Goal: Transaction & Acquisition: Purchase product/service

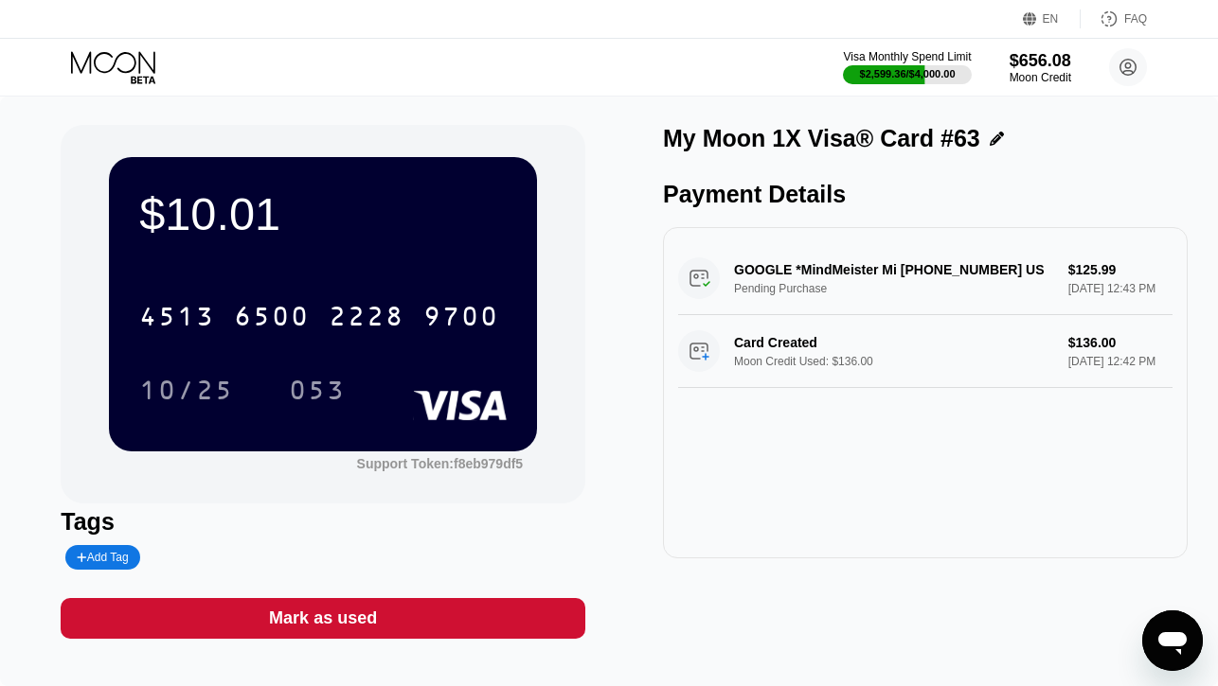
click at [119, 64] on icon at bounding box center [115, 67] width 88 height 33
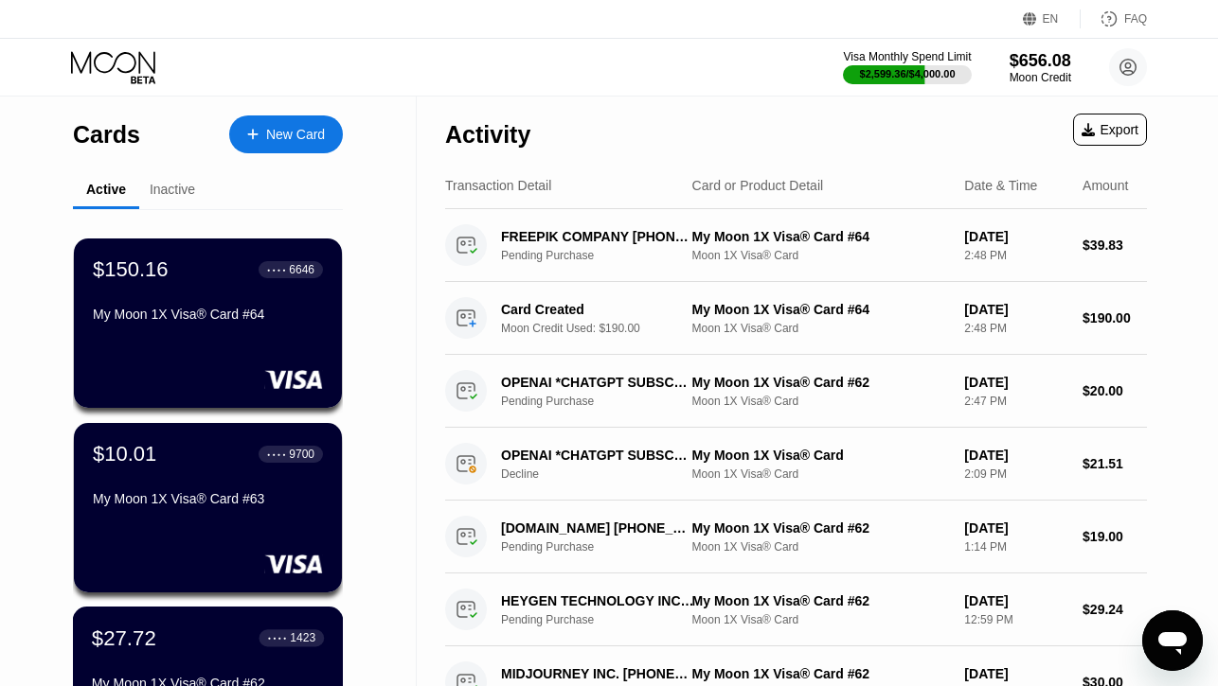
click at [180, 645] on div "$27.72 ● ● ● ● 1423" at bounding box center [208, 638] width 232 height 25
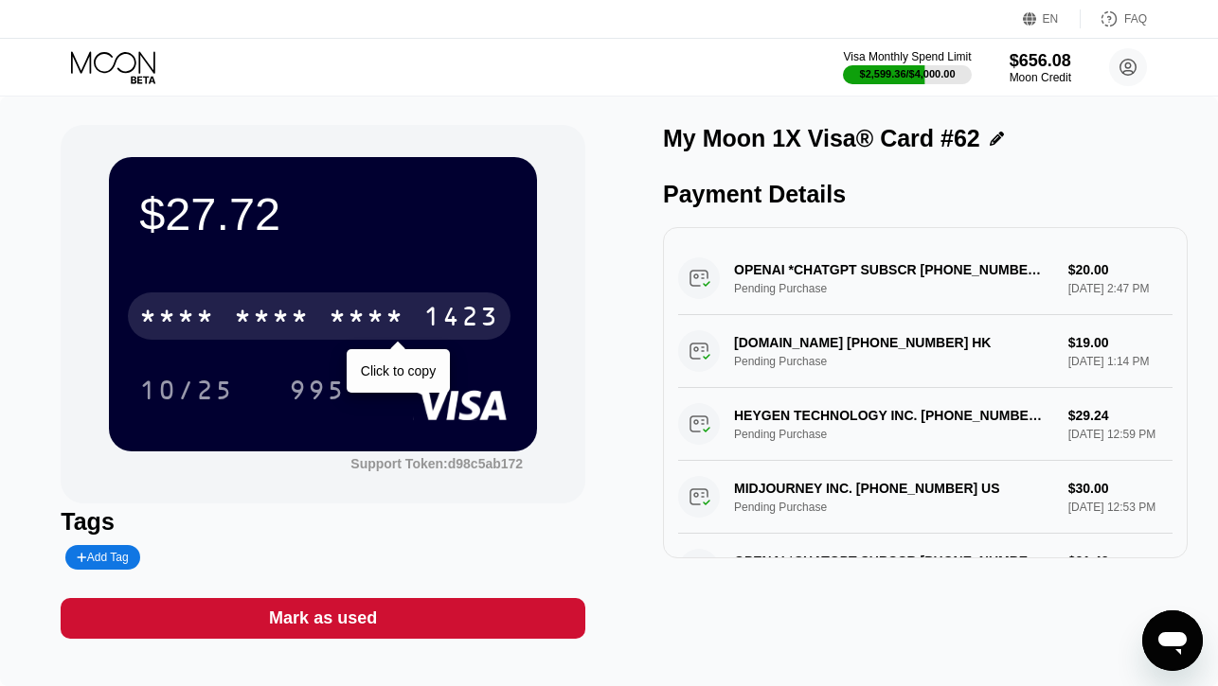
click at [262, 328] on div "* * * *" at bounding box center [272, 319] width 76 height 30
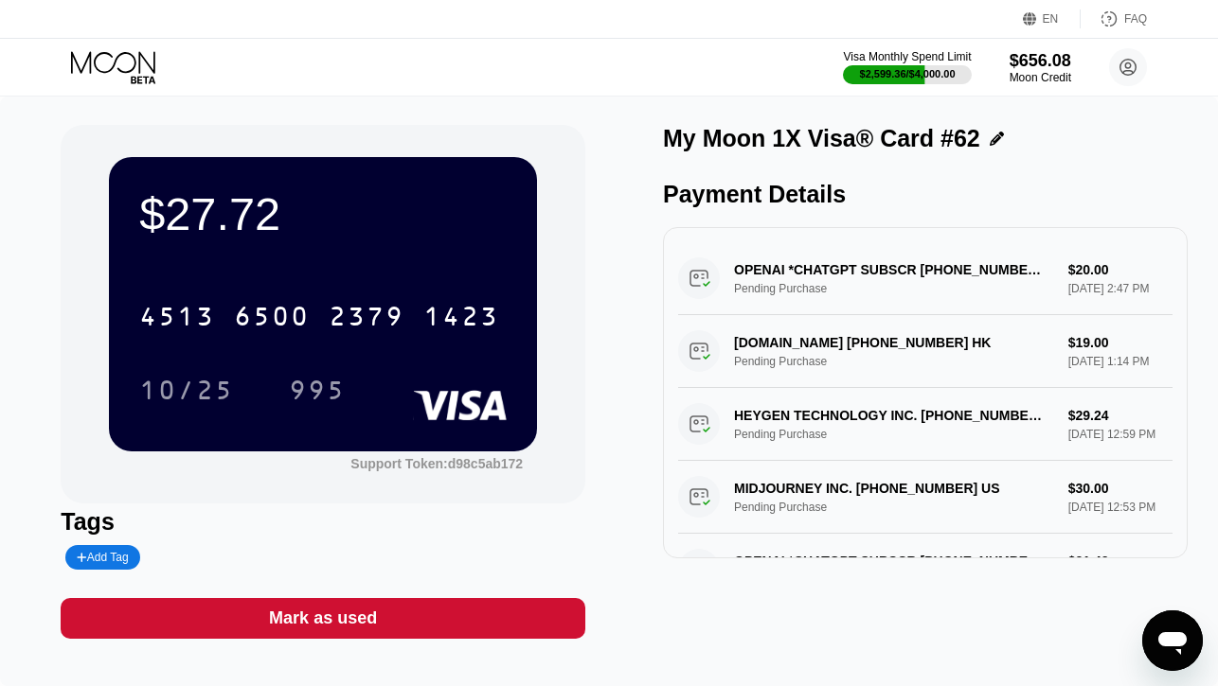
click at [131, 63] on icon at bounding box center [115, 67] width 88 height 33
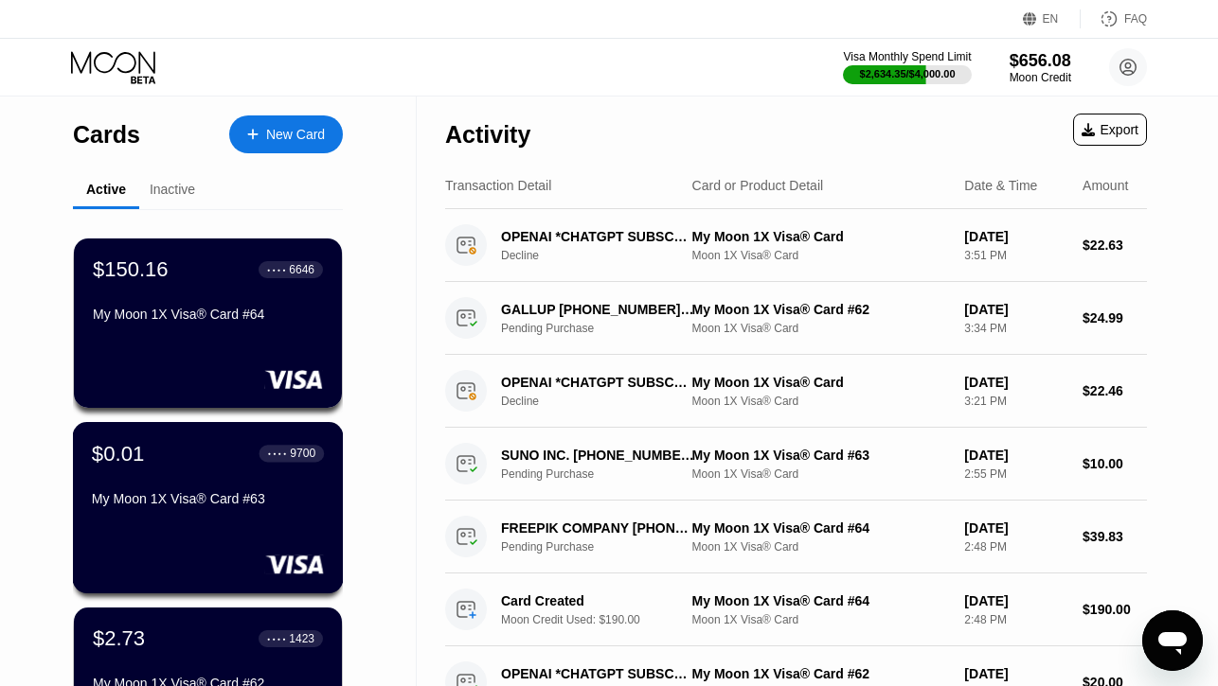
click at [135, 487] on div "$0.01 ● ● ● ● 9700 My Moon 1X Visa® Card #63" at bounding box center [208, 477] width 232 height 73
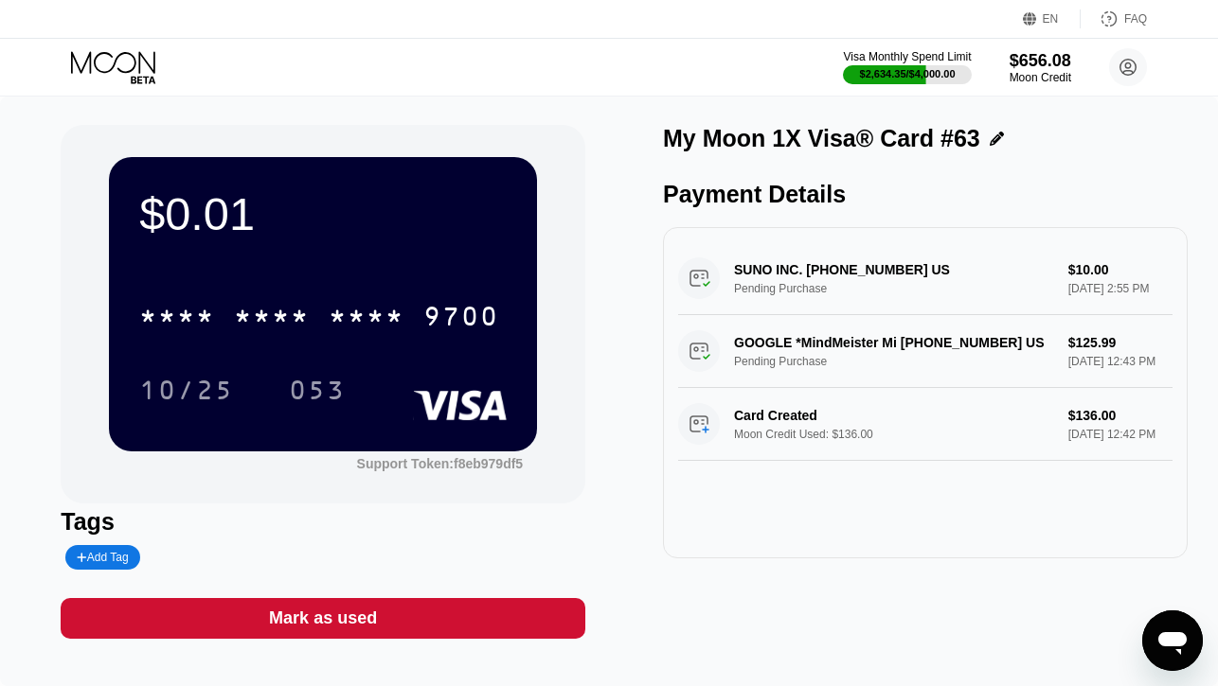
click at [388, 612] on div "Mark as used" at bounding box center [323, 618] width 525 height 41
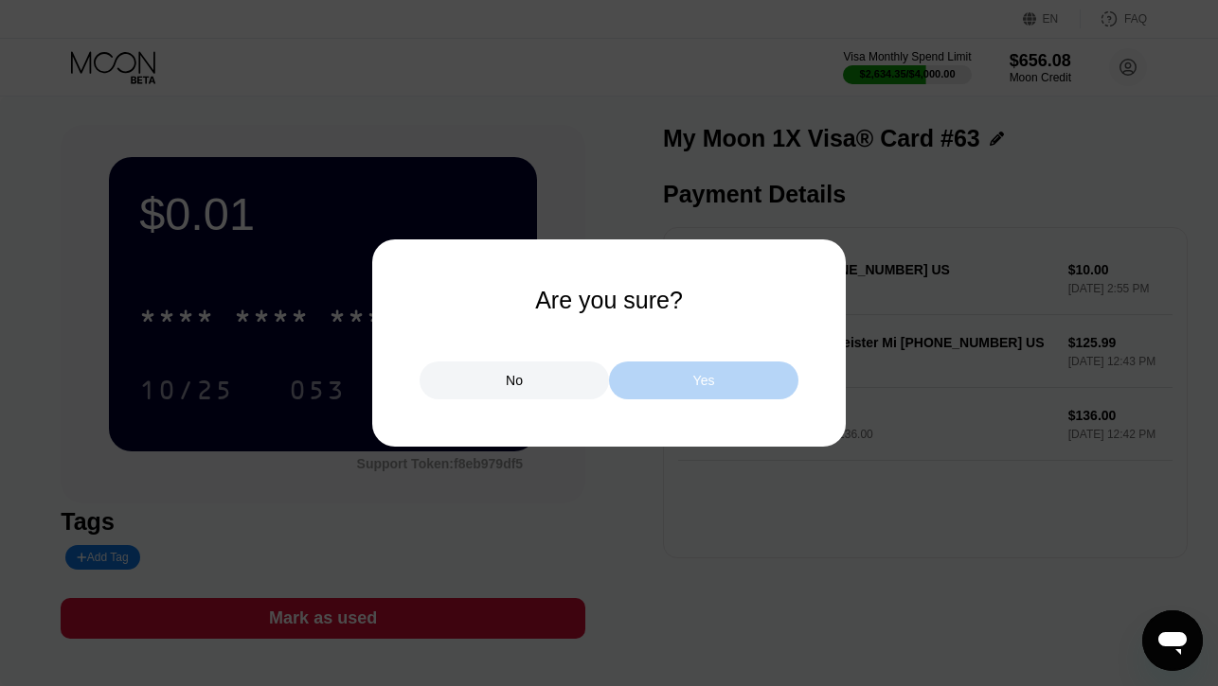
click at [670, 386] on div "Yes" at bounding box center [703, 381] width 189 height 38
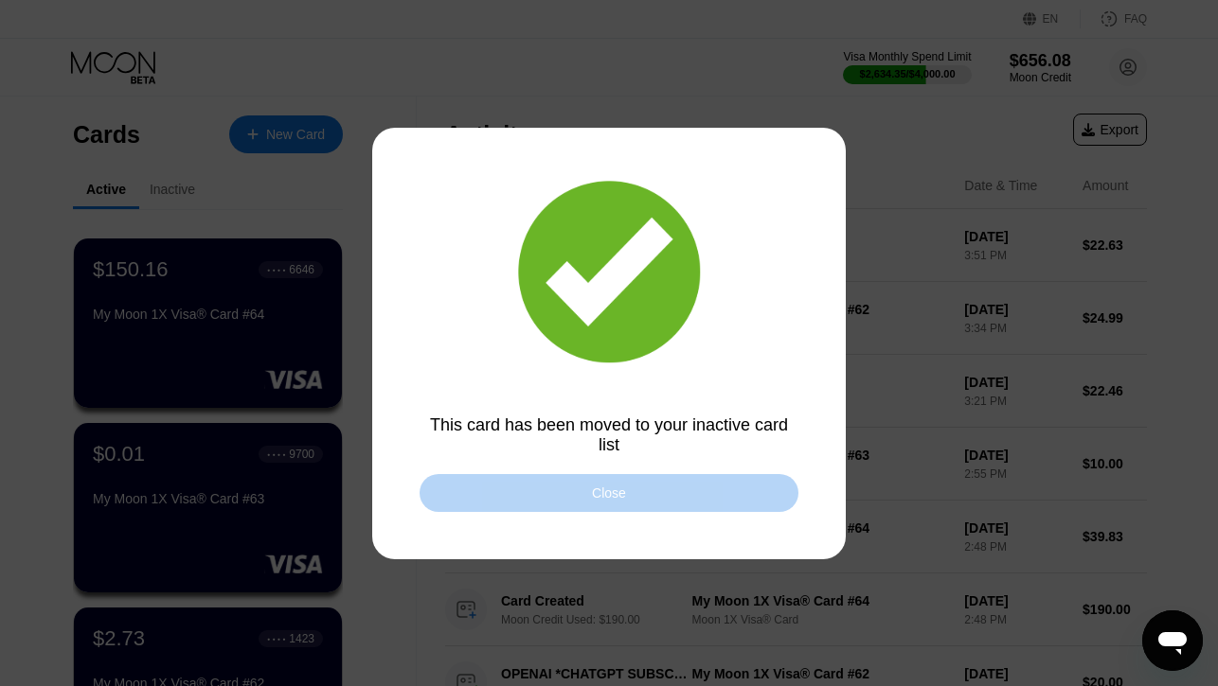
click at [573, 495] on div "Close" at bounding box center [608, 493] width 379 height 38
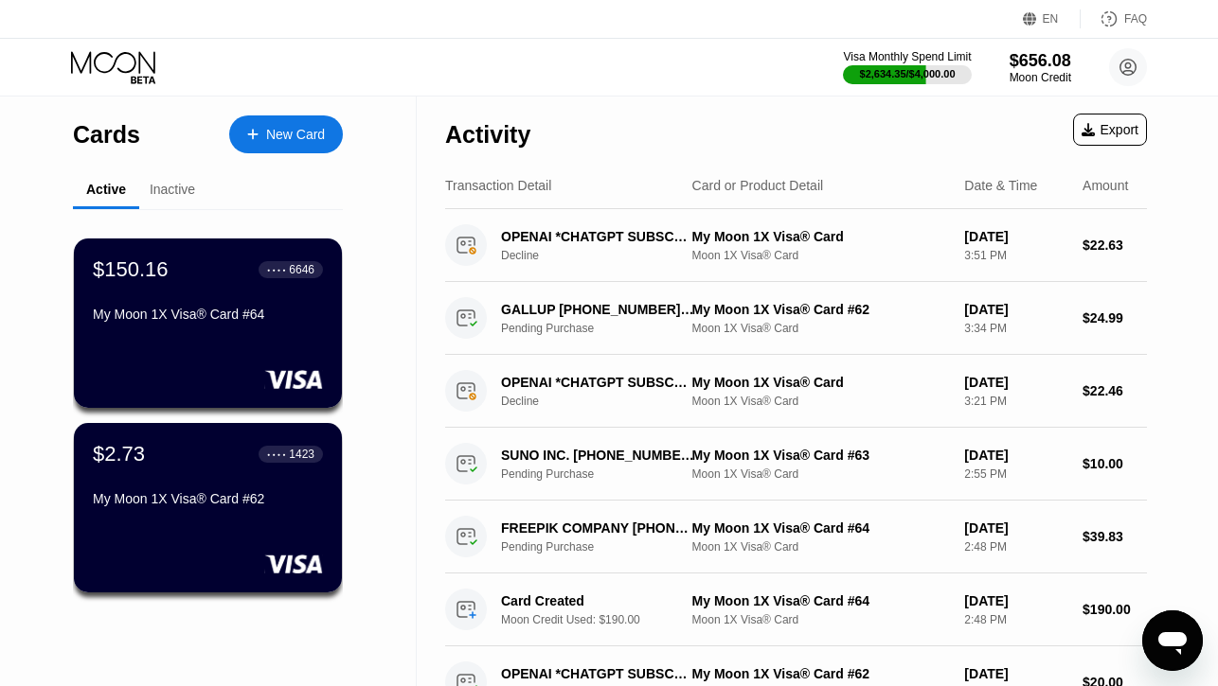
click at [214, 490] on div "$2.73 ● ● ● ● 1423 My Moon 1X Visa® Card #62" at bounding box center [208, 478] width 230 height 72
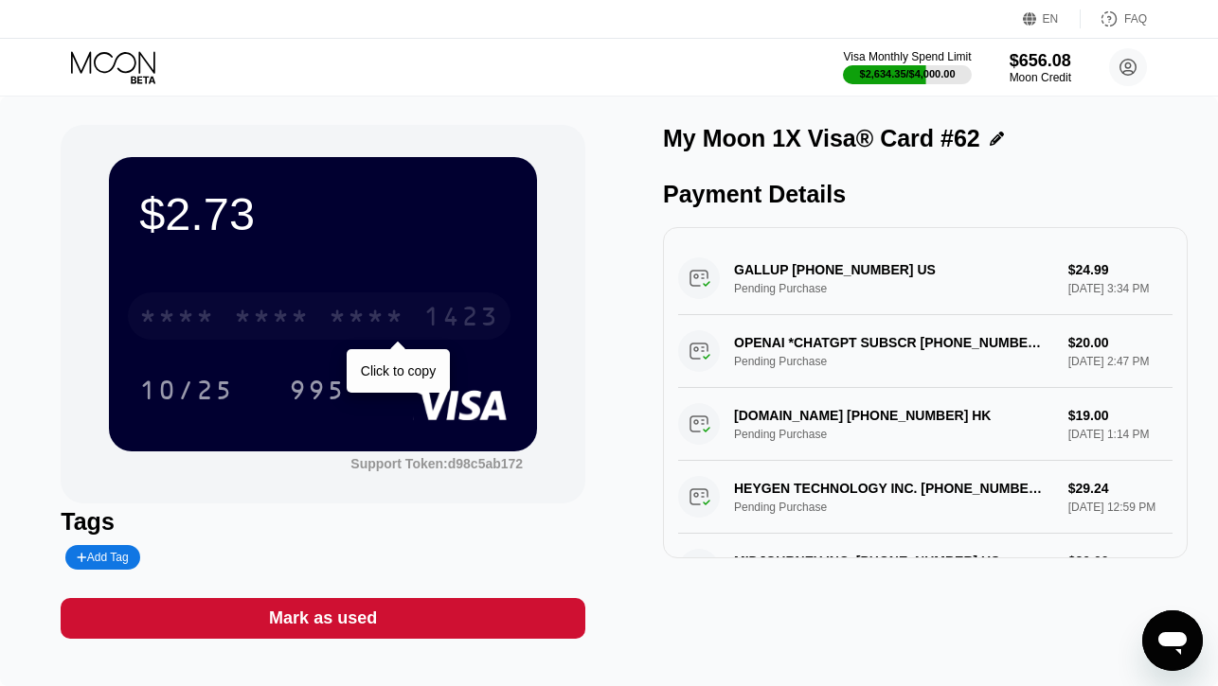
click at [368, 305] on div "* * * *" at bounding box center [367, 319] width 76 height 30
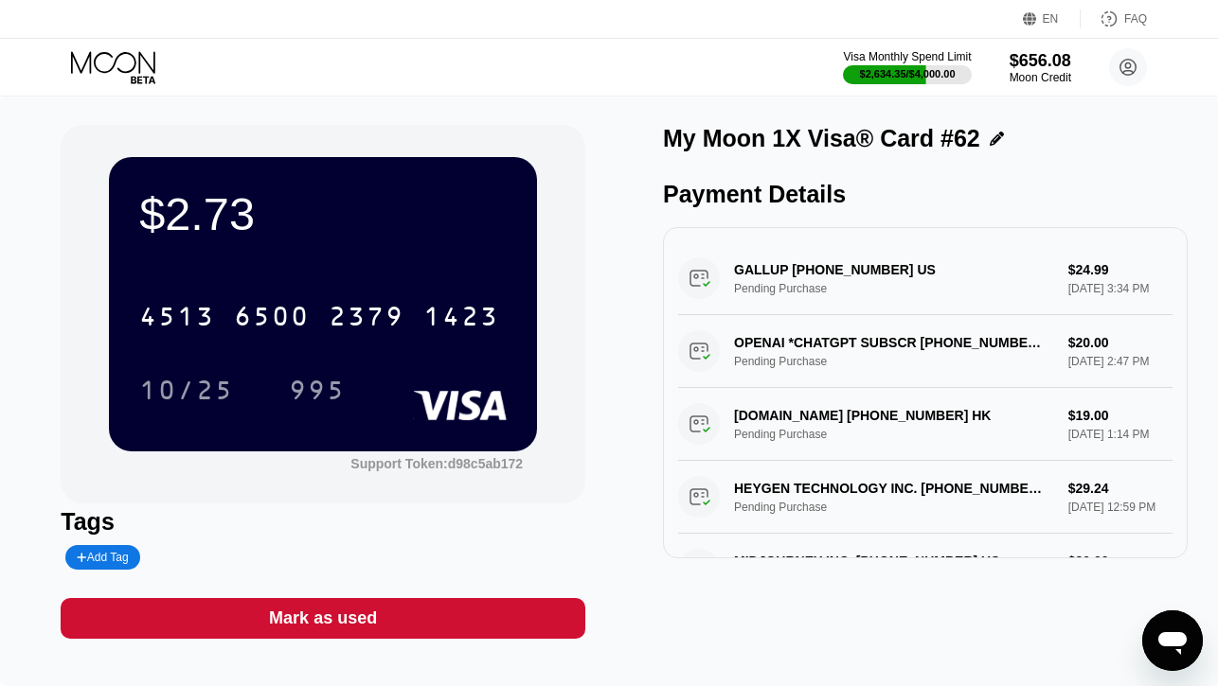
click at [134, 70] on icon at bounding box center [115, 67] width 88 height 33
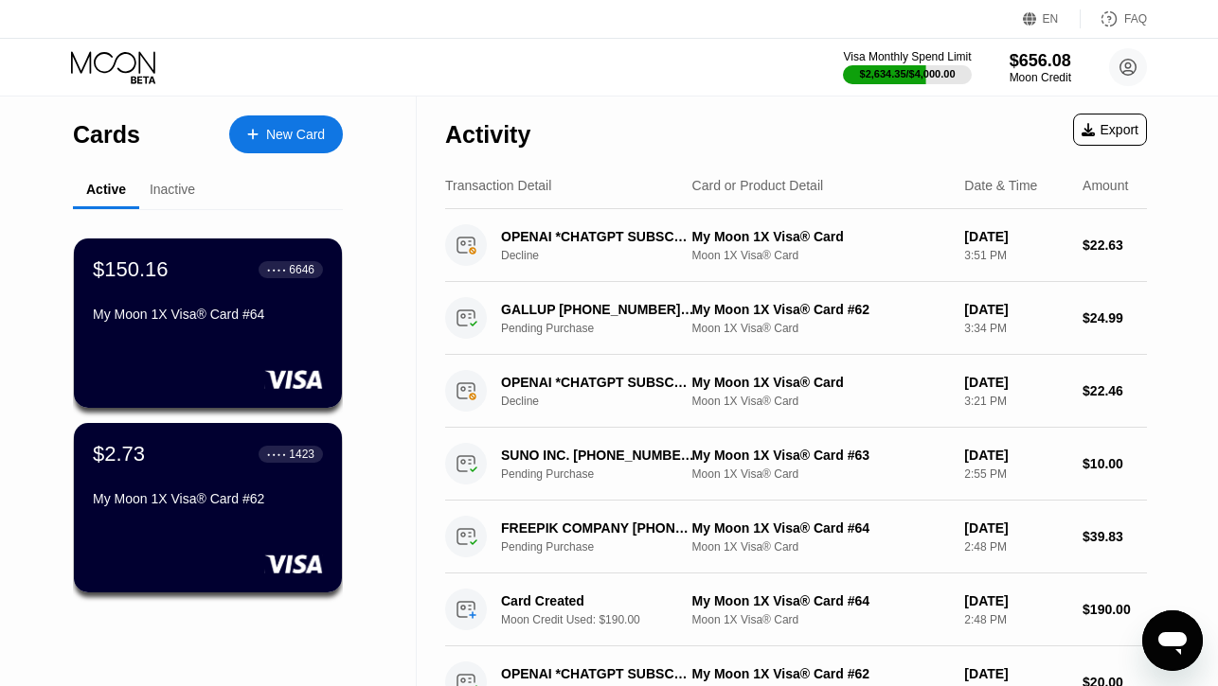
click at [231, 511] on div "My Moon 1X Visa® Card #62" at bounding box center [208, 502] width 230 height 23
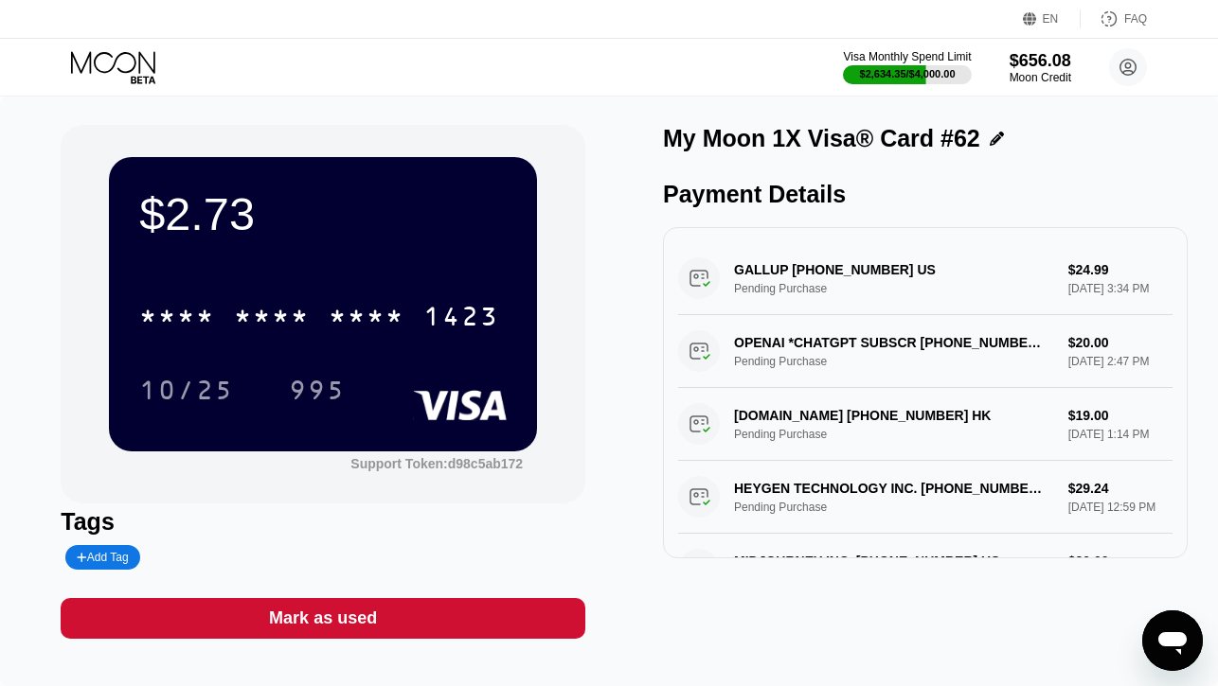
click at [375, 602] on div "Mark as used" at bounding box center [323, 618] width 525 height 41
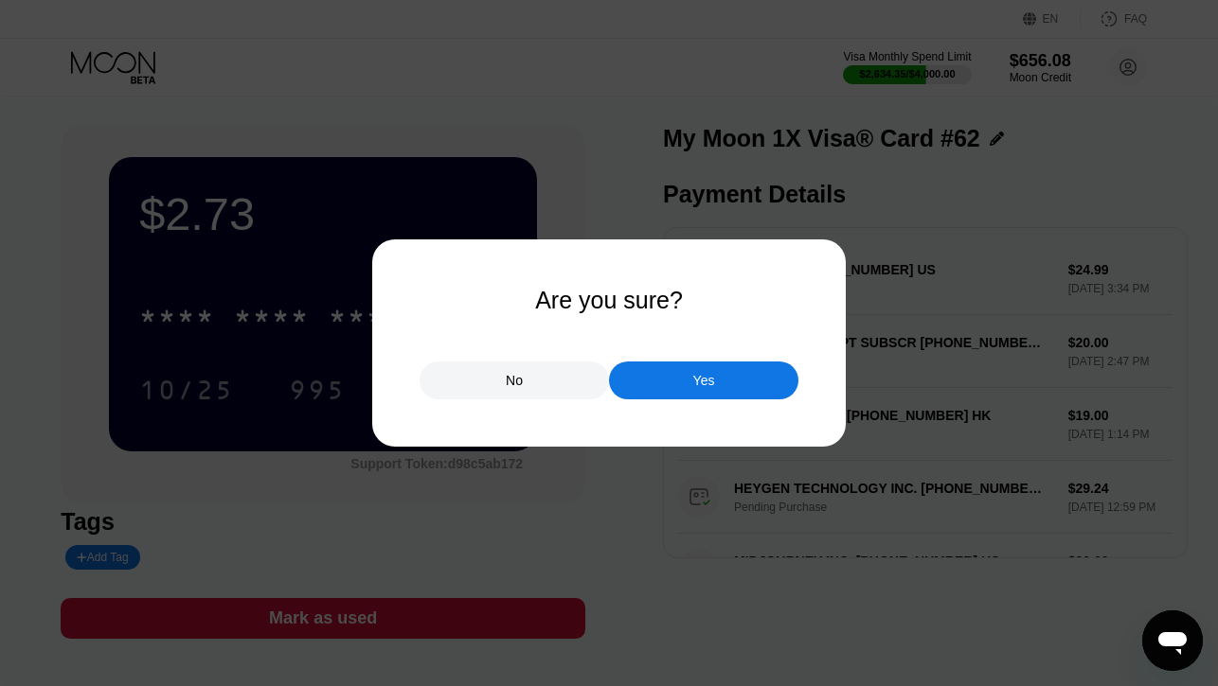
click at [658, 385] on div "Yes" at bounding box center [703, 381] width 189 height 38
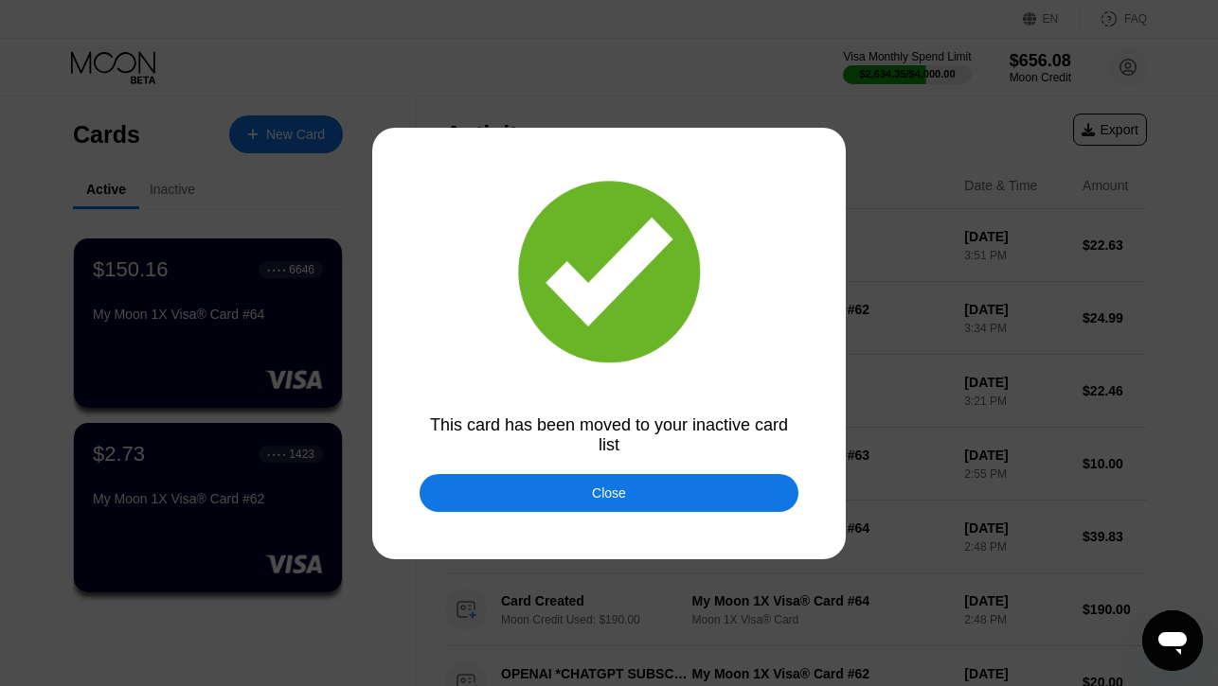
click at [453, 492] on div "Close" at bounding box center [608, 493] width 379 height 38
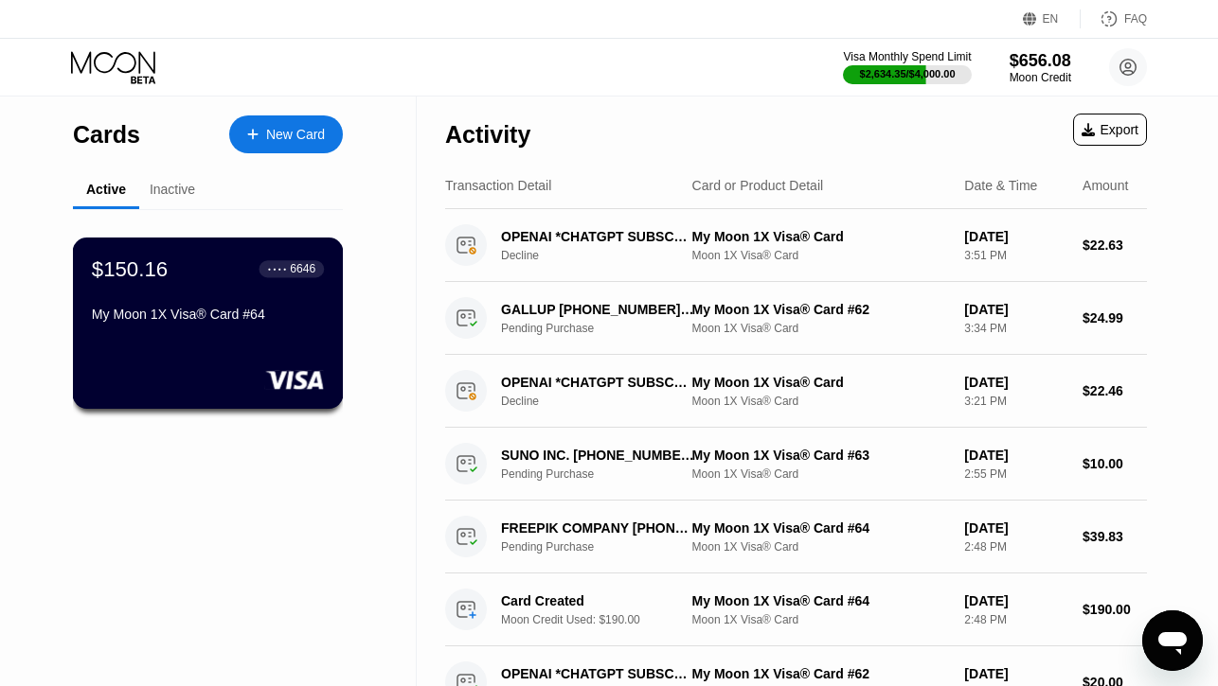
click at [258, 349] on div "$150.16 ● ● ● ● 6646 My Moon 1X Visa® Card #64" at bounding box center [208, 323] width 271 height 171
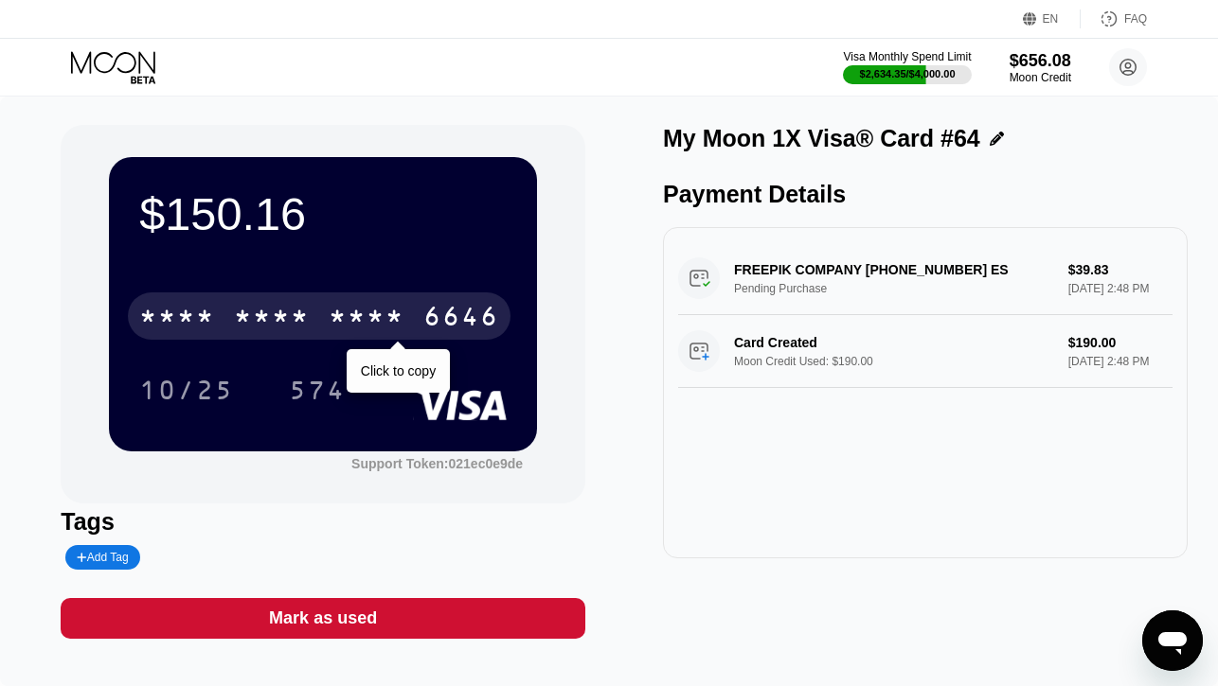
click at [301, 310] on div "* * * *" at bounding box center [272, 319] width 76 height 30
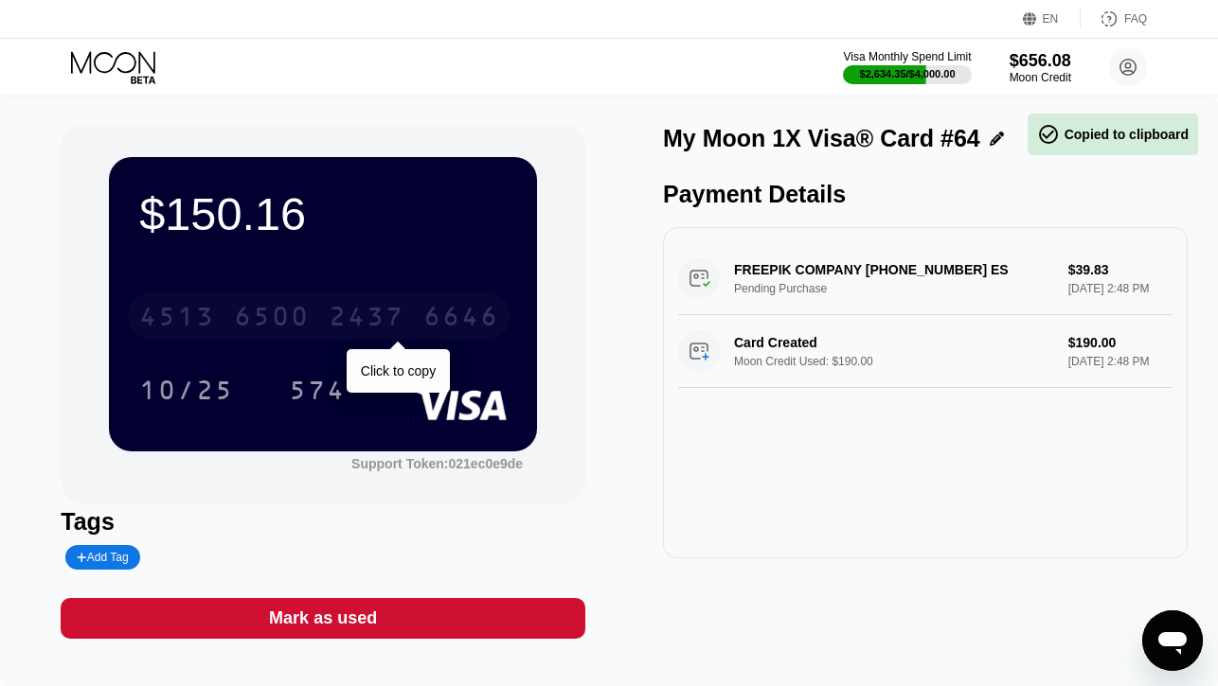
click at [301, 310] on div "6500" at bounding box center [272, 319] width 76 height 30
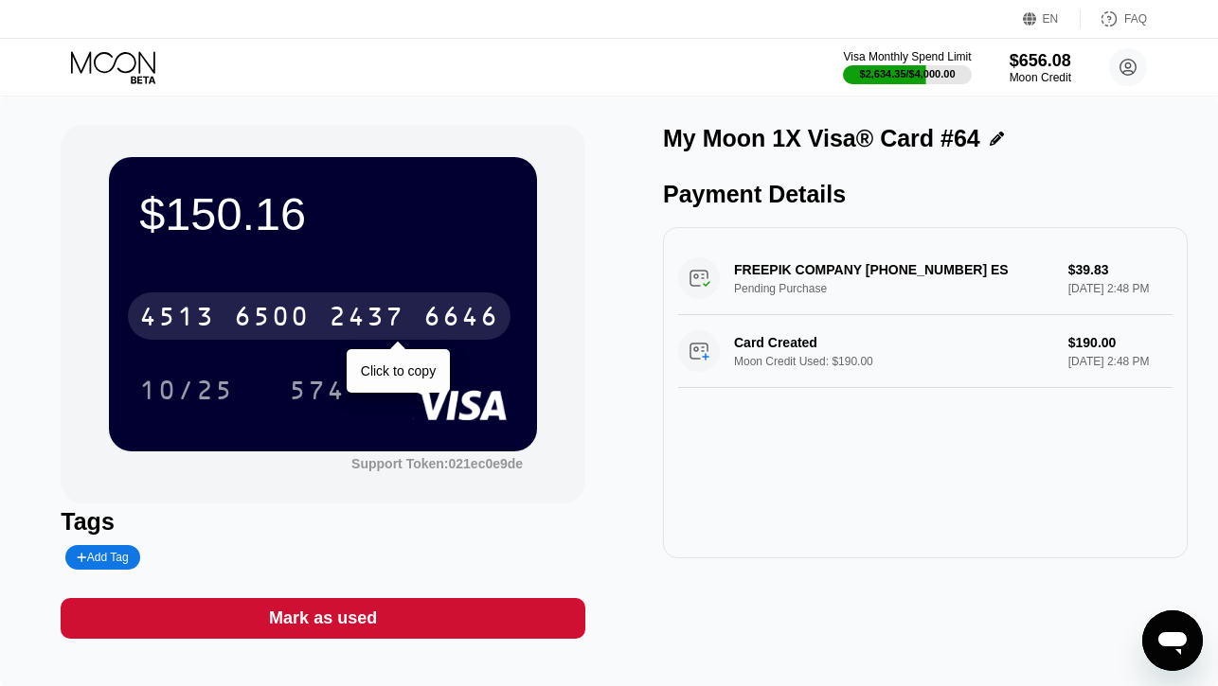
click at [279, 325] on div "6500" at bounding box center [272, 319] width 76 height 30
click at [279, 325] on div "* * * *" at bounding box center [272, 319] width 76 height 30
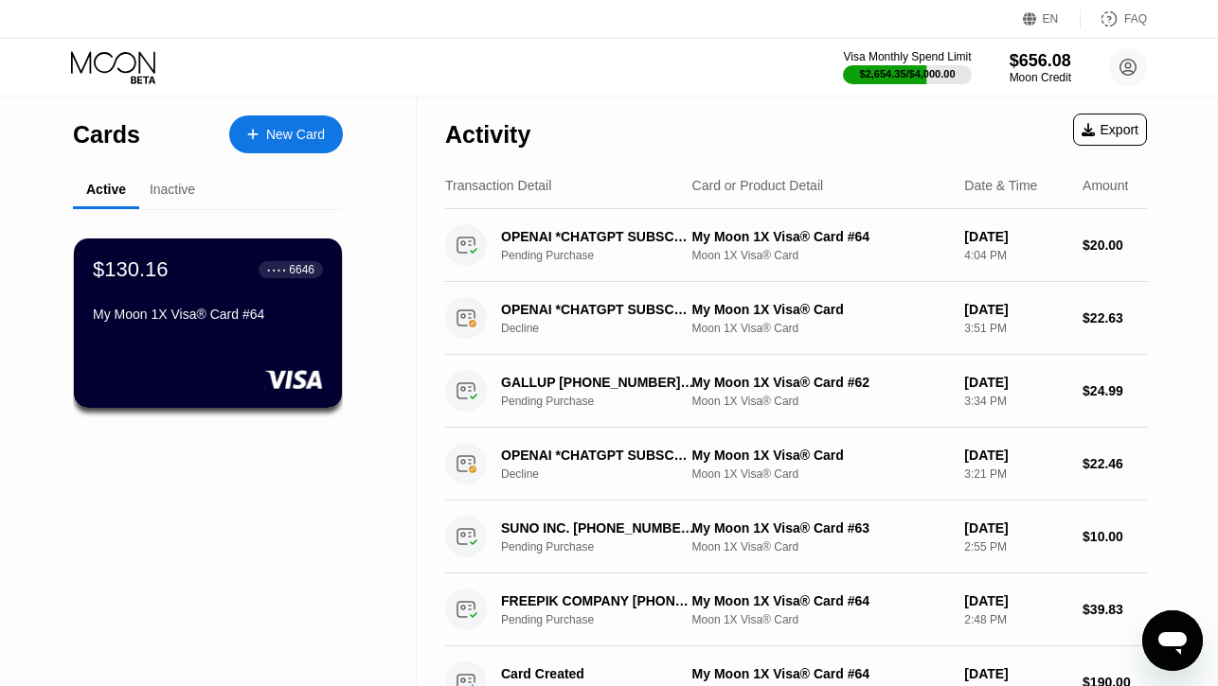
click at [172, 191] on div "Inactive" at bounding box center [172, 189] width 45 height 15
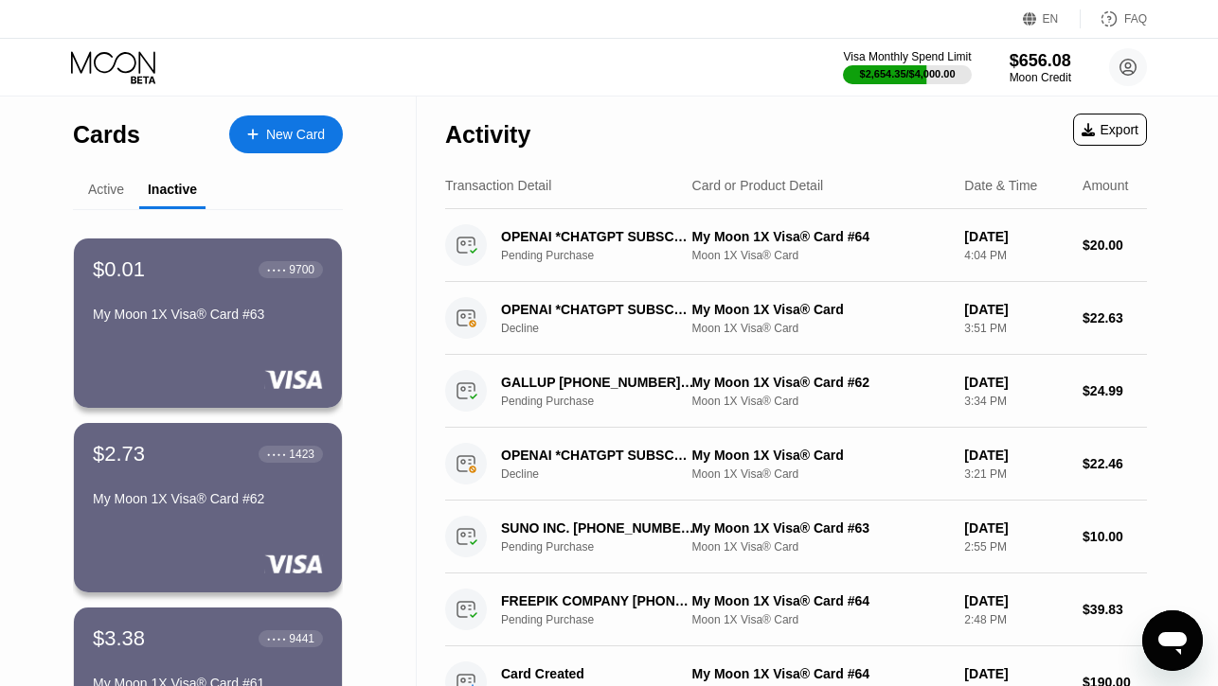
click at [94, 190] on div "Active" at bounding box center [106, 189] width 36 height 15
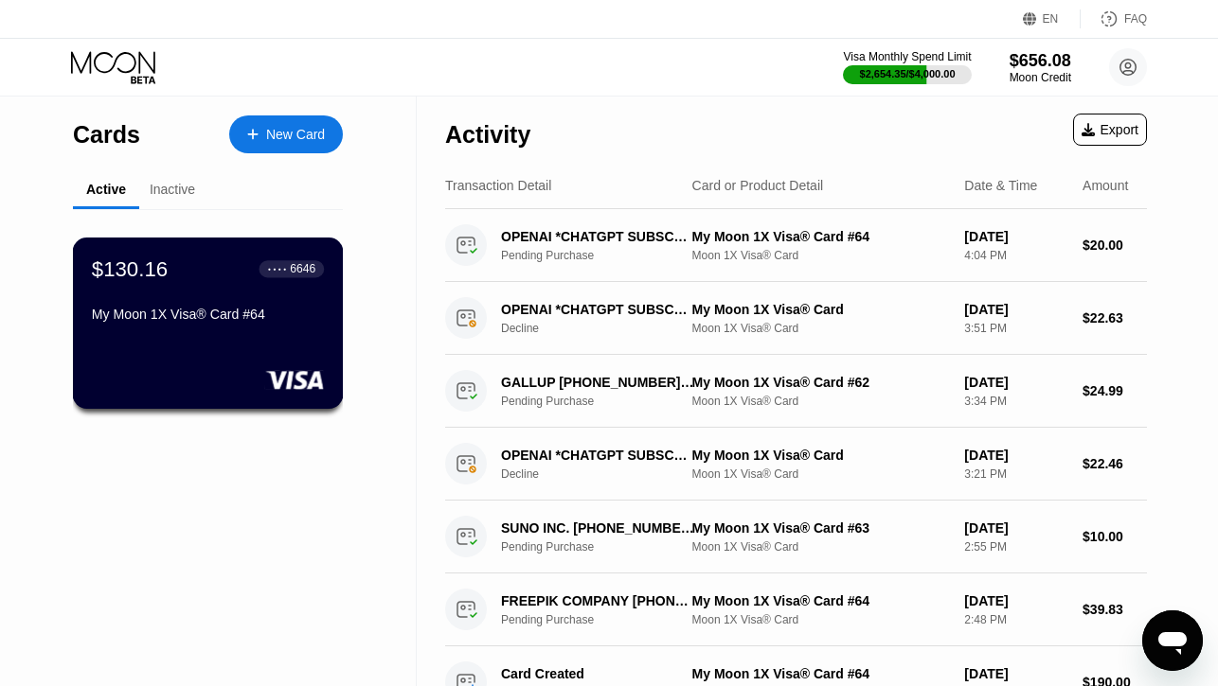
click at [223, 342] on div "$130.16 ● ● ● ● 6646 My Moon 1X Visa® Card #64" at bounding box center [208, 323] width 271 height 171
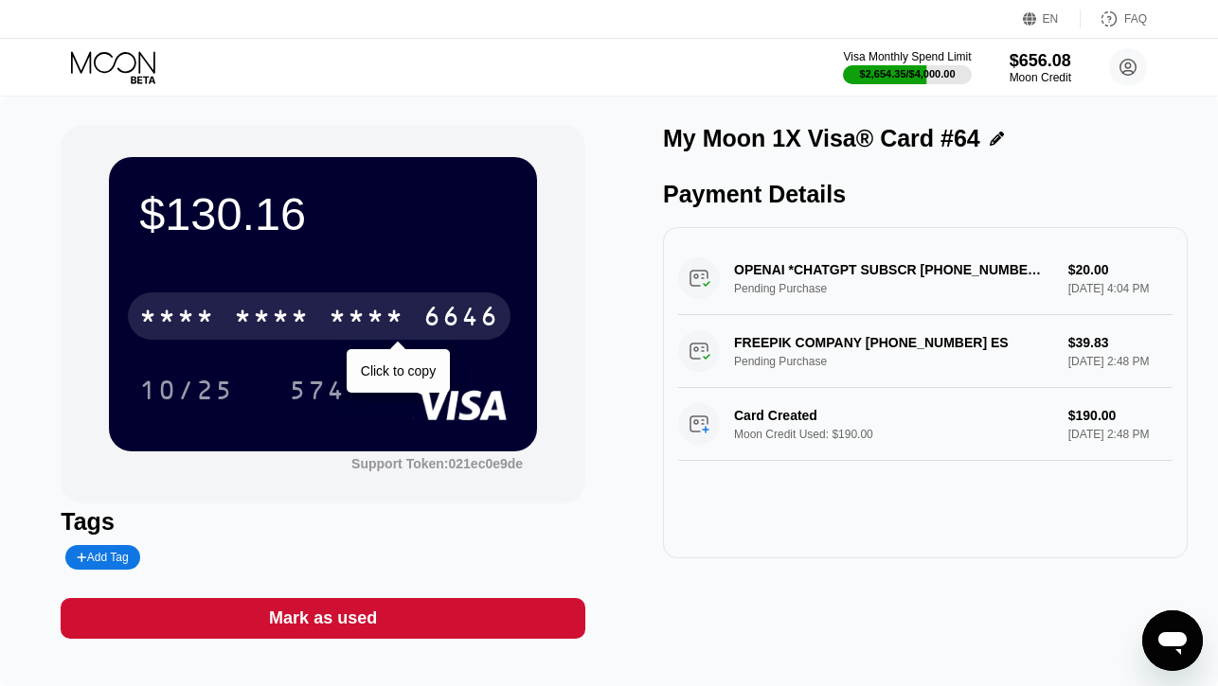
click at [254, 315] on div "* * * *" at bounding box center [272, 319] width 76 height 30
click at [254, 315] on div "6500" at bounding box center [272, 319] width 76 height 30
click at [254, 315] on div "* * * *" at bounding box center [272, 319] width 76 height 30
click at [244, 317] on div "6500" at bounding box center [272, 319] width 76 height 30
click at [244, 317] on div "* * * *" at bounding box center [272, 319] width 76 height 30
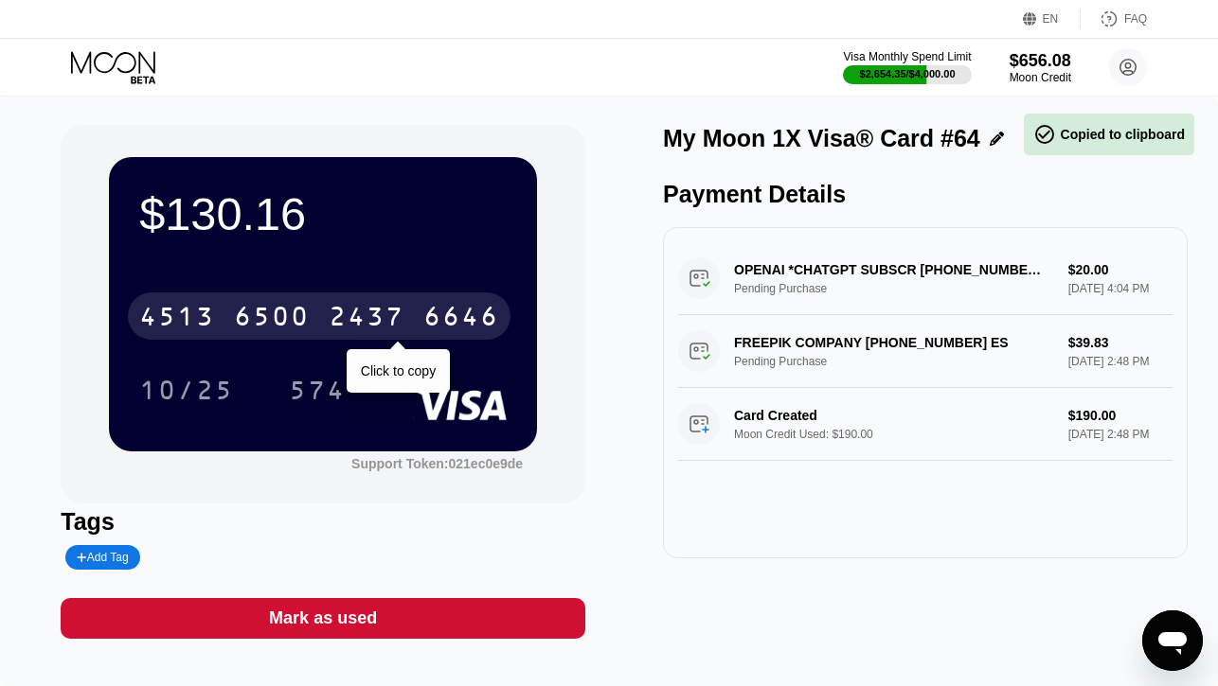
click at [244, 317] on div "6500" at bounding box center [272, 319] width 76 height 30
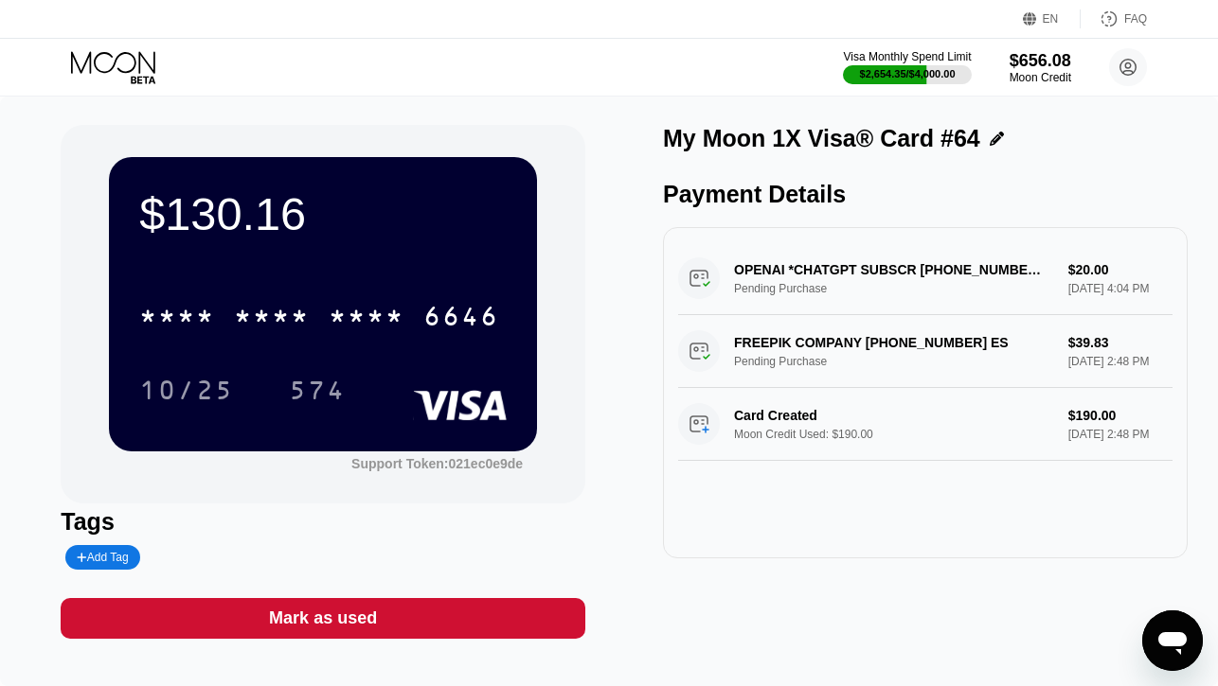
click at [122, 65] on icon at bounding box center [115, 67] width 88 height 33
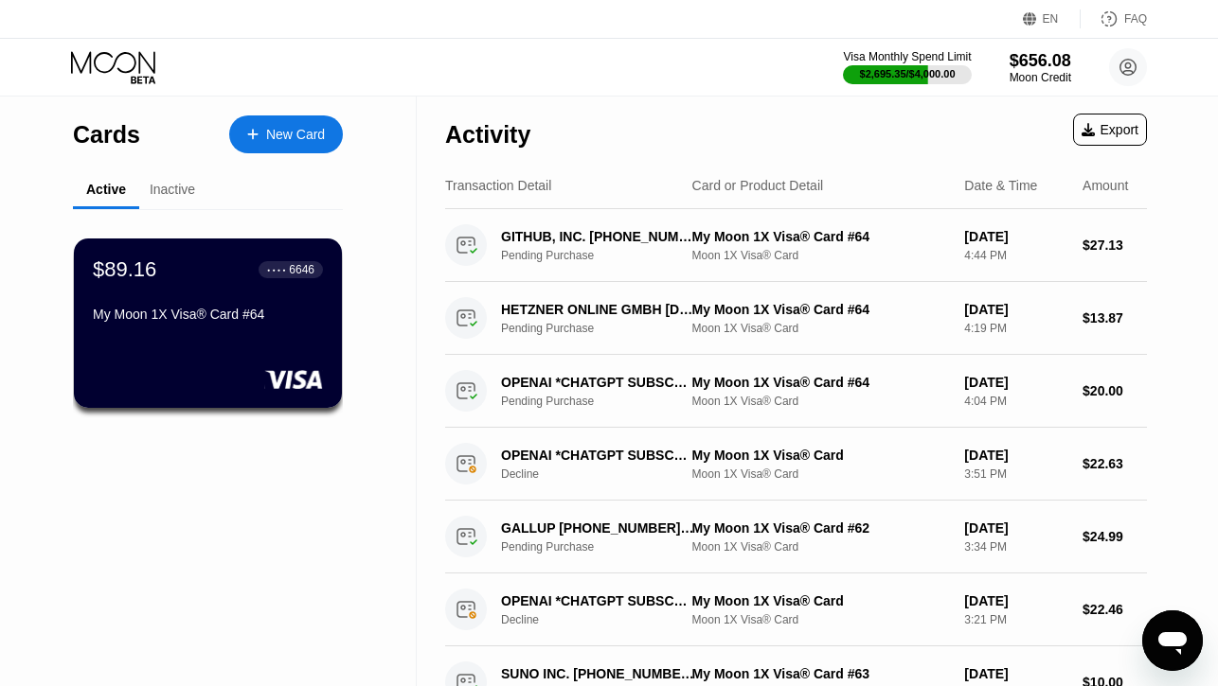
click at [228, 309] on div "My Moon 1X Visa® Card #64" at bounding box center [208, 314] width 230 height 15
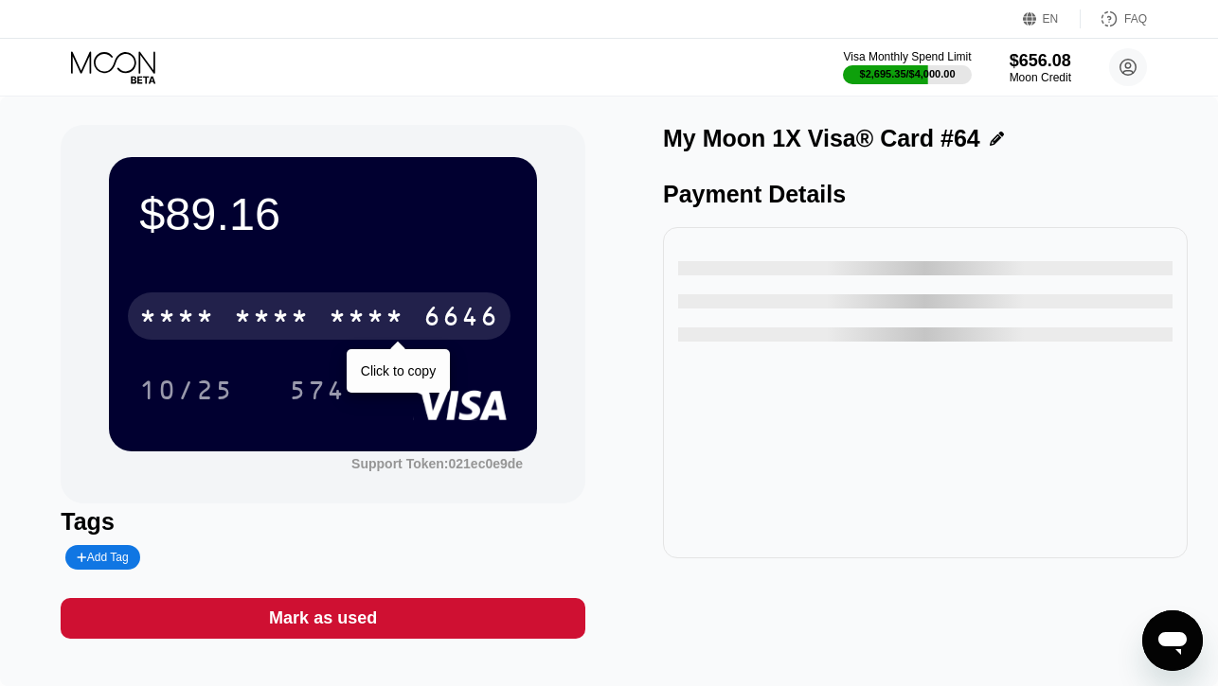
click at [276, 313] on div "* * * *" at bounding box center [272, 319] width 76 height 30
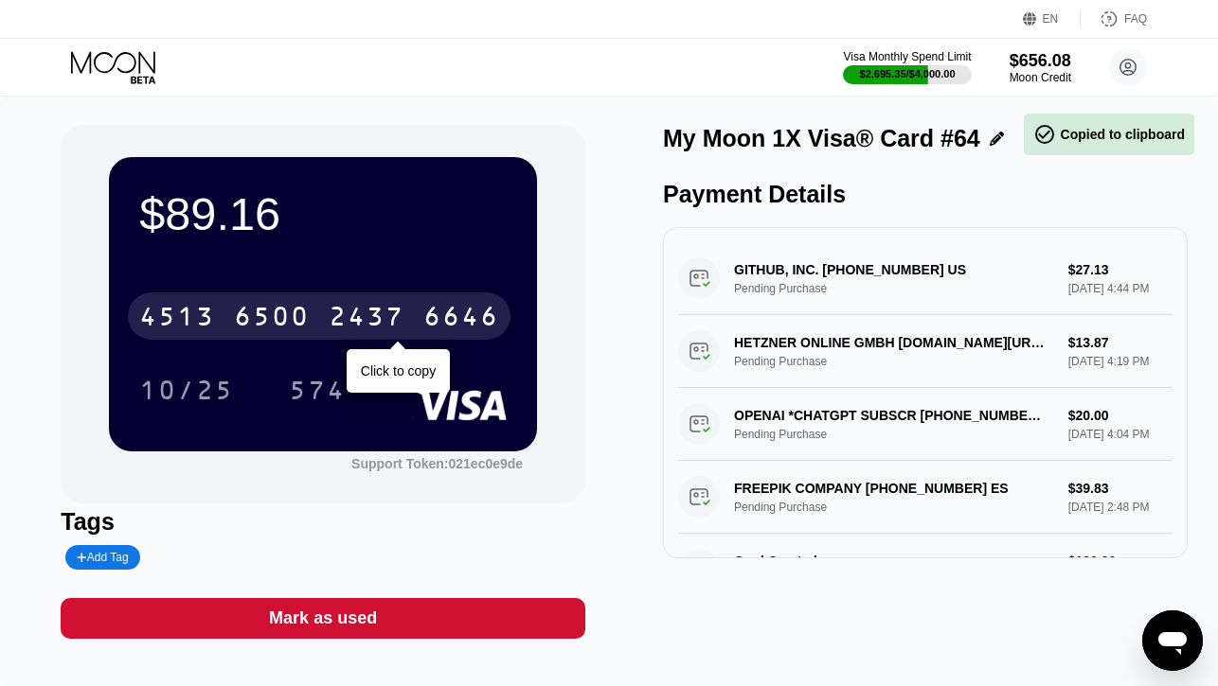
click at [275, 320] on div "6500" at bounding box center [272, 319] width 76 height 30
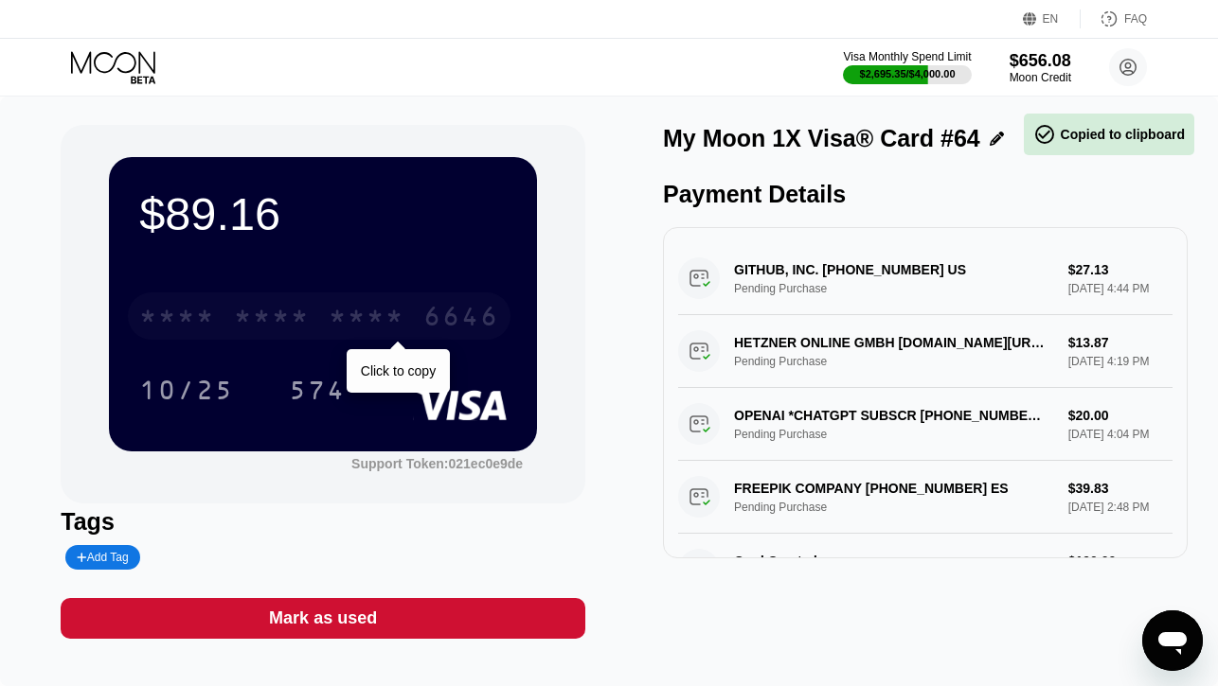
click at [275, 320] on div "* * * *" at bounding box center [272, 319] width 76 height 30
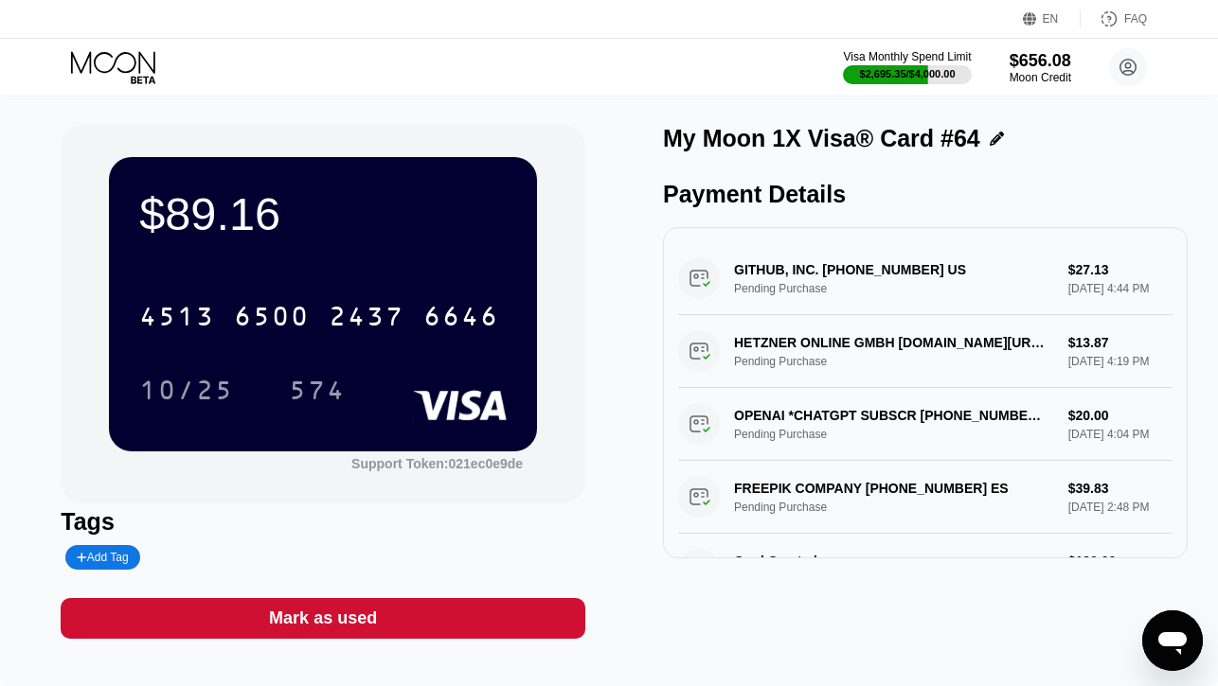
click at [123, 75] on icon at bounding box center [115, 67] width 88 height 33
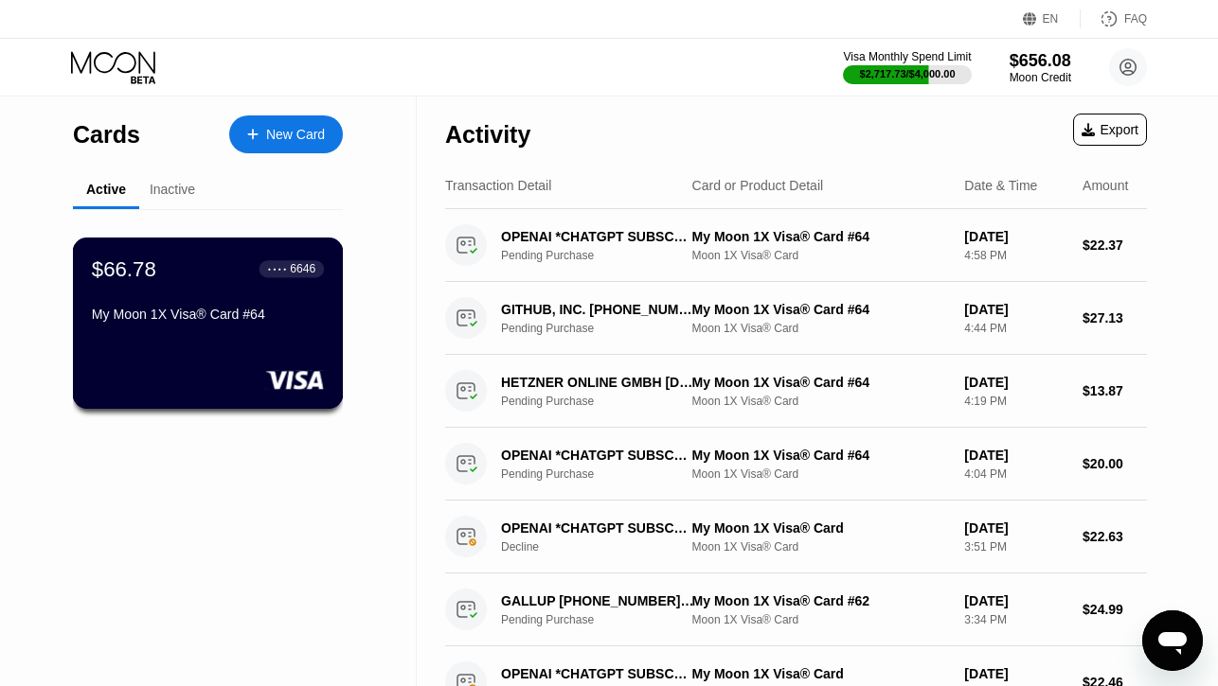
click at [227, 355] on div "$66.78 ● ● ● ● 6646 My Moon 1X Visa® Card #64" at bounding box center [208, 323] width 271 height 171
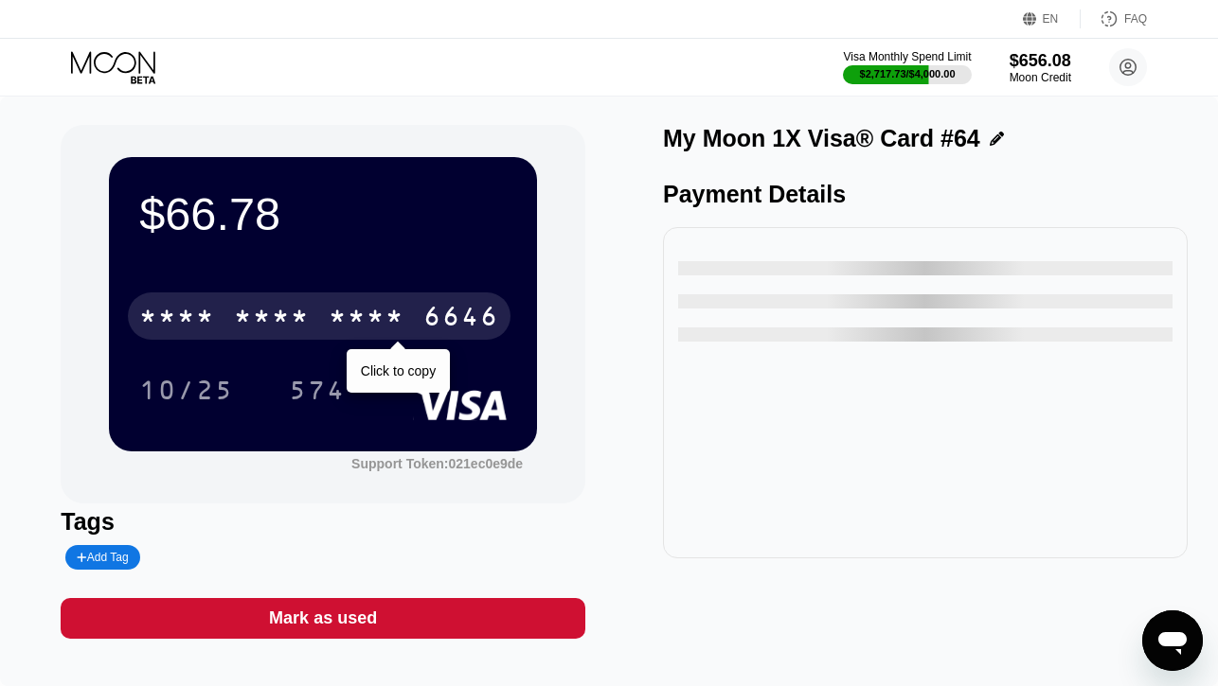
click at [346, 309] on div "* * * *" at bounding box center [367, 319] width 76 height 30
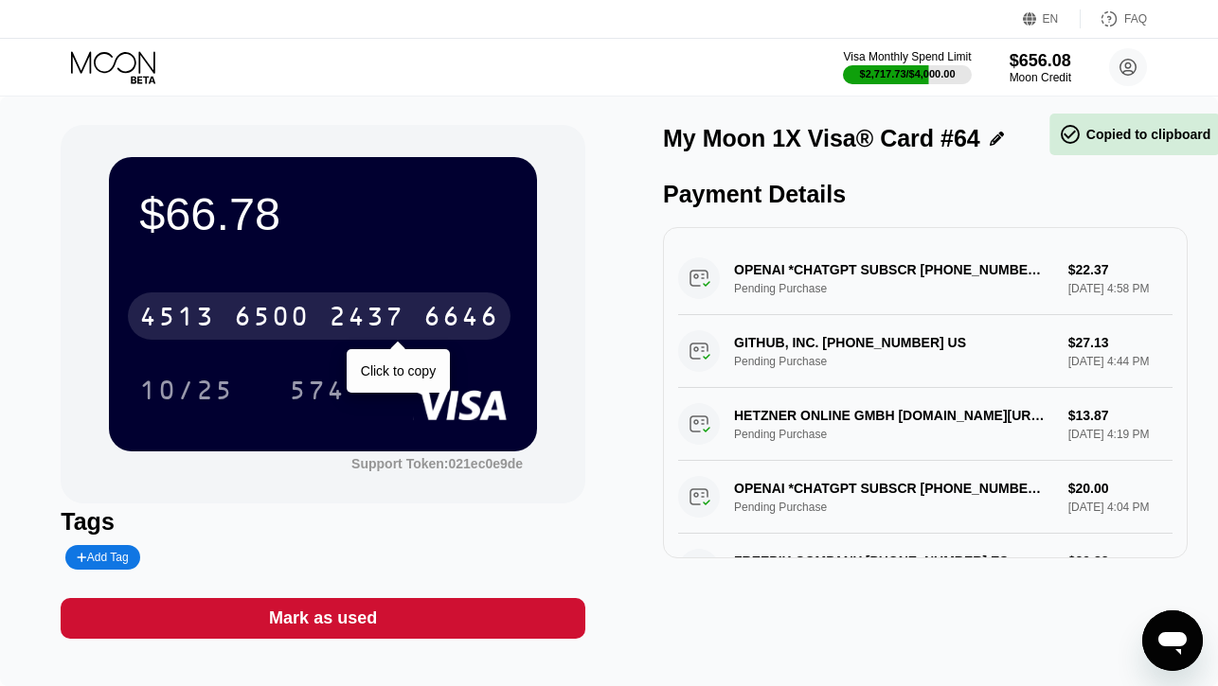
click at [346, 309] on div "2437" at bounding box center [367, 319] width 76 height 30
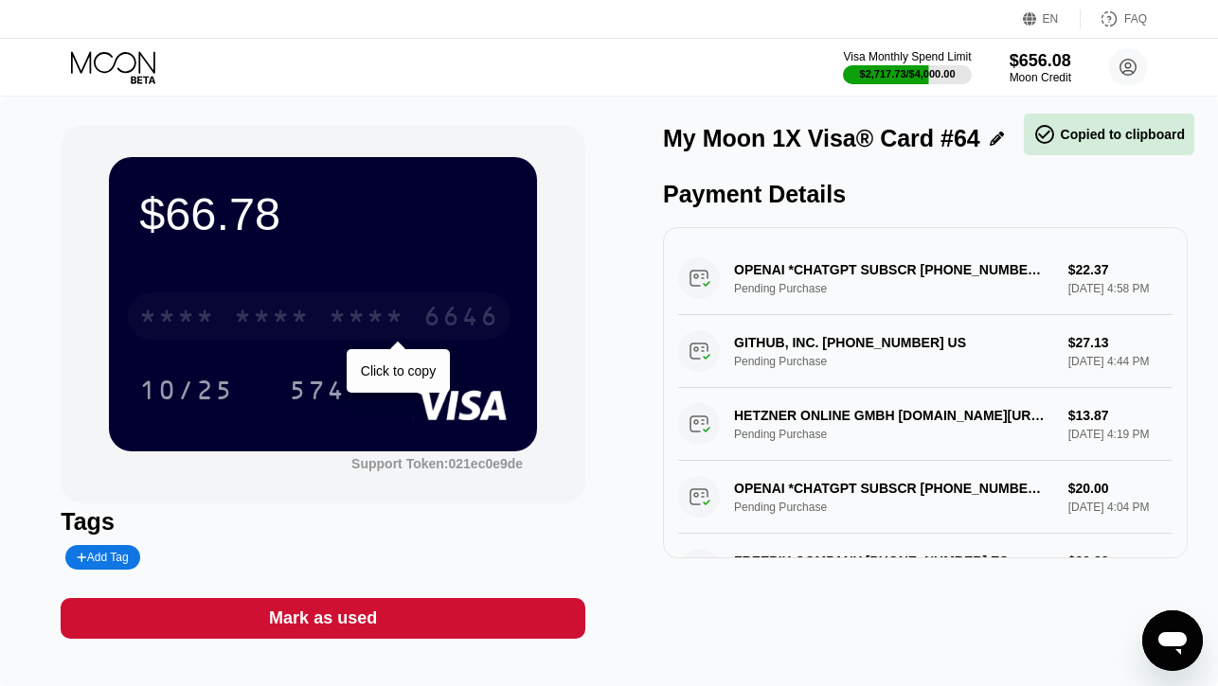
click at [346, 309] on div "* * * *" at bounding box center [367, 319] width 76 height 30
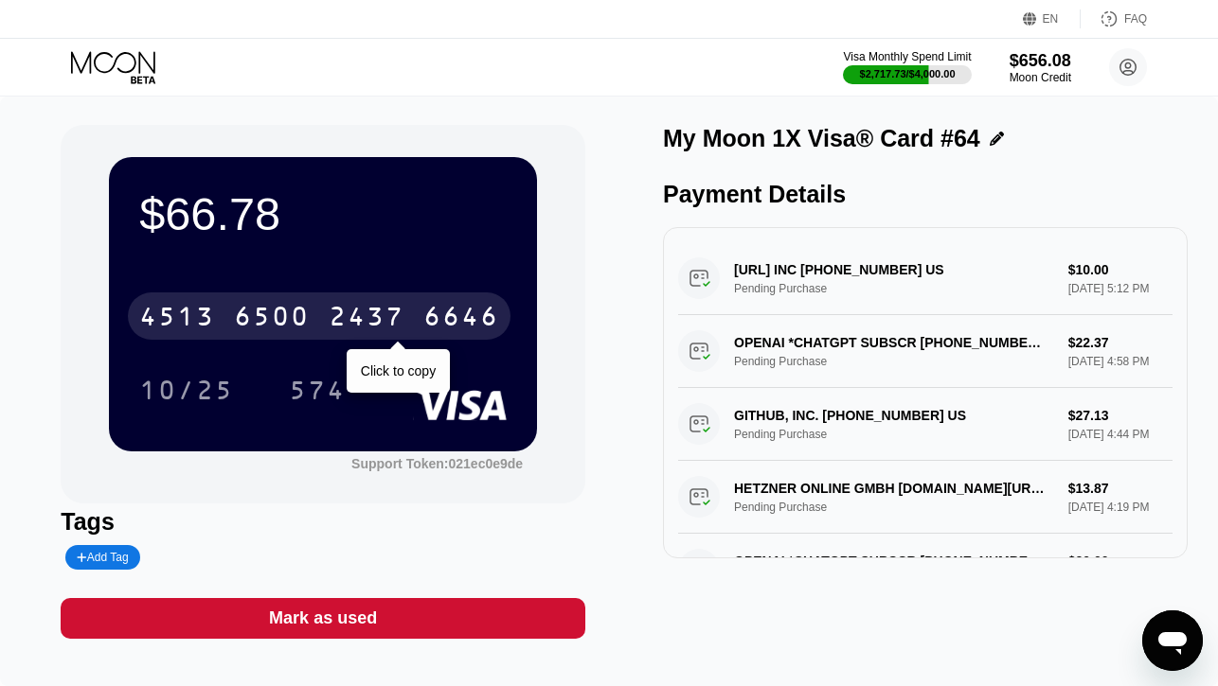
click at [222, 321] on div "4513 6500 2437 6646" at bounding box center [319, 316] width 383 height 47
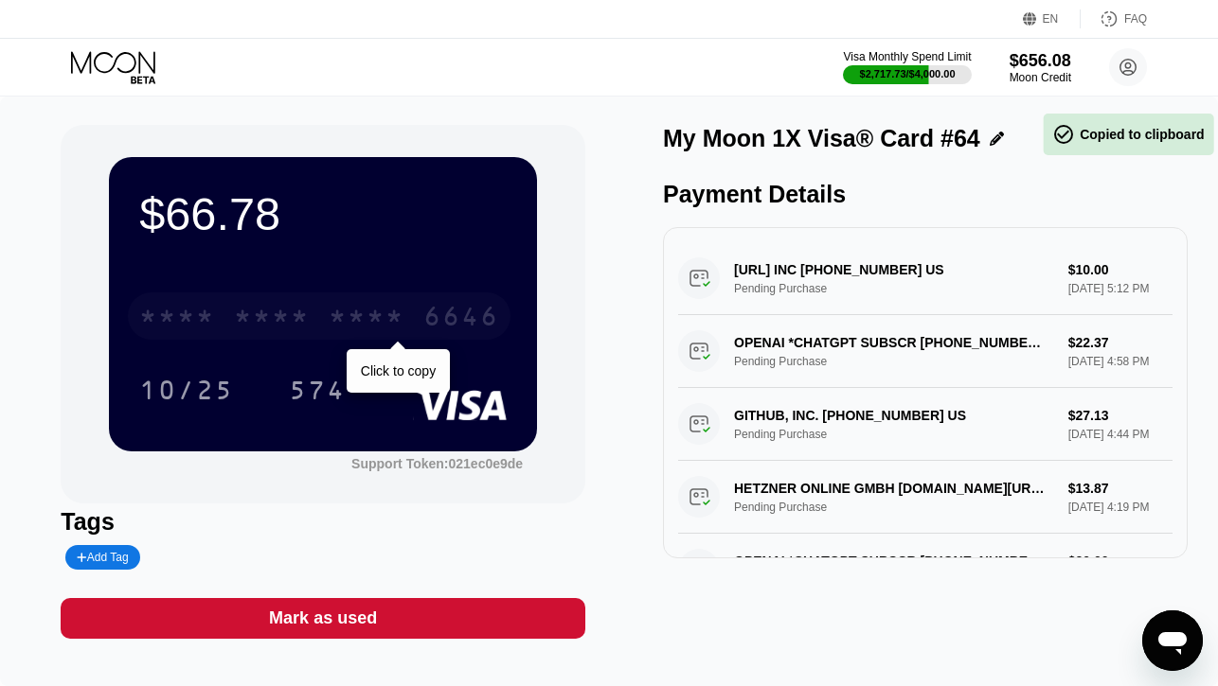
click at [222, 321] on div "* * * * * * * * * * * * 6646" at bounding box center [319, 316] width 383 height 47
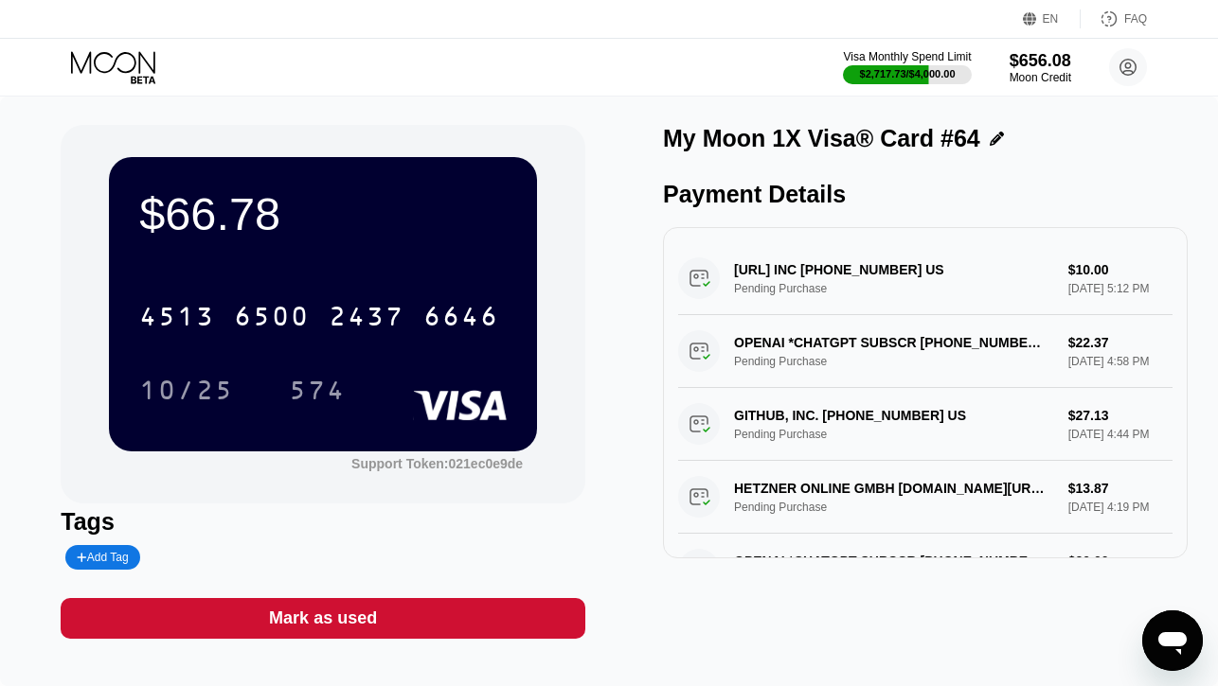
click at [128, 55] on icon at bounding box center [115, 67] width 88 height 33
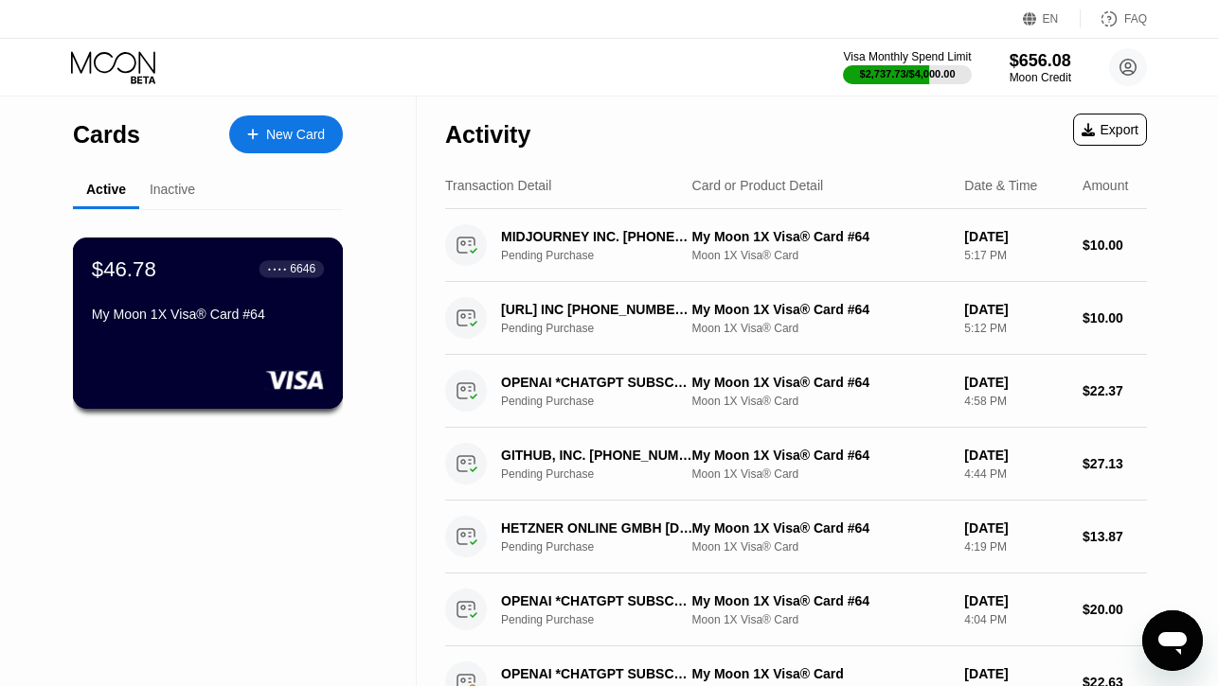
click at [207, 363] on div "$46.78 ● ● ● ● 6646 My Moon 1X Visa® Card #64" at bounding box center [208, 323] width 271 height 171
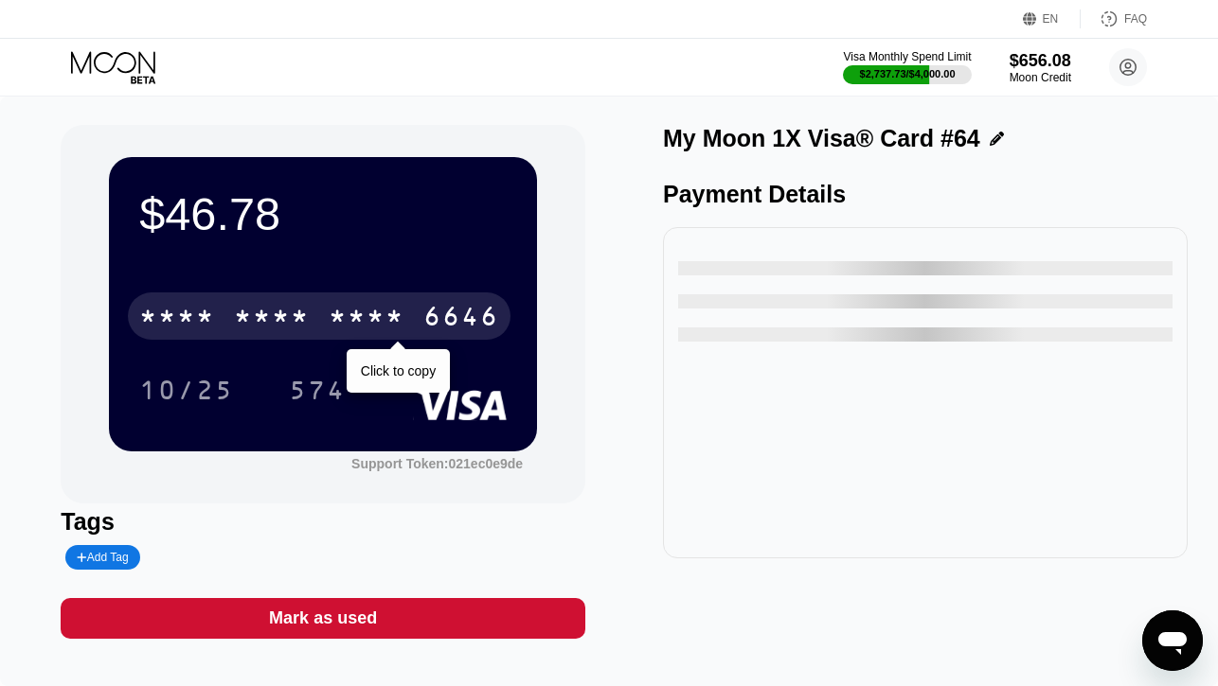
click at [262, 306] on div "* * * *" at bounding box center [272, 319] width 76 height 30
click at [262, 306] on div "6500" at bounding box center [272, 319] width 76 height 30
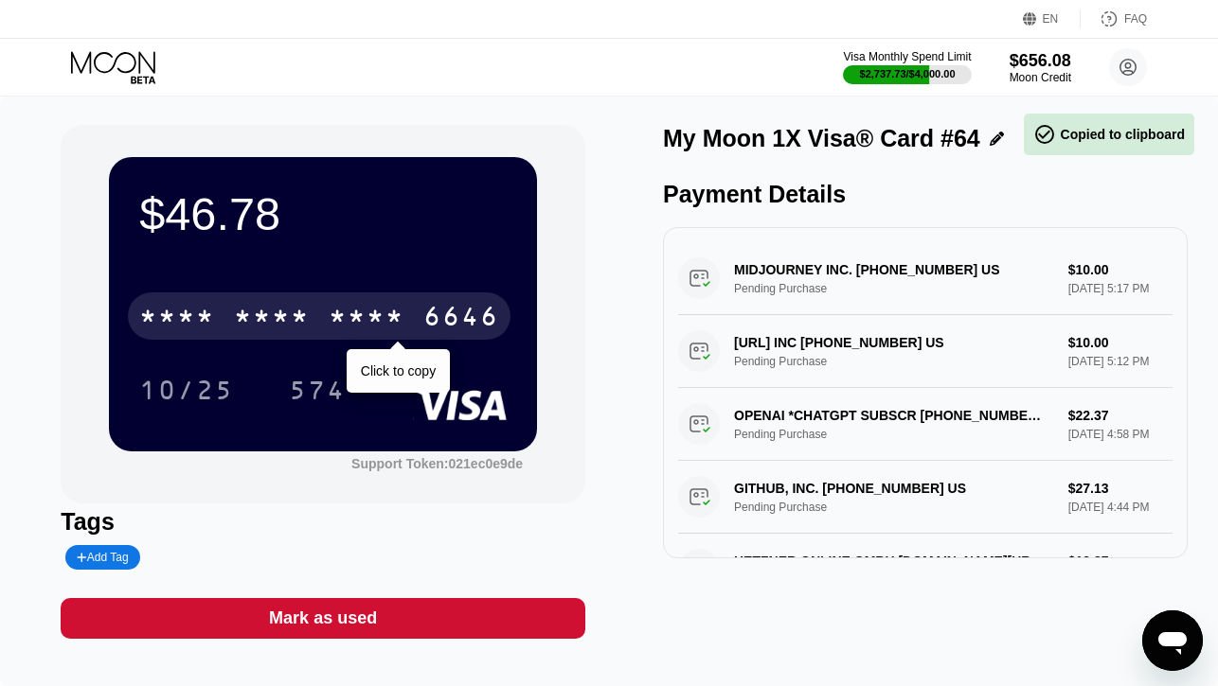
click at [262, 306] on div "* * * *" at bounding box center [272, 319] width 76 height 30
click at [262, 306] on div "6500" at bounding box center [272, 319] width 76 height 30
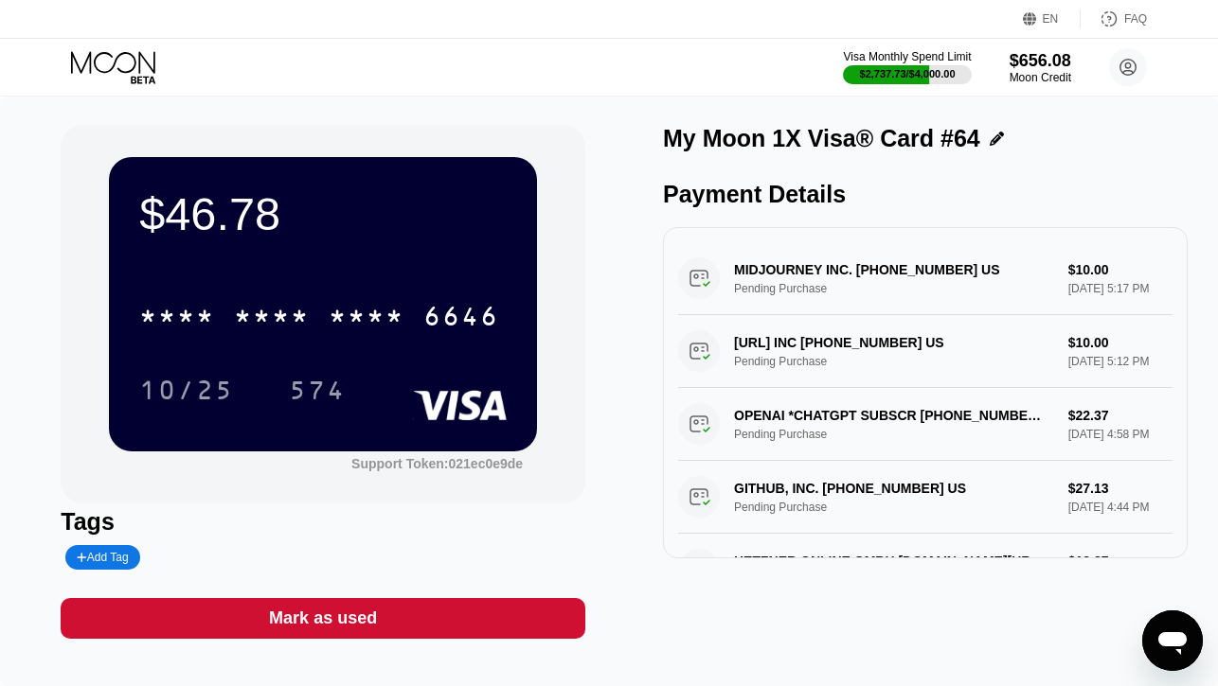
click at [120, 67] on icon at bounding box center [115, 67] width 88 height 33
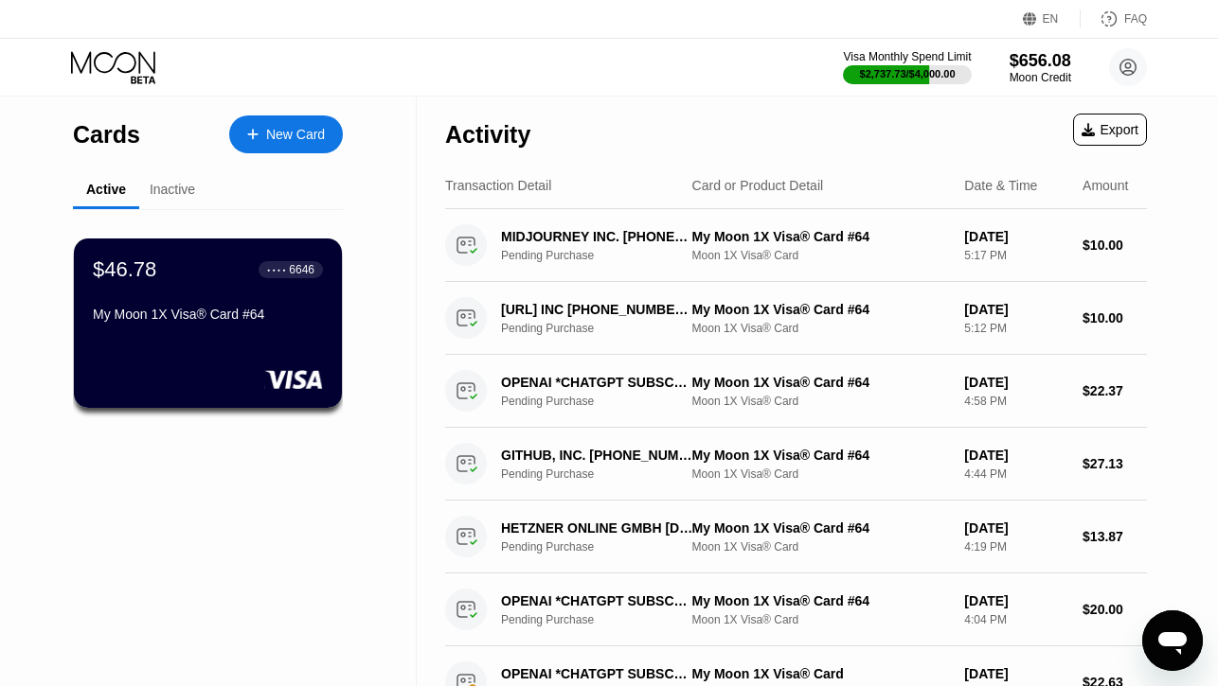
click at [275, 133] on div "New Card" at bounding box center [295, 135] width 59 height 16
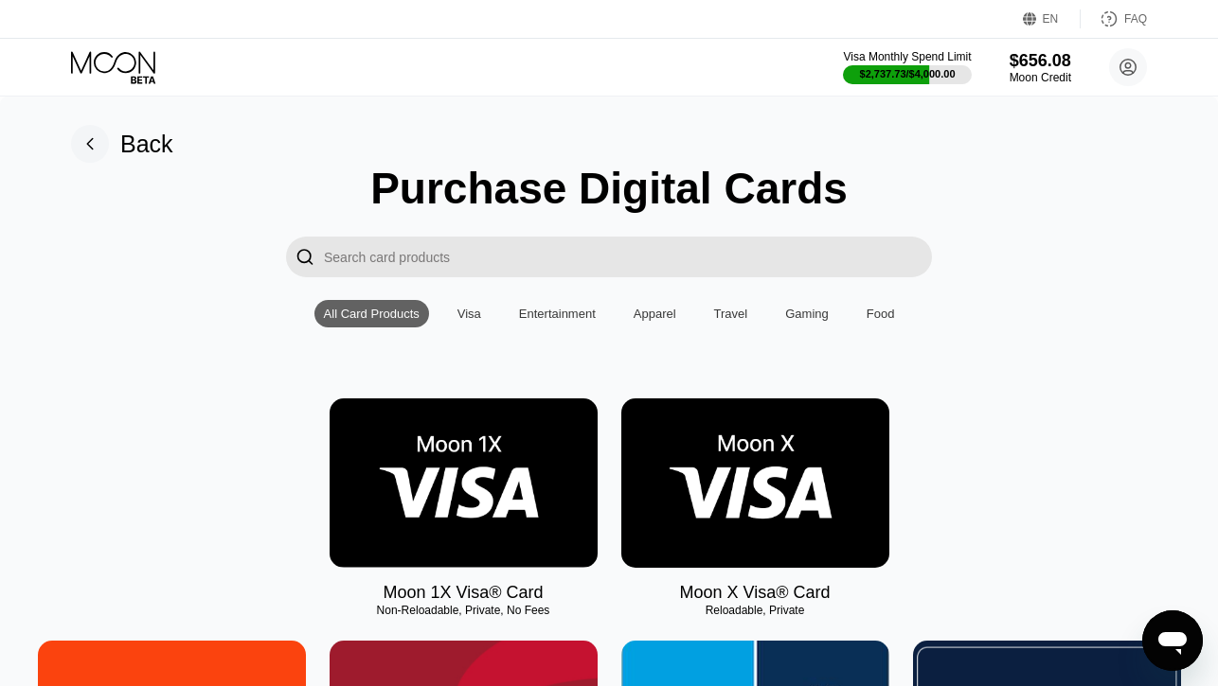
click at [418, 457] on img at bounding box center [464, 483] width 268 height 169
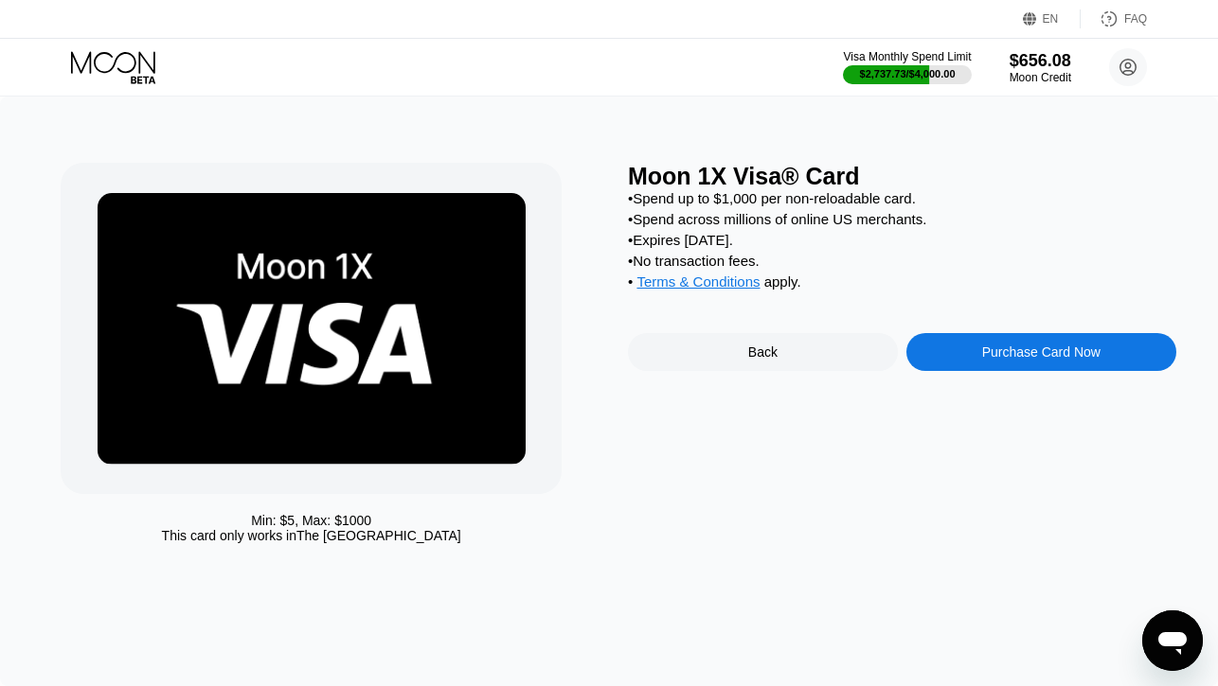
click at [943, 353] on div "Purchase Card Now" at bounding box center [1041, 352] width 270 height 38
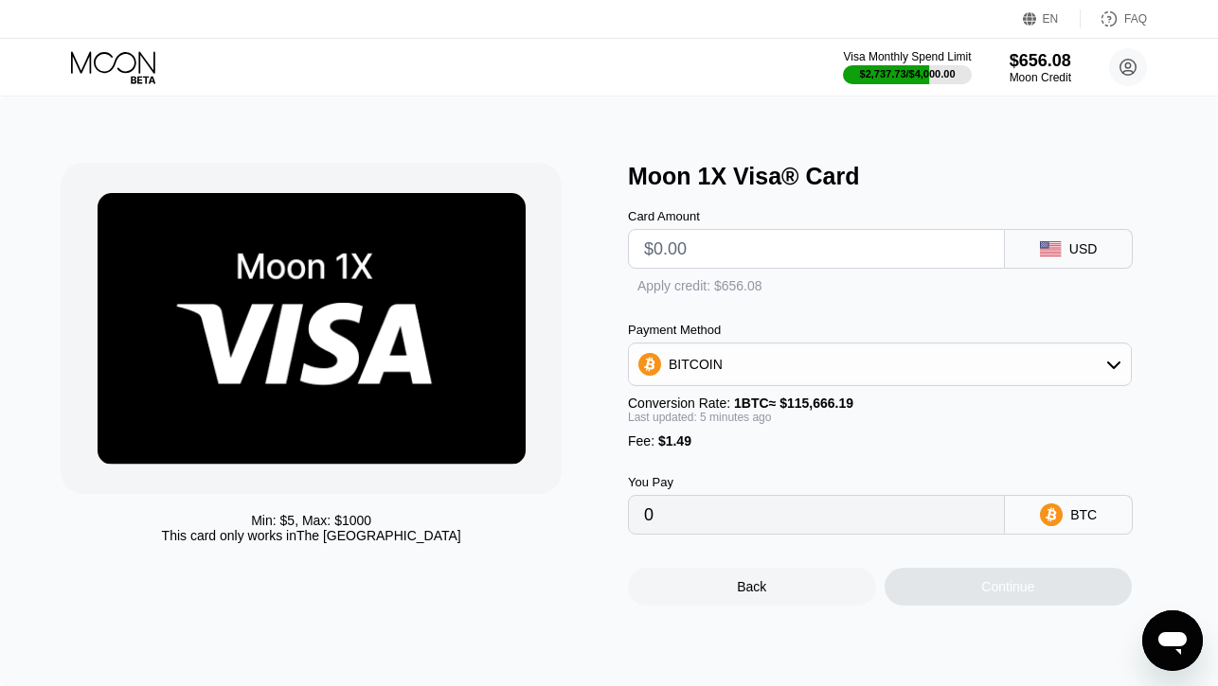
click at [768, 245] on input "text" at bounding box center [816, 249] width 345 height 38
type input "$210"
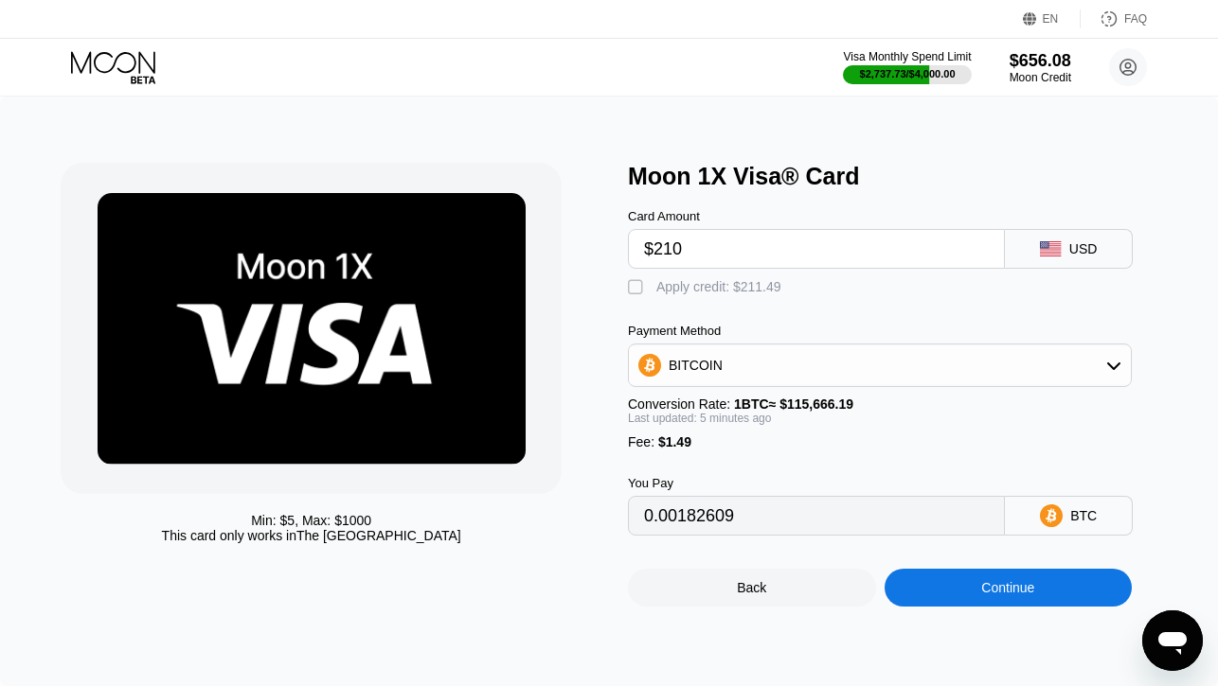
type input "0.00182609"
type input "$210"
click at [693, 283] on div "Apply credit: $211.49" at bounding box center [718, 286] width 125 height 15
type input "0"
click at [939, 617] on div "Min: $ 5 , Max: $ 1000 This card only works in The United States Moon 1X Visa® …" at bounding box center [609, 392] width 1218 height 590
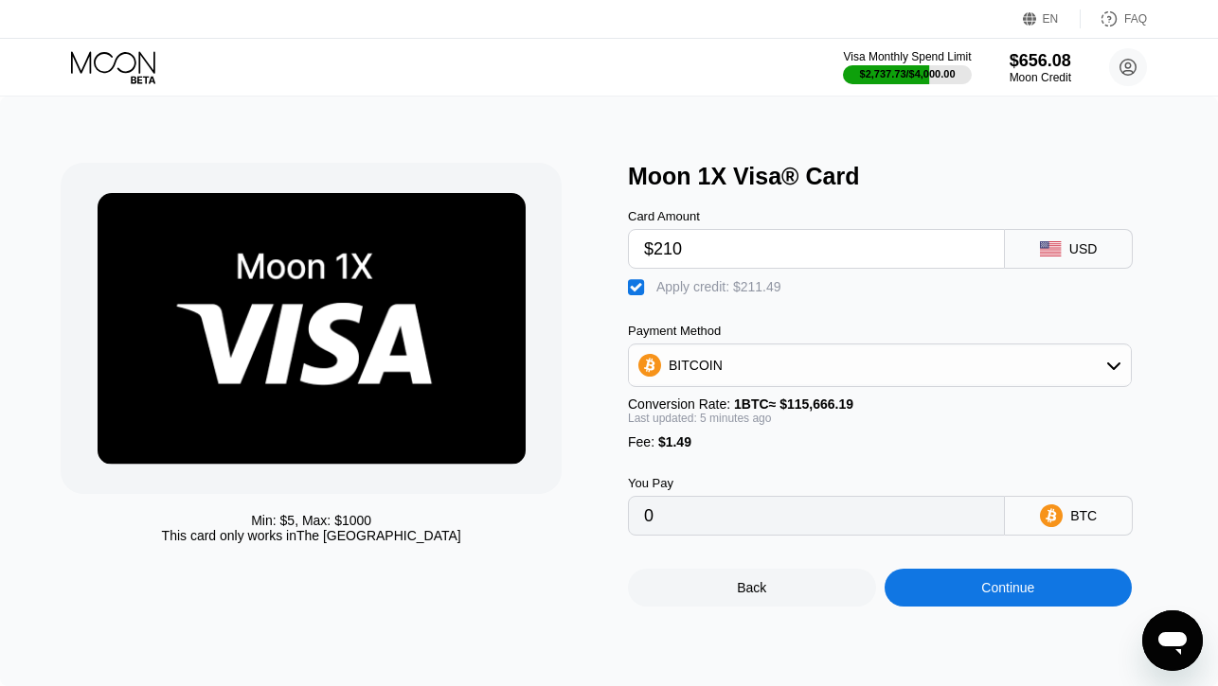
click at [961, 585] on div "Continue" at bounding box center [1008, 588] width 248 height 38
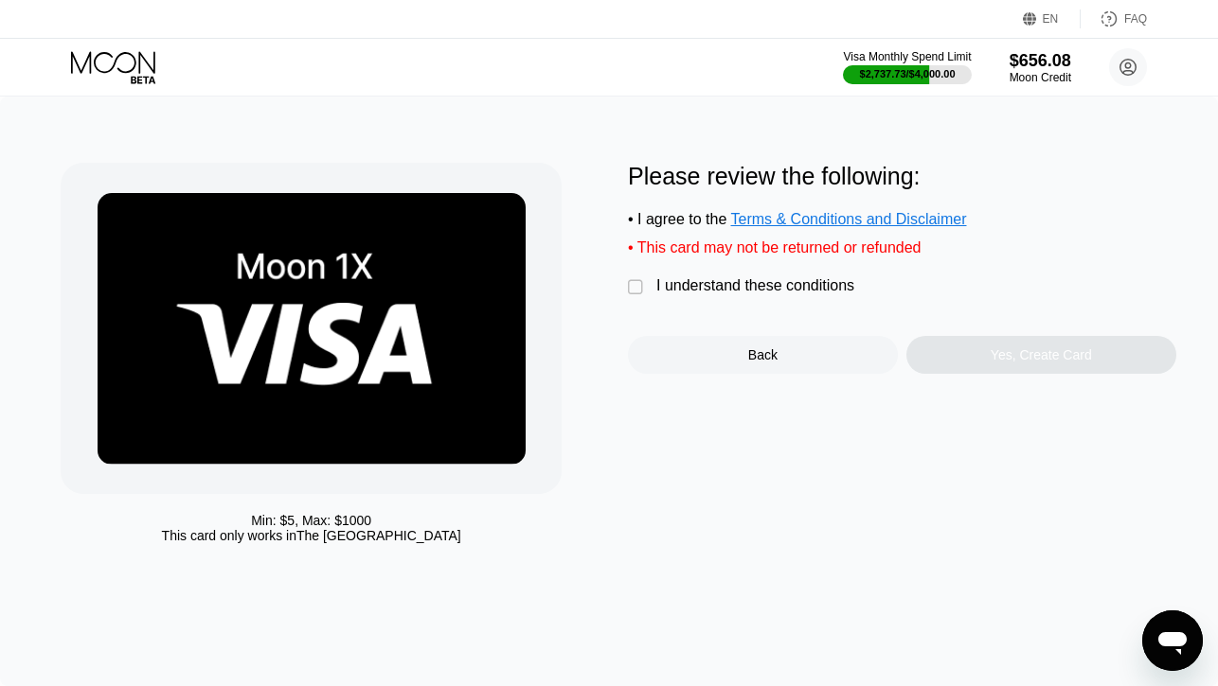
click at [827, 283] on div "I understand these conditions" at bounding box center [755, 285] width 198 height 17
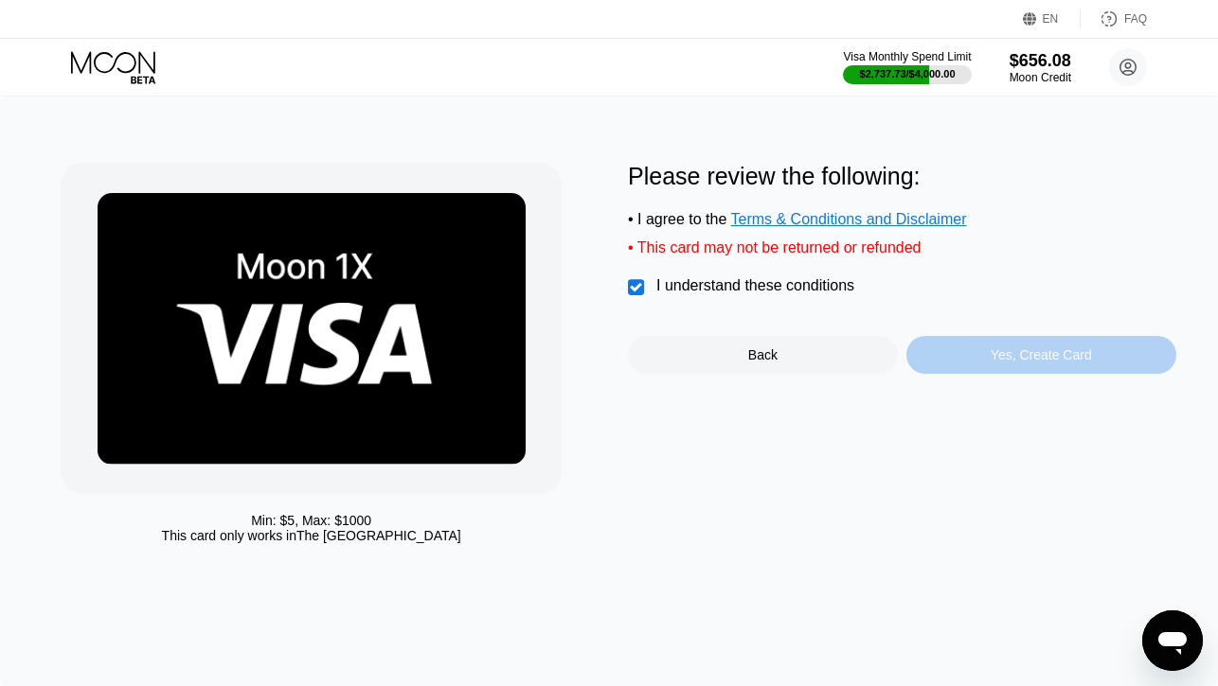
click at [945, 361] on div "Yes, Create Card" at bounding box center [1041, 355] width 270 height 38
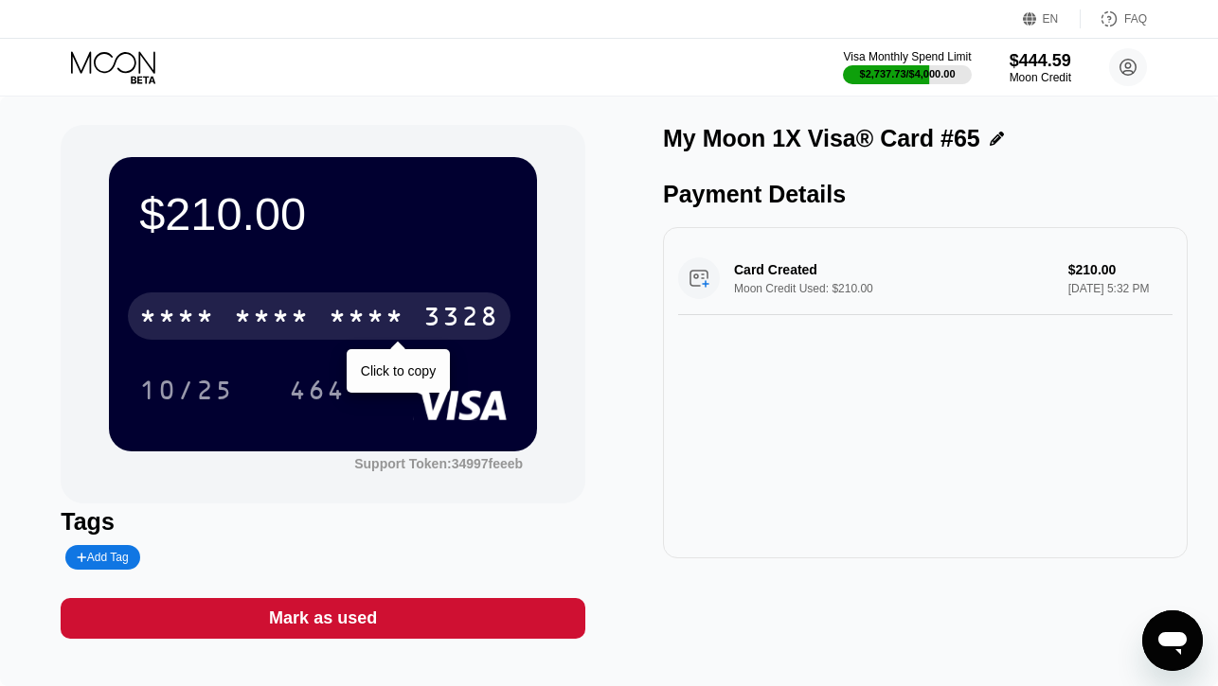
click at [428, 317] on div "3328" at bounding box center [461, 319] width 76 height 30
click at [406, 317] on div "[CREDIT_CARD_NUMBER]" at bounding box center [319, 316] width 383 height 47
click at [406, 317] on div "* * * * * * * * * * * * 3328" at bounding box center [319, 316] width 383 height 47
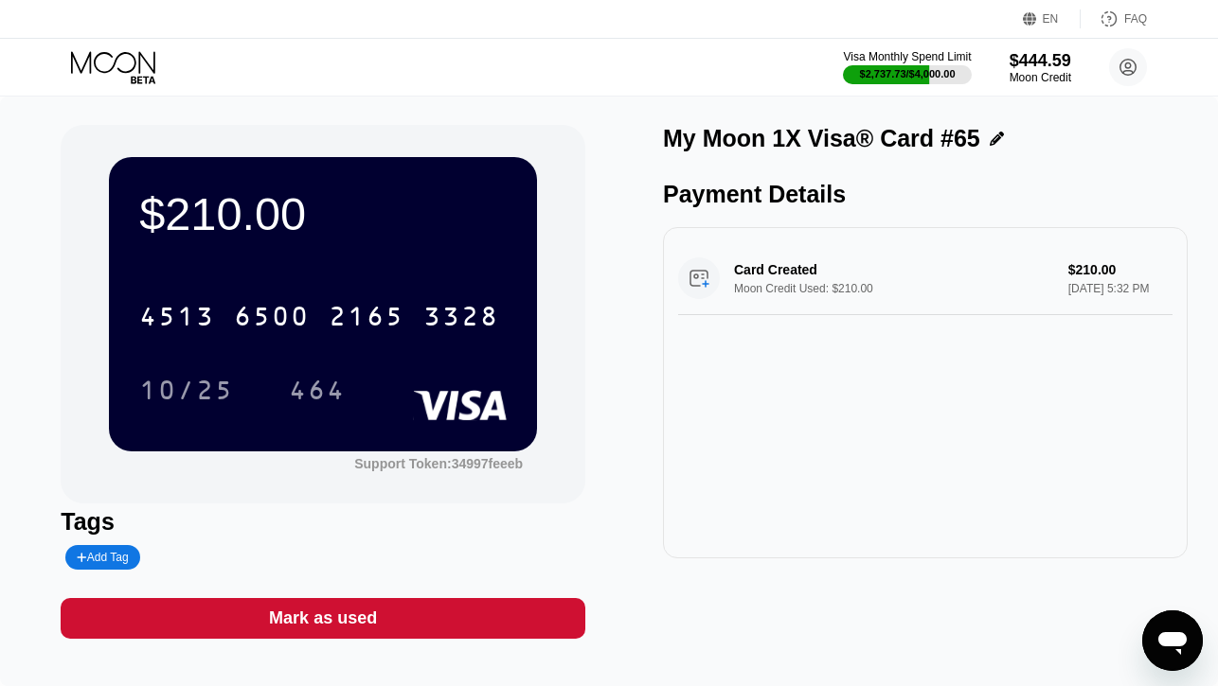
click at [139, 64] on icon at bounding box center [113, 62] width 84 height 22
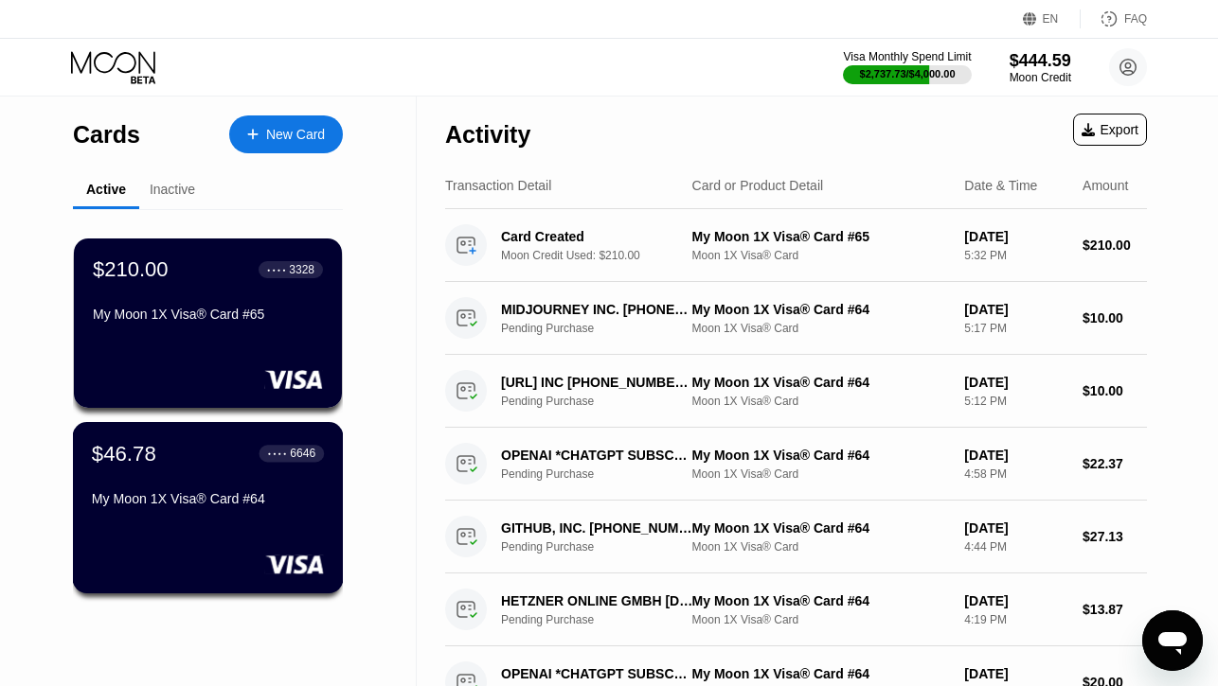
click at [175, 473] on div "$46.78 ● ● ● ● 6646 My Moon 1X Visa® Card #64" at bounding box center [208, 477] width 232 height 73
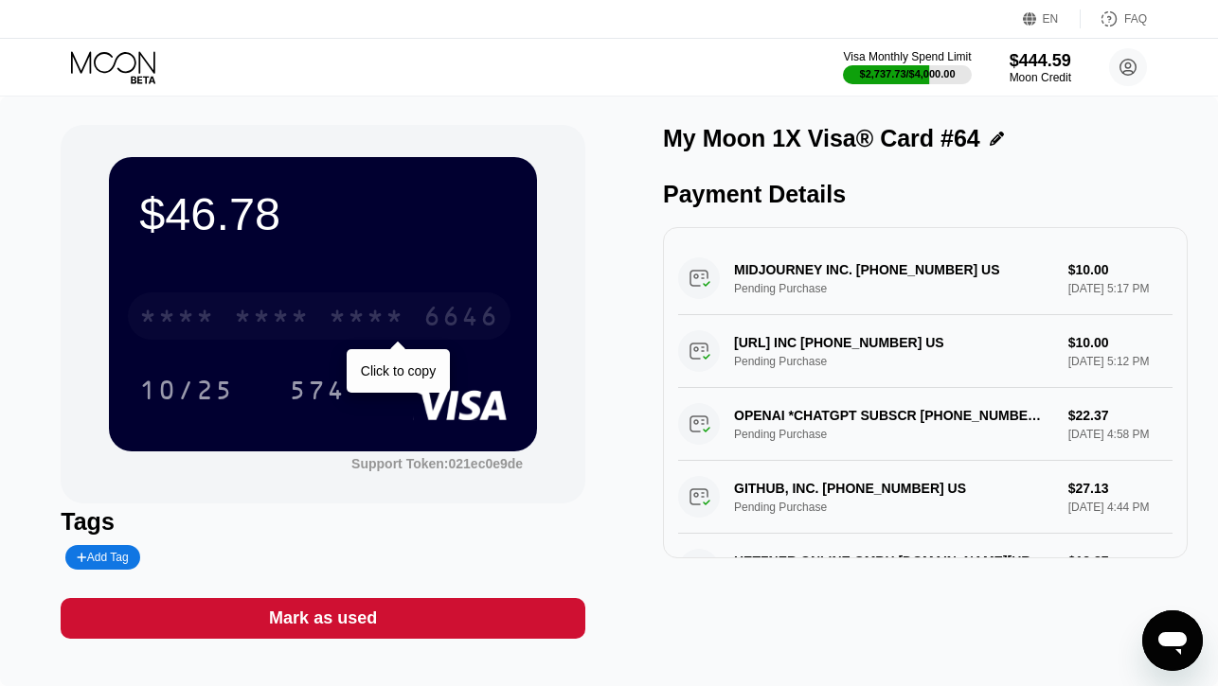
click at [231, 317] on div "* * * * * * * * * * * * 6646" at bounding box center [319, 316] width 383 height 47
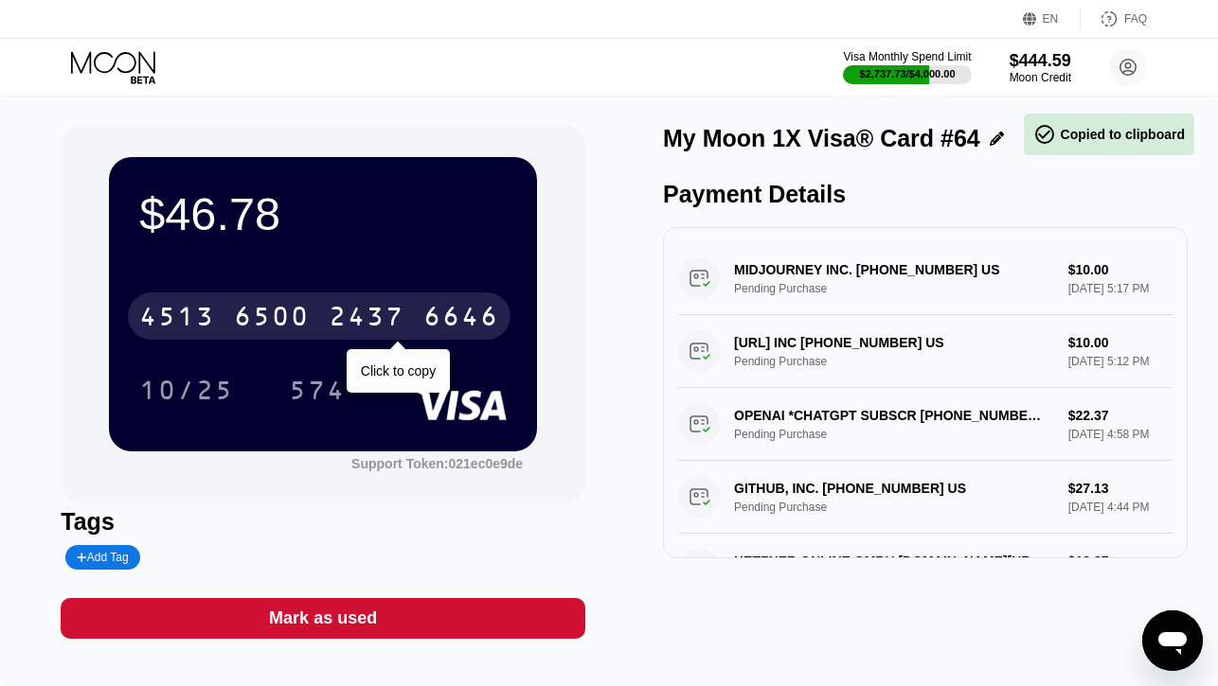
click at [231, 317] on div "4513 6500 2437 6646" at bounding box center [319, 316] width 383 height 47
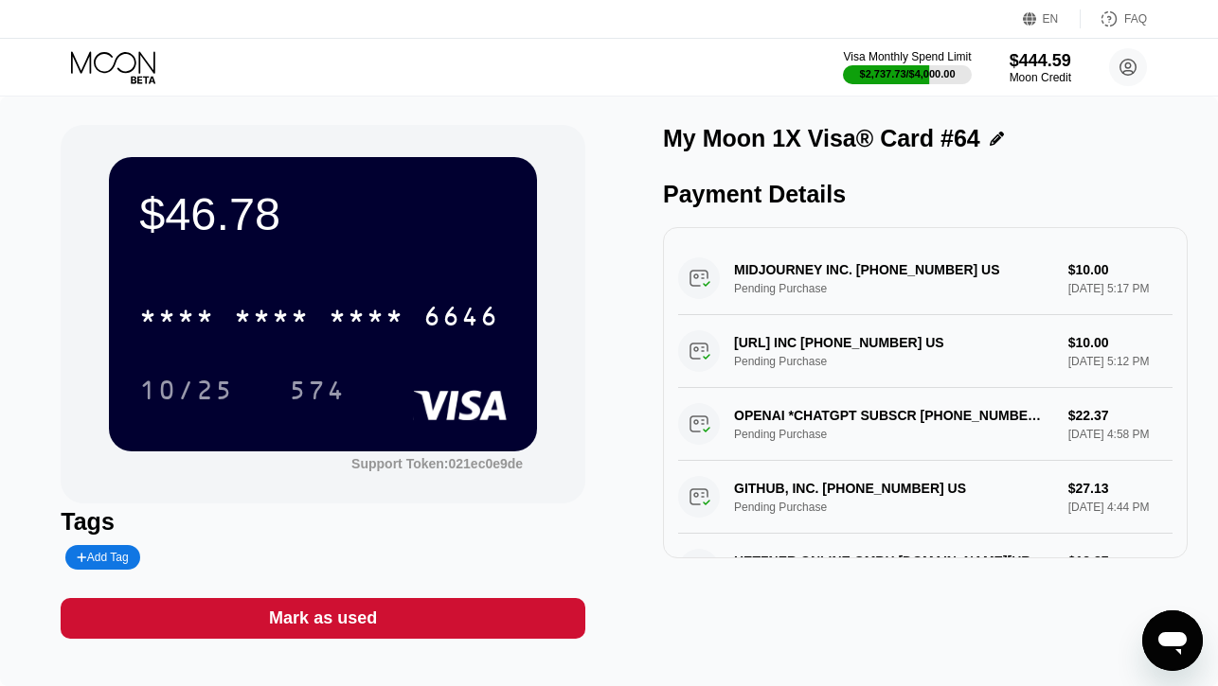
click at [129, 64] on icon at bounding box center [115, 67] width 88 height 33
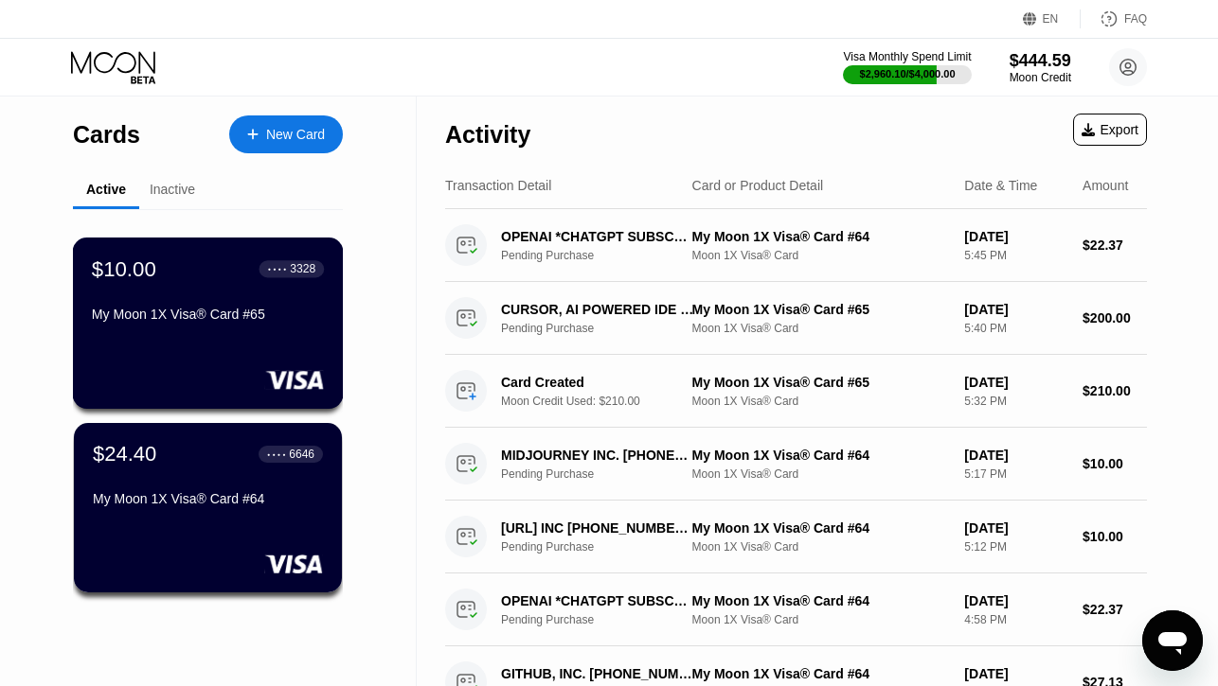
click at [214, 307] on div "My Moon 1X Visa® Card #65" at bounding box center [208, 314] width 232 height 15
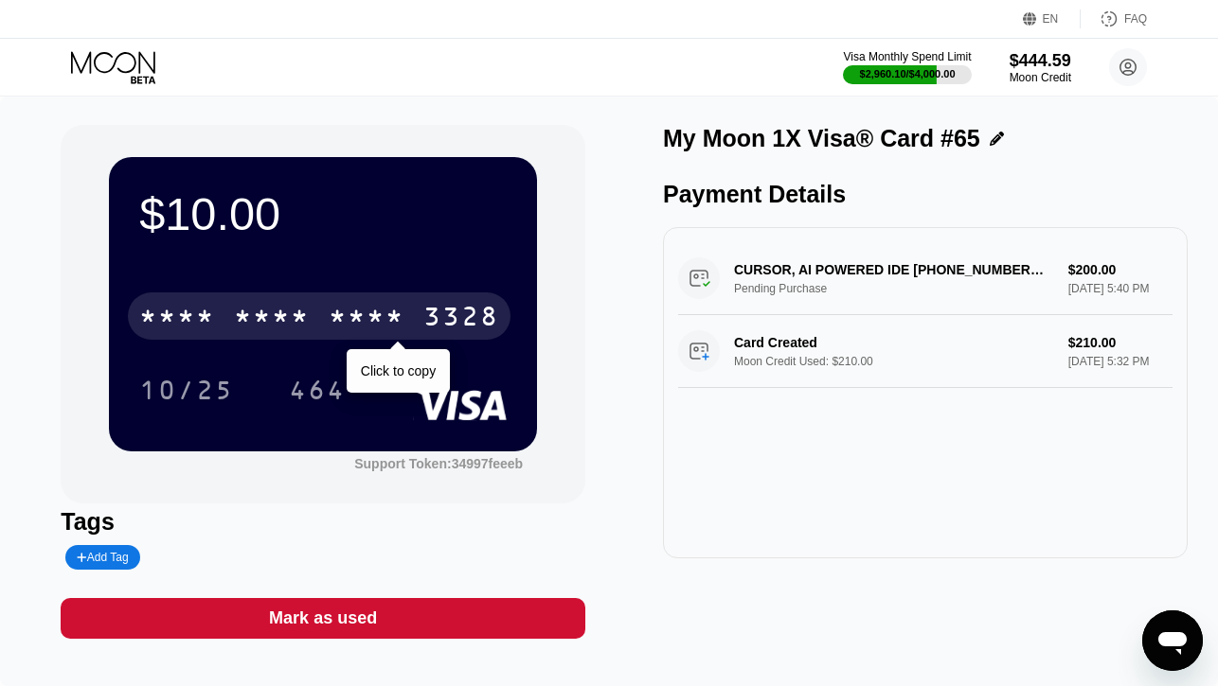
click at [300, 302] on div "* * * * * * * * * * * * 3328" at bounding box center [319, 316] width 383 height 47
click at [300, 302] on div "[CREDIT_CARD_NUMBER]" at bounding box center [319, 316] width 383 height 47
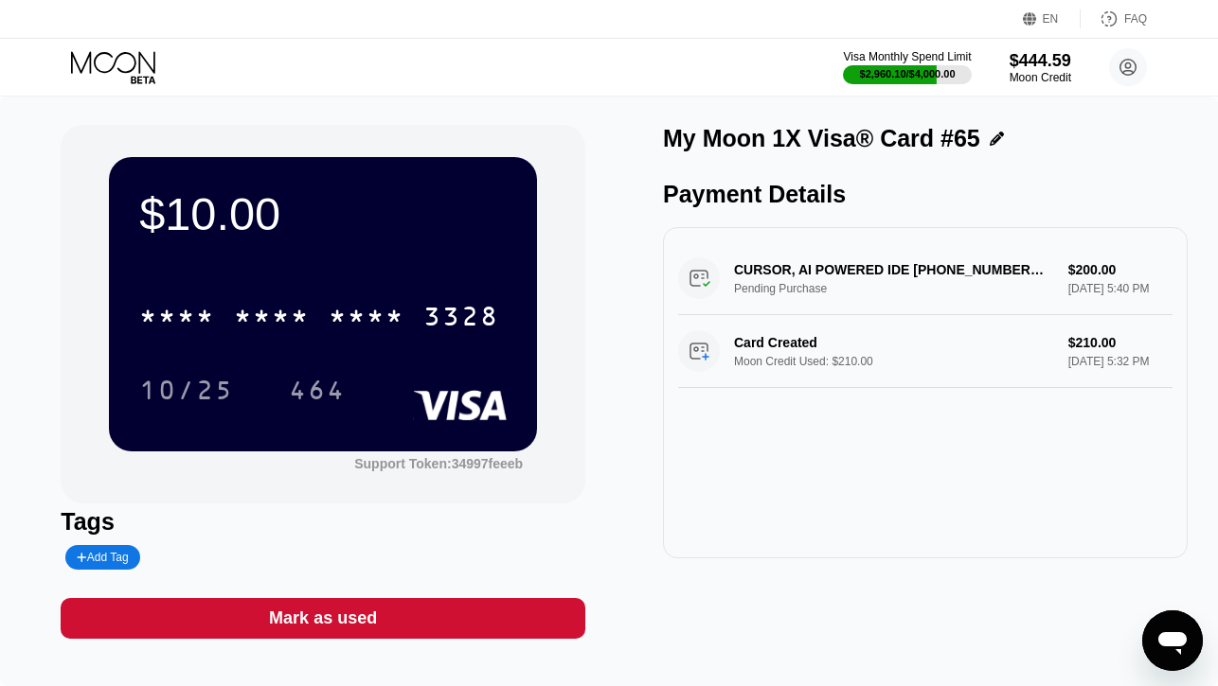
click at [119, 68] on icon at bounding box center [115, 67] width 88 height 33
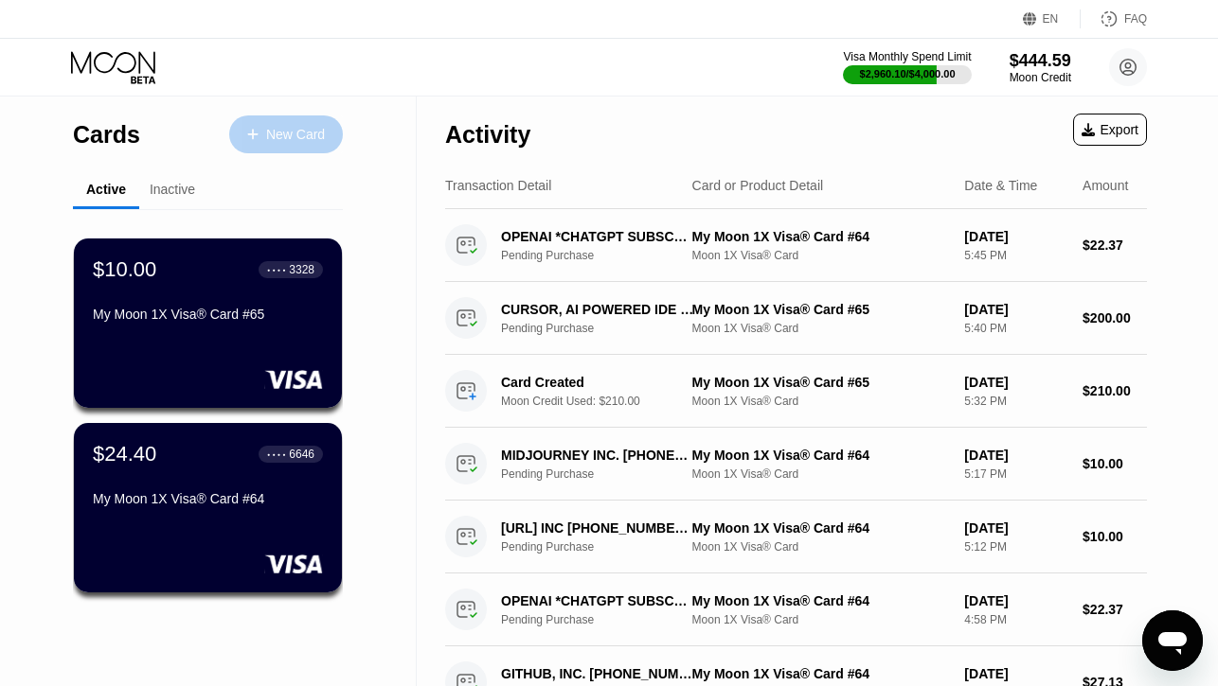
click at [271, 142] on div "New Card" at bounding box center [286, 135] width 114 height 38
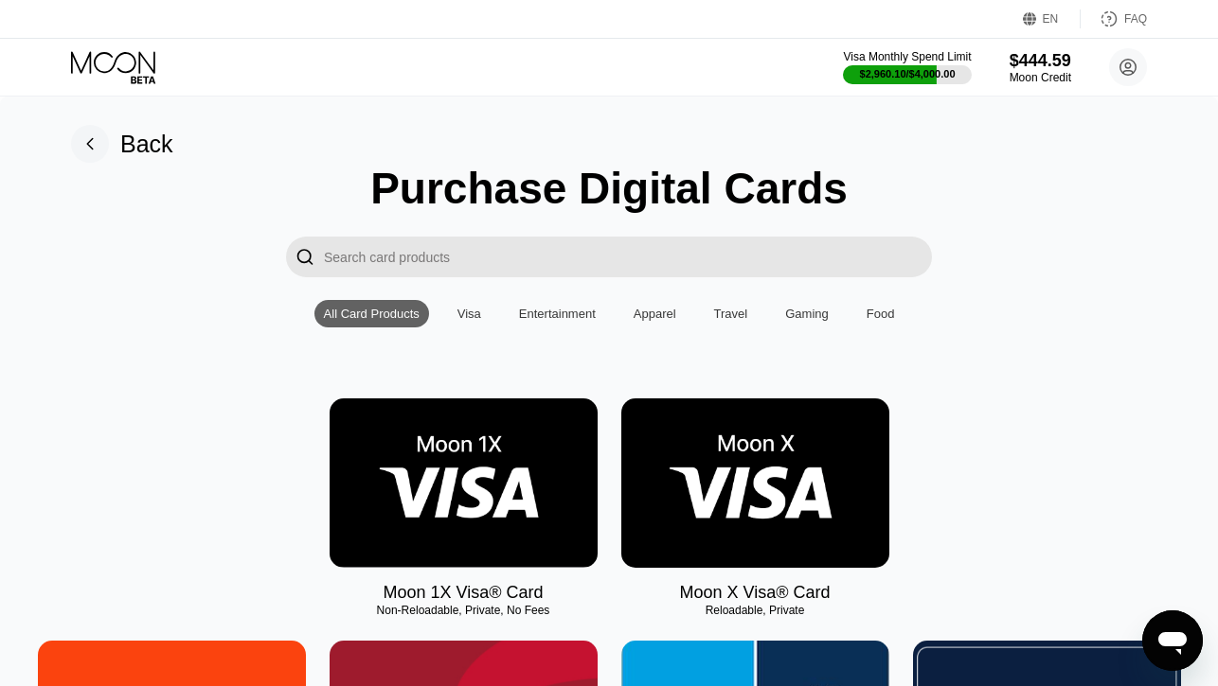
click at [392, 432] on img at bounding box center [464, 483] width 268 height 169
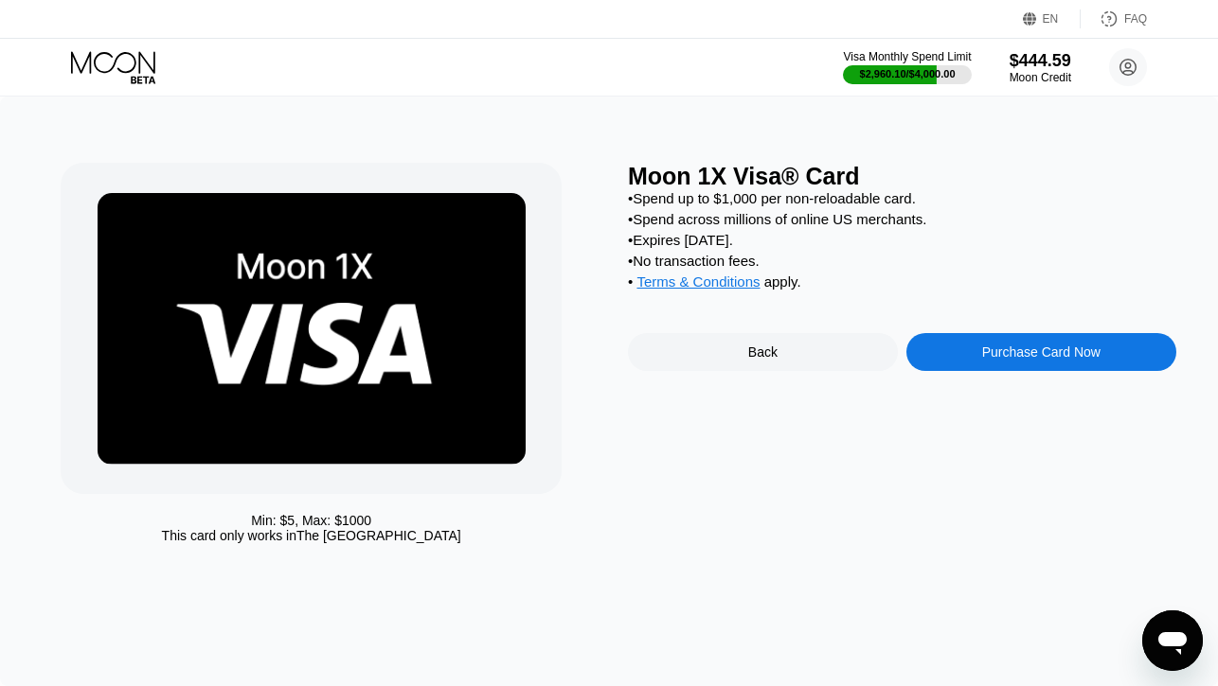
click at [949, 363] on div "Purchase Card Now" at bounding box center [1041, 352] width 270 height 38
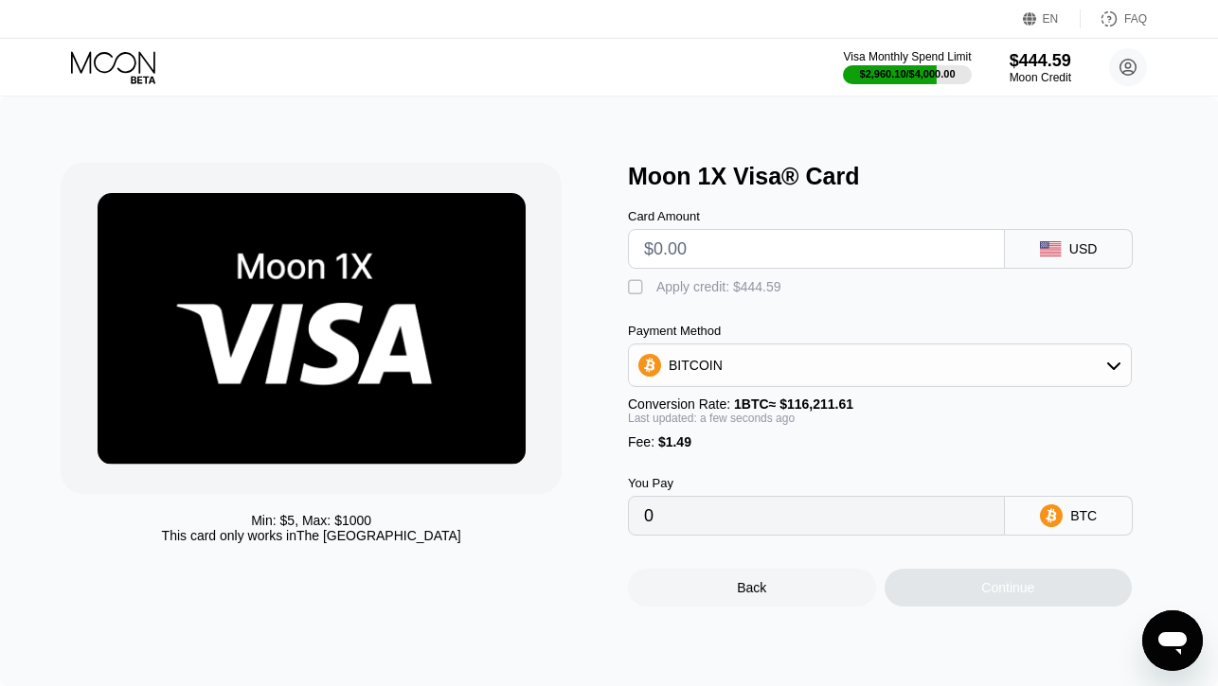
click at [705, 242] on input "text" at bounding box center [816, 249] width 345 height 38
type input "$1"
type input "0.00002143"
type input "$19"
type input "0.00017632"
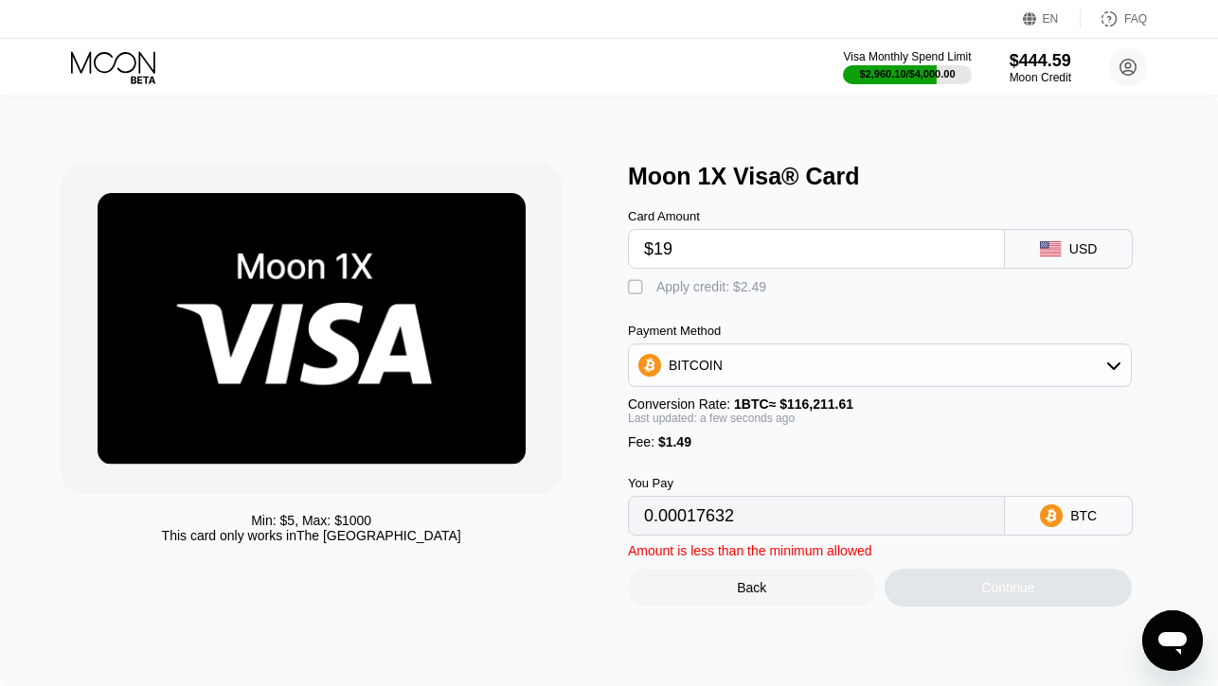
type input "$190"
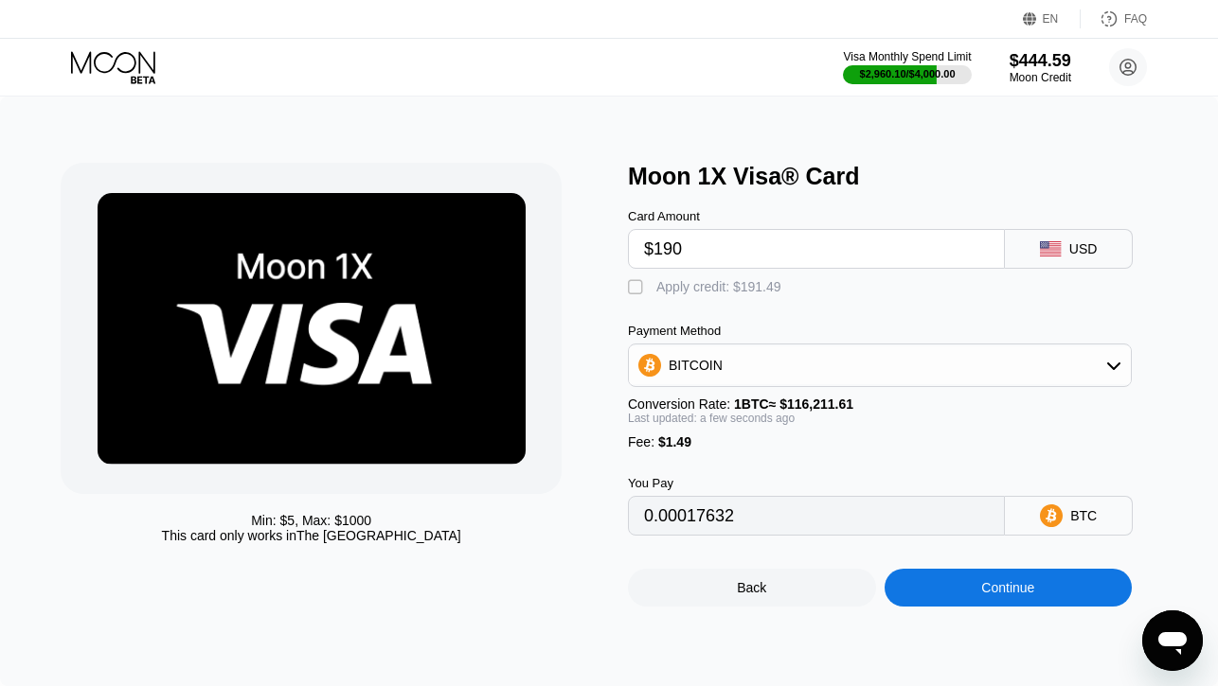
type input "0.00164778"
type input "$190"
click at [665, 280] on div "Apply credit: $191.49" at bounding box center [718, 286] width 125 height 15
type input "0"
click at [910, 588] on div "Continue" at bounding box center [1008, 588] width 248 height 38
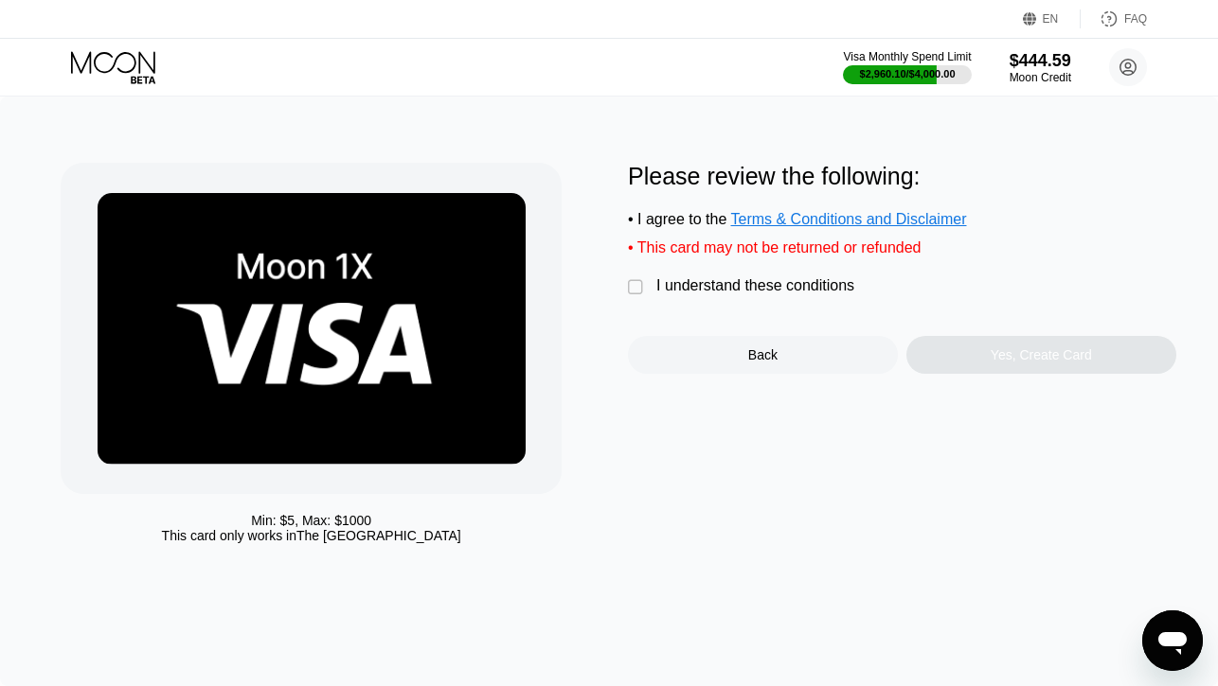
click at [784, 292] on div "I understand these conditions" at bounding box center [755, 285] width 198 height 17
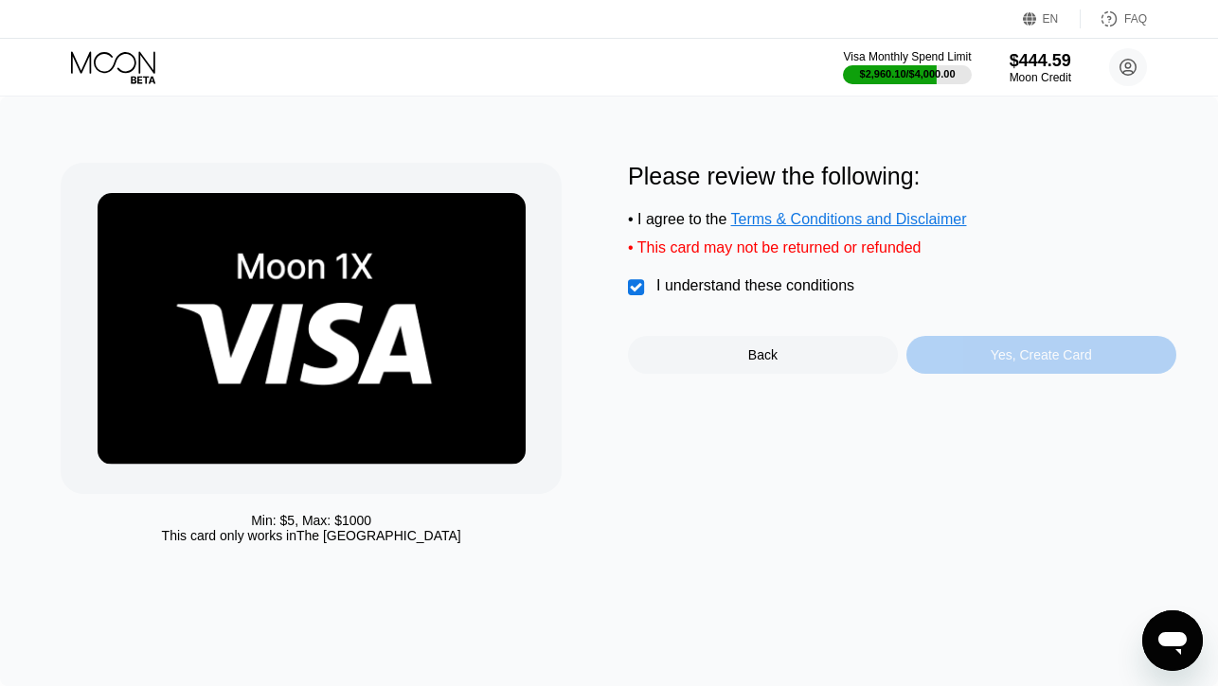
click at [920, 365] on div "Yes, Create Card" at bounding box center [1041, 355] width 270 height 38
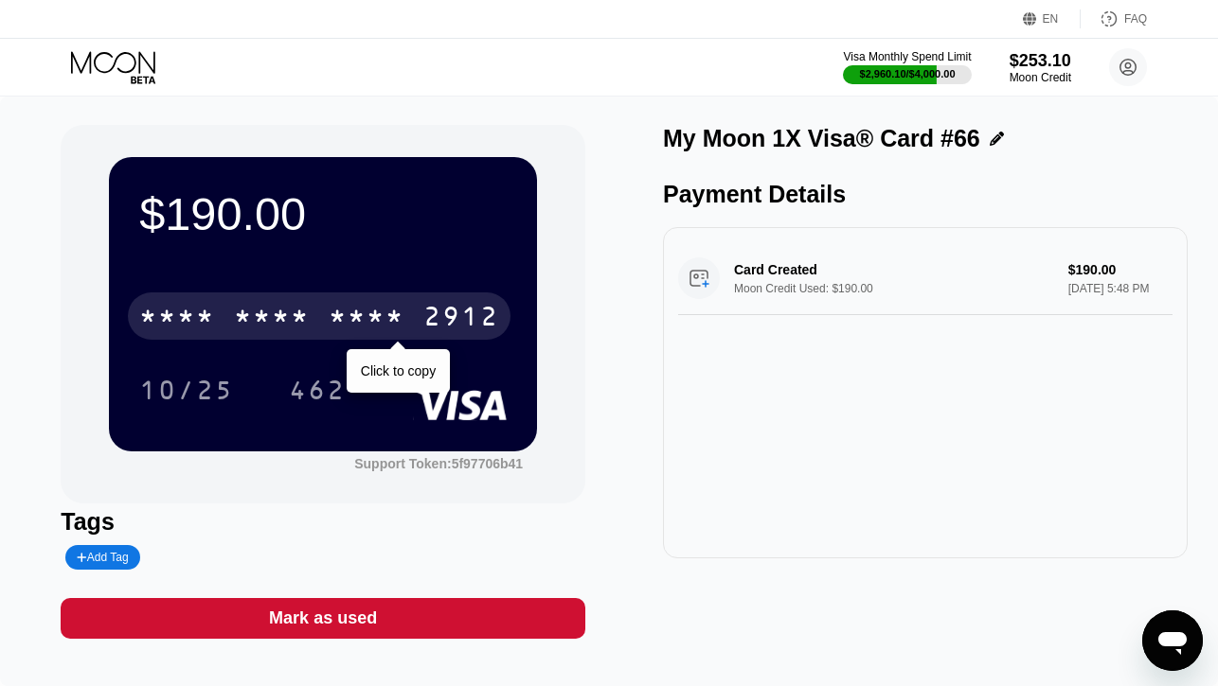
click at [279, 312] on div "* * * *" at bounding box center [272, 319] width 76 height 30
click at [257, 320] on div "6500" at bounding box center [272, 319] width 76 height 30
click at [257, 320] on div "* * * *" at bounding box center [272, 319] width 76 height 30
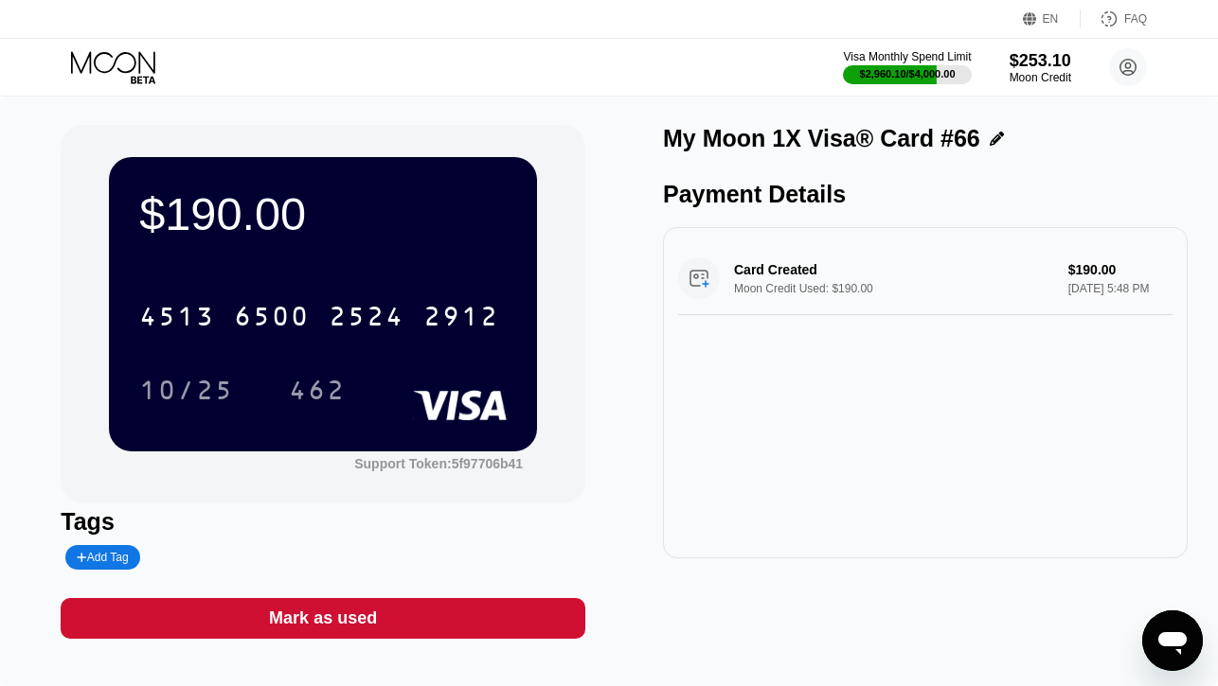
click at [138, 62] on icon at bounding box center [113, 62] width 84 height 22
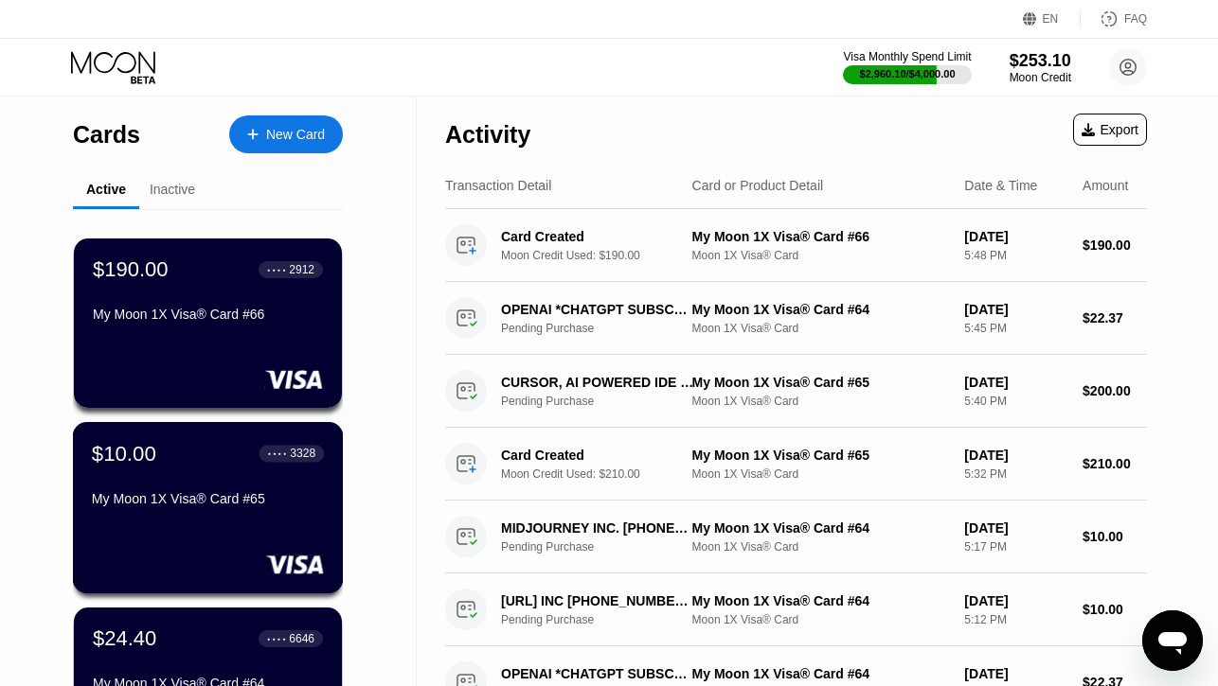
click at [176, 513] on div "My Moon 1X Visa® Card #65" at bounding box center [208, 502] width 232 height 23
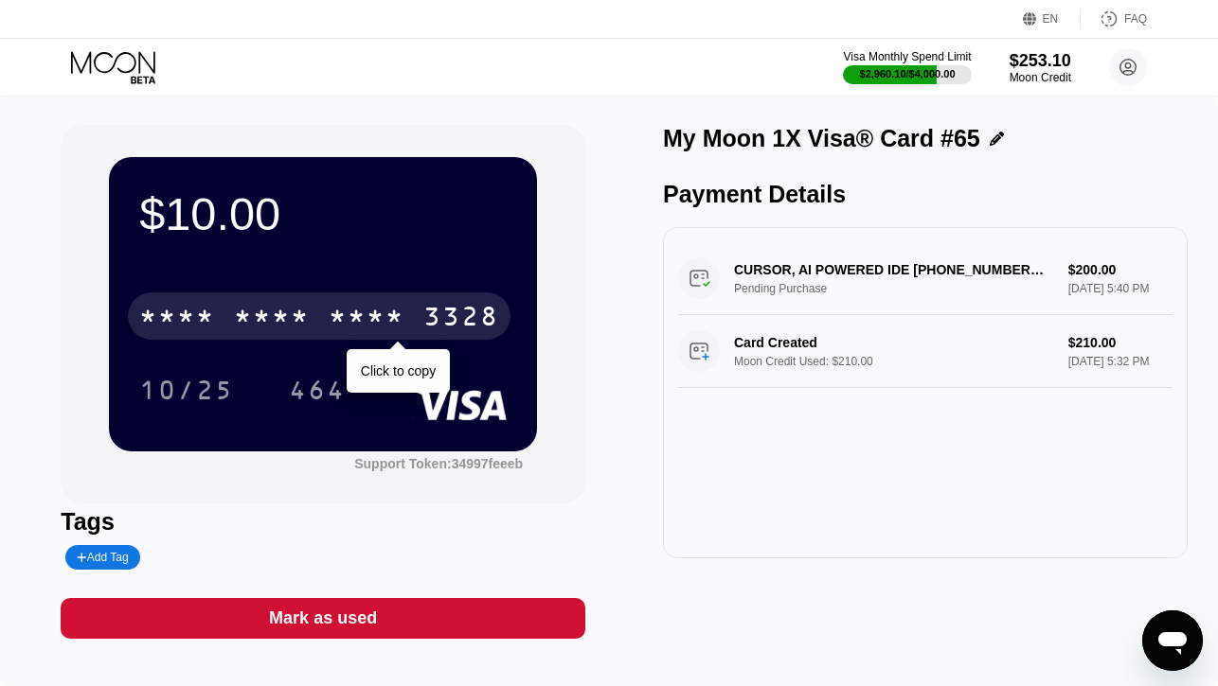
click at [313, 312] on div "* * * * * * * * * * * * 3328" at bounding box center [319, 316] width 383 height 47
click at [313, 312] on div "4513 6500 2165 3328" at bounding box center [319, 316] width 383 height 47
click at [313, 312] on div "* * * * * * * * * * * * 3328" at bounding box center [319, 316] width 383 height 47
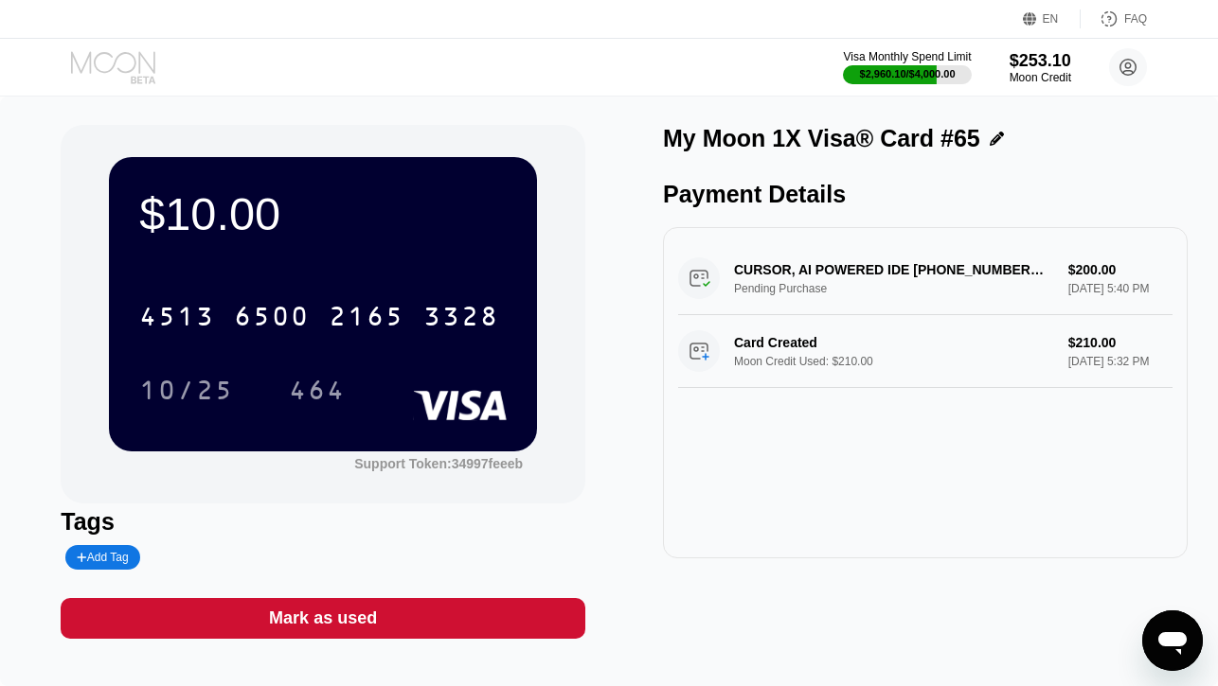
click at [124, 62] on icon at bounding box center [115, 67] width 88 height 33
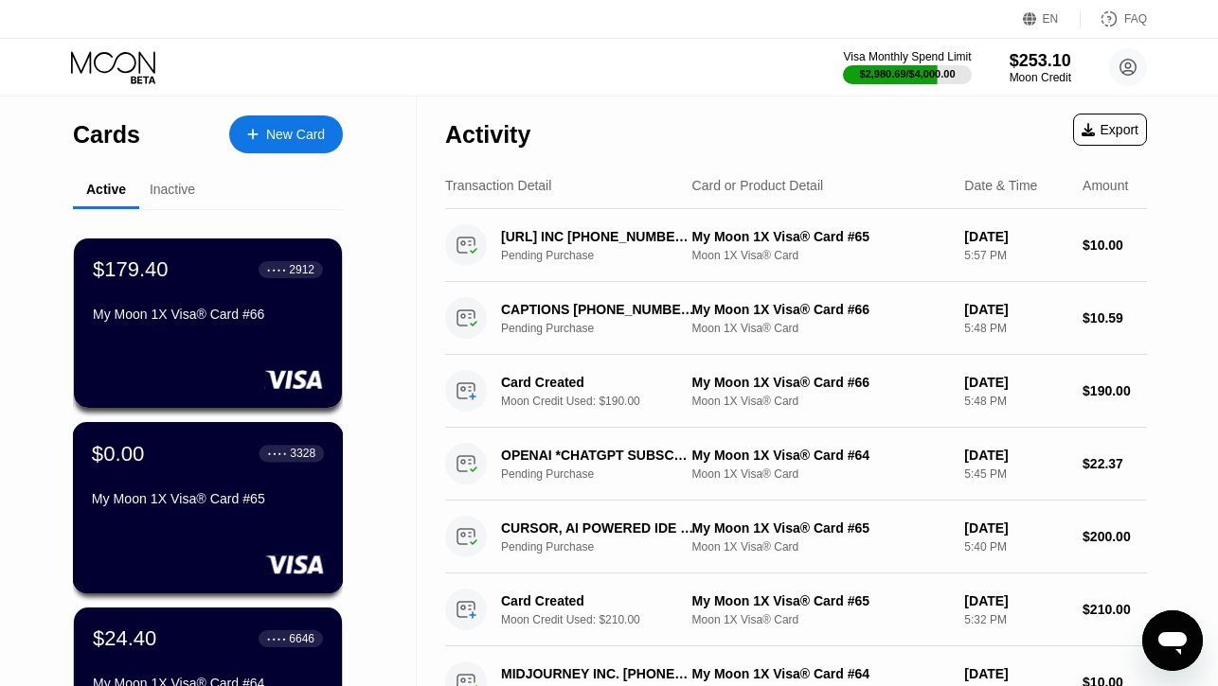
click at [152, 522] on div "$0.00 ● ● ● ● 3328 My Moon 1X Visa® Card #65" at bounding box center [208, 507] width 271 height 171
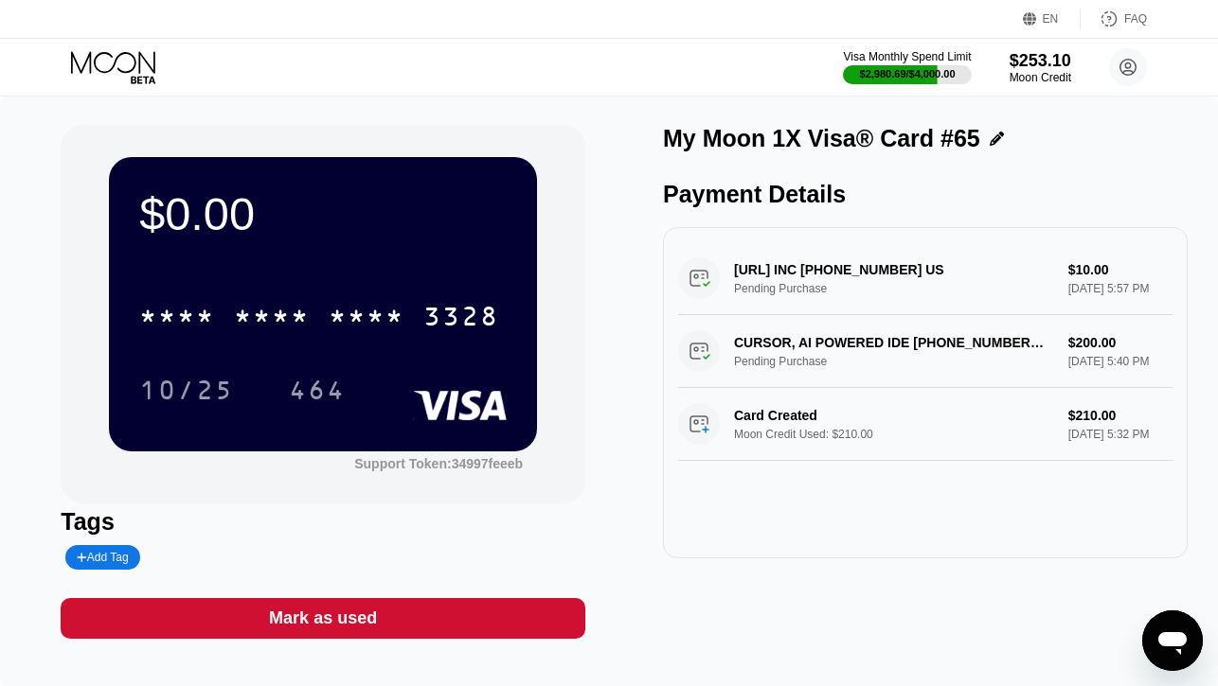
click at [348, 605] on div "Mark as used" at bounding box center [323, 618] width 525 height 41
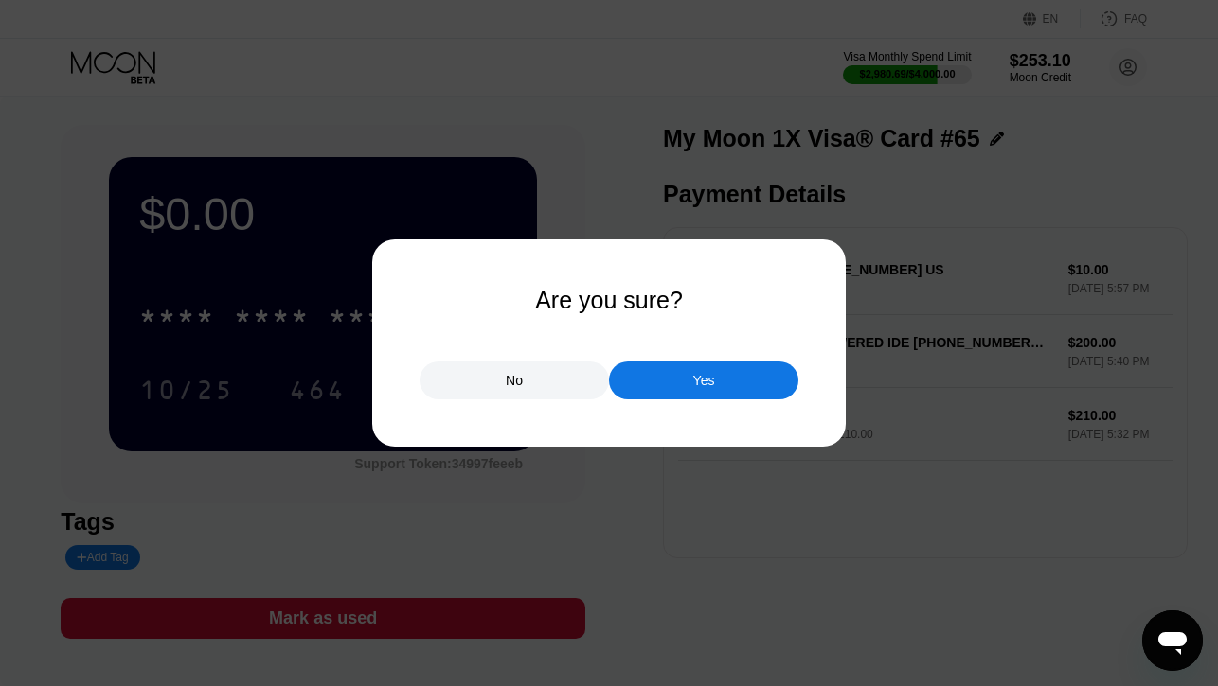
click at [706, 358] on div "No Yes" at bounding box center [608, 371] width 379 height 57
click at [706, 388] on div "Yes" at bounding box center [704, 380] width 22 height 17
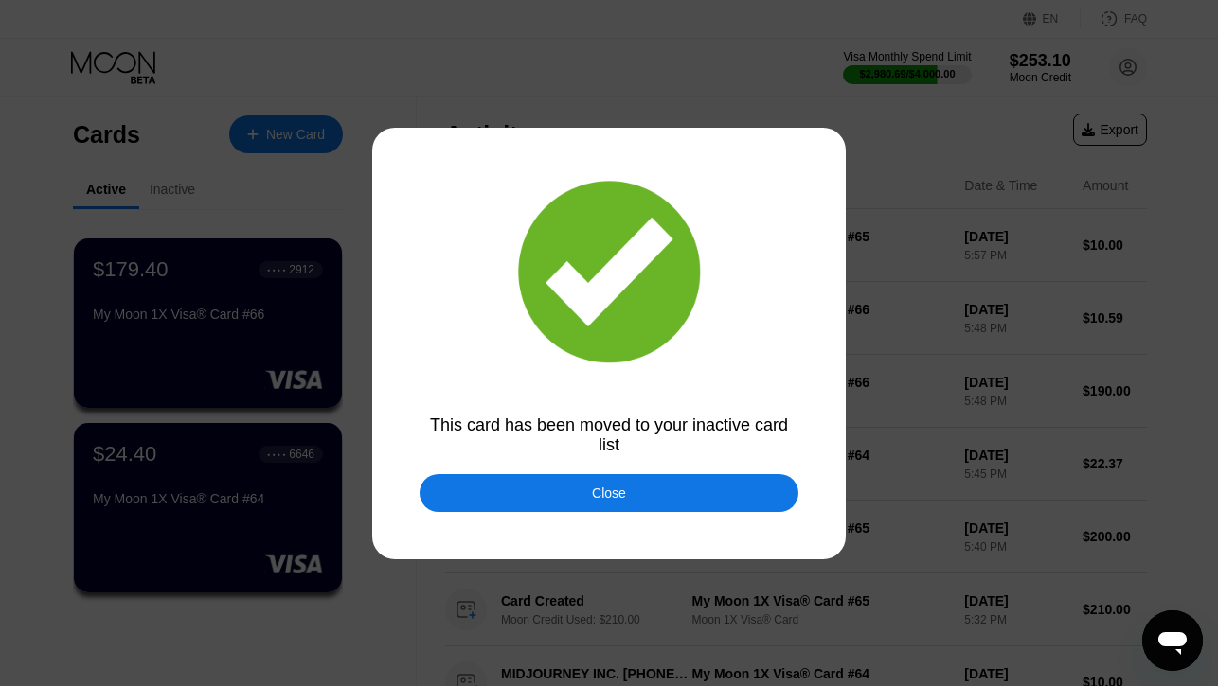
click at [555, 498] on div "Close" at bounding box center [608, 493] width 379 height 38
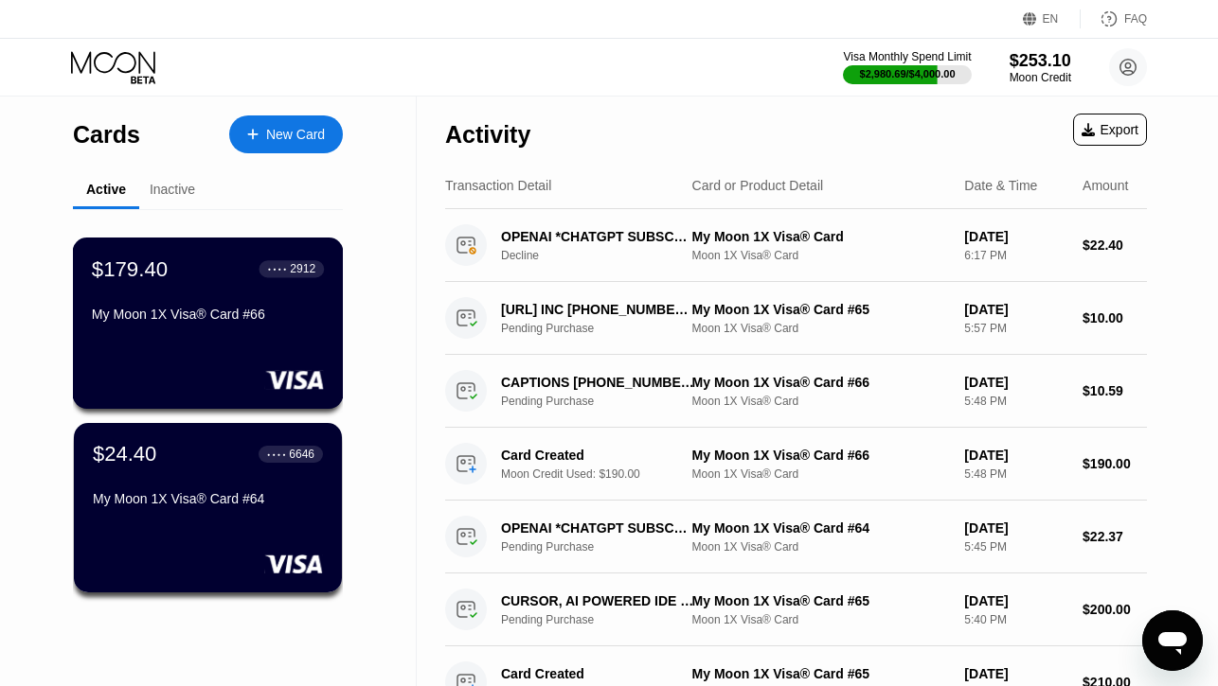
click at [202, 290] on div "$179.40 ● ● ● ● 2912 My Moon 1X Visa® Card #66" at bounding box center [208, 293] width 232 height 73
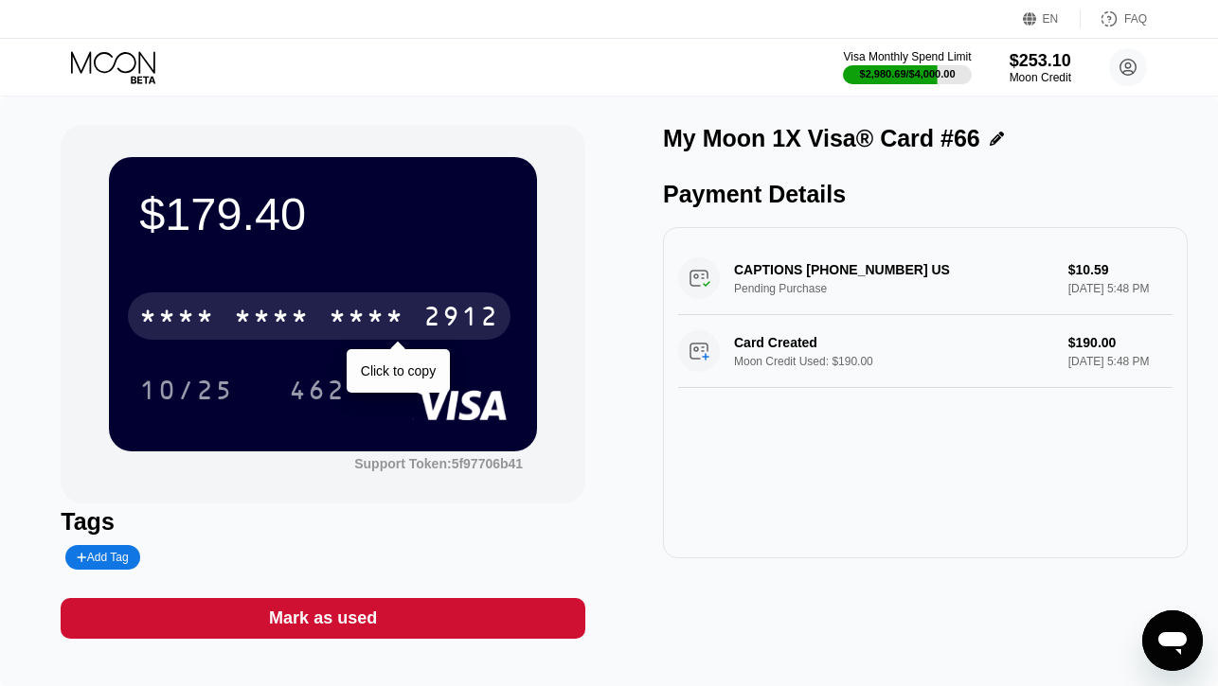
click at [244, 315] on div "* * * *" at bounding box center [272, 319] width 76 height 30
click at [244, 315] on div "6500" at bounding box center [272, 319] width 76 height 30
click at [263, 322] on div "* * * *" at bounding box center [272, 319] width 76 height 30
click at [246, 316] on div "6500" at bounding box center [272, 319] width 76 height 30
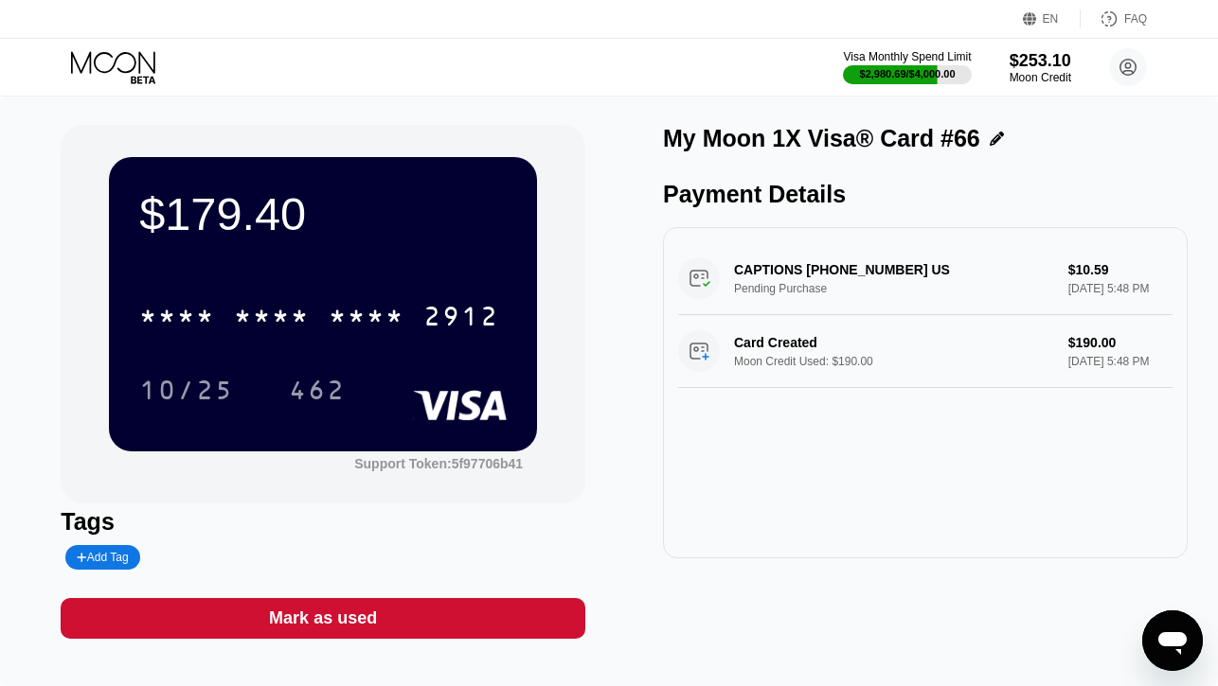
click at [126, 57] on icon at bounding box center [115, 67] width 88 height 33
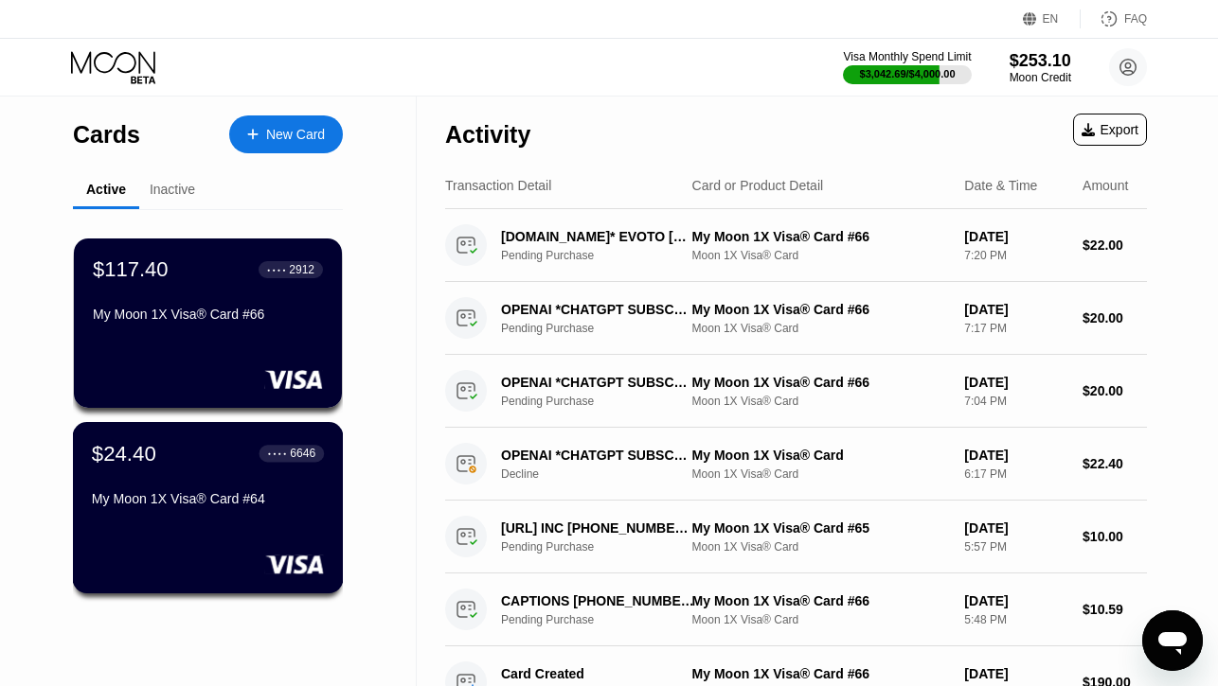
click at [165, 519] on div "$24.40 ● ● ● ● 6646 My Moon 1X Visa® Card #64" at bounding box center [208, 507] width 271 height 171
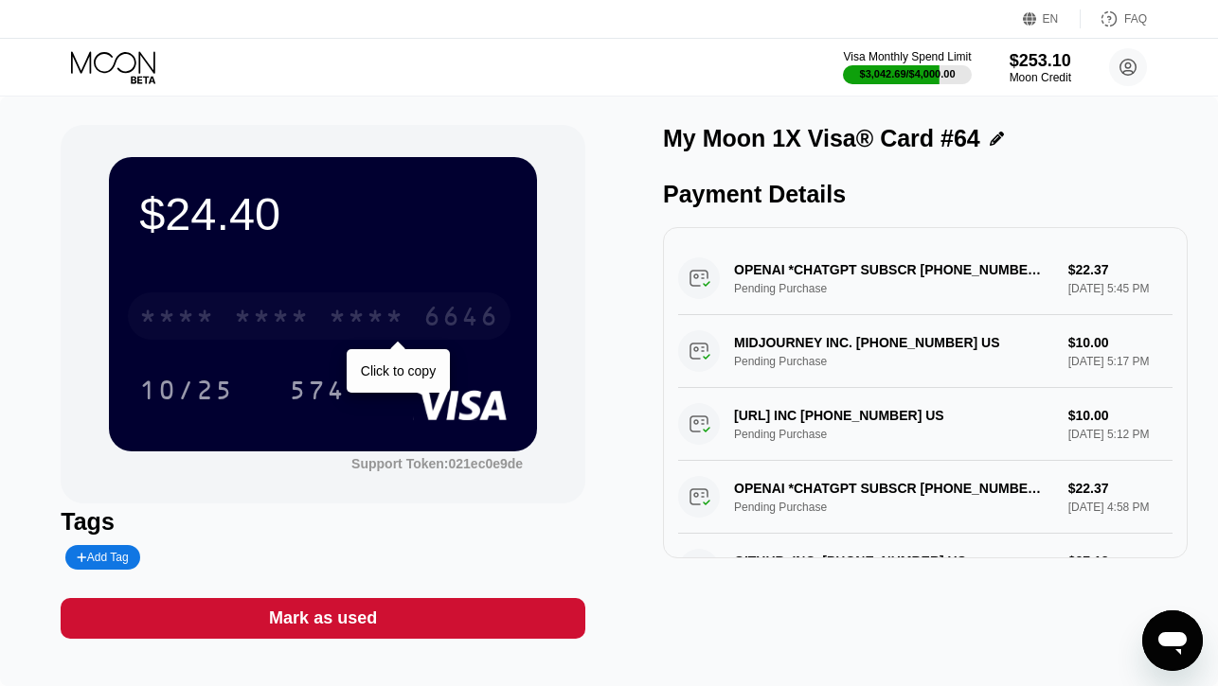
click at [233, 318] on div "* * * * * * * * * * * * 6646" at bounding box center [319, 316] width 383 height 47
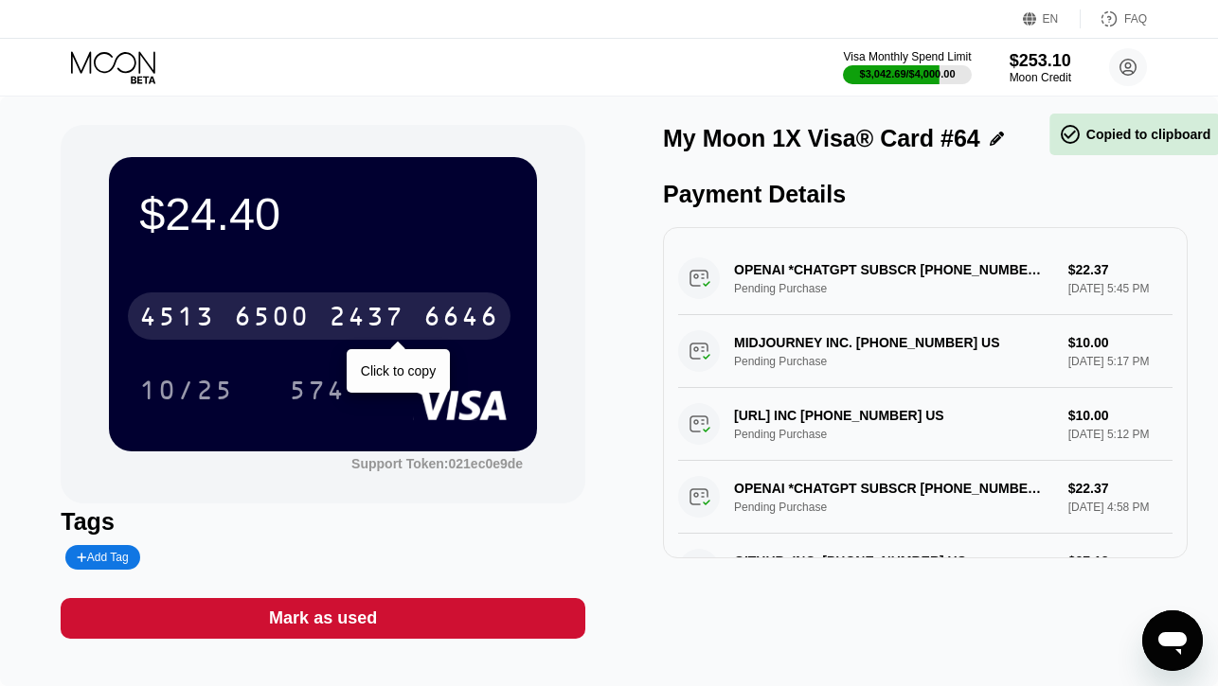
click at [233, 318] on div "[CREDIT_CARD_NUMBER]" at bounding box center [319, 316] width 383 height 47
click at [233, 318] on div "4513 6500 2437 6646" at bounding box center [319, 316] width 383 height 47
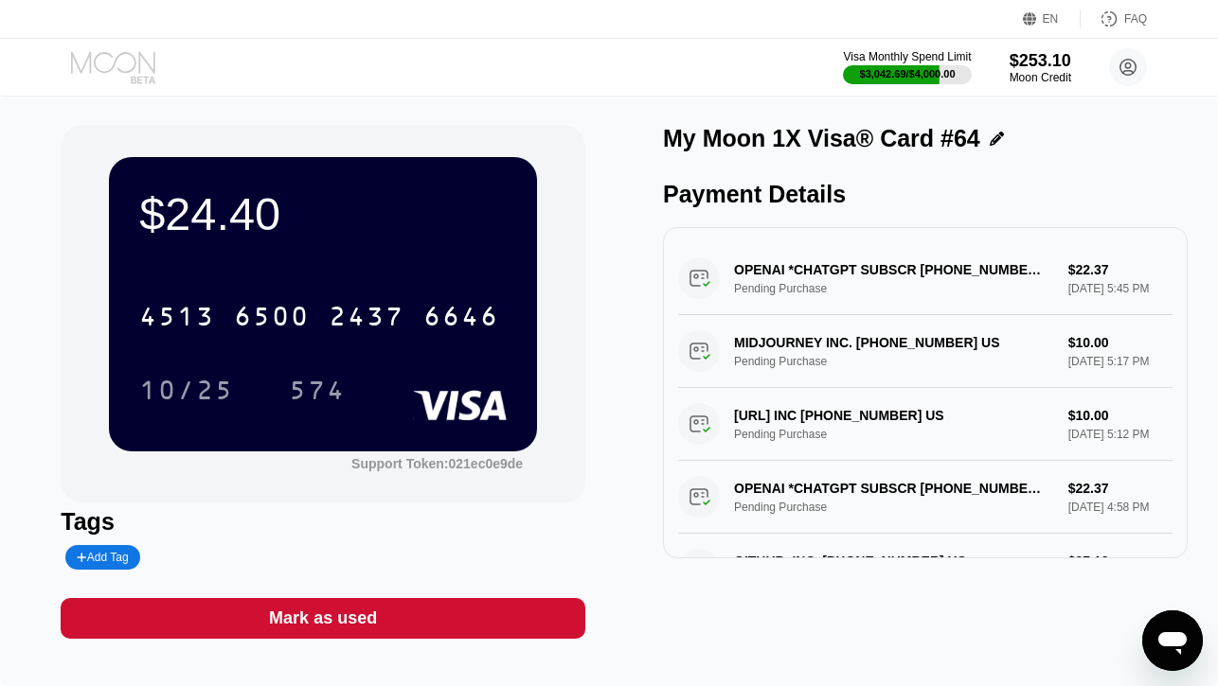
click at [125, 51] on icon at bounding box center [115, 67] width 88 height 33
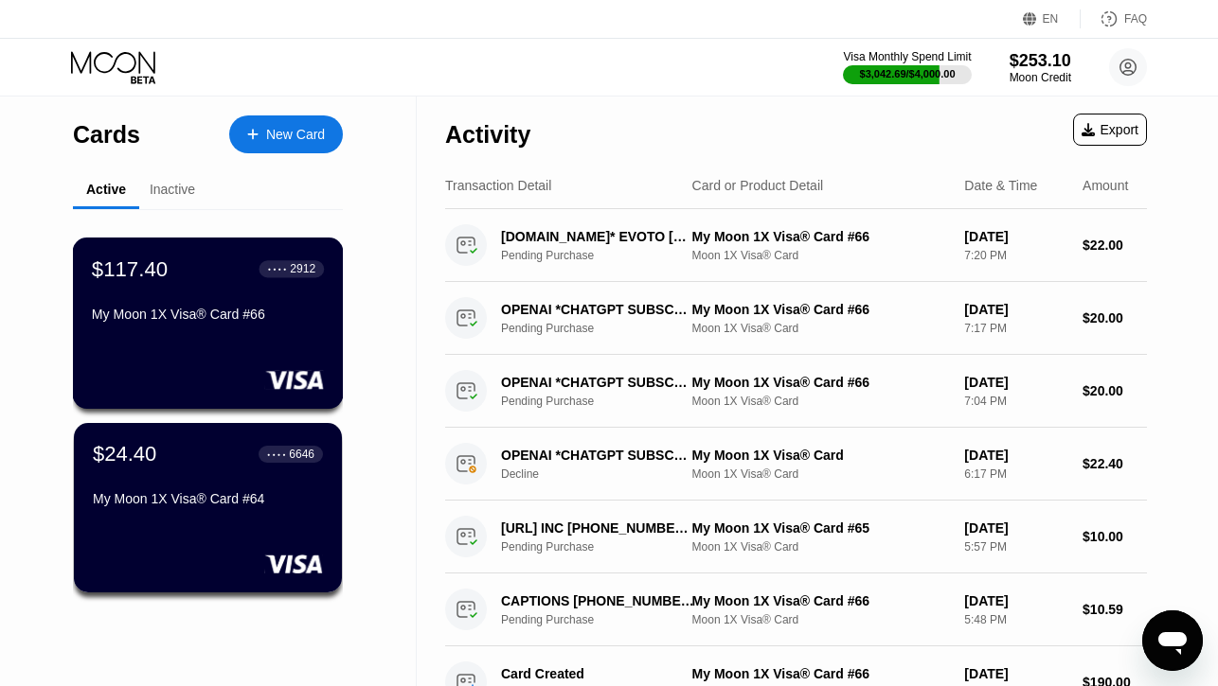
click at [217, 319] on div "My Moon 1X Visa® Card #66" at bounding box center [208, 314] width 232 height 15
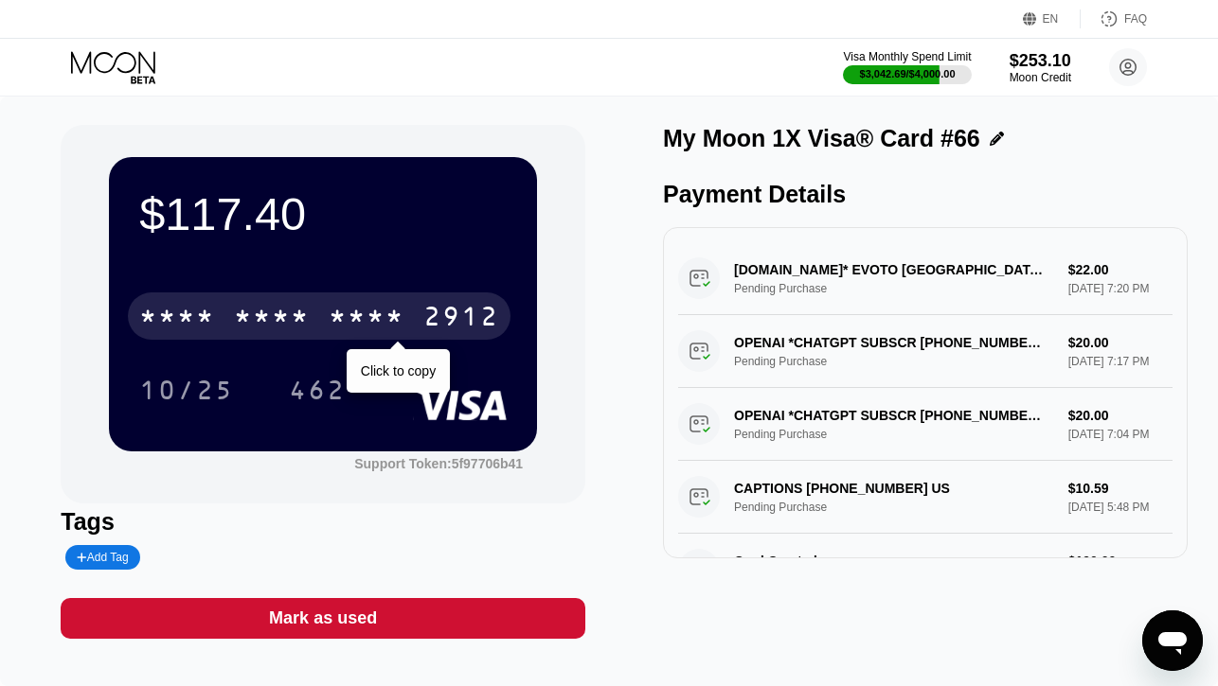
click at [291, 316] on div "* * * *" at bounding box center [272, 319] width 76 height 30
click at [291, 316] on div "6500" at bounding box center [272, 319] width 76 height 30
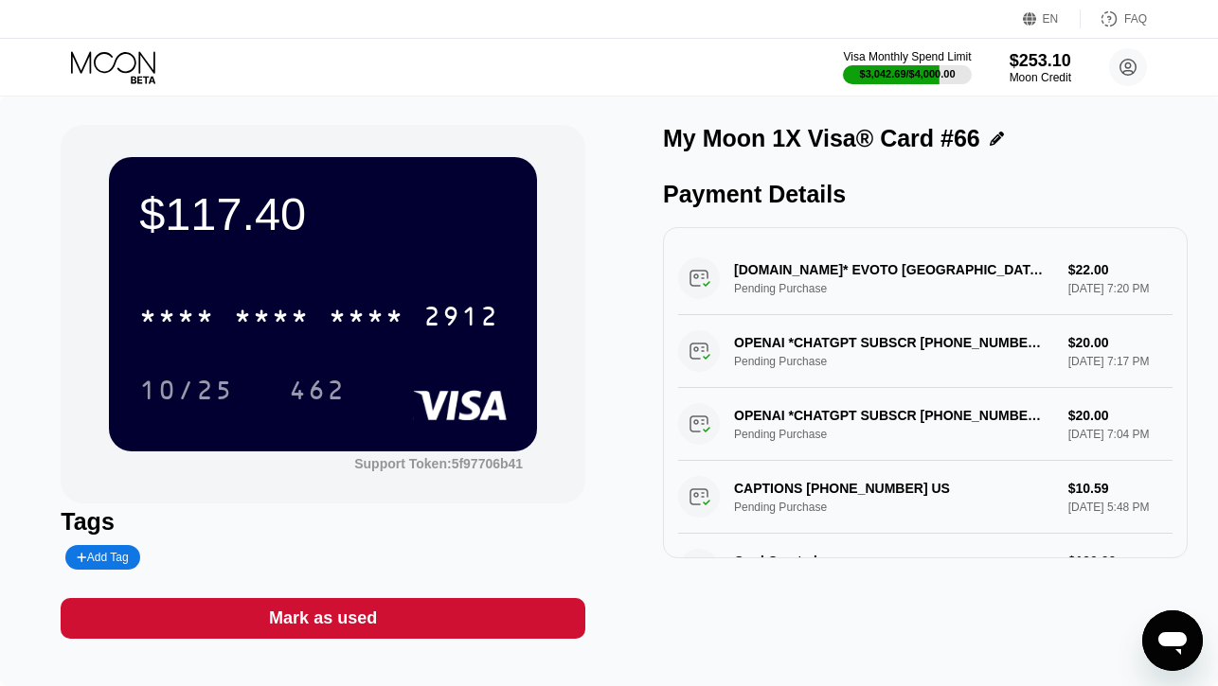
click at [126, 78] on icon at bounding box center [115, 67] width 88 height 33
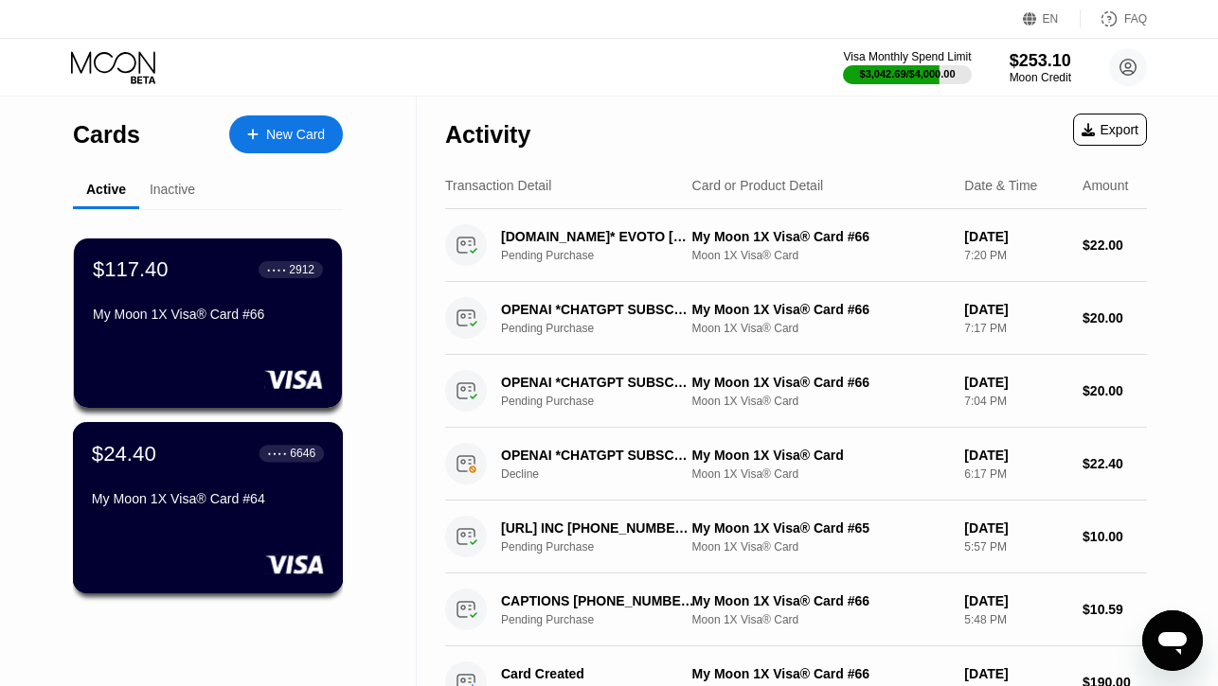
click at [161, 501] on div "My Moon 1X Visa® Card #64" at bounding box center [208, 498] width 232 height 15
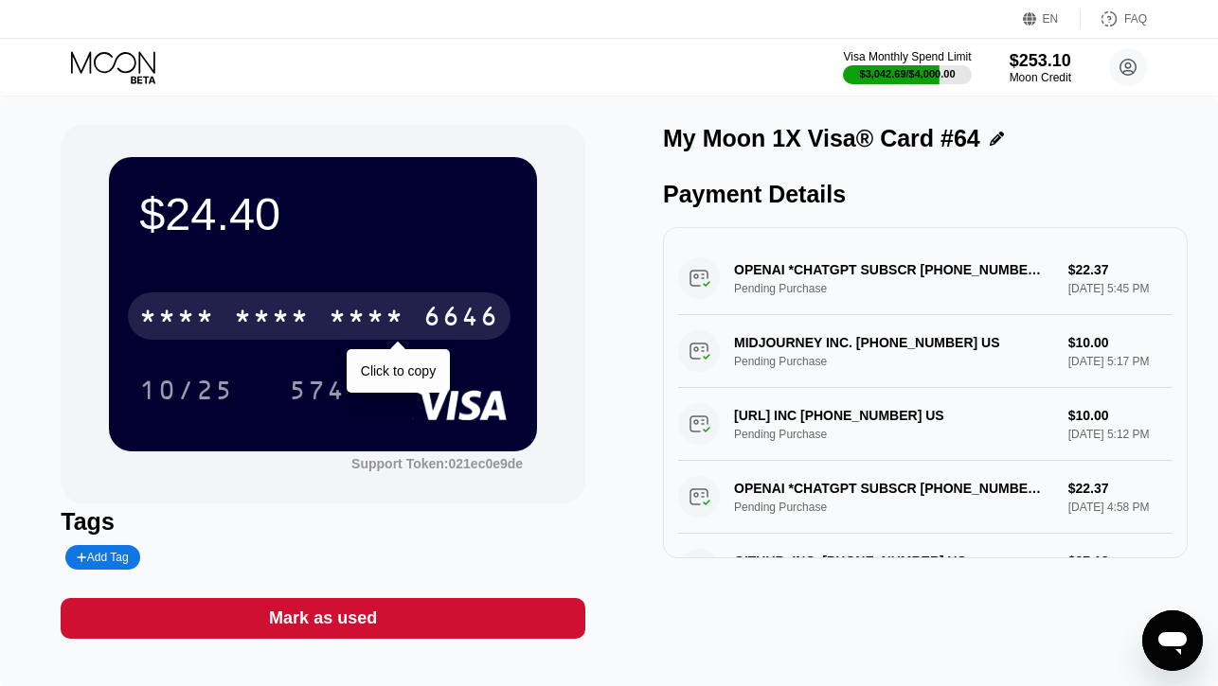
click at [432, 312] on div "6646" at bounding box center [461, 319] width 76 height 30
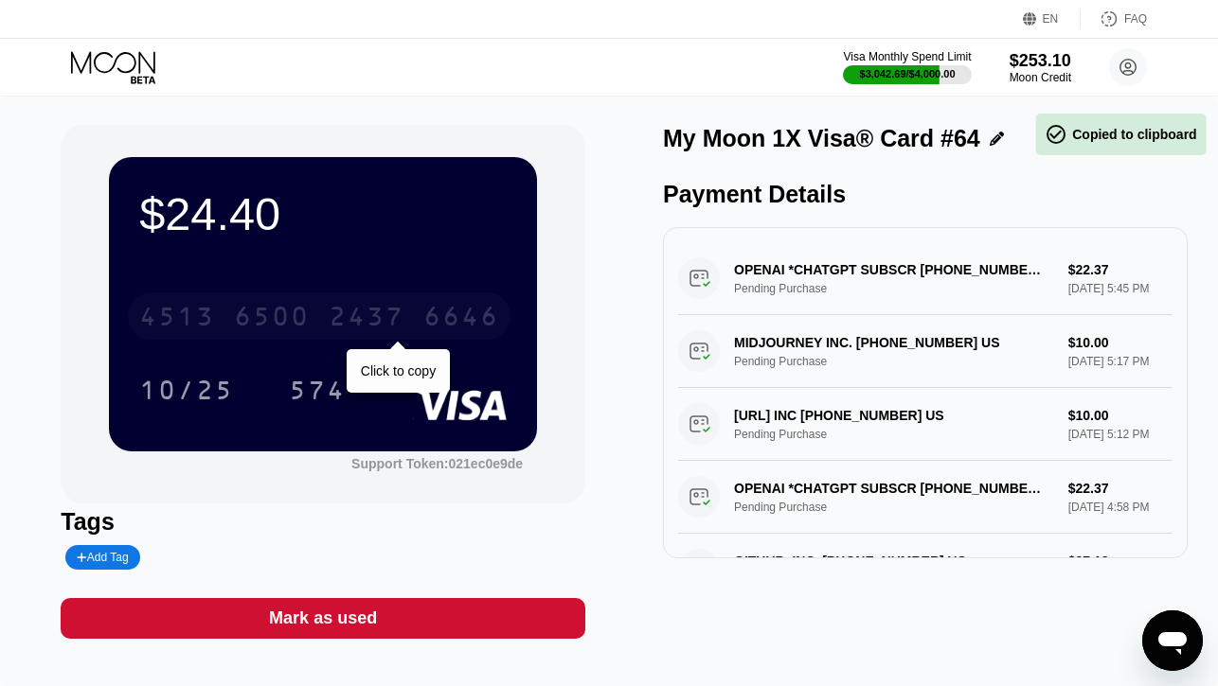
click at [432, 312] on div "6646" at bounding box center [461, 319] width 76 height 30
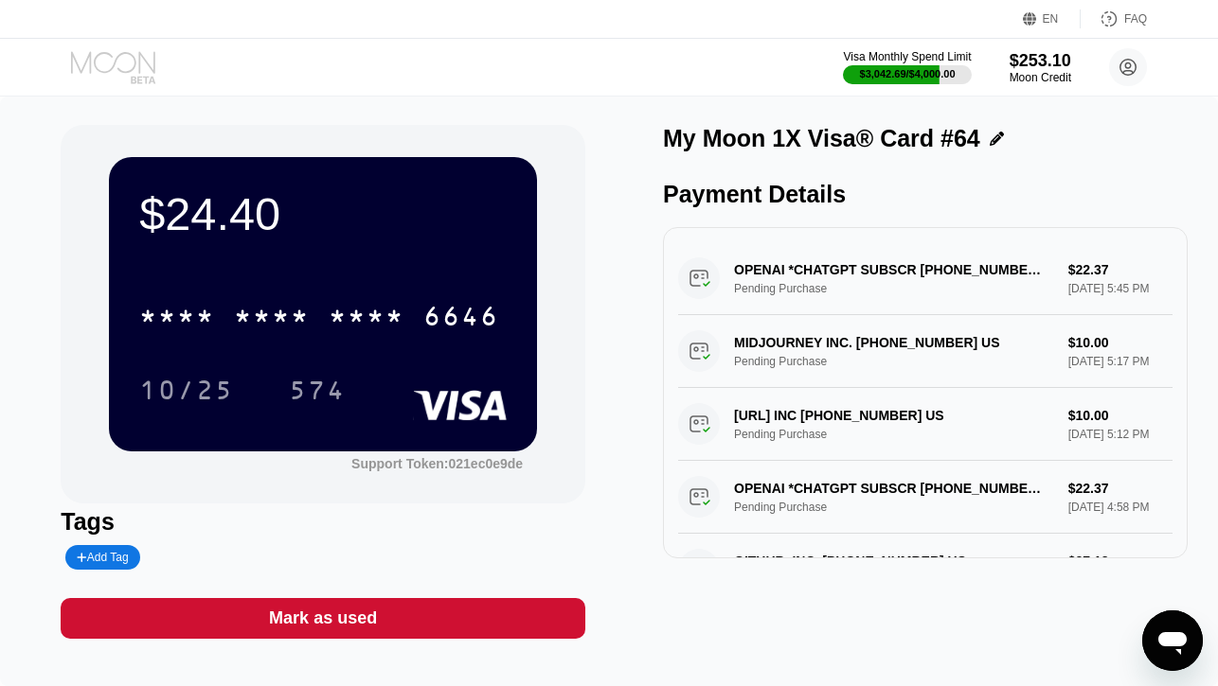
click at [136, 80] on icon at bounding box center [115, 67] width 88 height 33
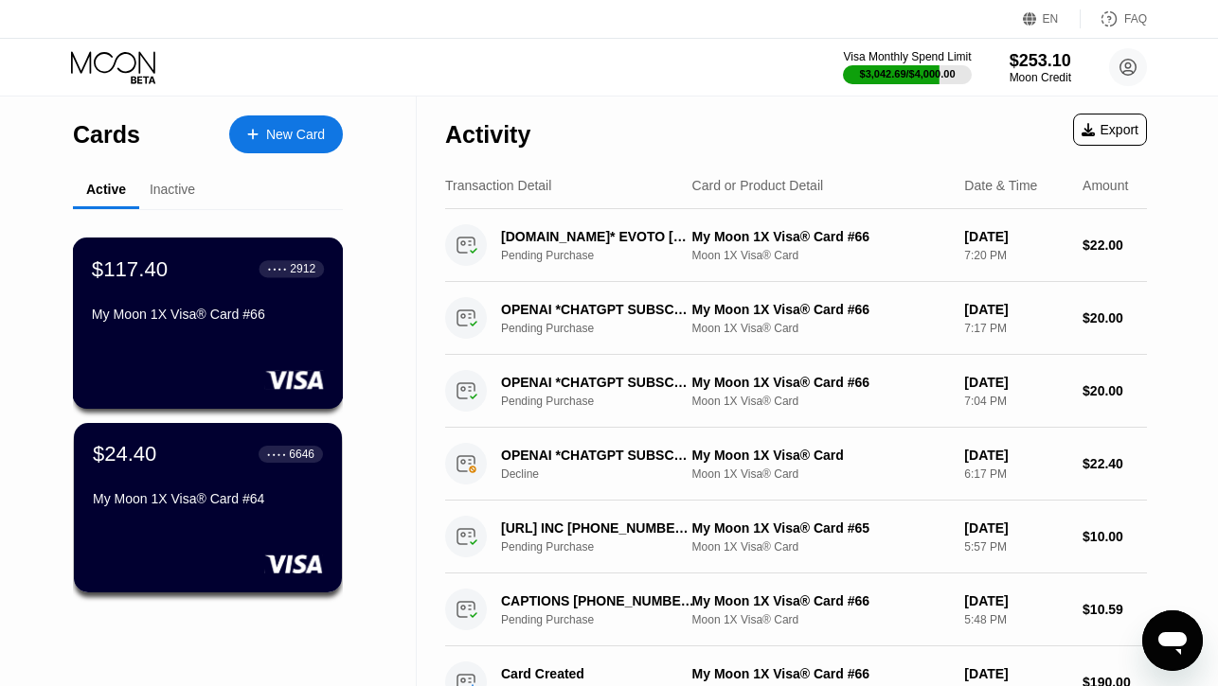
click at [169, 284] on div "$117.40 ● ● ● ● 2912 My Moon 1X Visa® Card #66" at bounding box center [208, 293] width 232 height 73
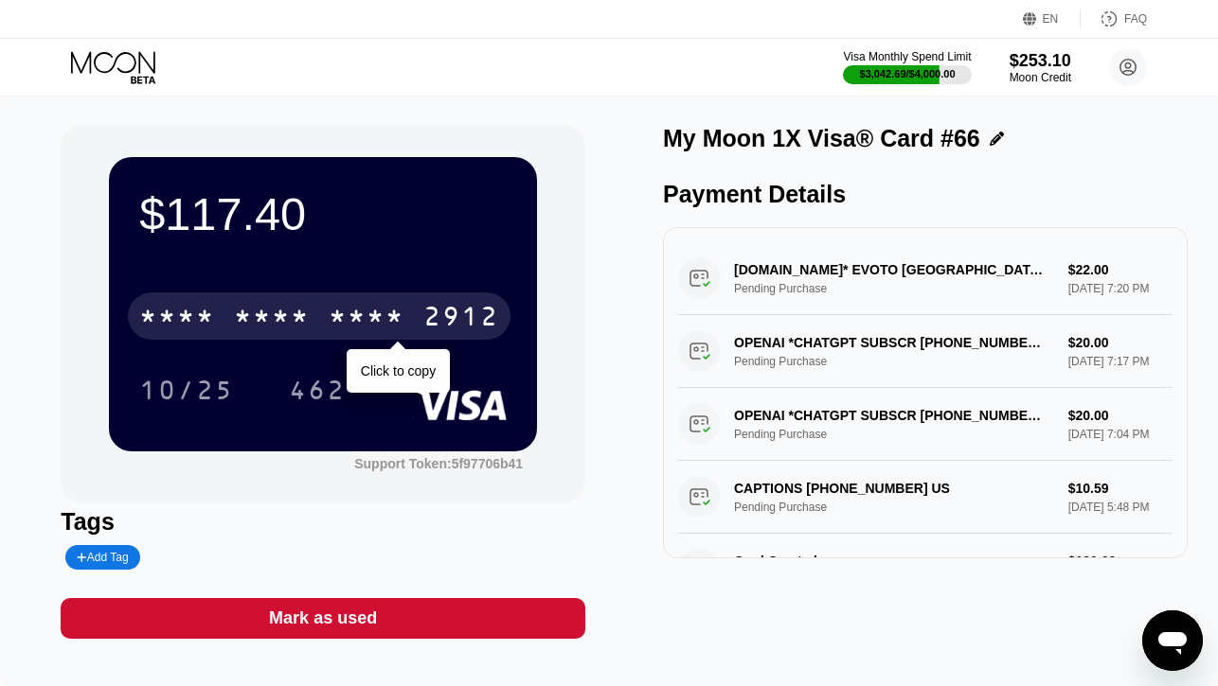
click at [202, 313] on div "* * * *" at bounding box center [177, 319] width 76 height 30
click at [202, 313] on div "4513" at bounding box center [177, 319] width 76 height 30
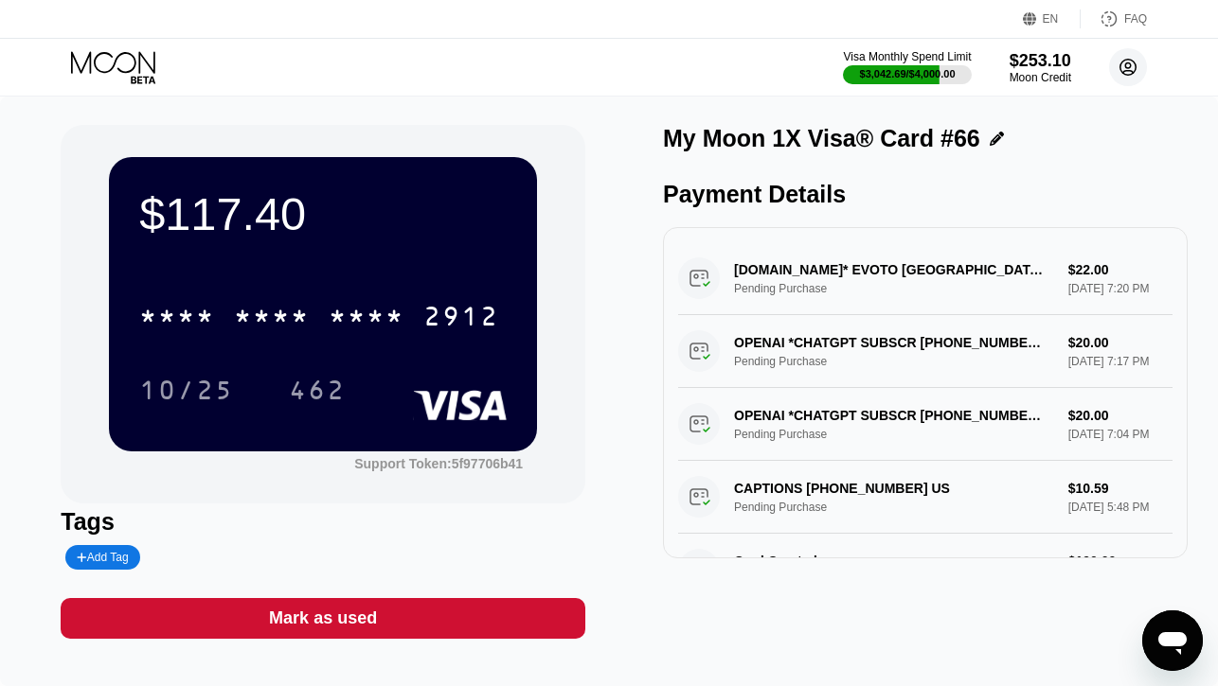
click at [1125, 74] on icon at bounding box center [1128, 68] width 16 height 16
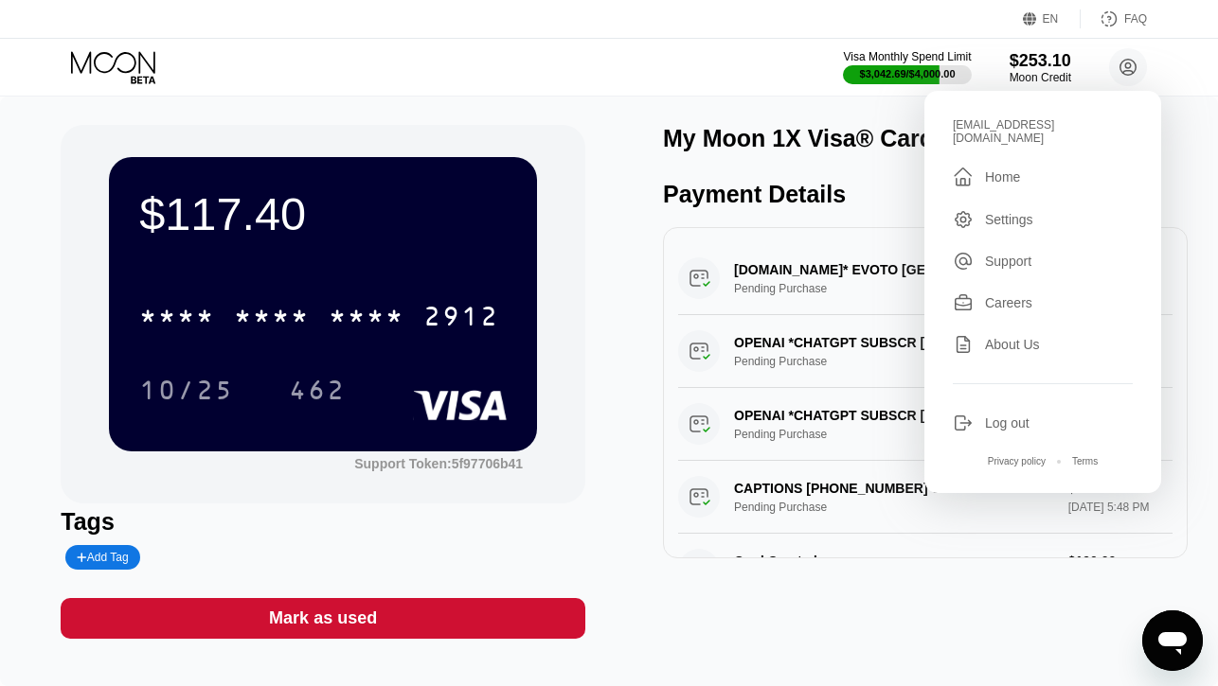
click at [531, 80] on div "Visa Monthly Spend Limit $3,042.69 / $4,000.00 $253.10 Moon Credit alexadirrot@…" at bounding box center [609, 67] width 1218 height 57
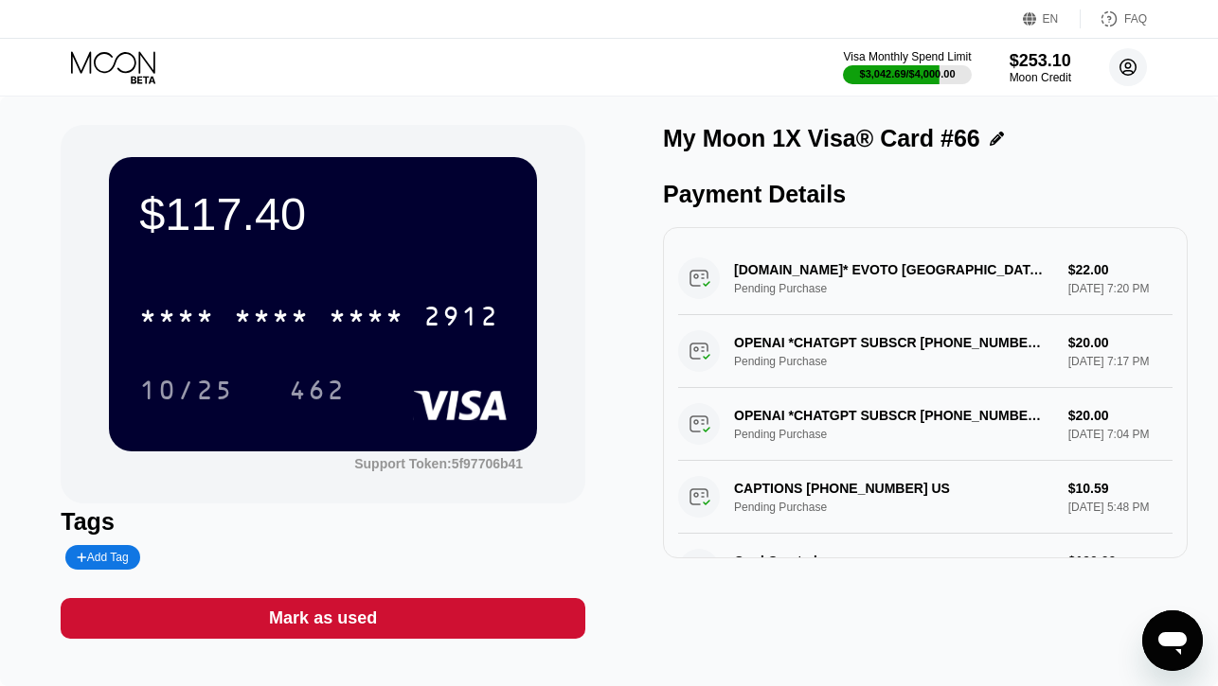
click at [1132, 66] on circle at bounding box center [1128, 67] width 38 height 38
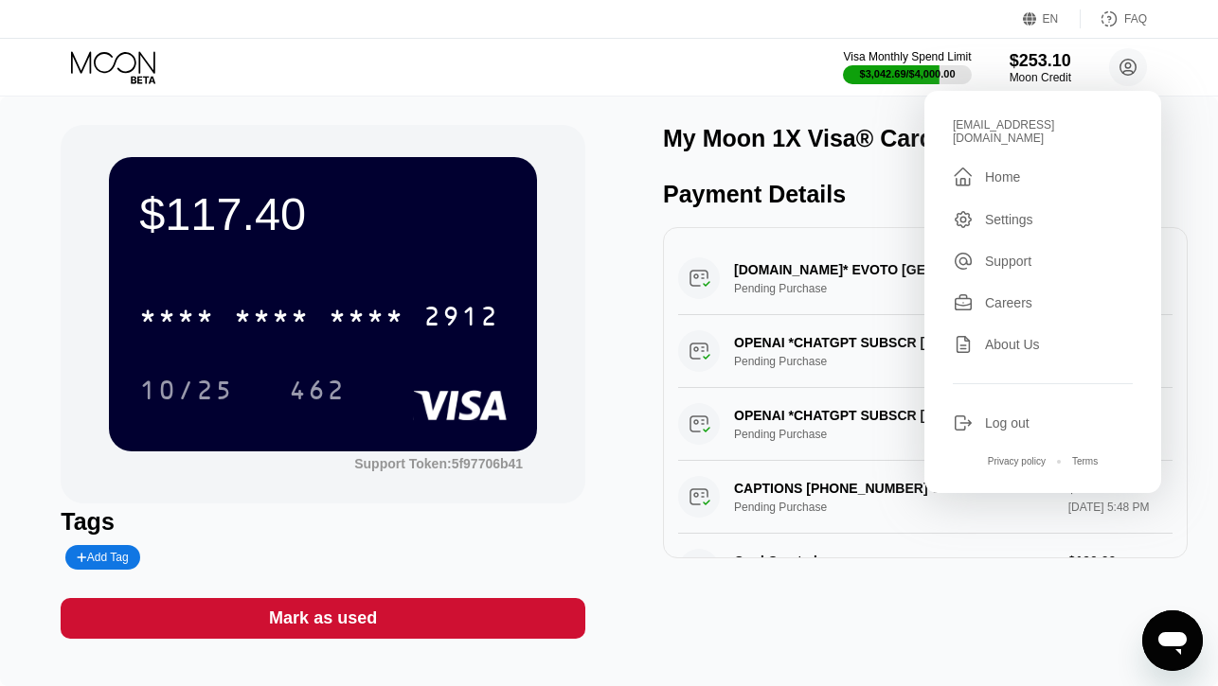
click at [1013, 212] on div "Settings" at bounding box center [1009, 219] width 48 height 15
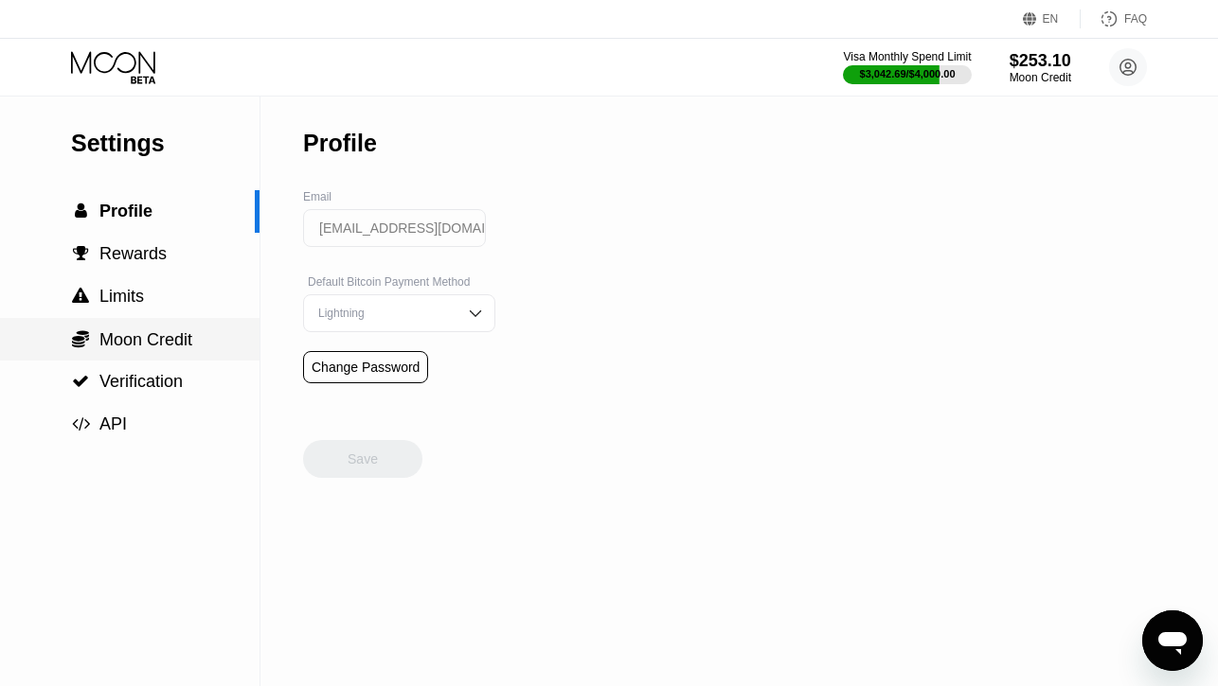
click at [165, 345] on span "Moon Credit" at bounding box center [145, 339] width 93 height 19
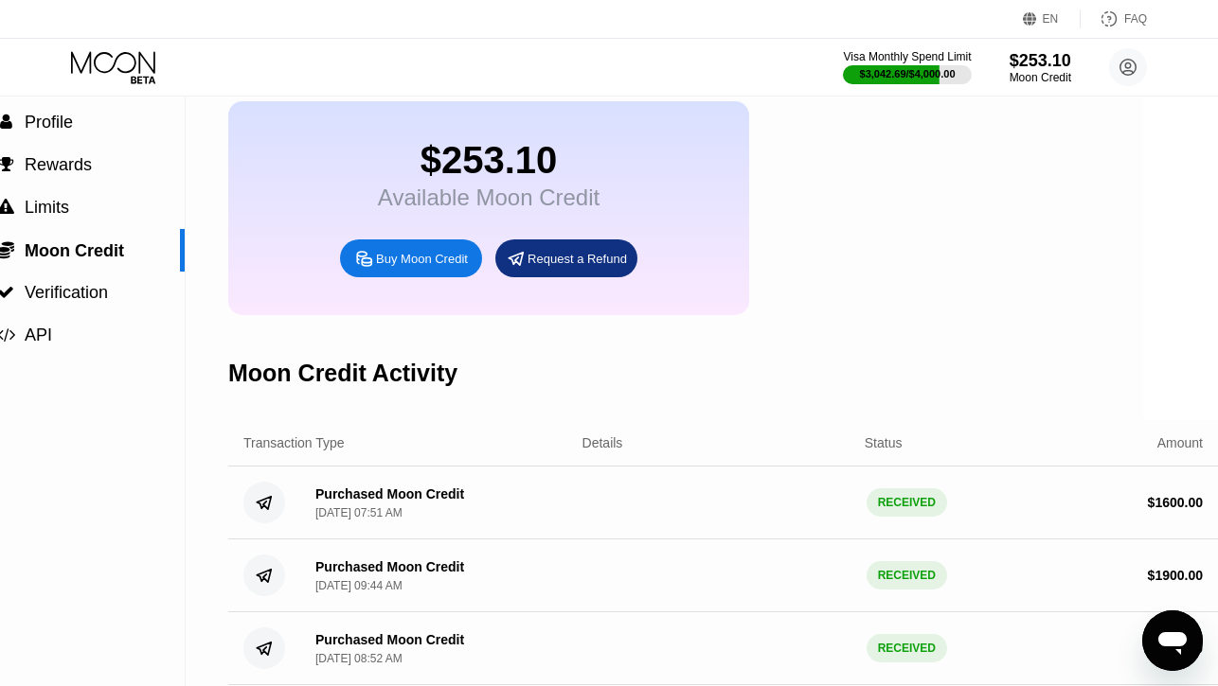
scroll to position [0, 75]
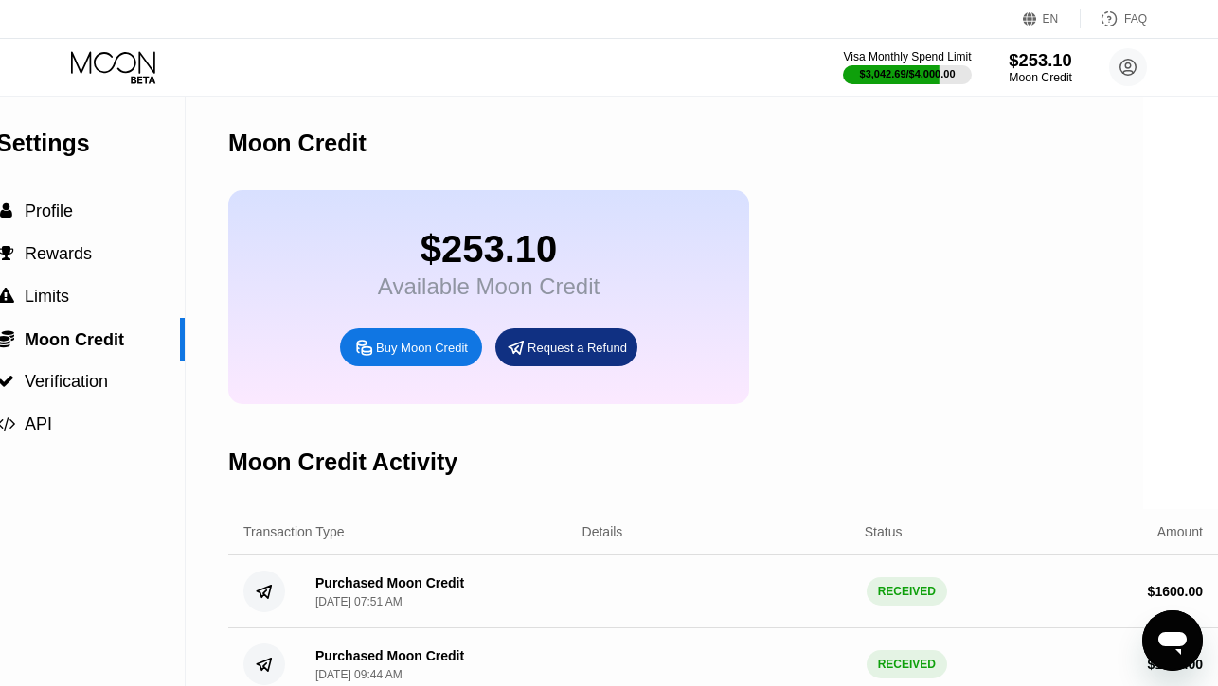
click at [1034, 66] on div "$253.10" at bounding box center [1039, 60] width 63 height 20
click at [413, 346] on div "Buy Moon Credit" at bounding box center [422, 348] width 92 height 16
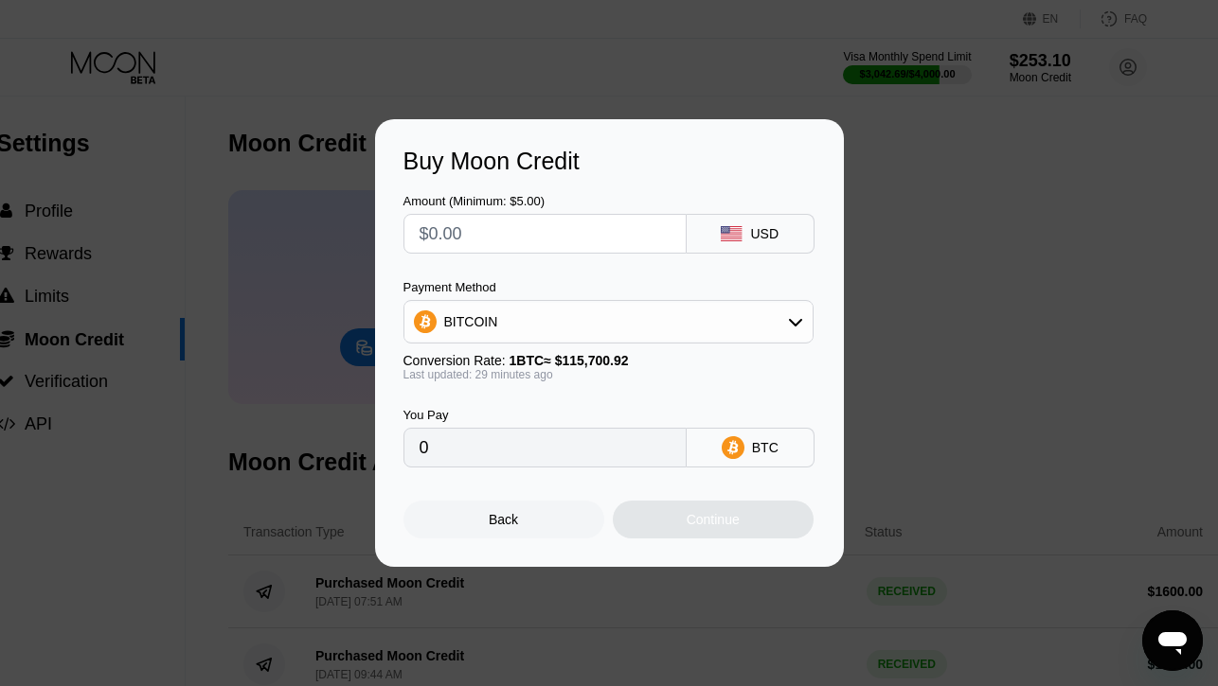
click at [561, 237] on input "text" at bounding box center [544, 234] width 251 height 38
type input "$5"
type input "0.00004308"
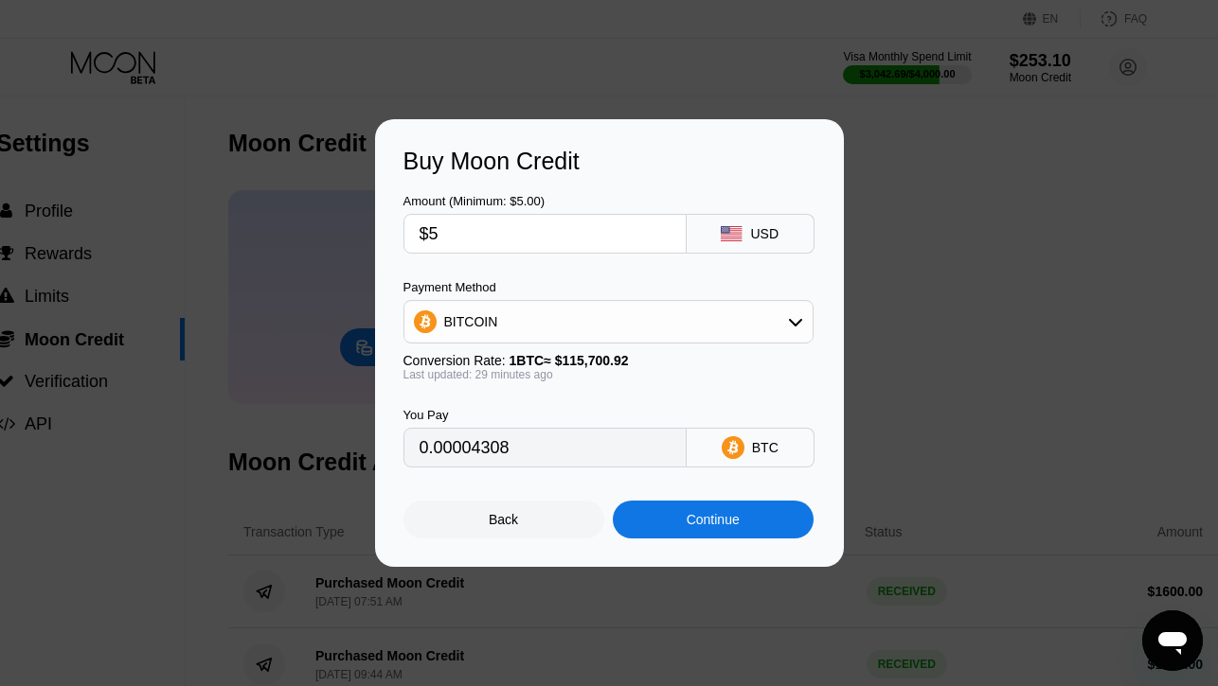
type input "$50"
type input "0.00043073"
type input "$500"
type input "0.00430721"
type input "$500"
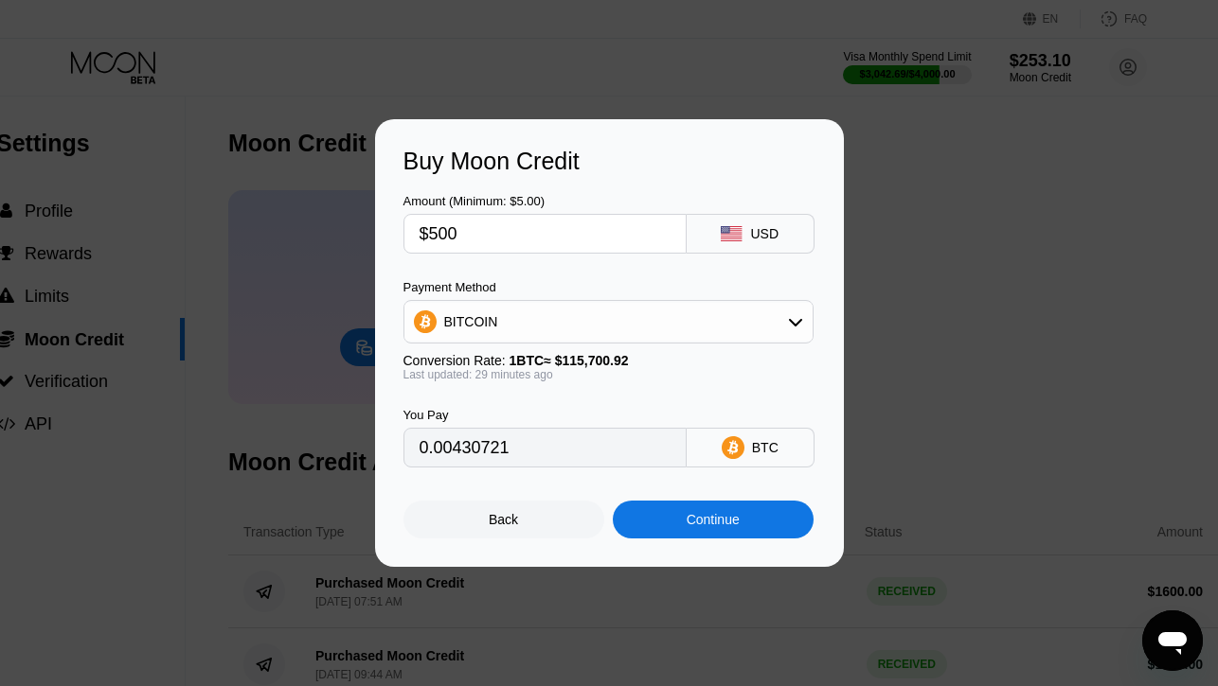
click at [501, 318] on div "BITCOIN" at bounding box center [608, 322] width 408 height 38
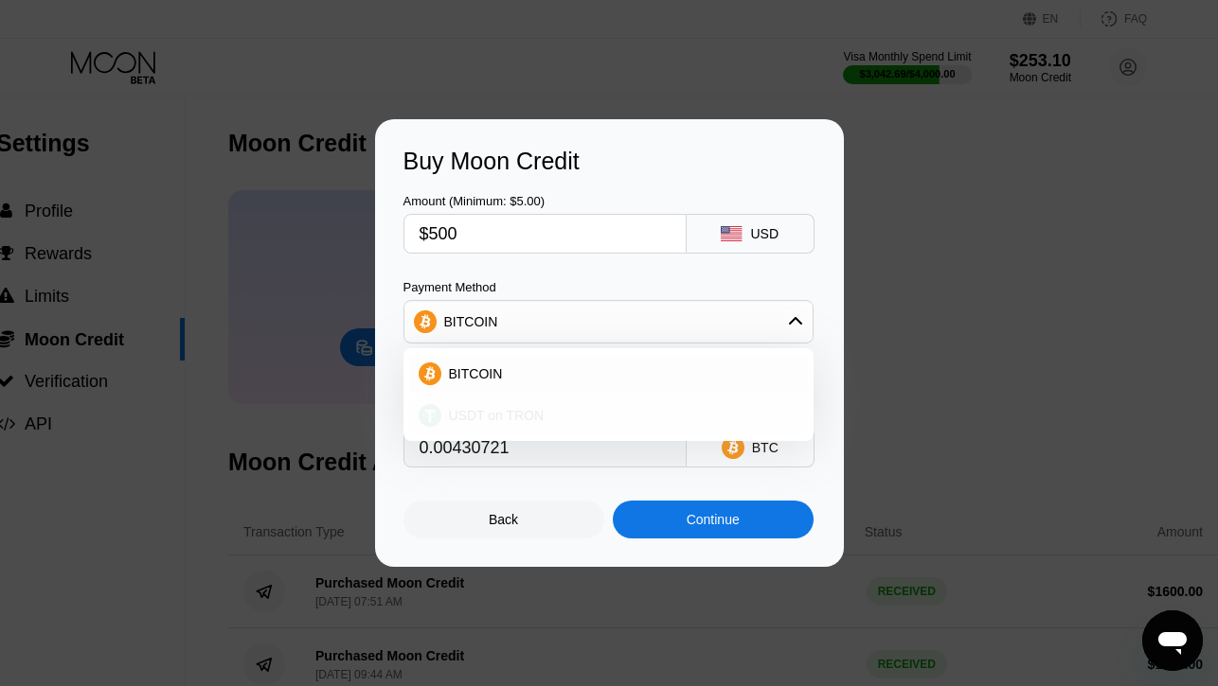
click at [497, 416] on span "USDT on TRON" at bounding box center [497, 415] width 96 height 15
type input "505.05"
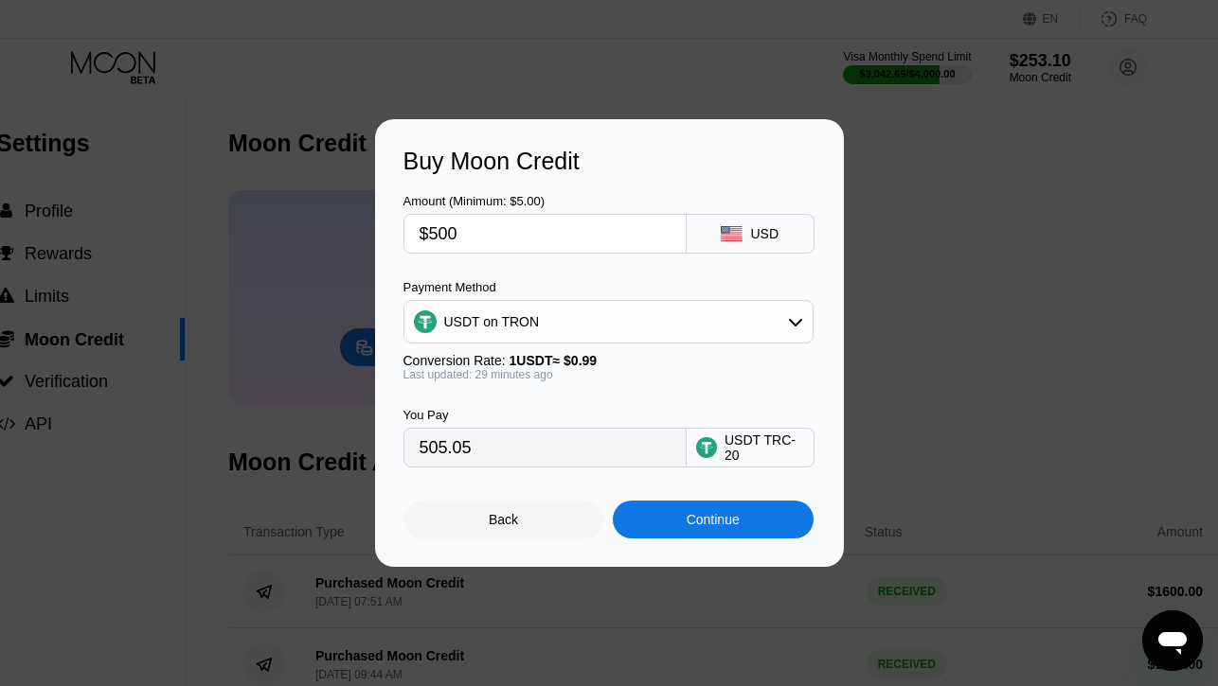
click at [653, 521] on div "Continue" at bounding box center [713, 520] width 201 height 38
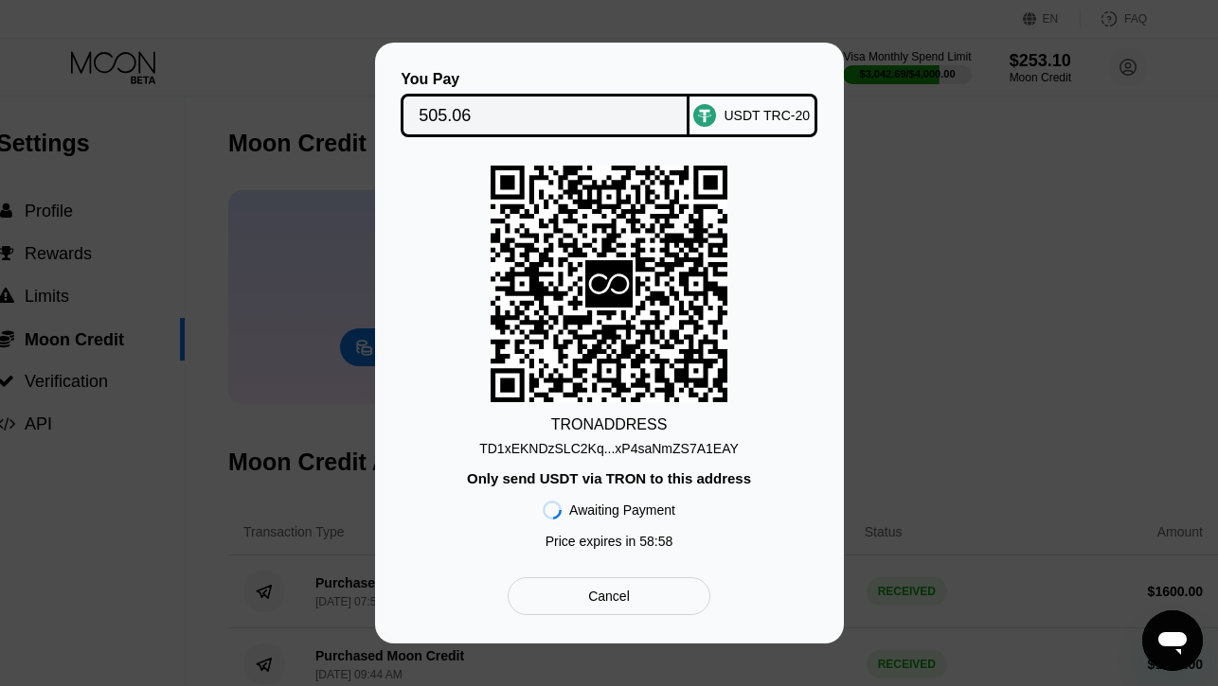
click at [680, 454] on div "TD1xEKNDzSLC2Kq...xP4saNmZS7A1EAY" at bounding box center [608, 448] width 259 height 15
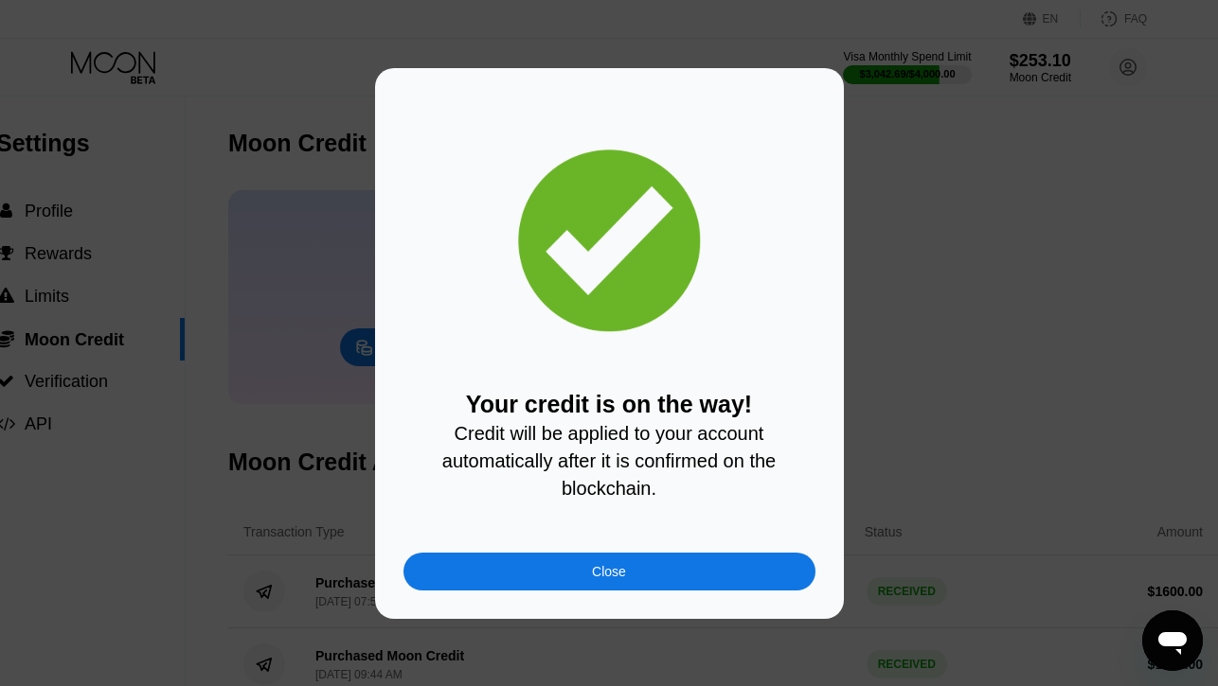
click at [506, 577] on div "Close" at bounding box center [609, 572] width 412 height 38
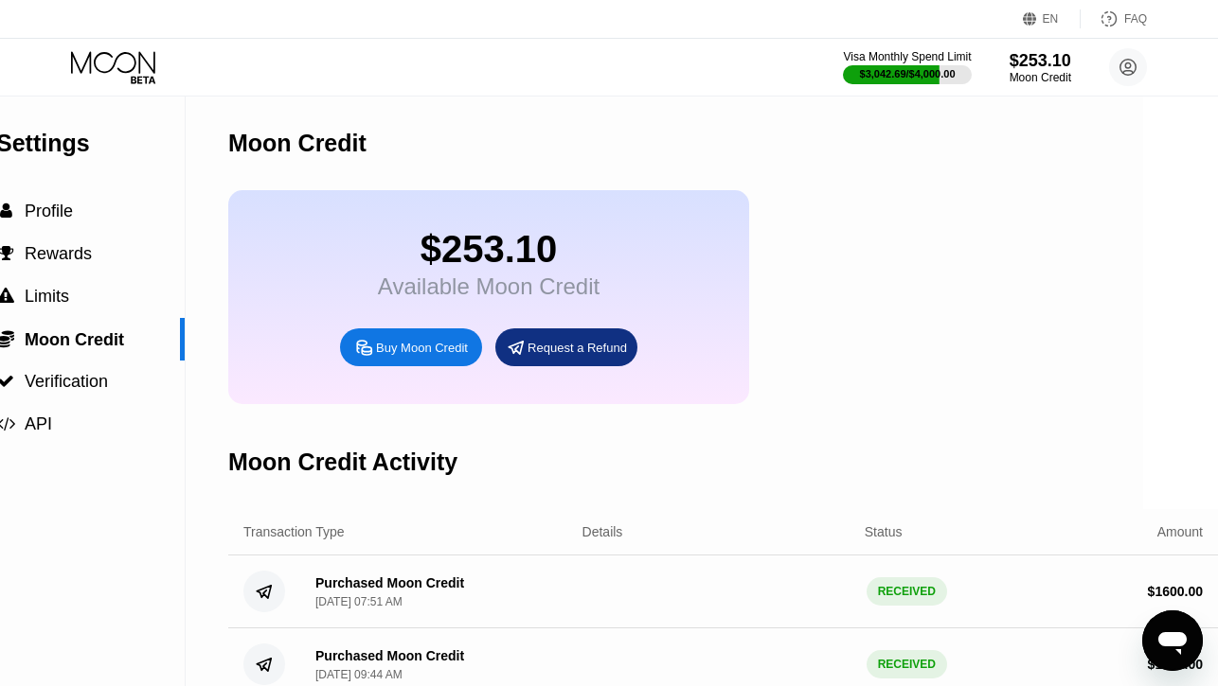
click at [127, 61] on icon at bounding box center [115, 67] width 88 height 33
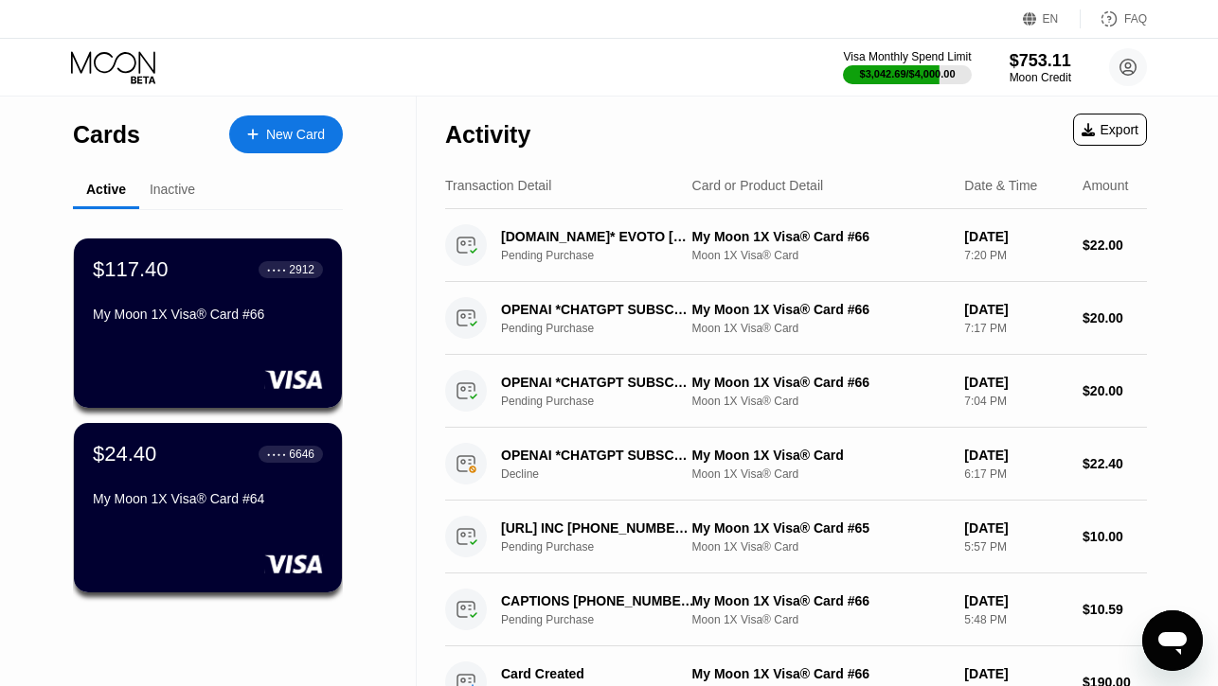
click at [168, 187] on div "Inactive" at bounding box center [172, 189] width 45 height 15
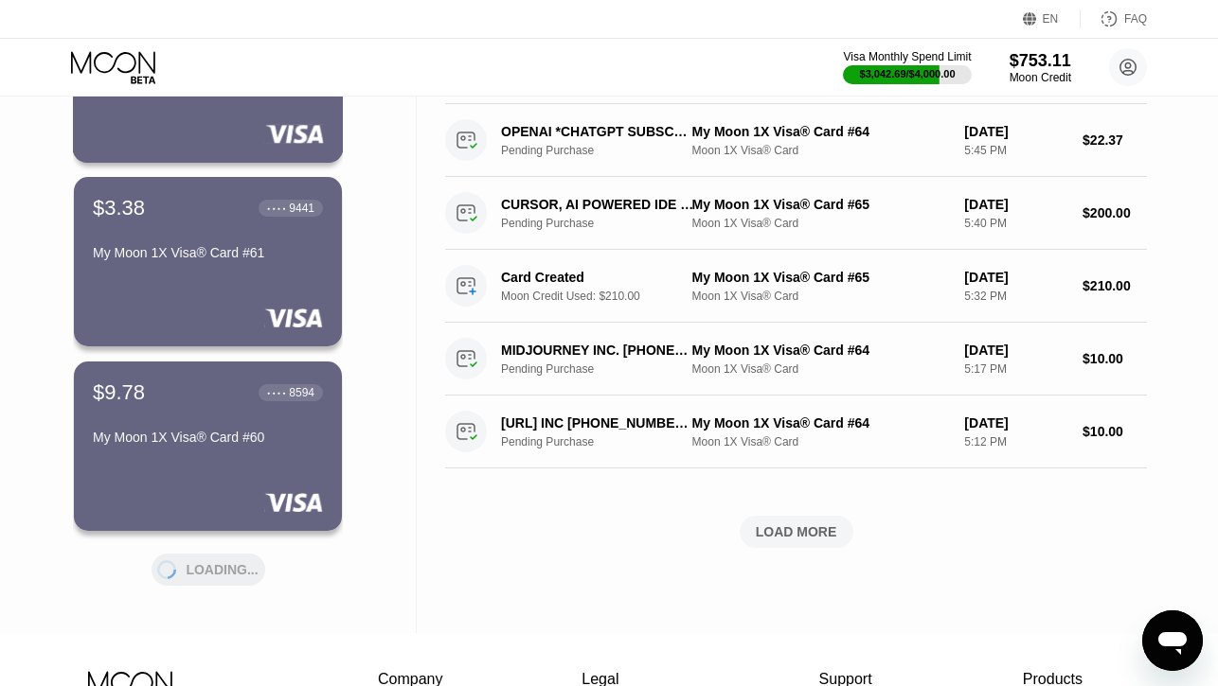
scroll to position [675, 0]
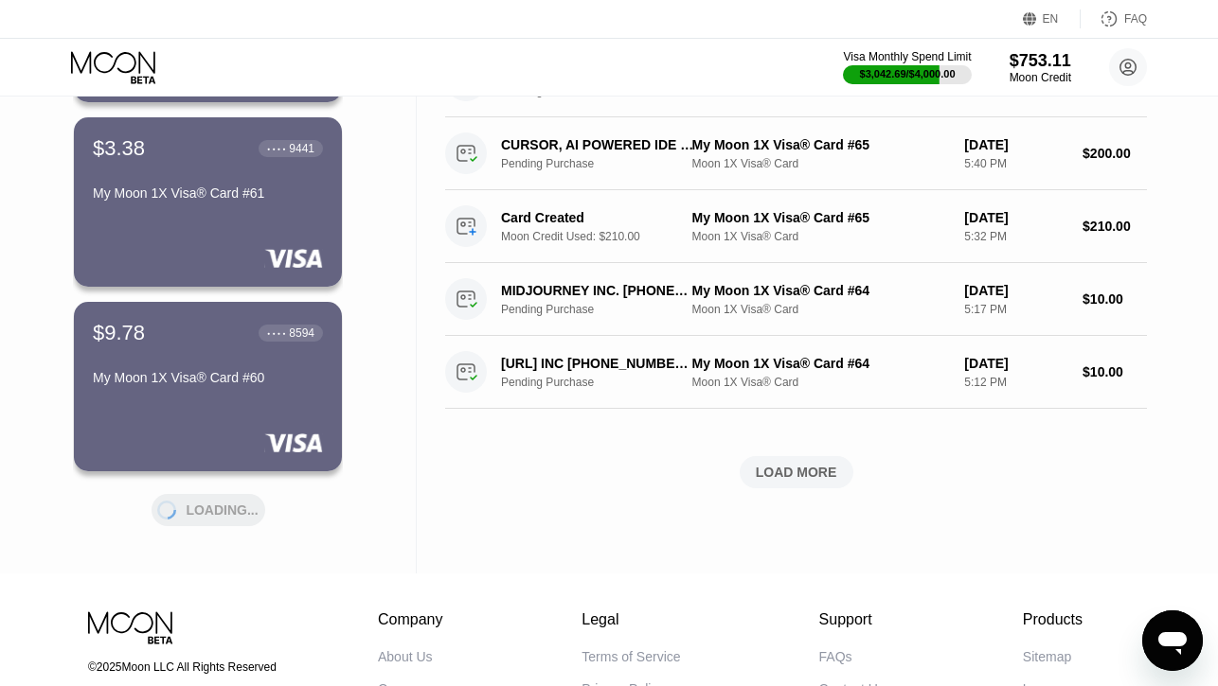
click at [122, 56] on icon at bounding box center [115, 67] width 88 height 33
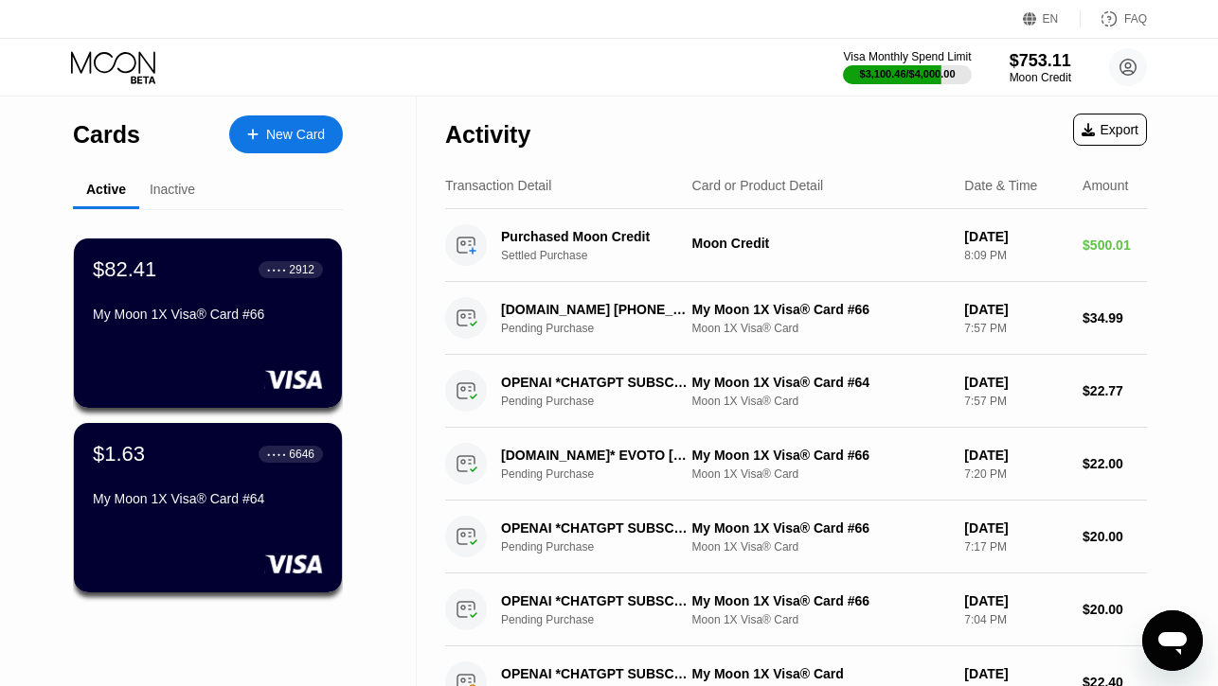
click at [164, 192] on div "Inactive" at bounding box center [172, 189] width 45 height 15
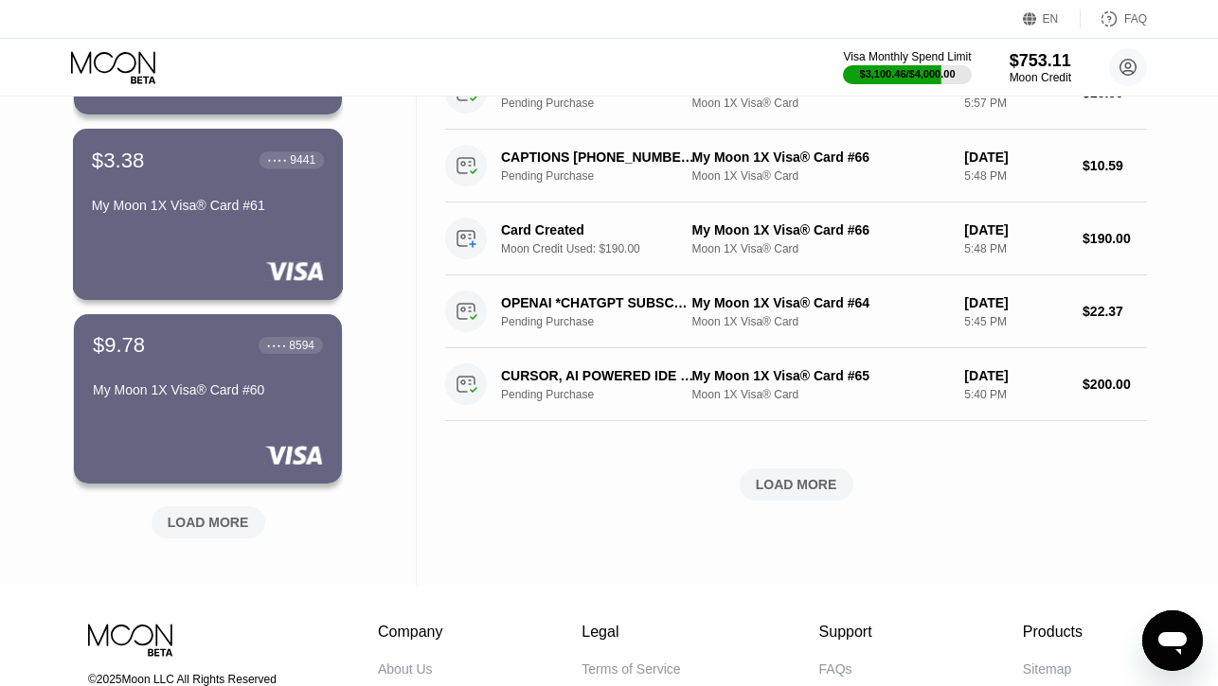
scroll to position [727, 0]
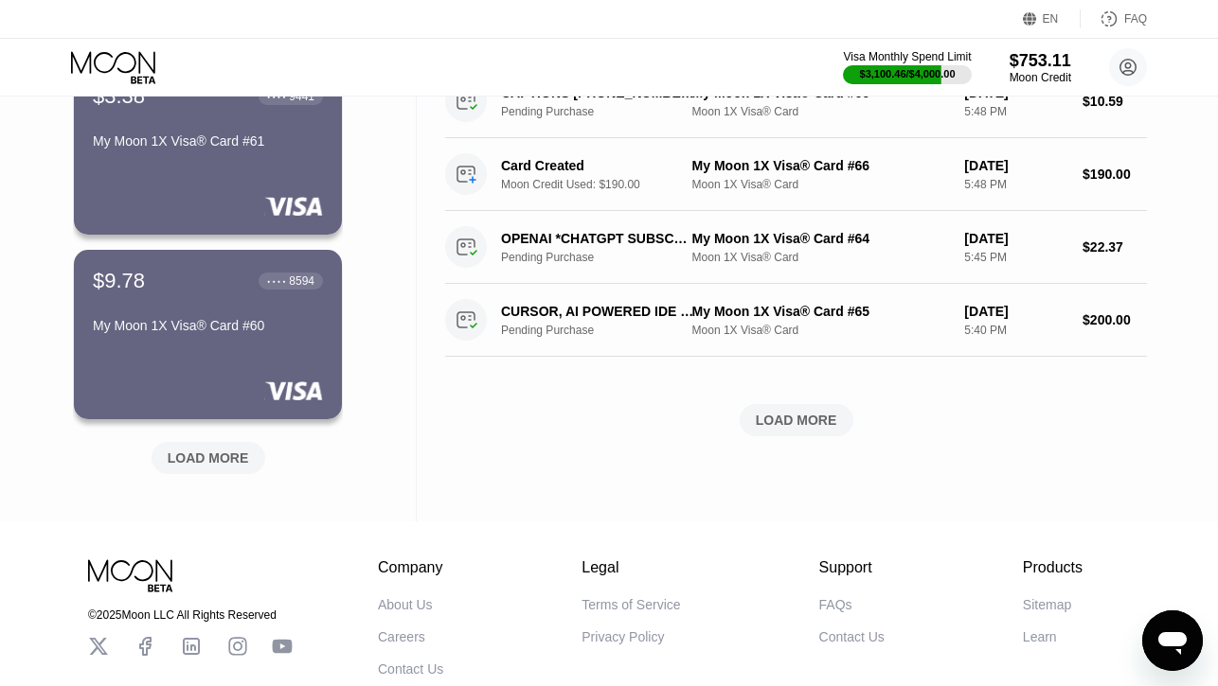
click at [191, 470] on div "LOAD MORE" at bounding box center [209, 458] width 114 height 32
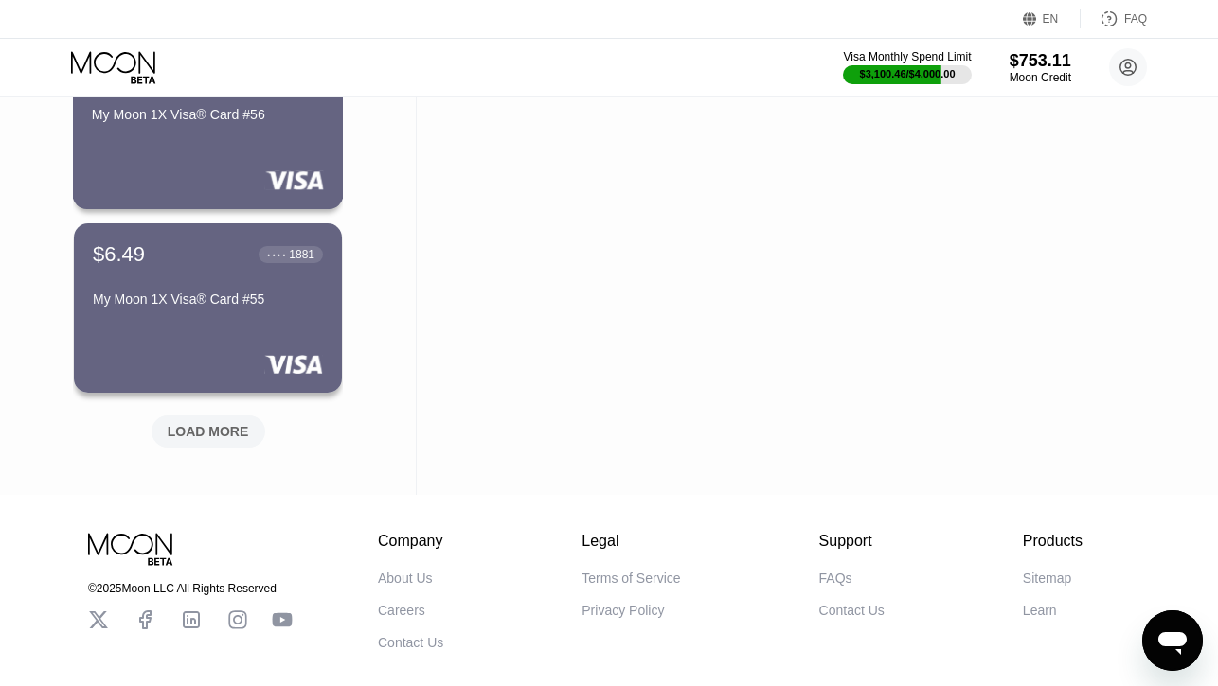
scroll to position [1686, 0]
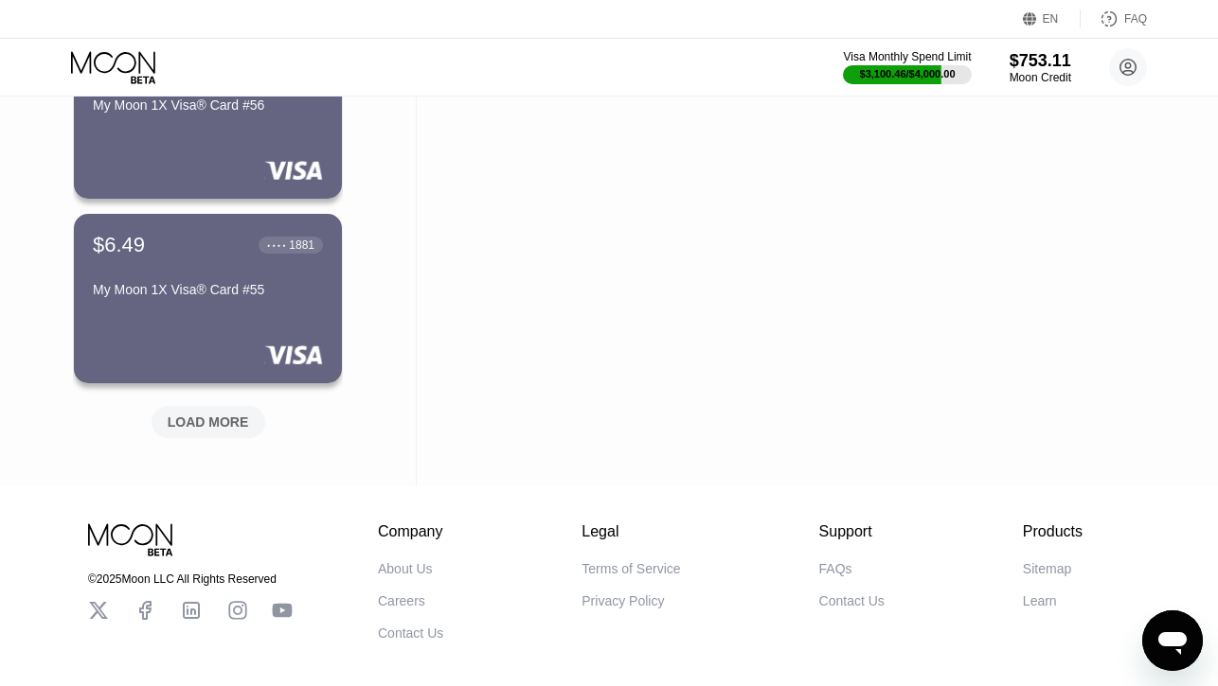
click at [200, 422] on div "LOAD MORE" at bounding box center [208, 422] width 81 height 17
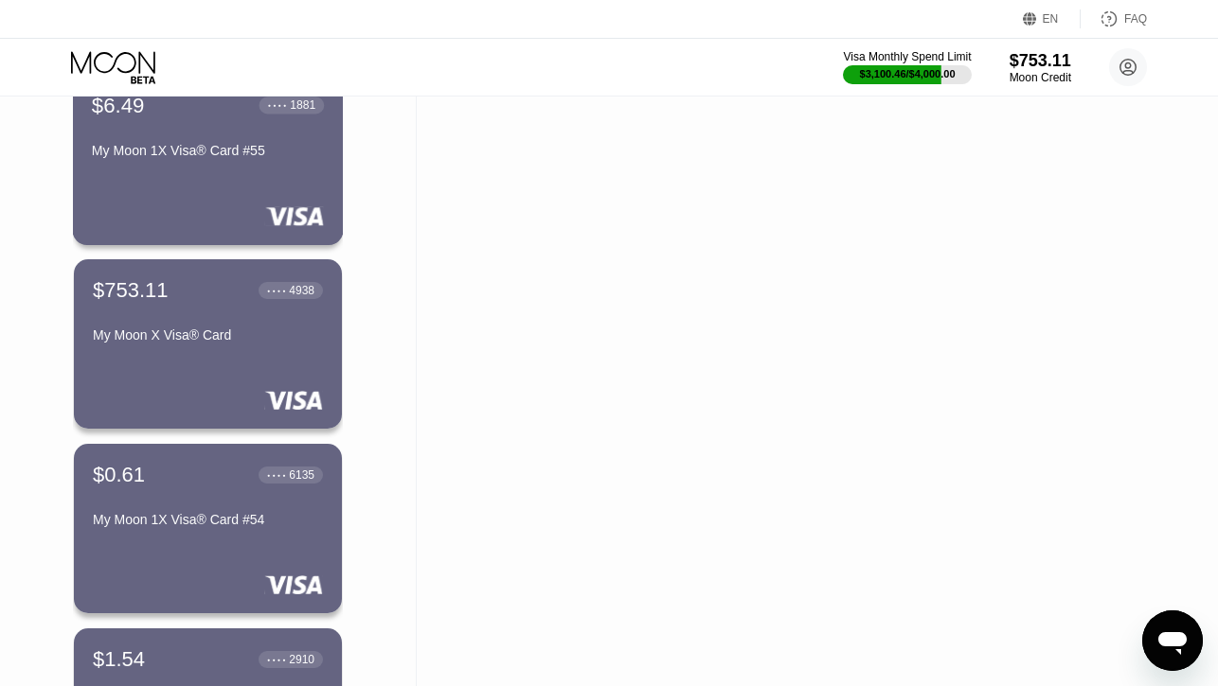
scroll to position [1827, 0]
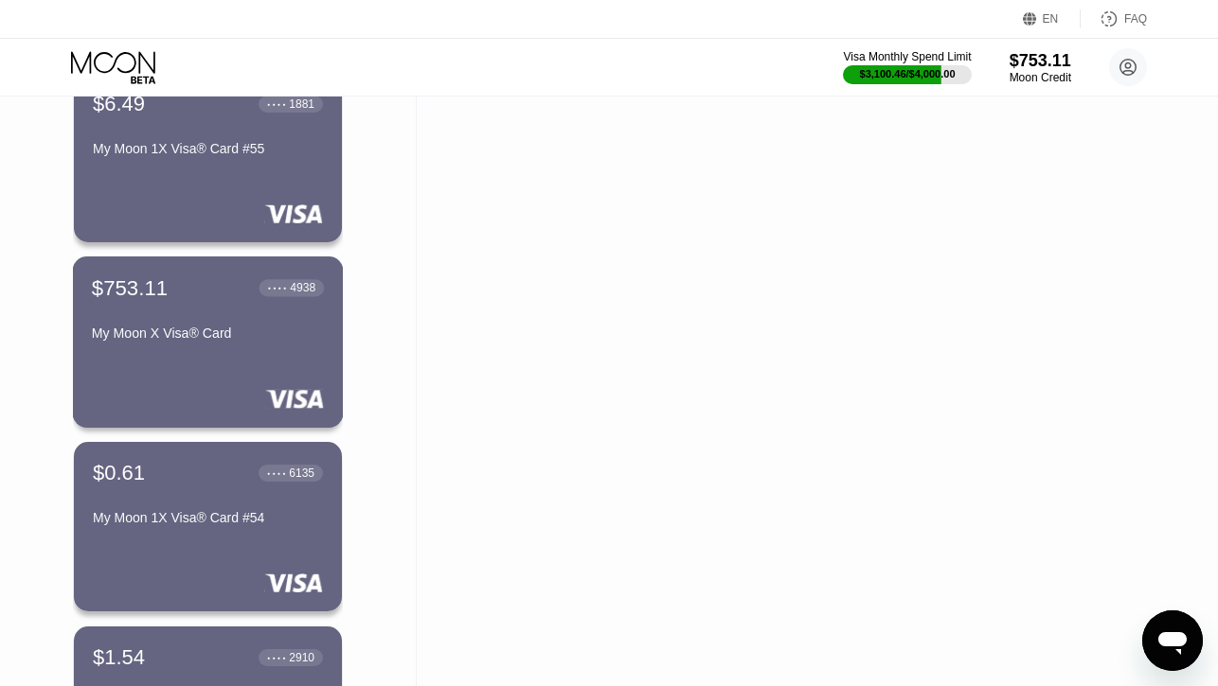
click at [186, 342] on div "My Moon X Visa® Card" at bounding box center [208, 337] width 232 height 23
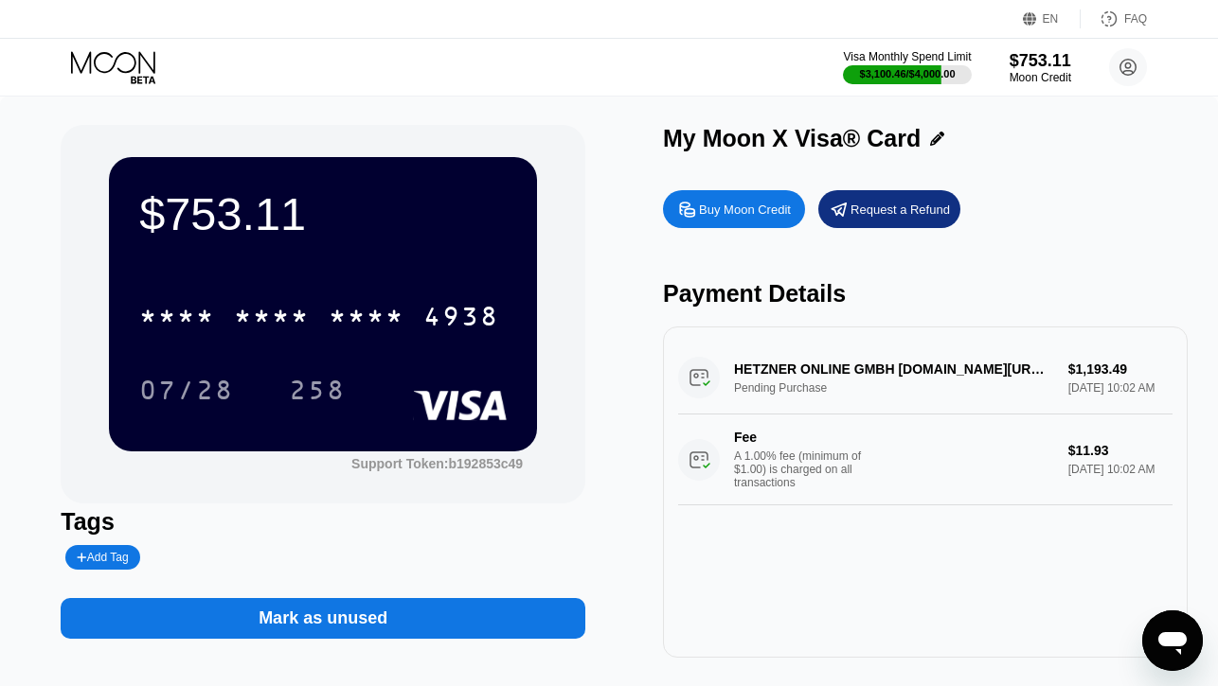
click at [298, 287] on div "* * * * * * * * * * * * 4938" at bounding box center [322, 310] width 367 height 64
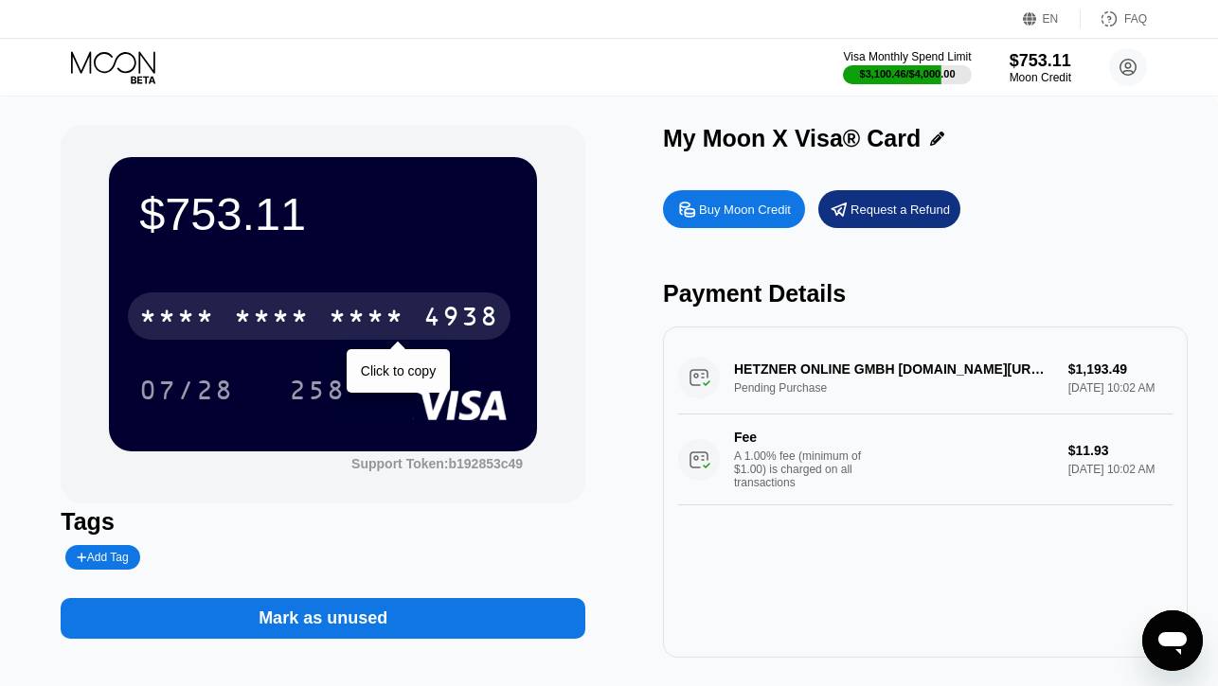
click at [292, 307] on div "* * * *" at bounding box center [272, 319] width 76 height 30
click at [341, 312] on div "2058" at bounding box center [367, 319] width 76 height 30
click at [341, 312] on div "* * * *" at bounding box center [367, 319] width 76 height 30
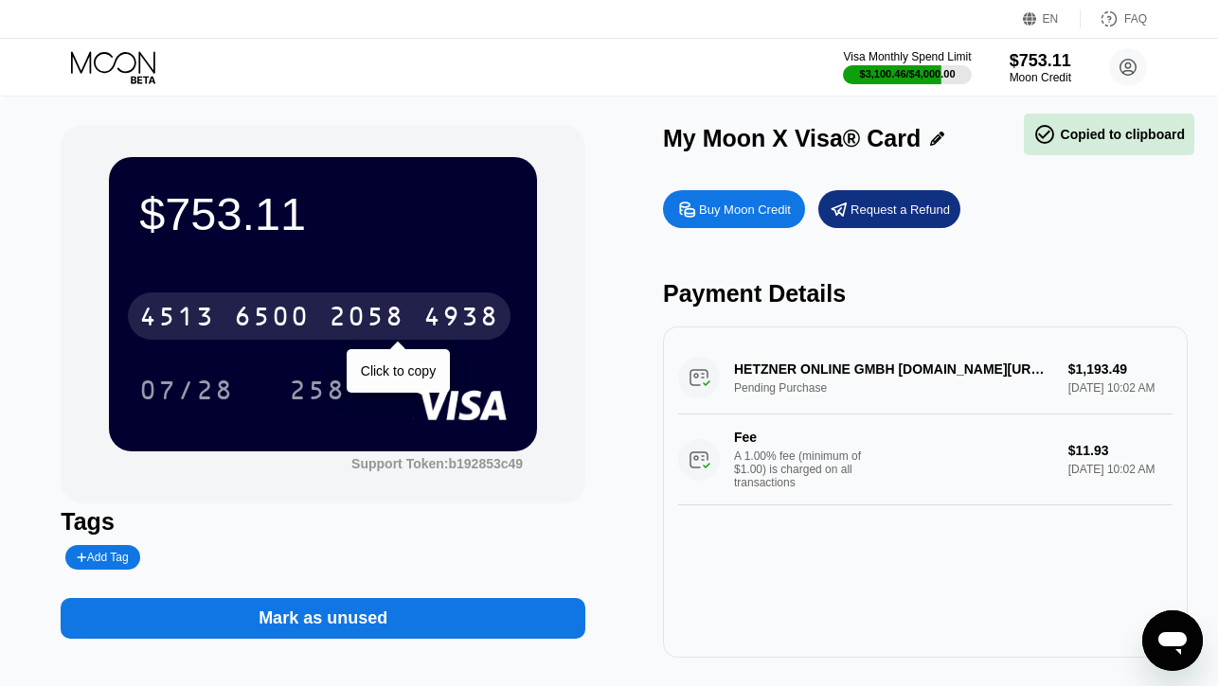
click at [341, 312] on div "2058" at bounding box center [367, 319] width 76 height 30
click at [341, 312] on div "* * * *" at bounding box center [367, 319] width 76 height 30
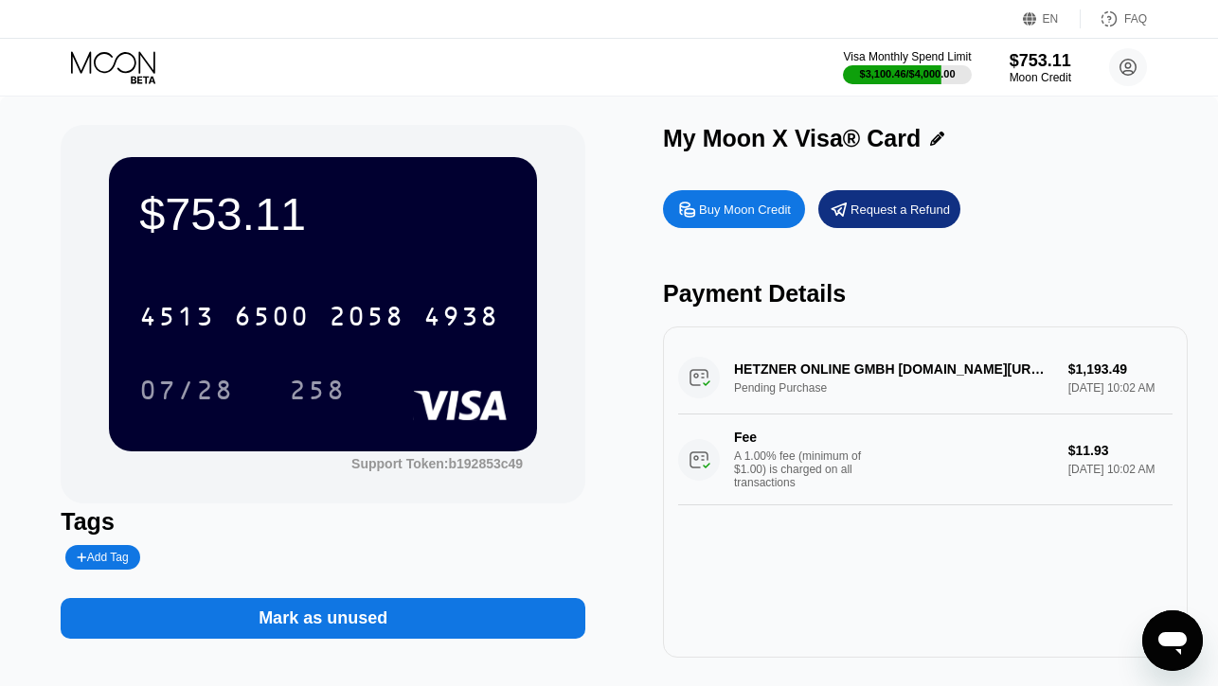
click at [122, 62] on icon at bounding box center [115, 67] width 88 height 33
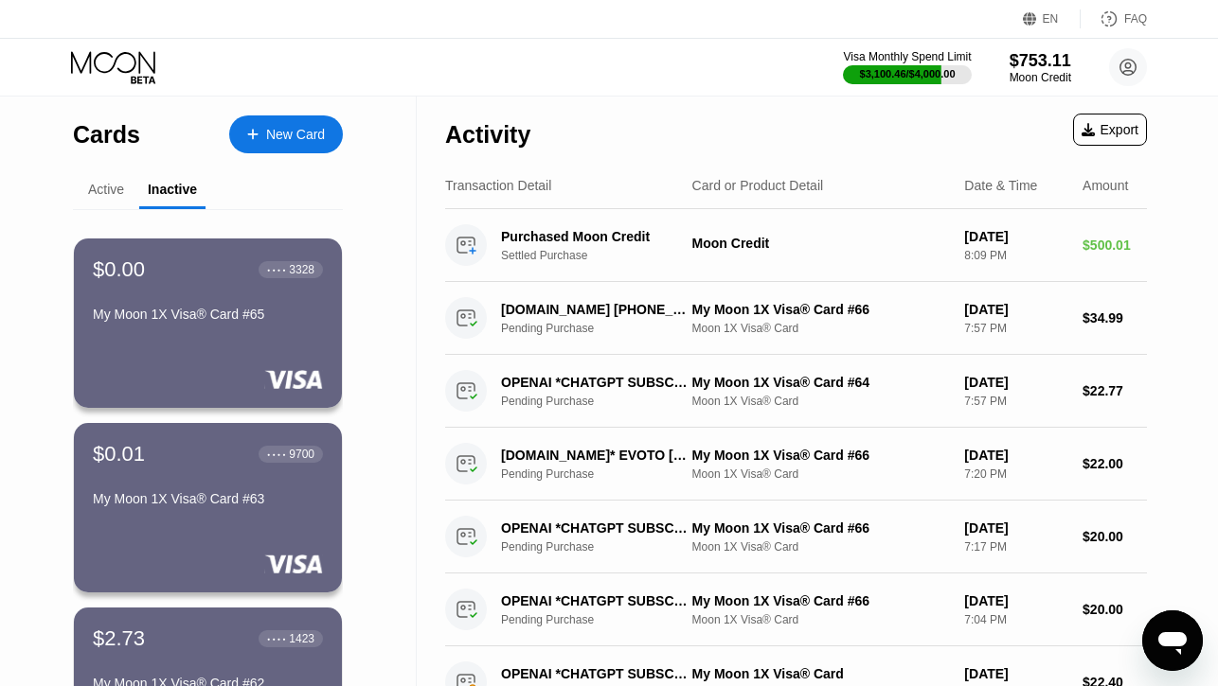
click at [97, 182] on div "Active" at bounding box center [106, 189] width 36 height 15
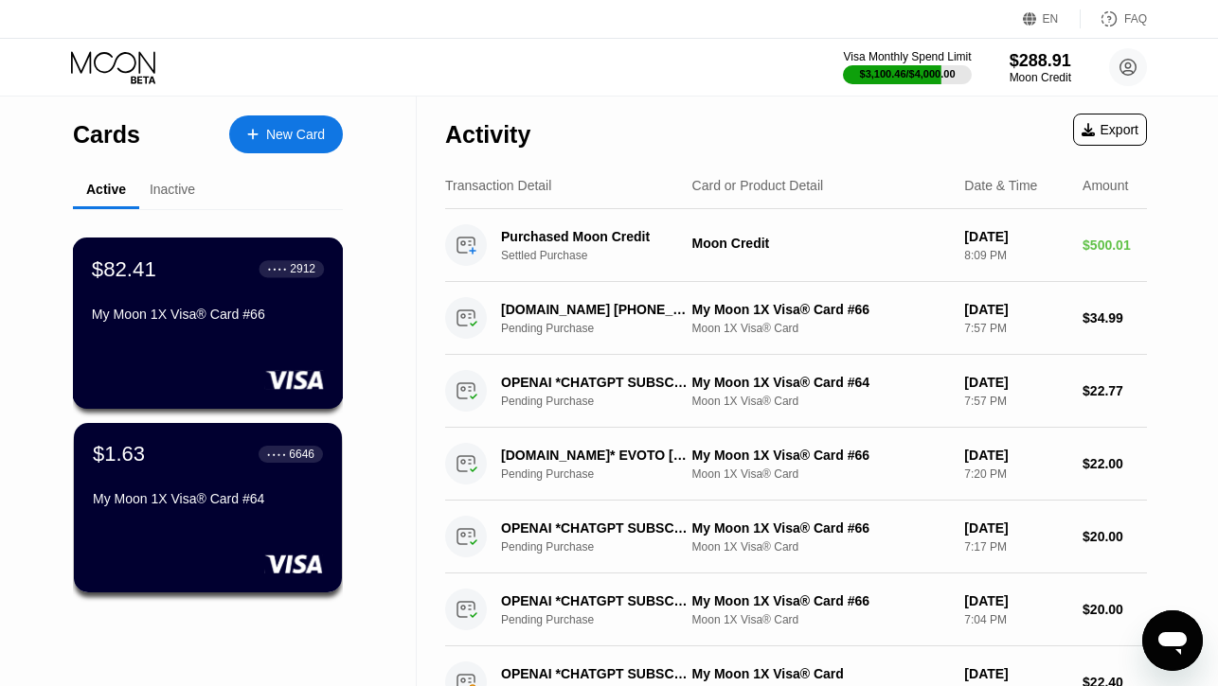
click at [124, 310] on div "My Moon 1X Visa® Card #66" at bounding box center [208, 314] width 232 height 15
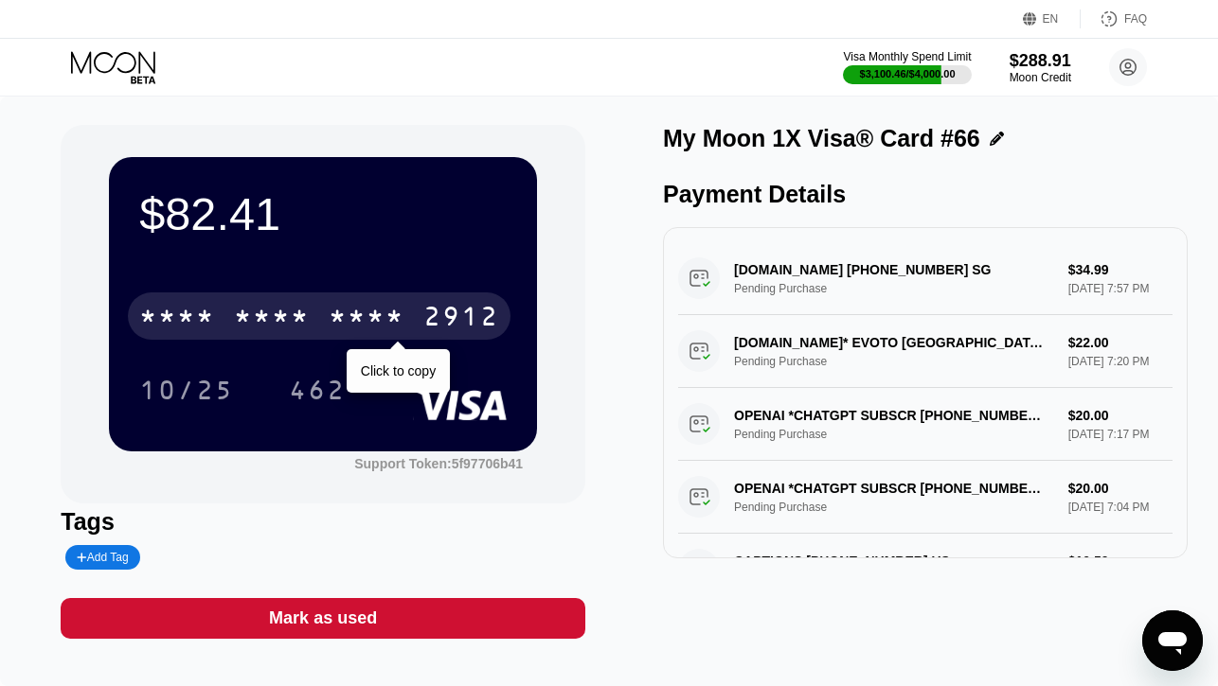
click at [287, 312] on div "* * * *" at bounding box center [272, 319] width 76 height 30
click at [287, 312] on div "6500" at bounding box center [272, 319] width 76 height 30
click at [287, 312] on div "* * * *" at bounding box center [272, 319] width 76 height 30
click at [262, 317] on div "6500" at bounding box center [272, 319] width 76 height 30
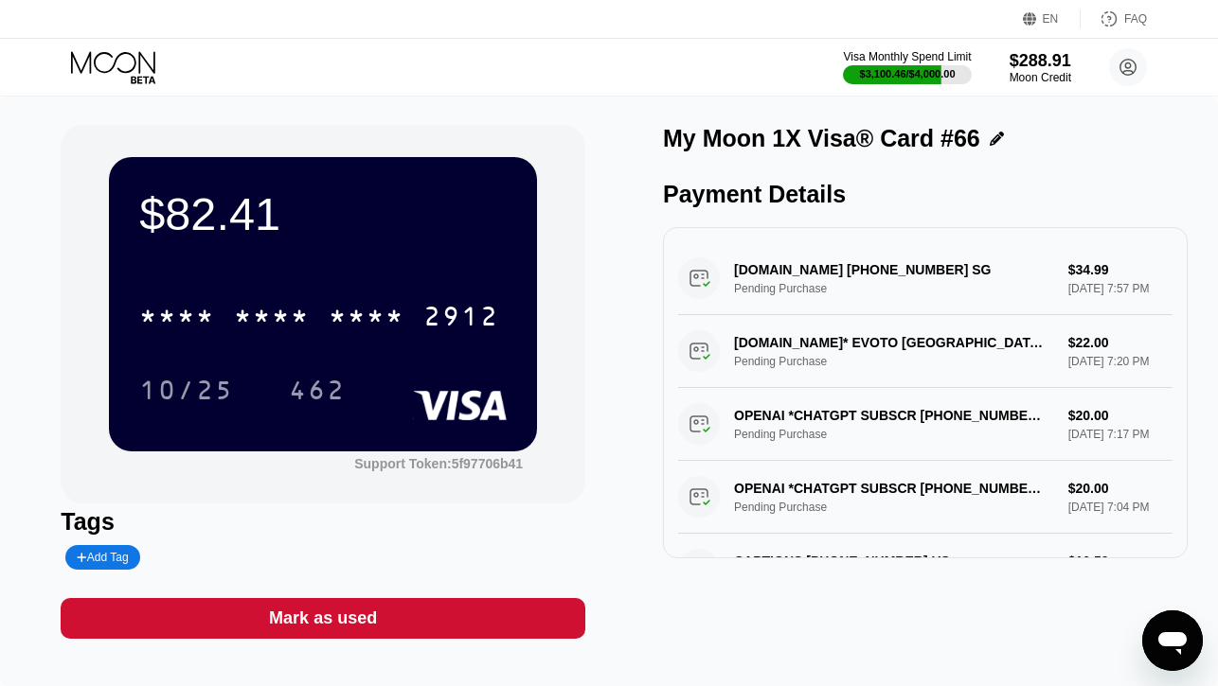
click at [138, 72] on icon at bounding box center [113, 62] width 84 height 22
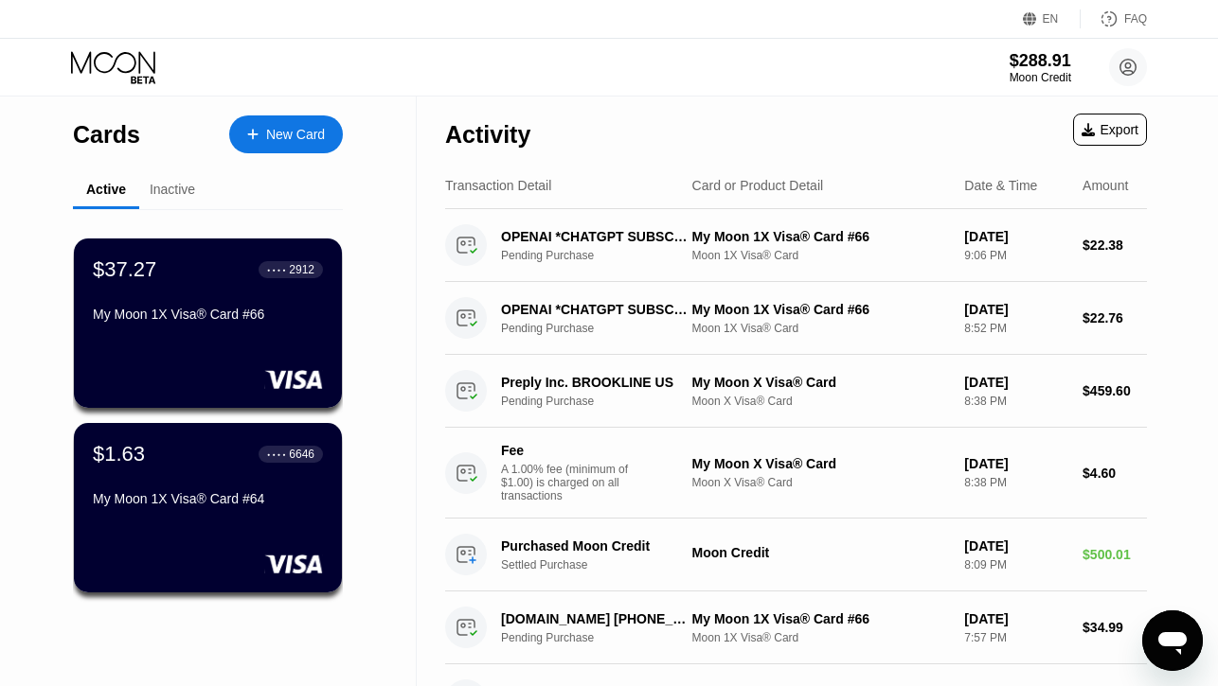
click at [249, 311] on div "My Moon 1X Visa® Card #66" at bounding box center [208, 314] width 230 height 15
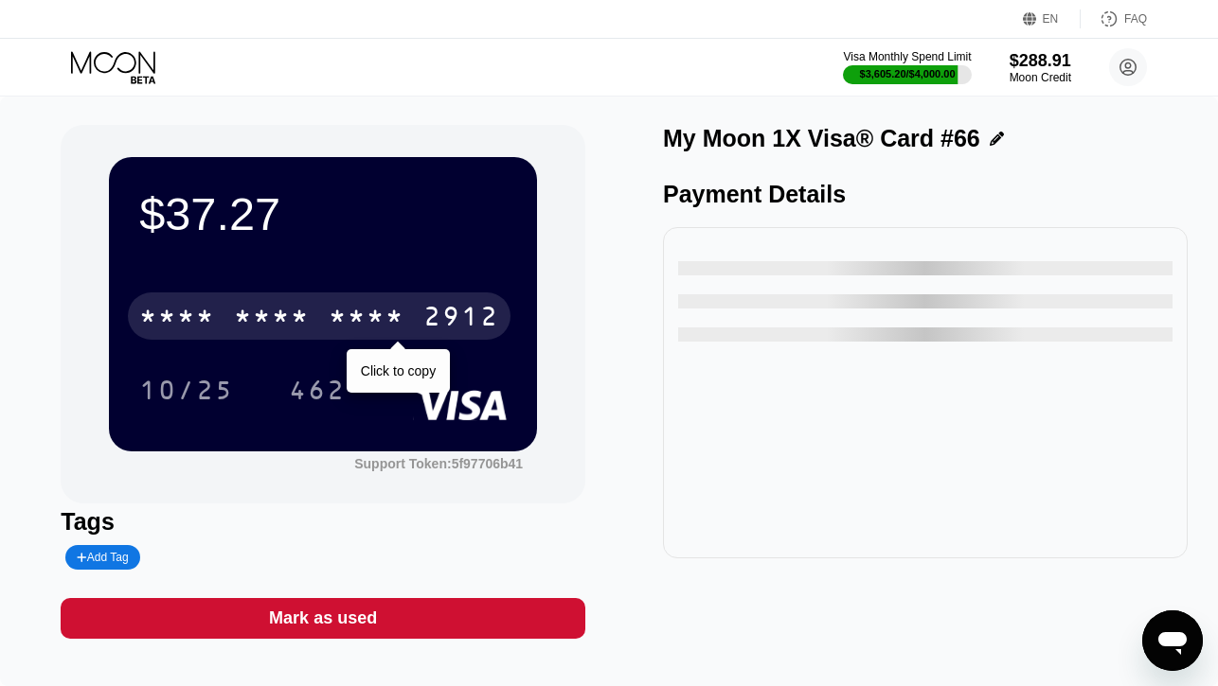
click at [347, 310] on div "* * * *" at bounding box center [367, 319] width 76 height 30
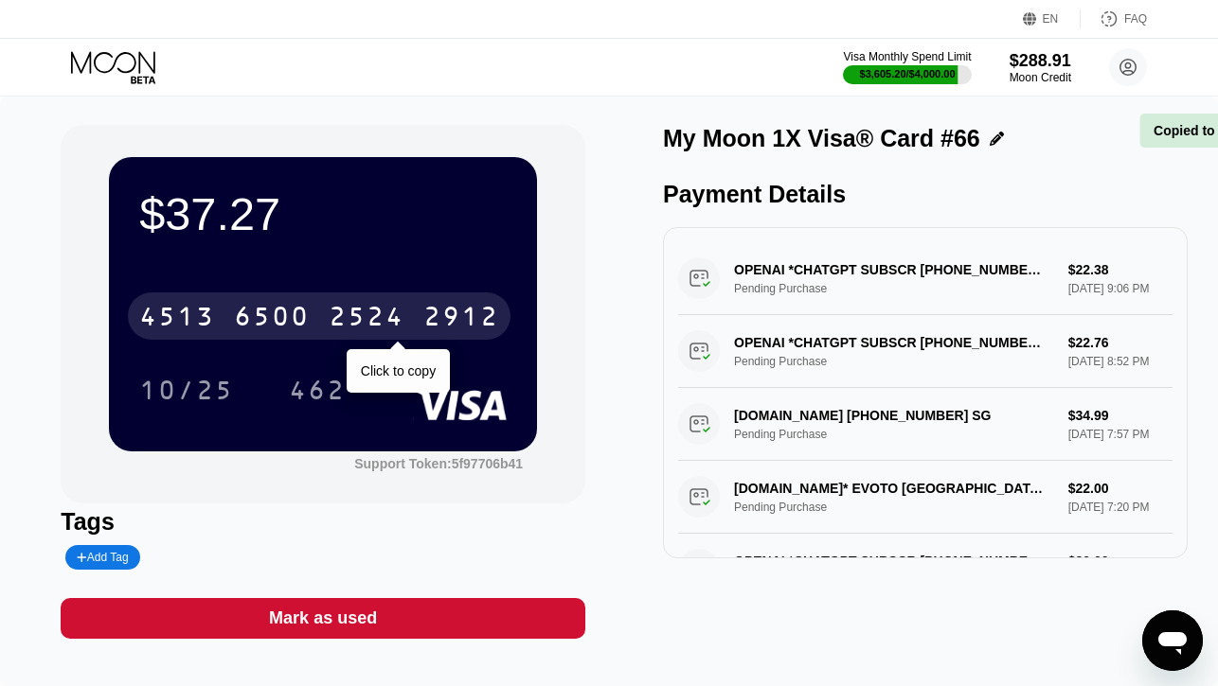
click at [347, 310] on div "2524" at bounding box center [367, 319] width 76 height 30
click at [347, 310] on div "* * * *" at bounding box center [367, 319] width 76 height 30
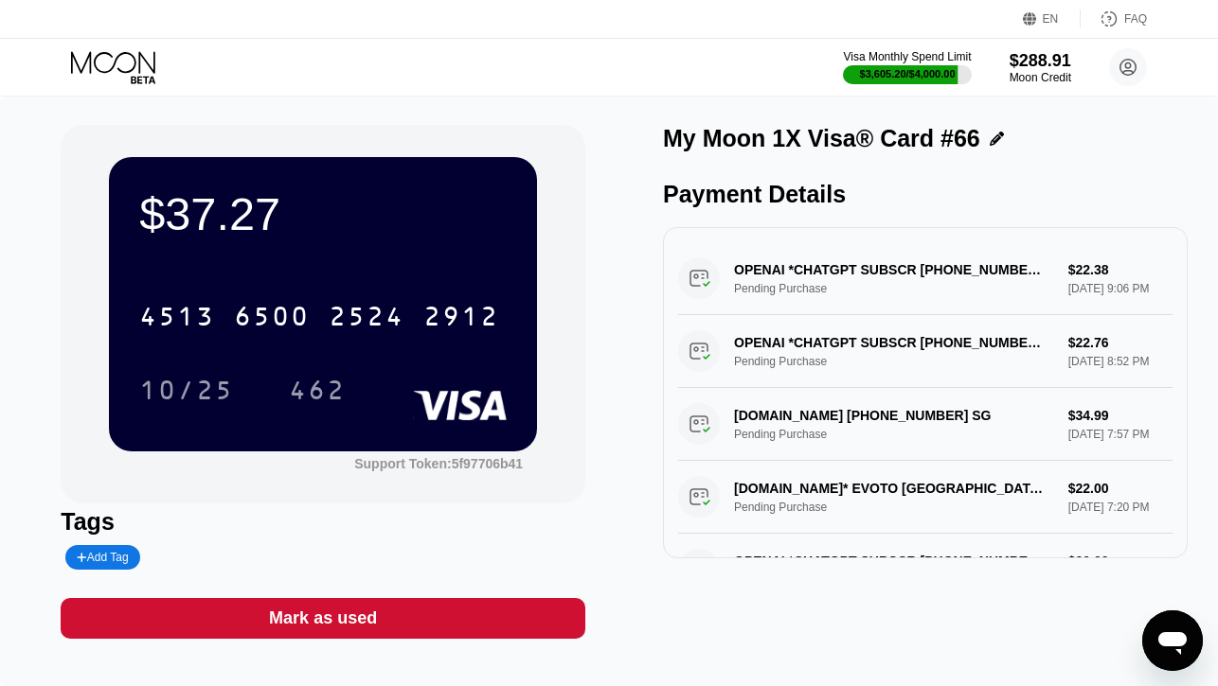
click at [129, 68] on icon at bounding box center [115, 67] width 88 height 33
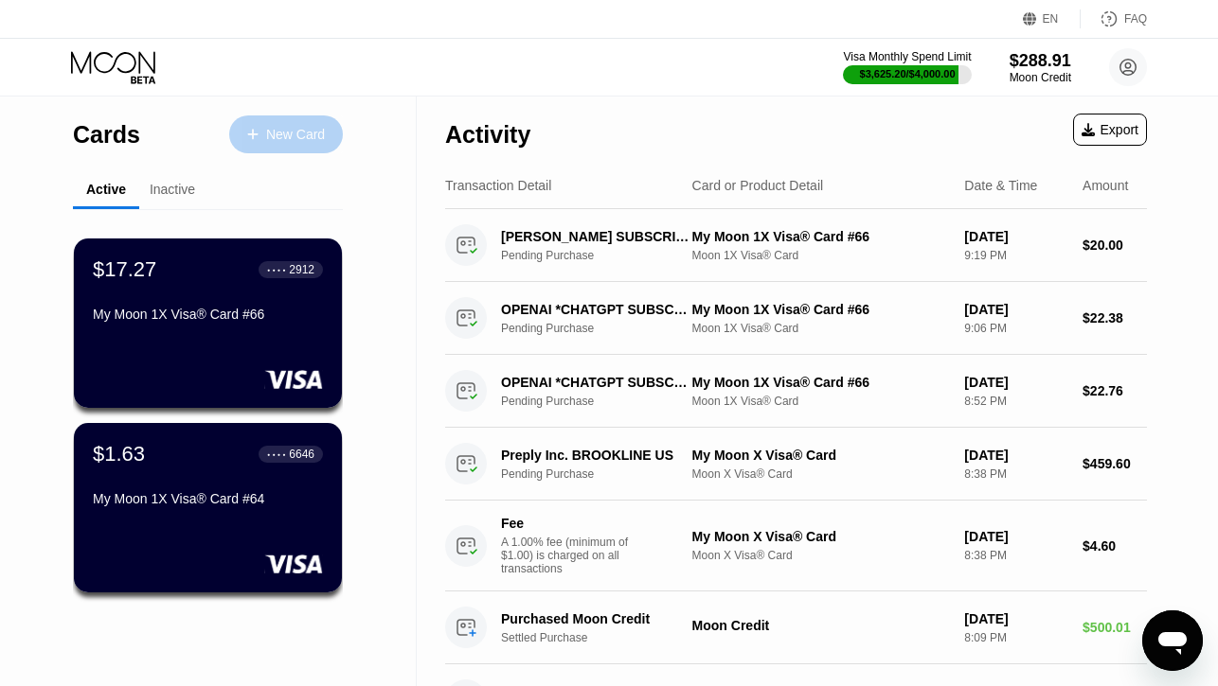
click at [276, 132] on div "New Card" at bounding box center [295, 135] width 59 height 16
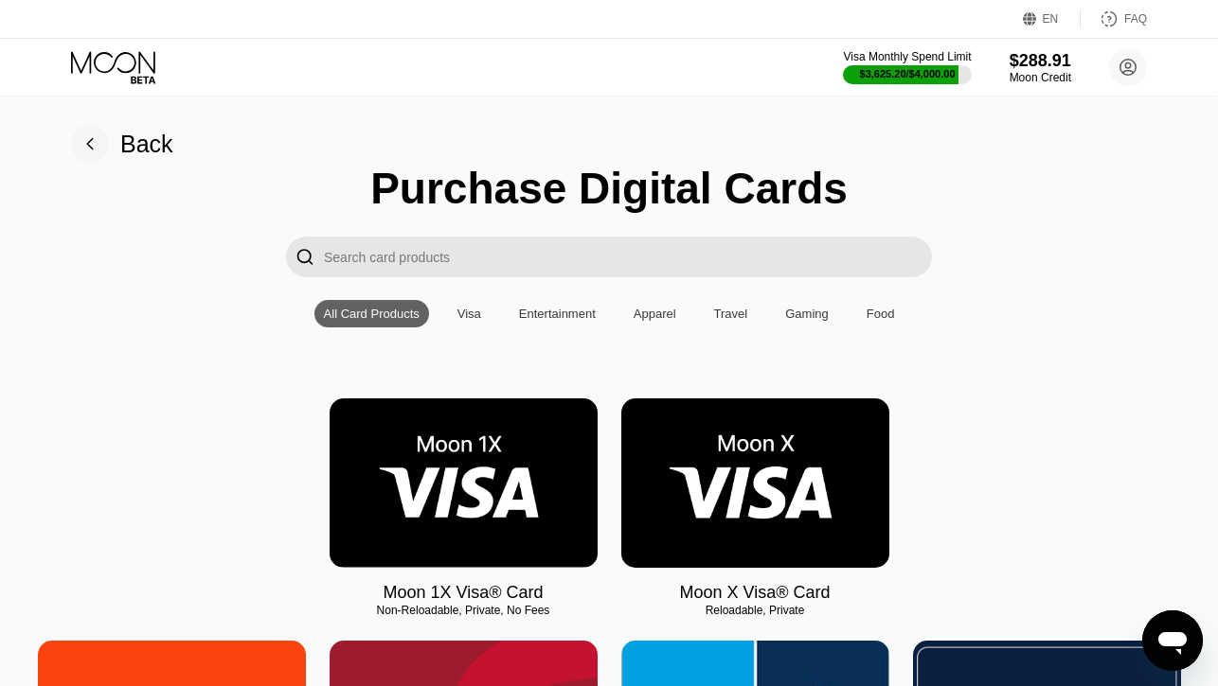
click at [471, 455] on img at bounding box center [464, 483] width 268 height 169
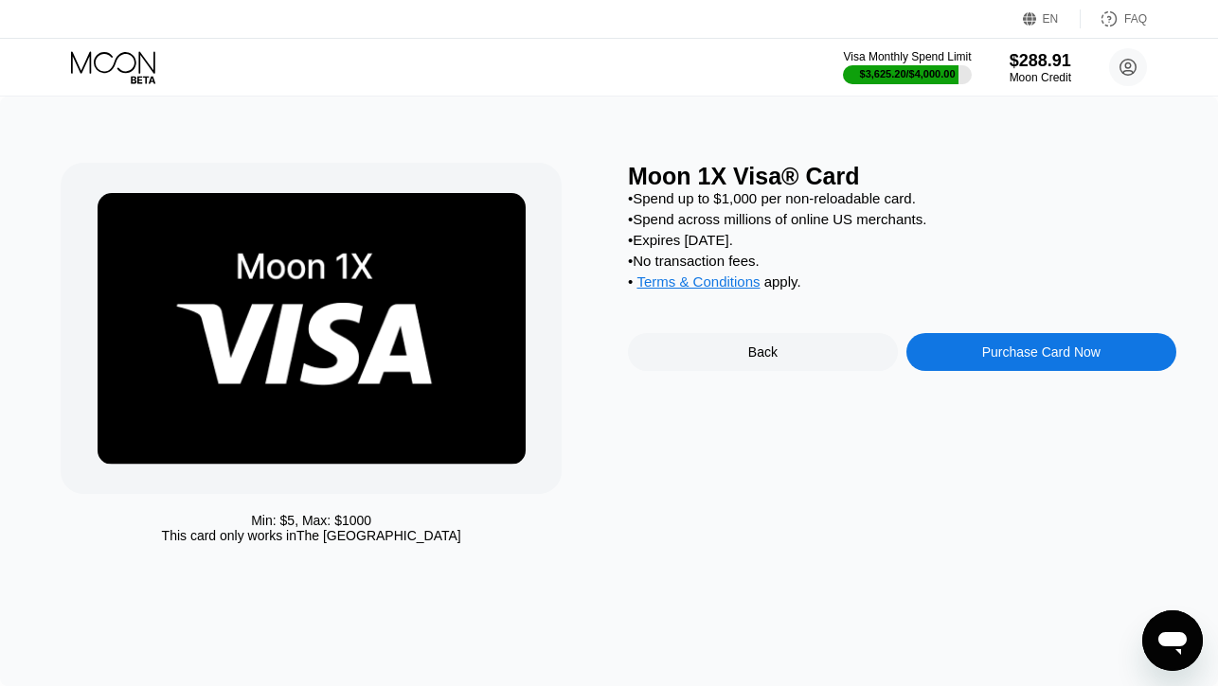
click at [997, 349] on div "Purchase Card Now" at bounding box center [1041, 352] width 118 height 15
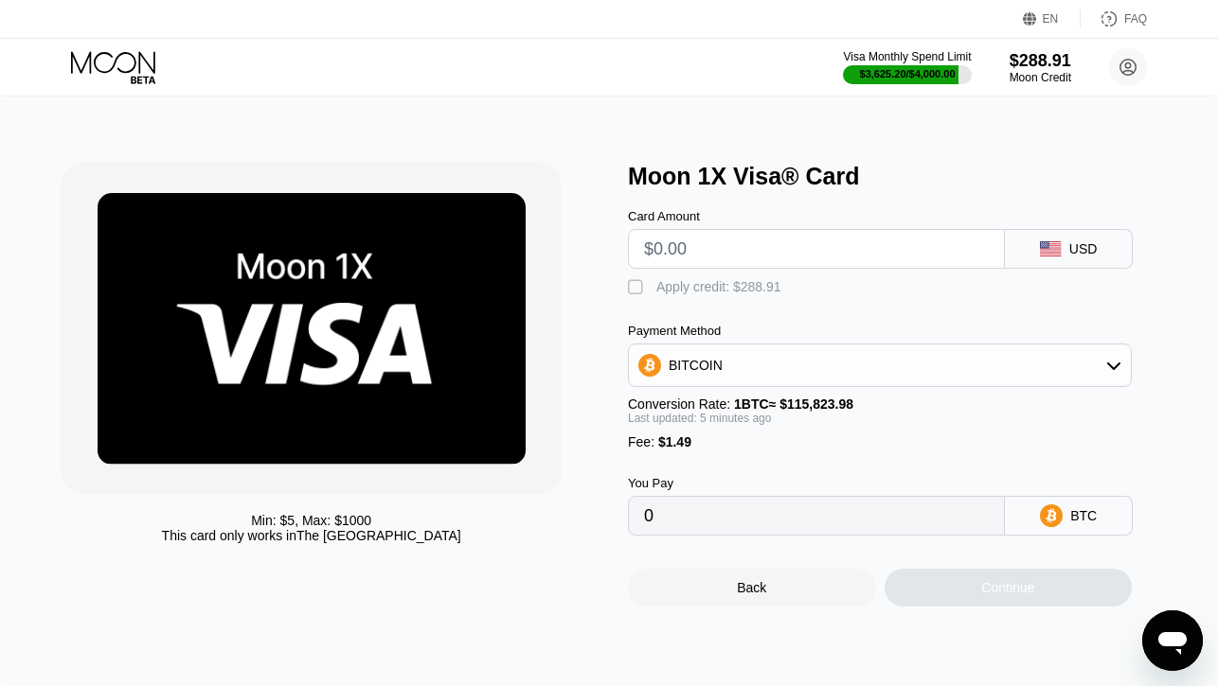
click at [766, 257] on input "text" at bounding box center [816, 249] width 345 height 38
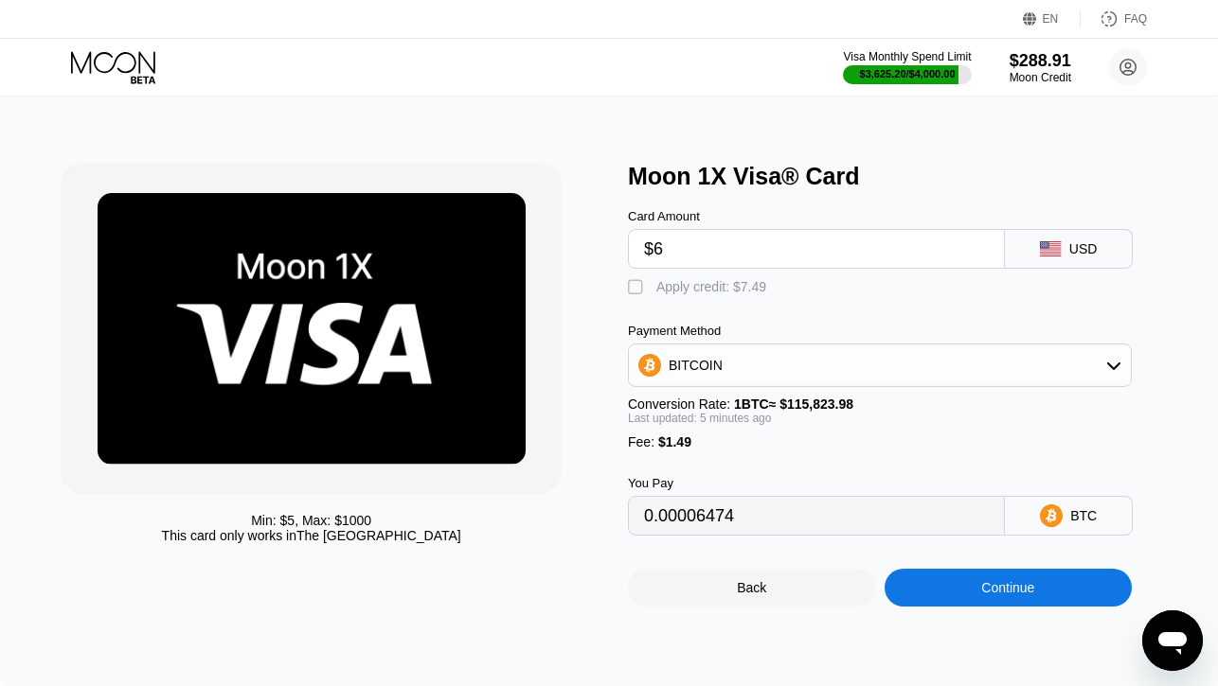
type input "$60"
type input "0.00053143"
type input "$60"
click at [714, 291] on div "Apply credit: $61.49" at bounding box center [714, 286] width 117 height 15
type input "0"
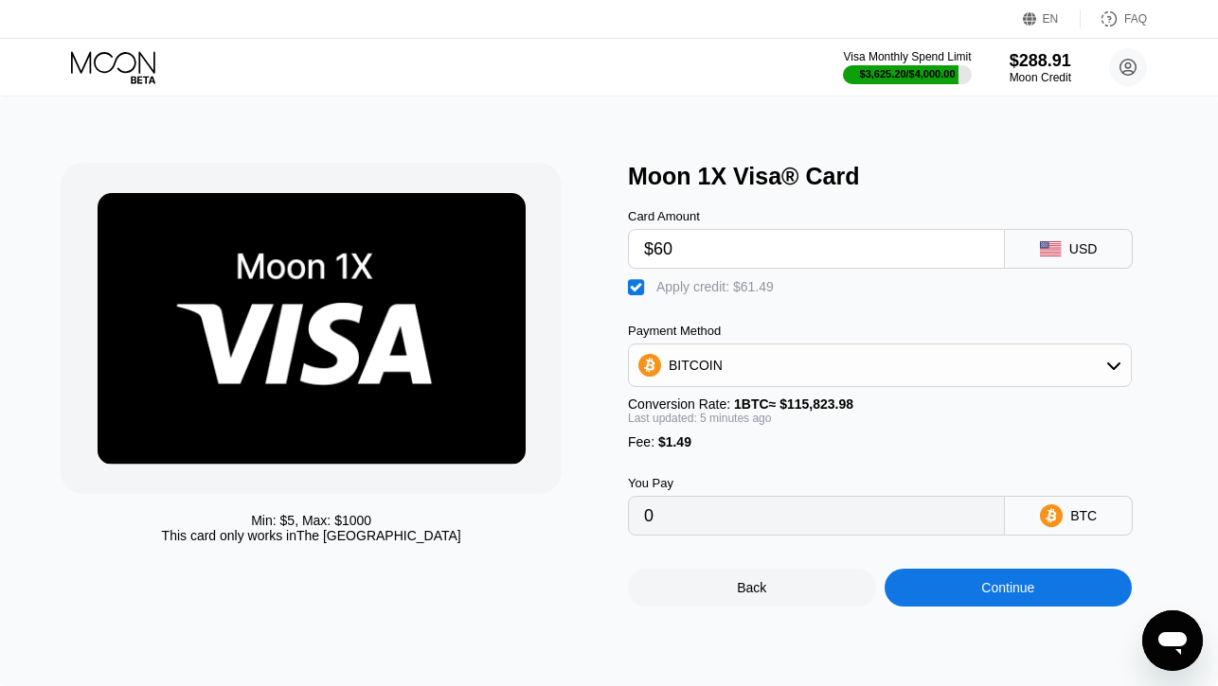
click at [950, 597] on div "Continue" at bounding box center [1008, 588] width 248 height 38
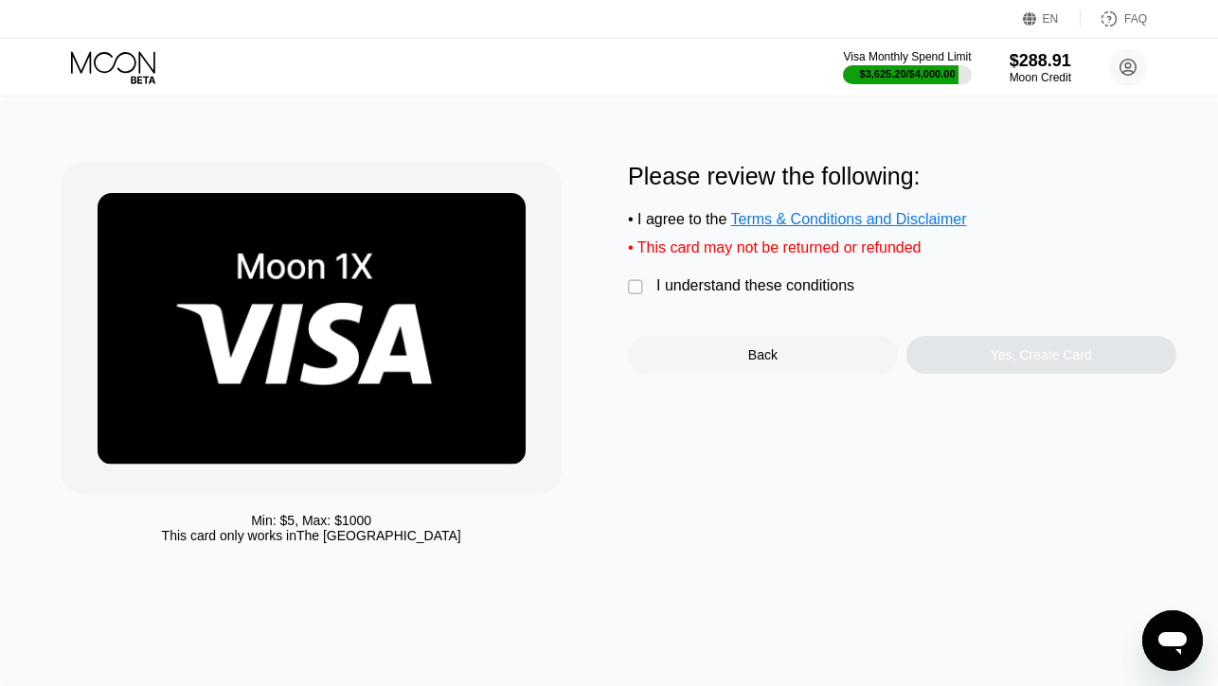
click at [765, 288] on div "I understand these conditions" at bounding box center [755, 285] width 198 height 17
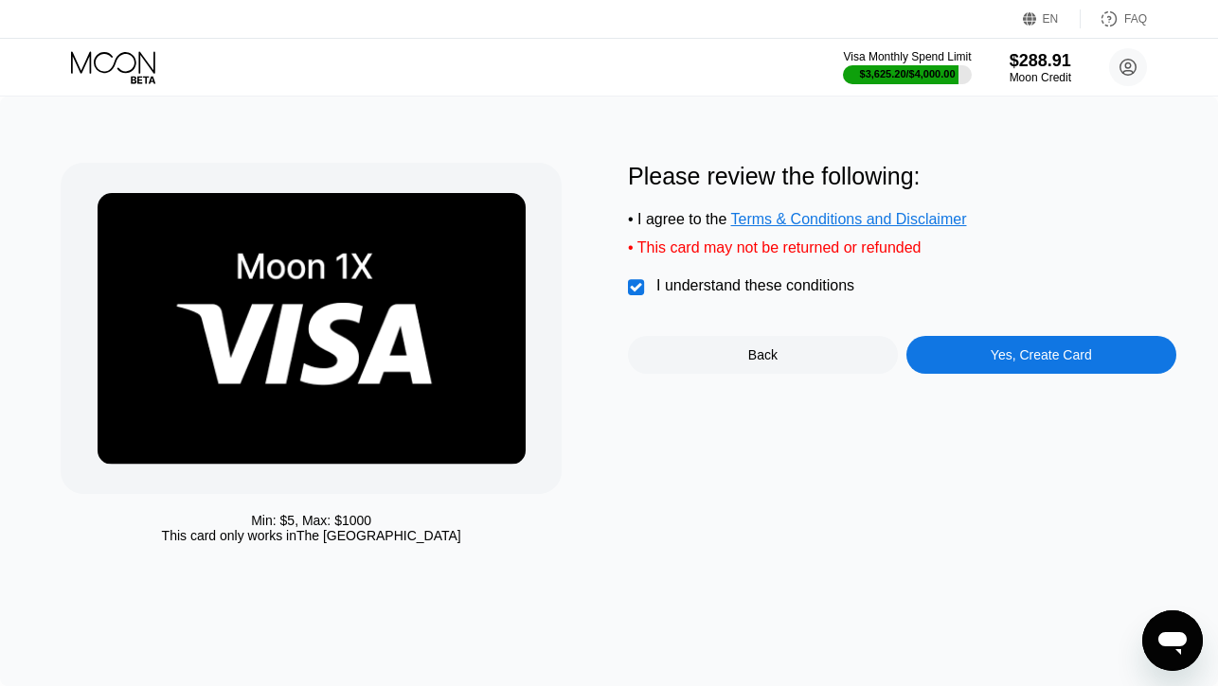
click at [959, 359] on div "Yes, Create Card" at bounding box center [1041, 355] width 270 height 38
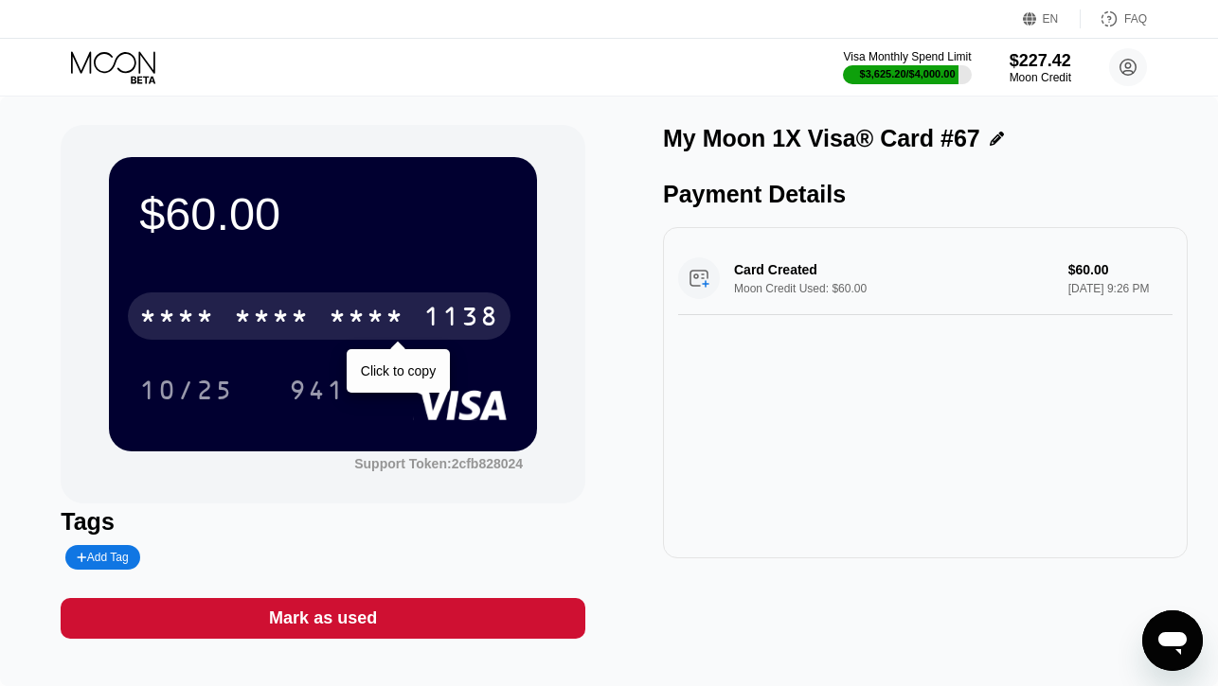
click at [331, 309] on div "* * * *" at bounding box center [367, 319] width 76 height 30
click at [331, 309] on div "2201" at bounding box center [367, 319] width 76 height 30
click at [331, 309] on div "* * * *" at bounding box center [367, 319] width 76 height 30
click at [331, 309] on div "2201" at bounding box center [367, 319] width 76 height 30
click at [331, 309] on div "* * * *" at bounding box center [367, 319] width 76 height 30
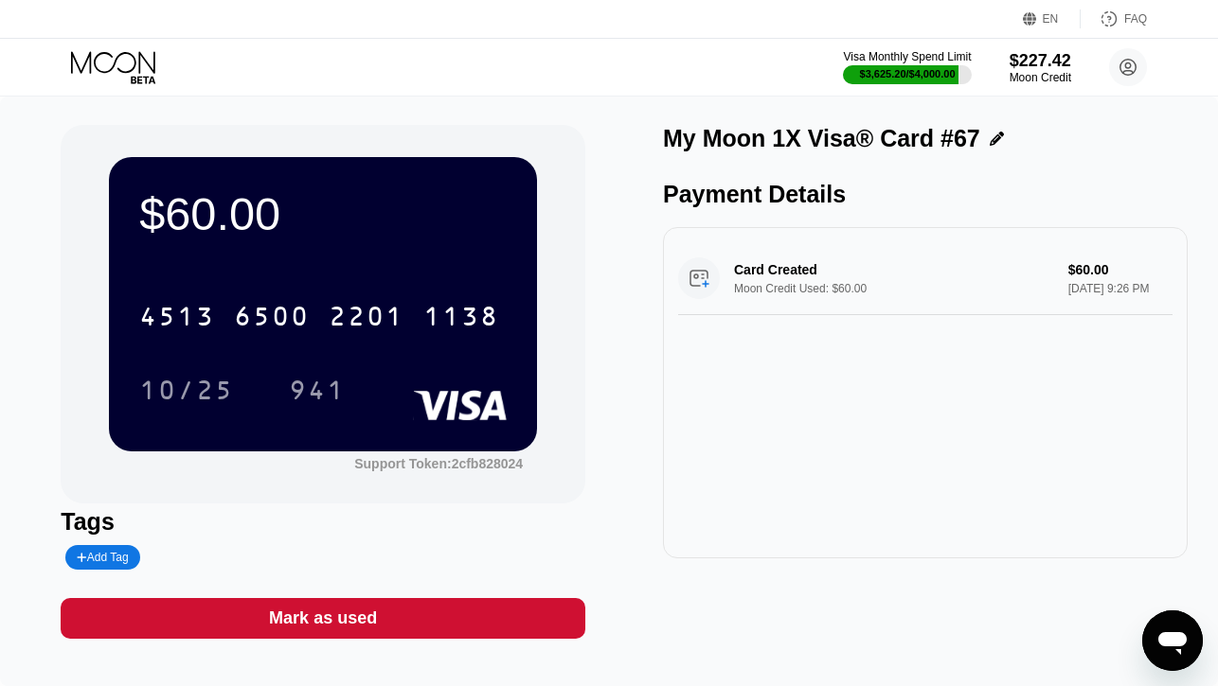
click at [133, 56] on icon at bounding box center [113, 62] width 84 height 22
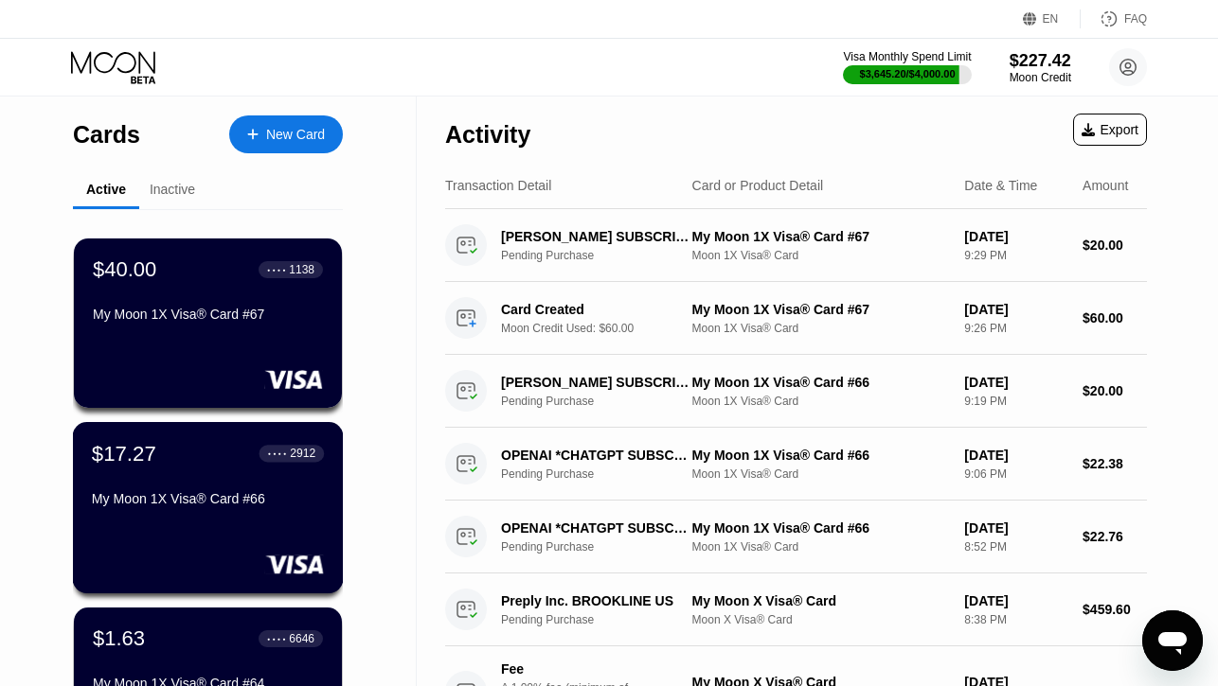
click at [175, 508] on div "My Moon 1X Visa® Card #66" at bounding box center [208, 502] width 232 height 23
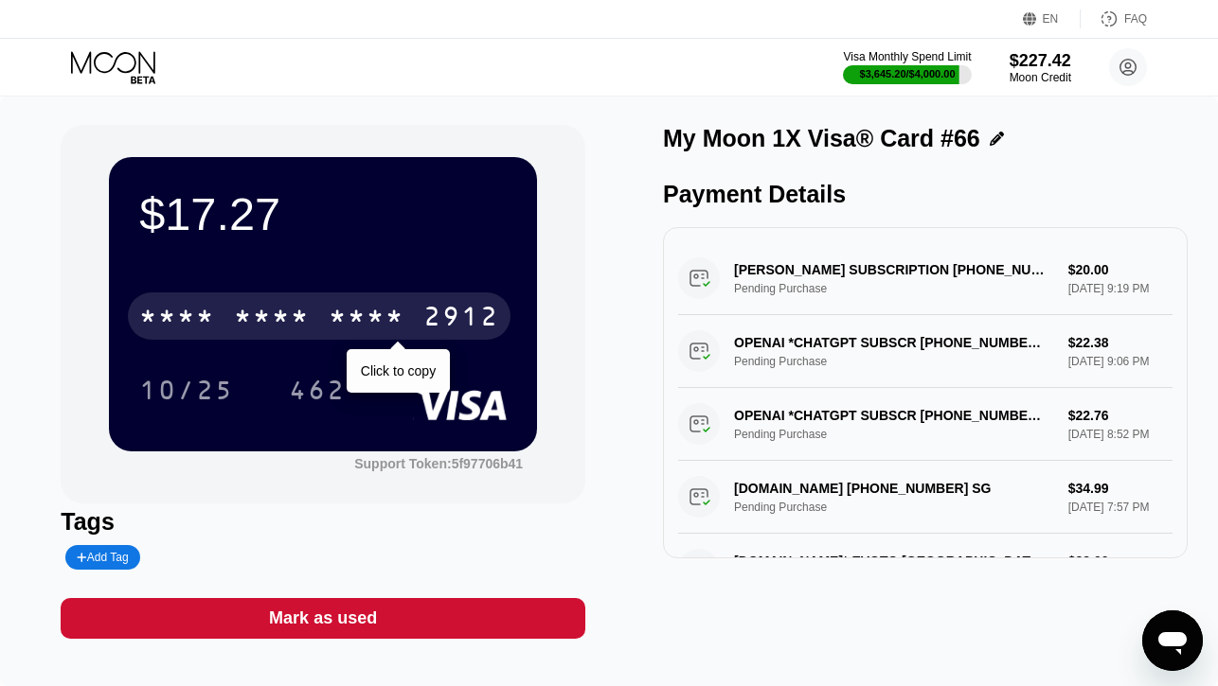
click at [288, 323] on div "* * * *" at bounding box center [272, 319] width 76 height 30
click at [288, 323] on div "6500" at bounding box center [272, 319] width 76 height 30
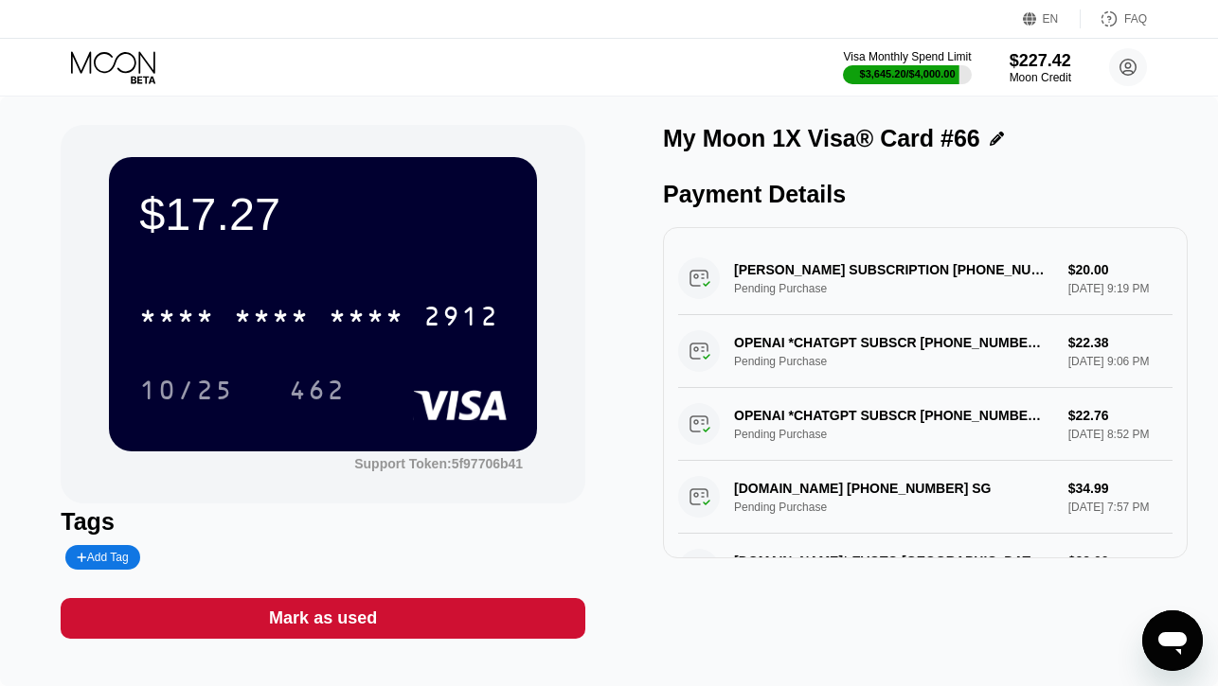
click at [109, 62] on icon at bounding box center [115, 67] width 88 height 33
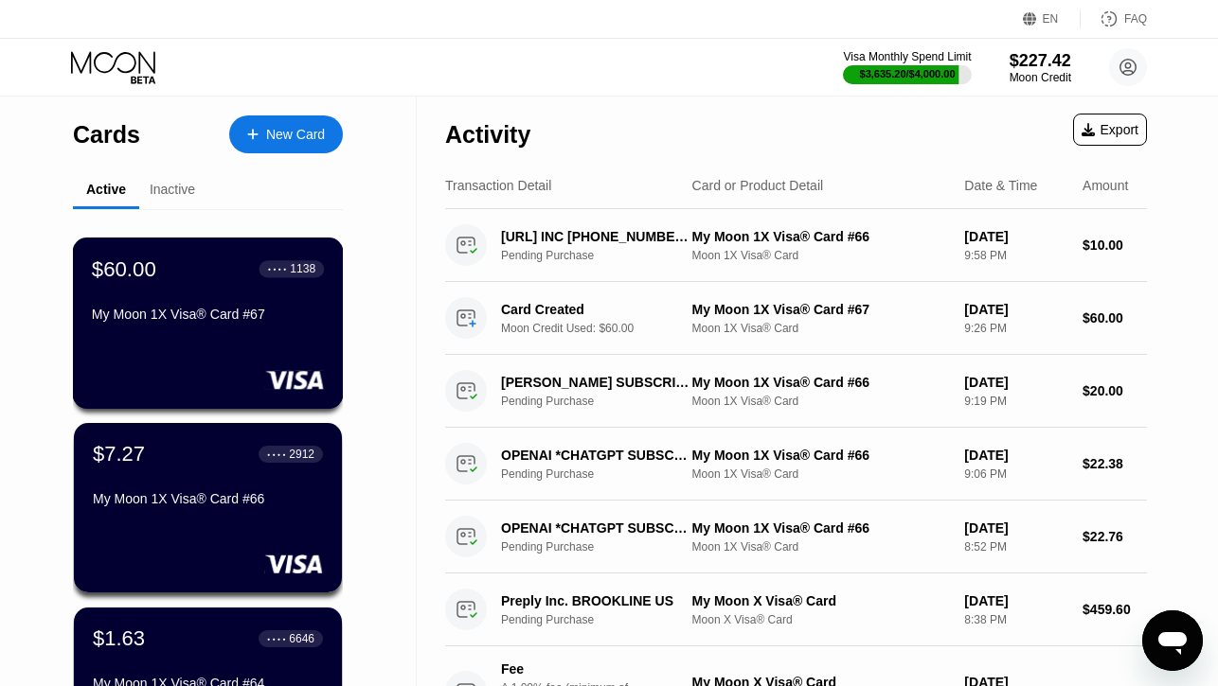
click at [178, 359] on div "$60.00 ● ● ● ● 1138 My Moon 1X Visa® Card #67" at bounding box center [208, 323] width 271 height 171
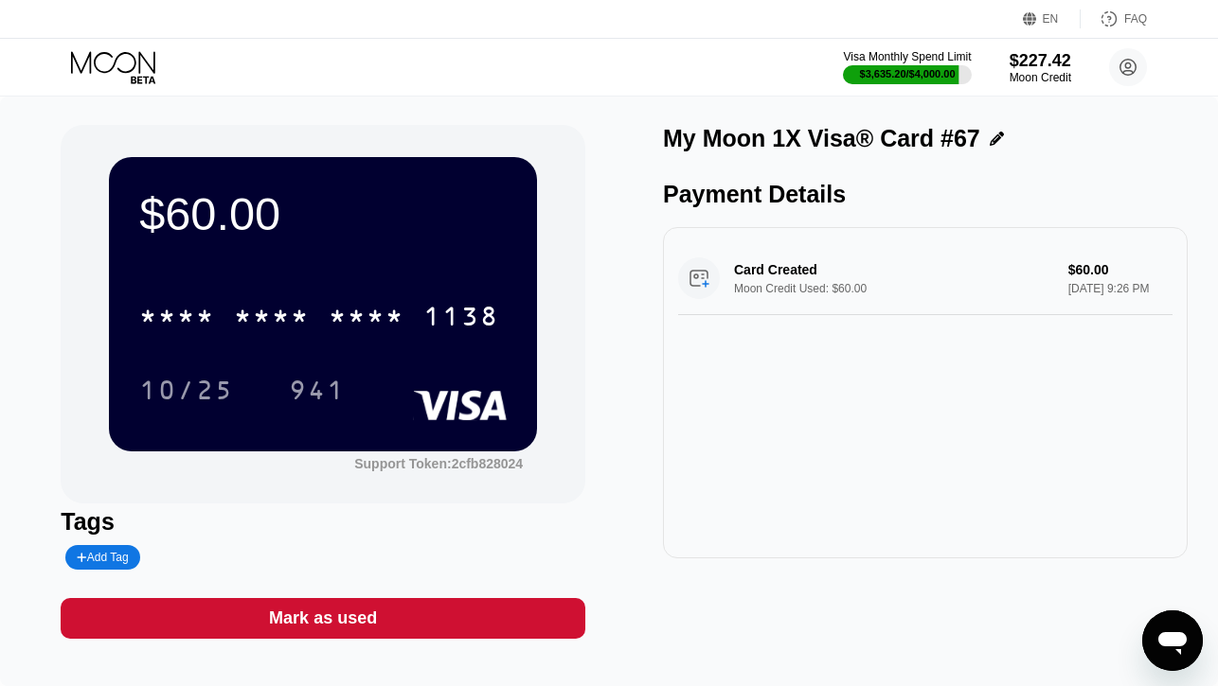
click at [99, 60] on icon at bounding box center [115, 67] width 88 height 33
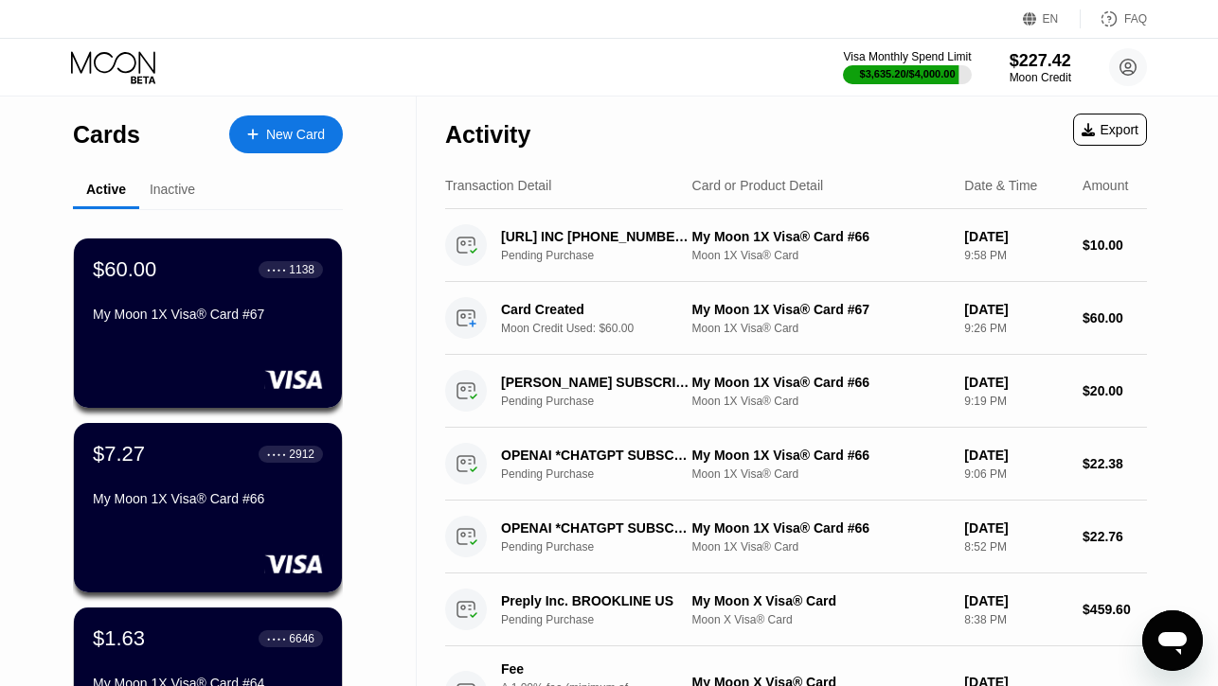
click at [266, 136] on div "New Card" at bounding box center [295, 135] width 59 height 16
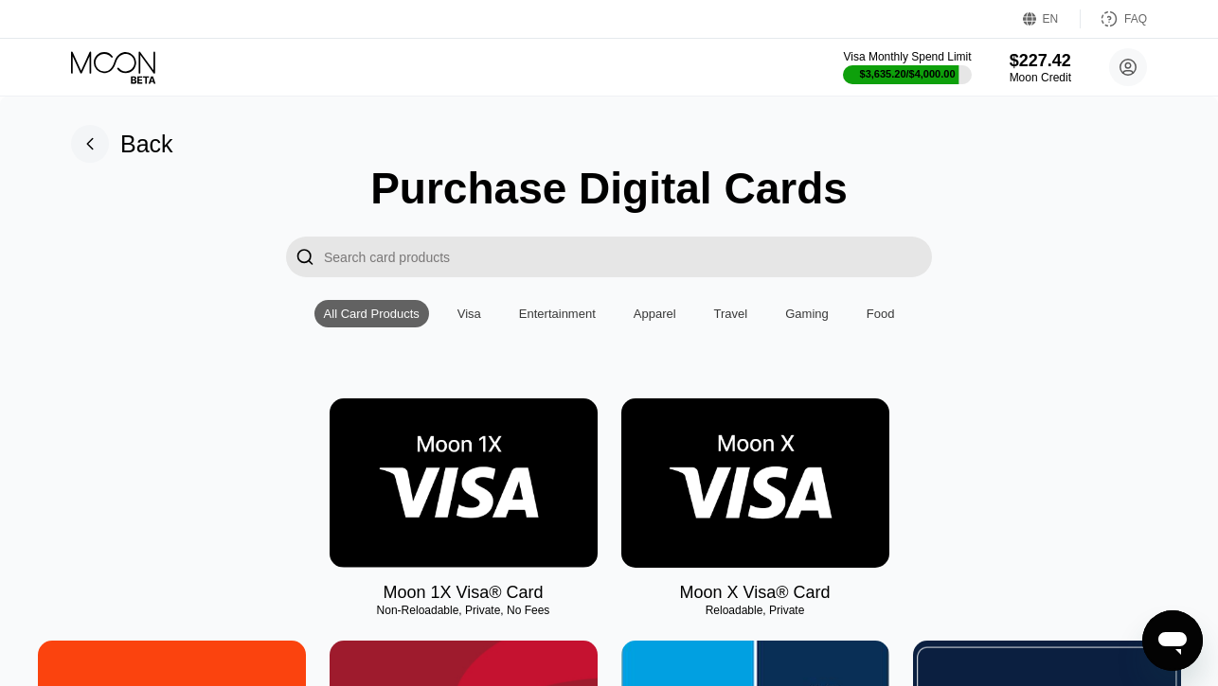
click at [505, 461] on img at bounding box center [464, 483] width 268 height 169
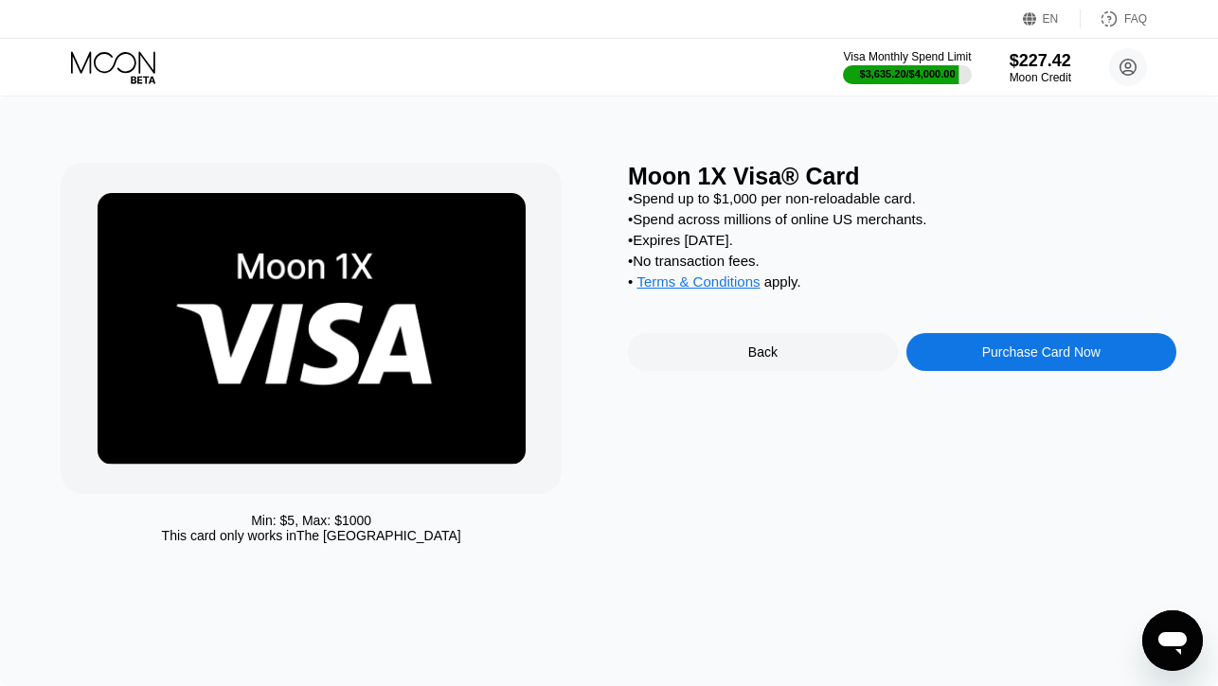
click at [986, 354] on div "Purchase Card Now" at bounding box center [1041, 352] width 118 height 15
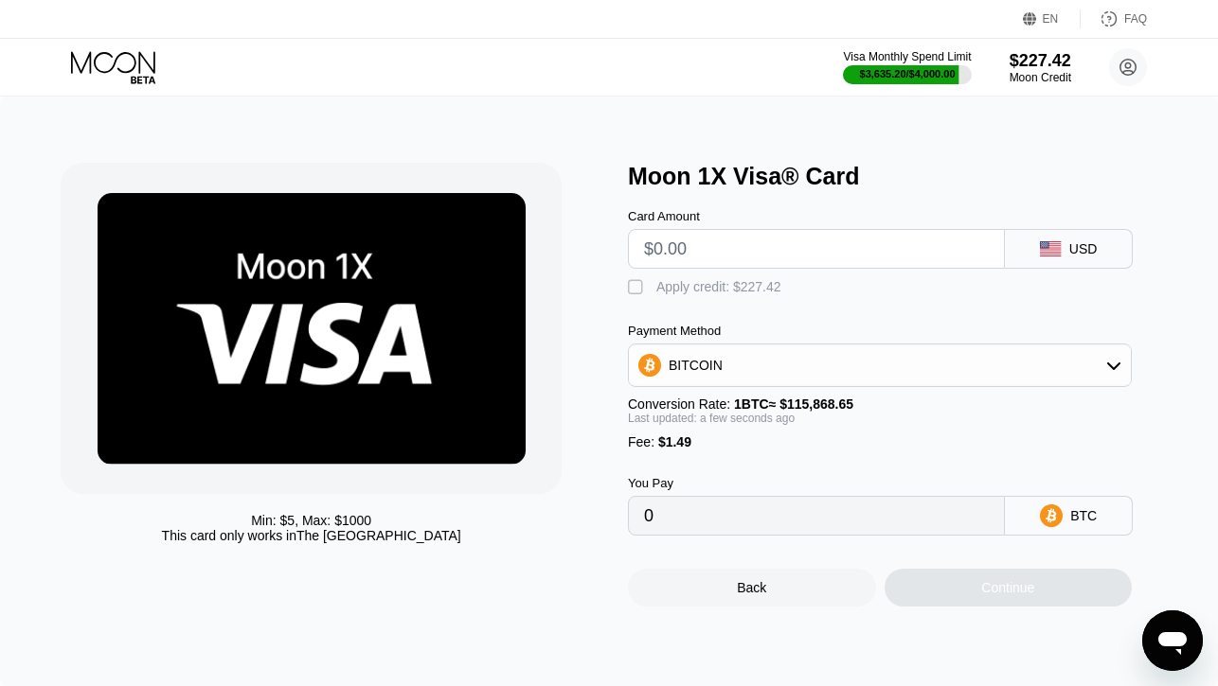
click at [707, 257] on input "text" at bounding box center [816, 249] width 345 height 38
type input "$20"
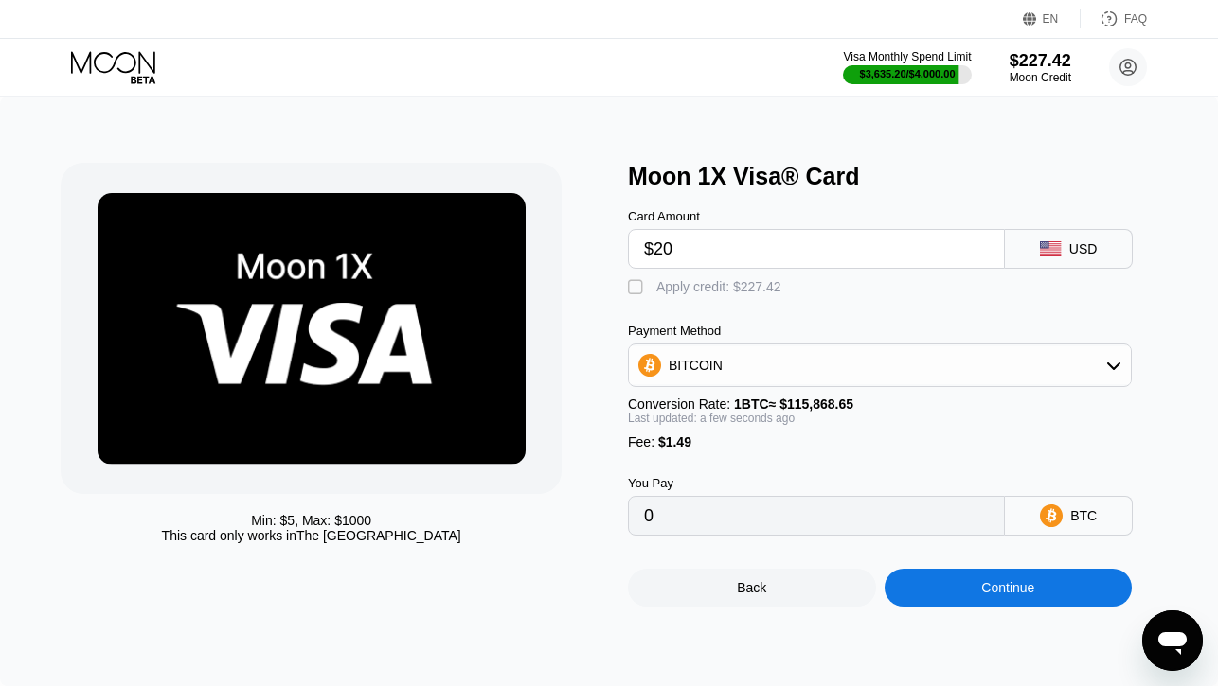
type input "0.00018547"
type input "$20"
click at [714, 288] on div "Apply credit: $21.49" at bounding box center [714, 286] width 117 height 15
type input "0"
click at [942, 591] on div "Continue" at bounding box center [1008, 588] width 248 height 38
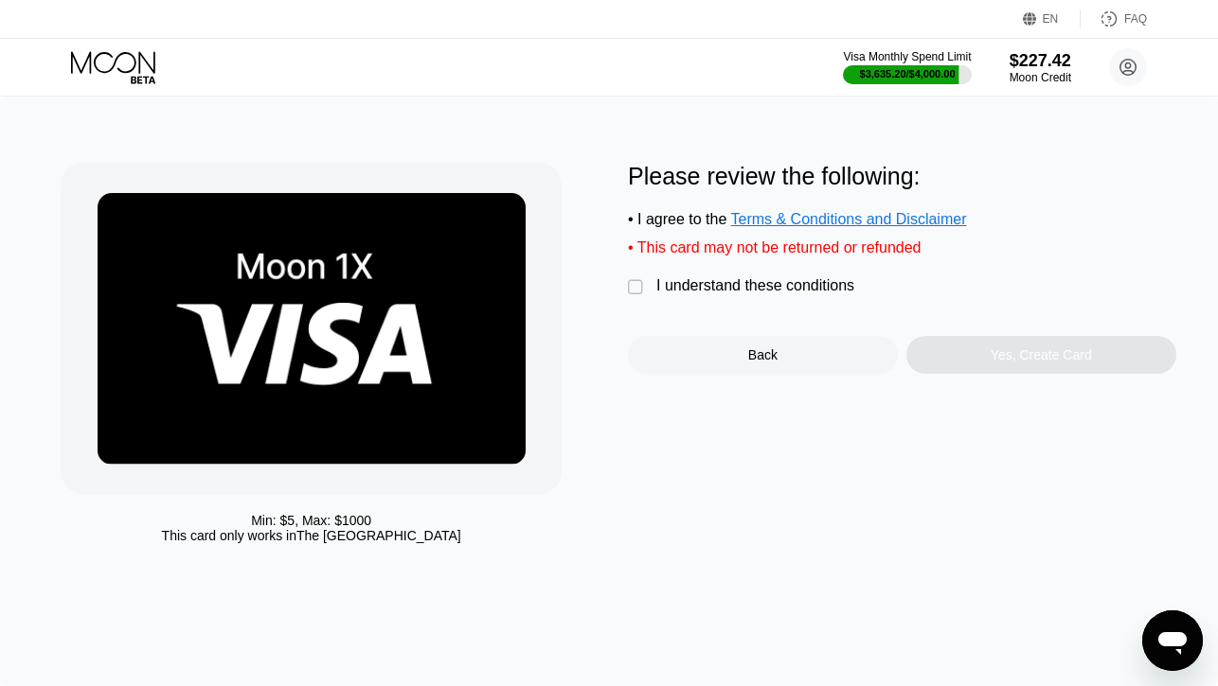
click at [803, 293] on div "I understand these conditions" at bounding box center [755, 285] width 198 height 17
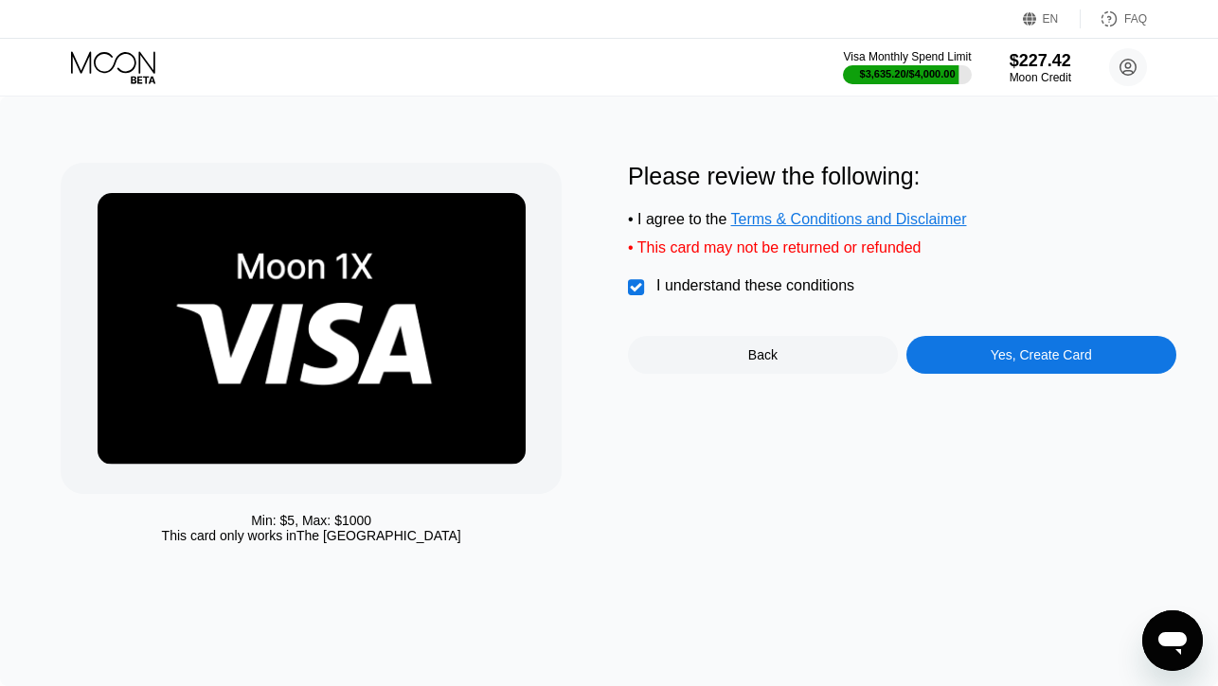
click at [938, 352] on div "Yes, Create Card" at bounding box center [1041, 355] width 270 height 38
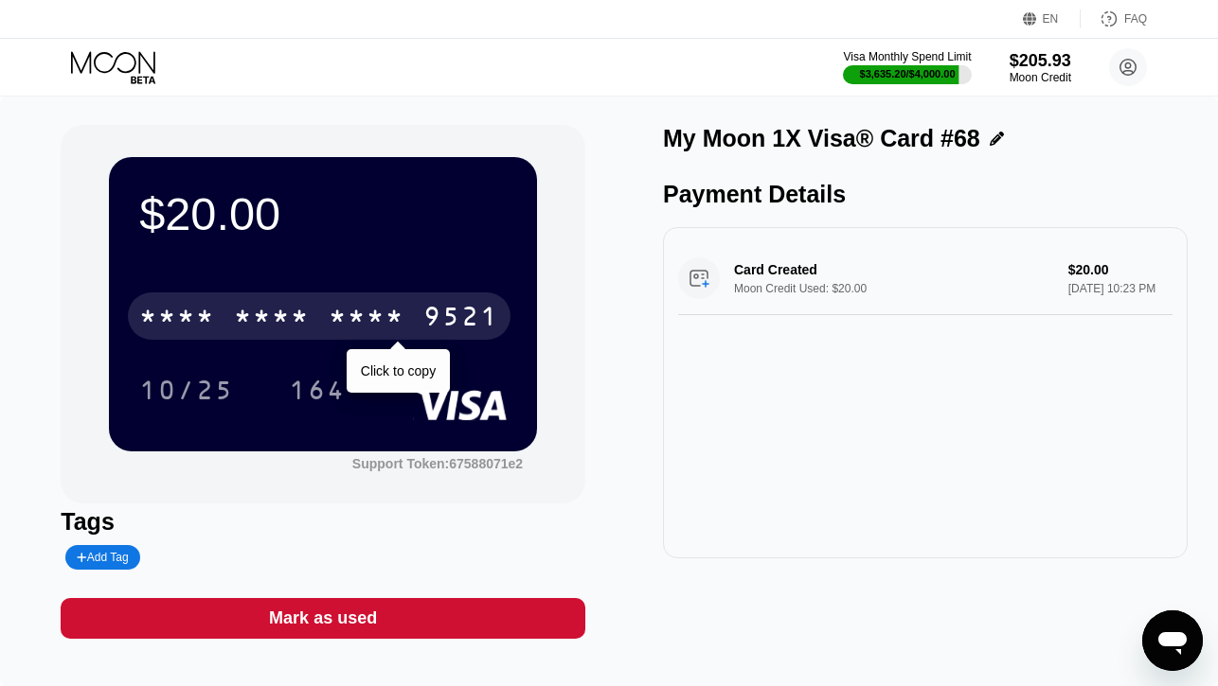
click at [365, 322] on div "* * * *" at bounding box center [367, 319] width 76 height 30
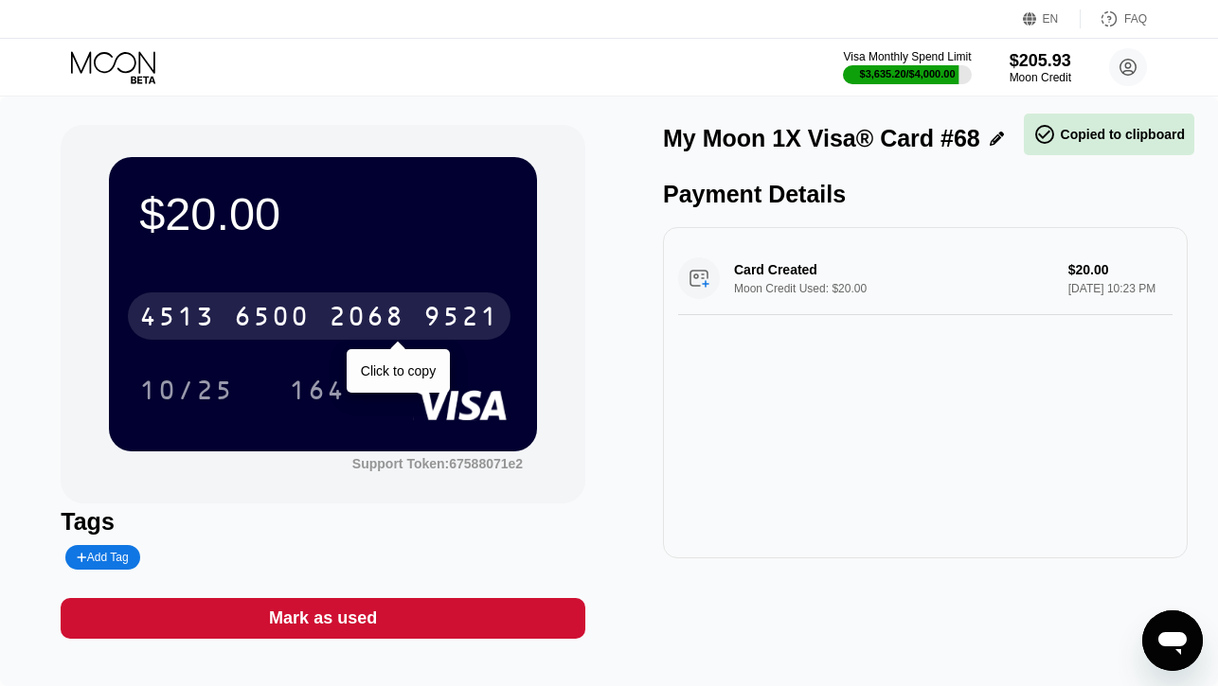
click at [365, 322] on div "2068" at bounding box center [367, 319] width 76 height 30
click at [365, 322] on div "* * * *" at bounding box center [367, 319] width 76 height 30
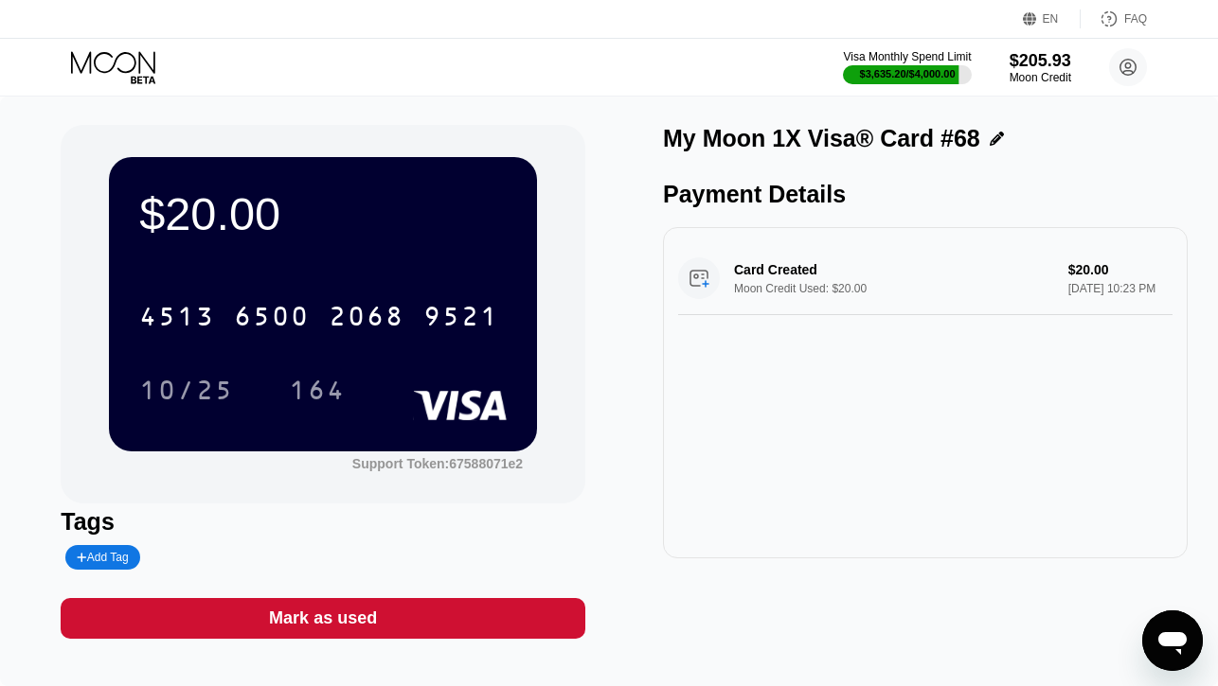
click at [143, 77] on icon at bounding box center [143, 80] width 25 height 8
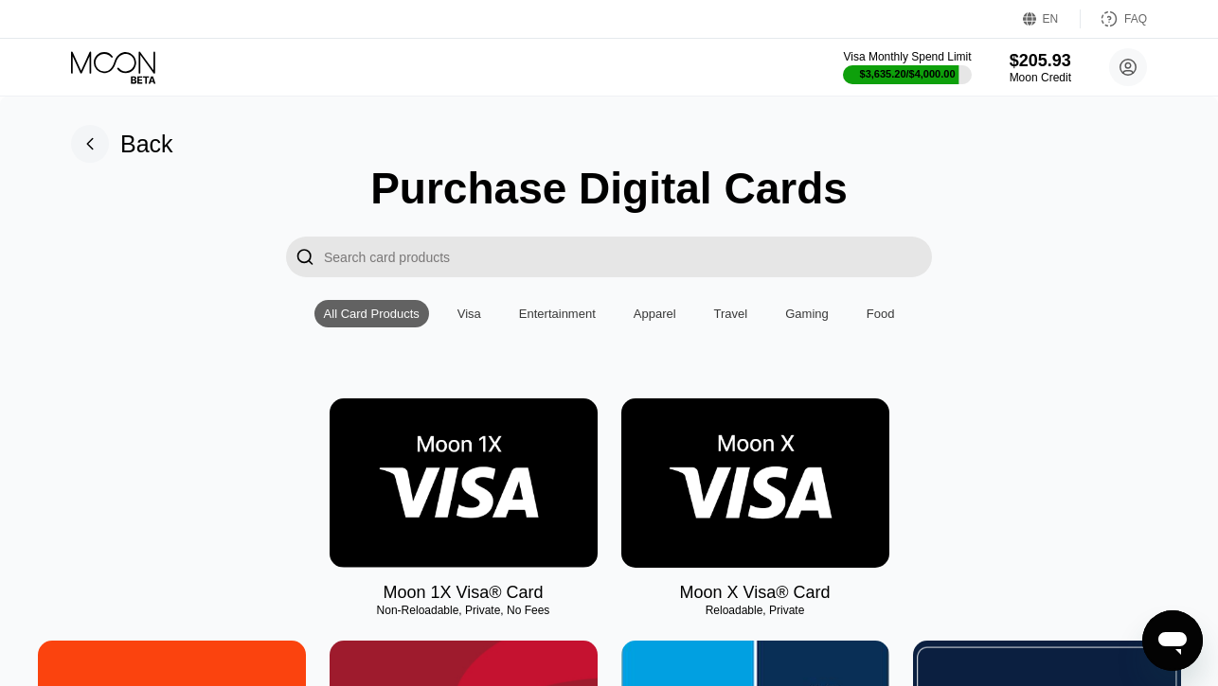
click at [469, 432] on img at bounding box center [464, 483] width 268 height 169
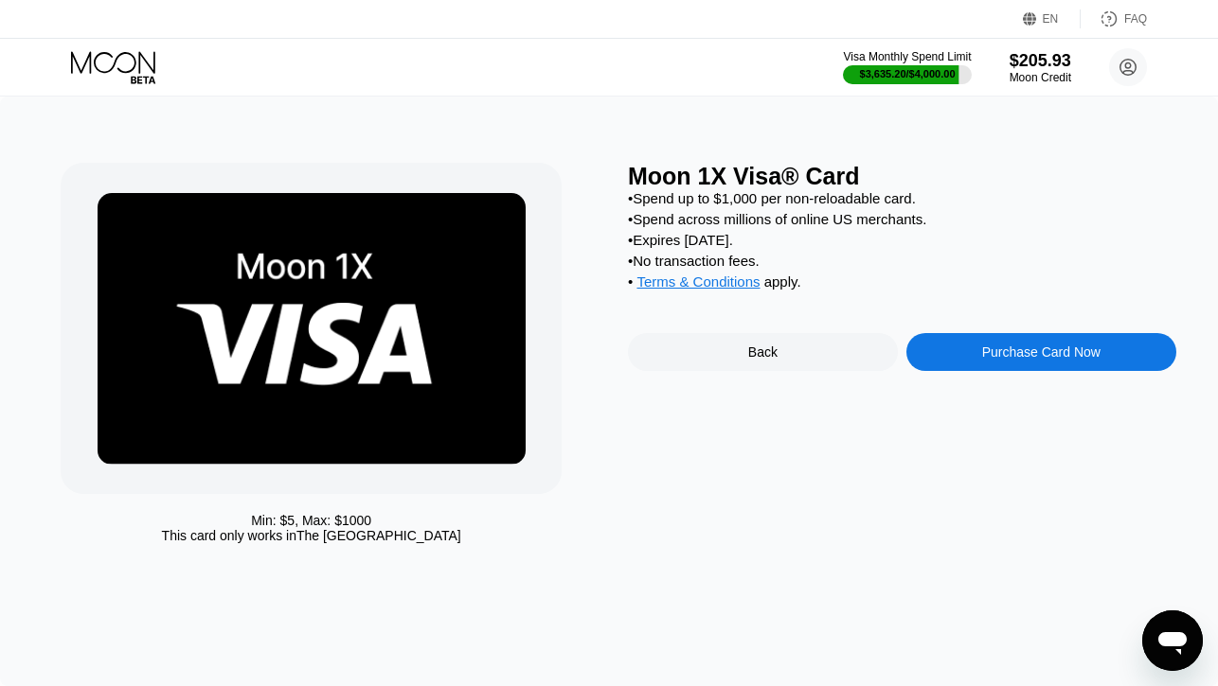
click at [935, 355] on div "Purchase Card Now" at bounding box center [1041, 352] width 270 height 38
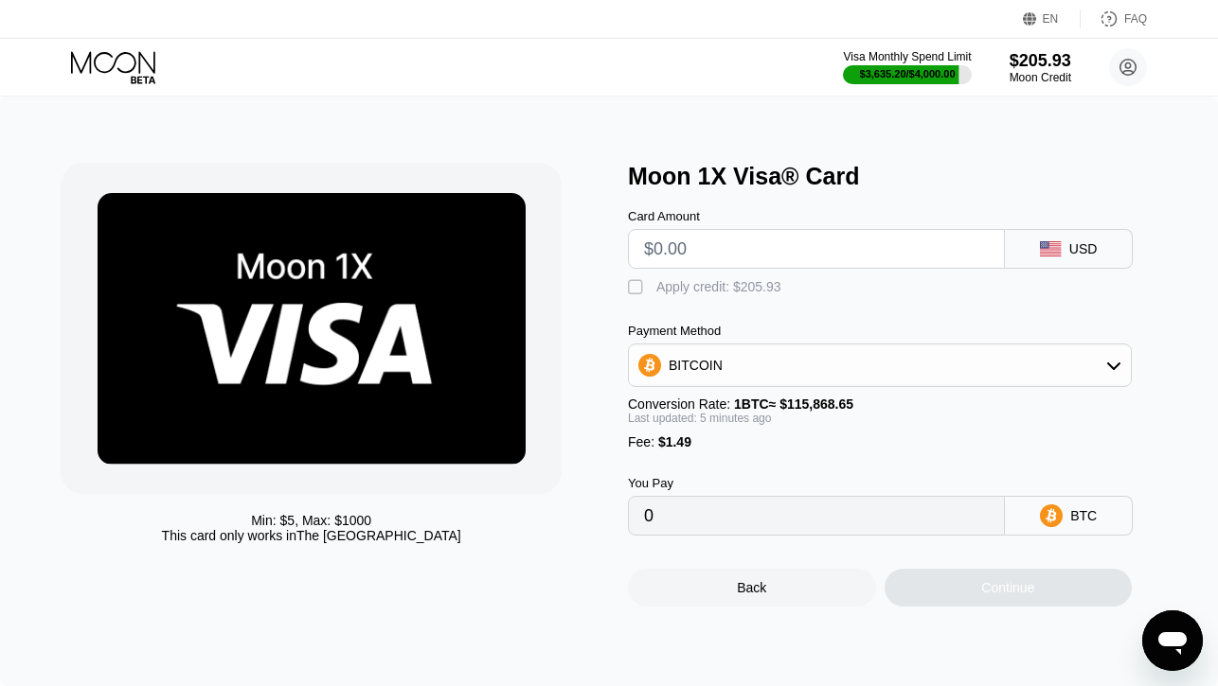
click at [733, 246] on input "text" at bounding box center [816, 249] width 345 height 38
type input "$20"
type input "0.00018523"
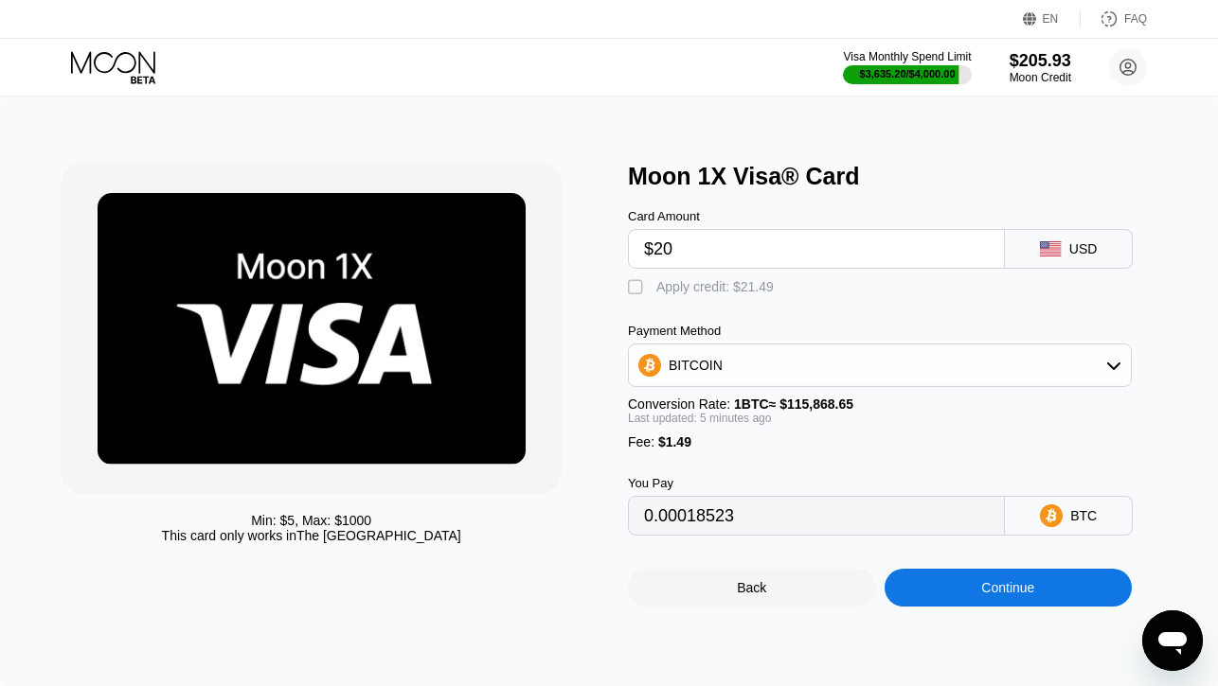
type input "$204"
type input "0.00177118"
type input "$204.4"
type input "0.00177463"
type input "$204.44"
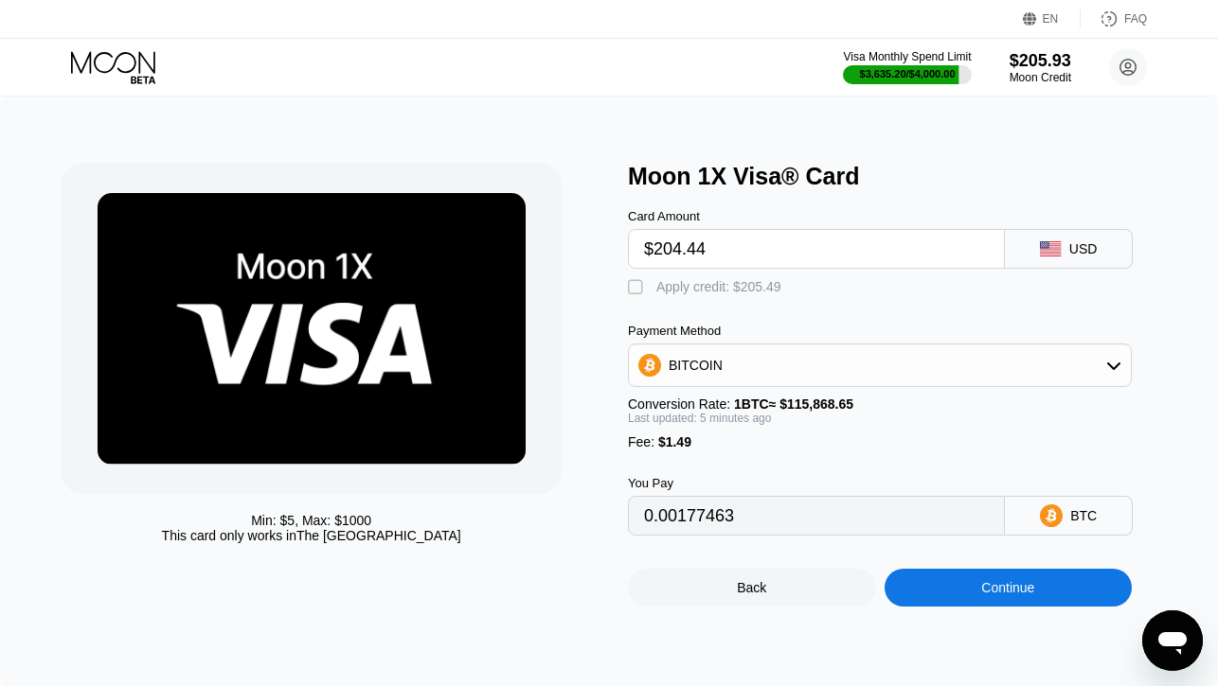
type input "0.00177498"
type input "$204.44"
click at [713, 285] on div "Apply credit: $205.93" at bounding box center [718, 286] width 125 height 15
type input "0"
click at [949, 584] on div "Continue" at bounding box center [1008, 588] width 248 height 38
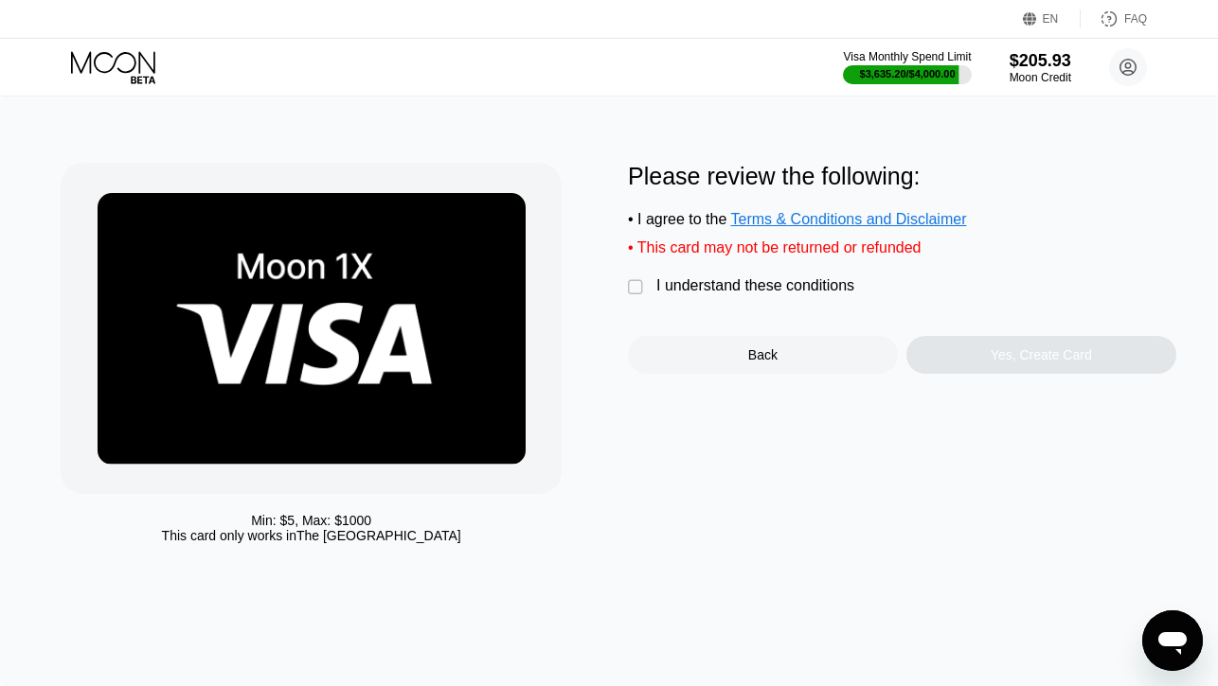
click at [721, 283] on div "I understand these conditions" at bounding box center [755, 285] width 198 height 17
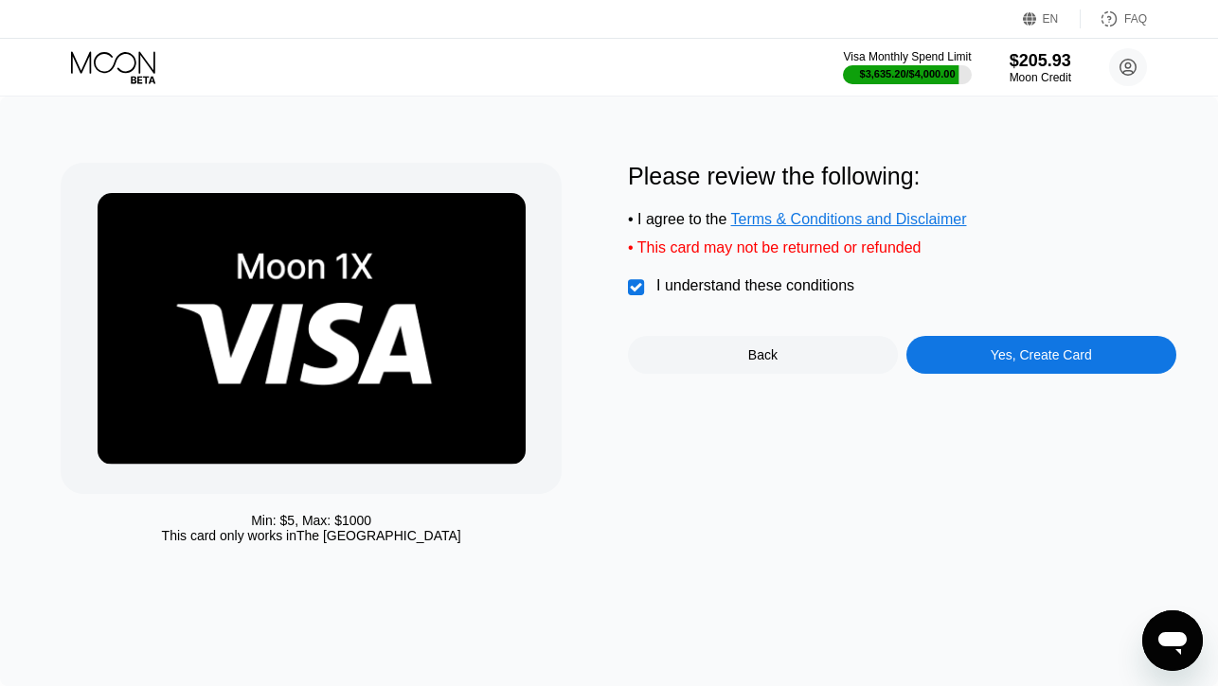
click at [950, 360] on div "Yes, Create Card" at bounding box center [1041, 355] width 270 height 38
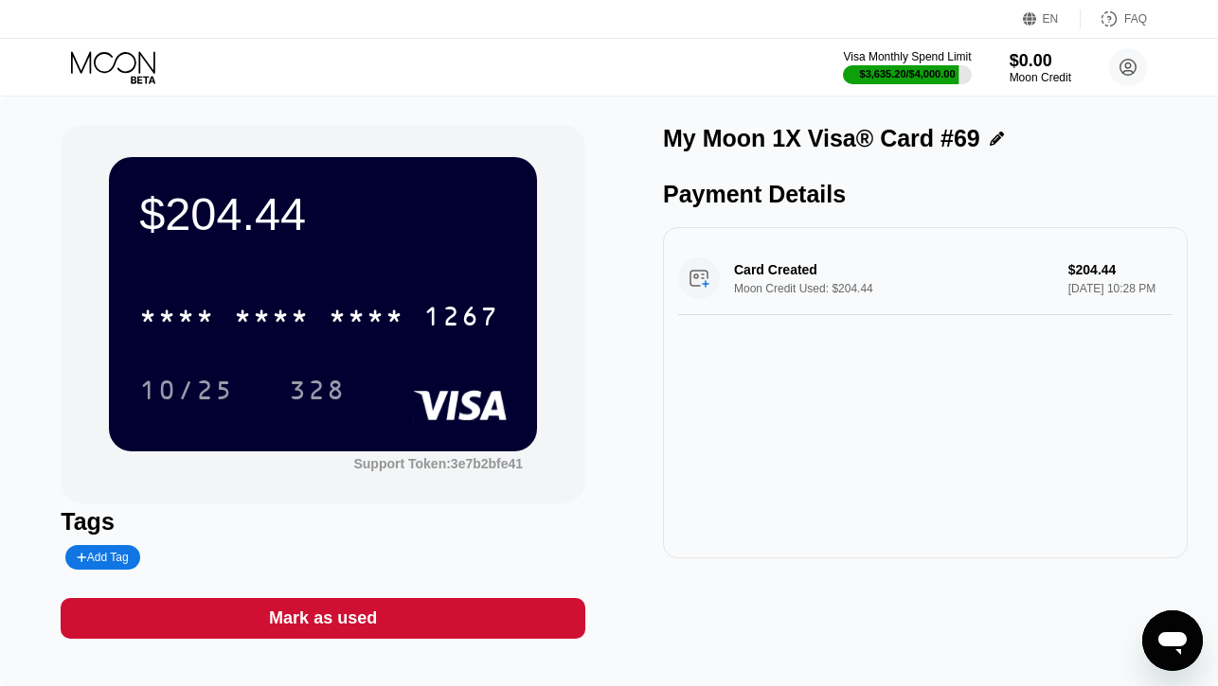
click at [300, 312] on div "* * * *" at bounding box center [272, 319] width 76 height 30
click at [423, 312] on div "1267" at bounding box center [461, 319] width 76 height 30
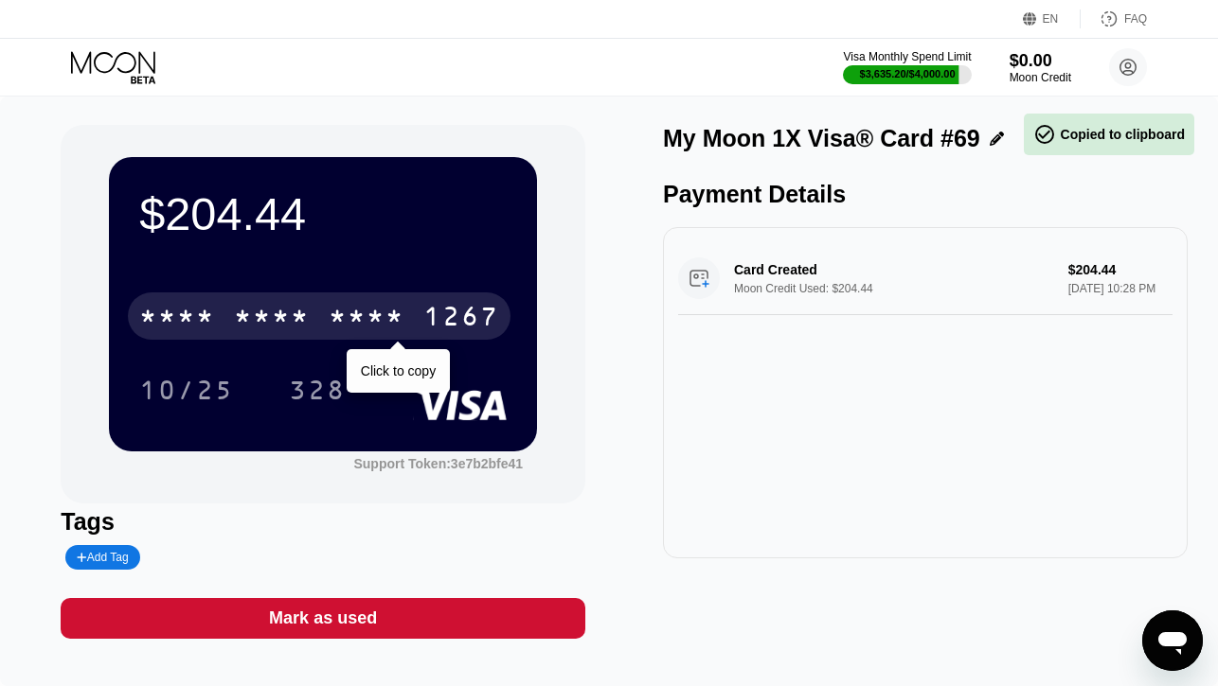
click at [296, 312] on div "* * * *" at bounding box center [272, 319] width 76 height 30
click at [296, 312] on div "6500" at bounding box center [272, 319] width 76 height 30
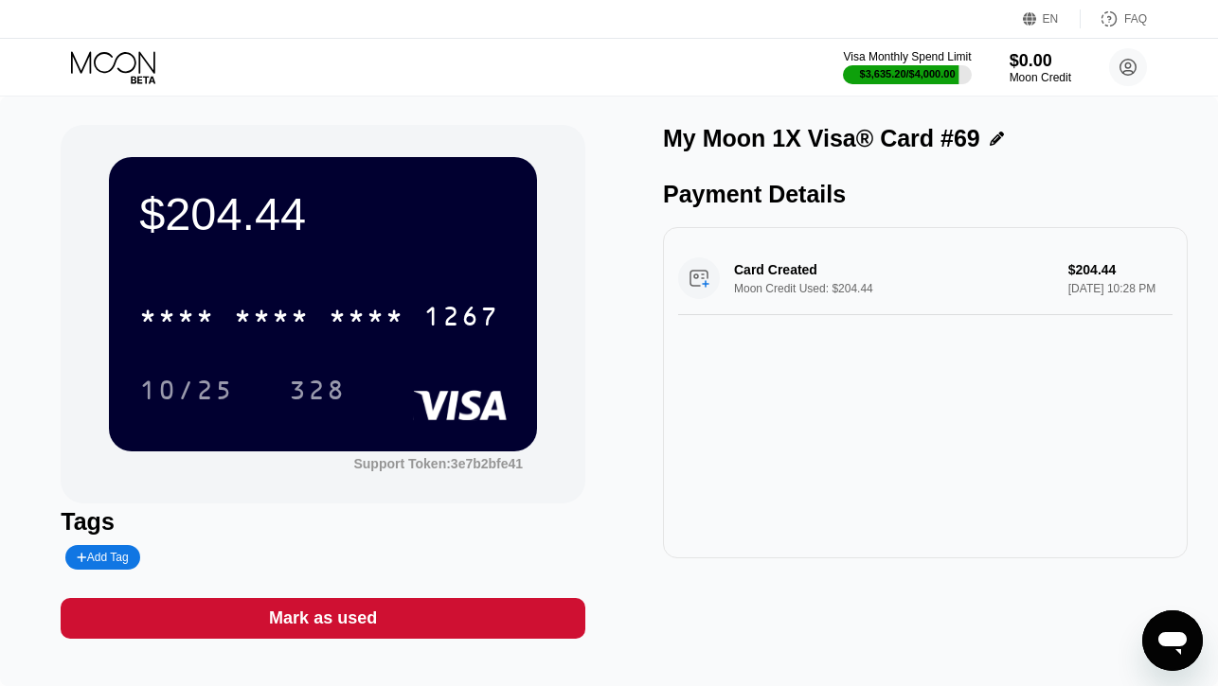
click at [98, 66] on icon at bounding box center [115, 67] width 88 height 33
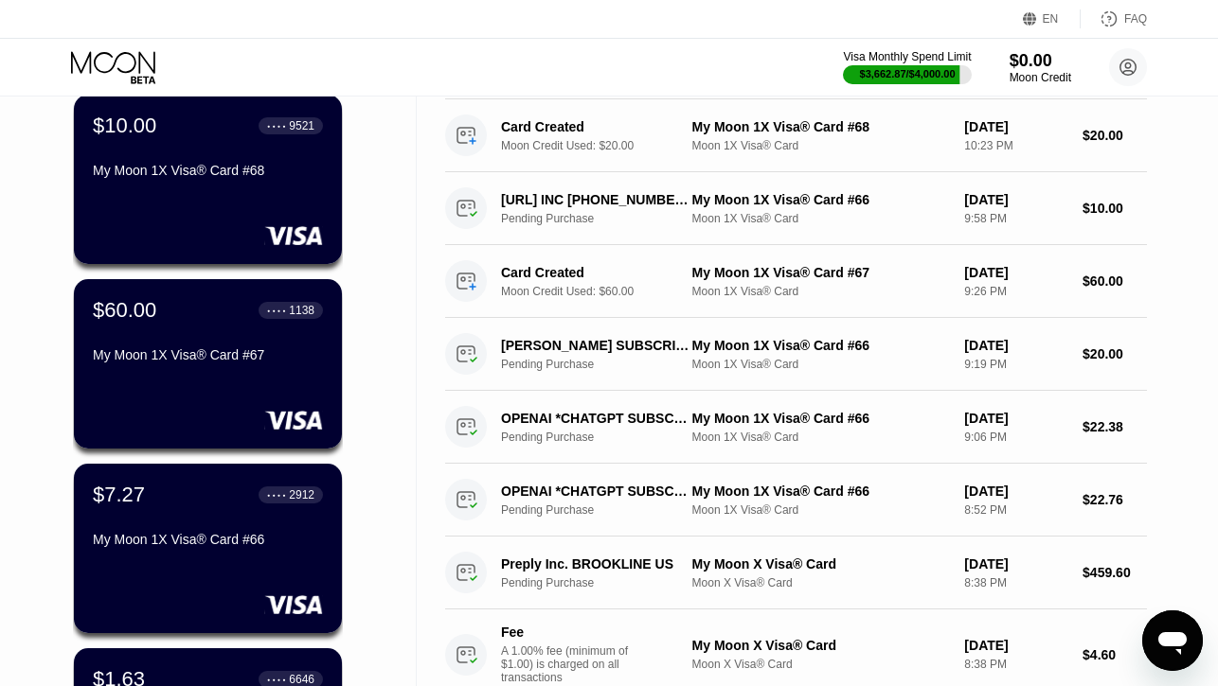
scroll to position [341, 0]
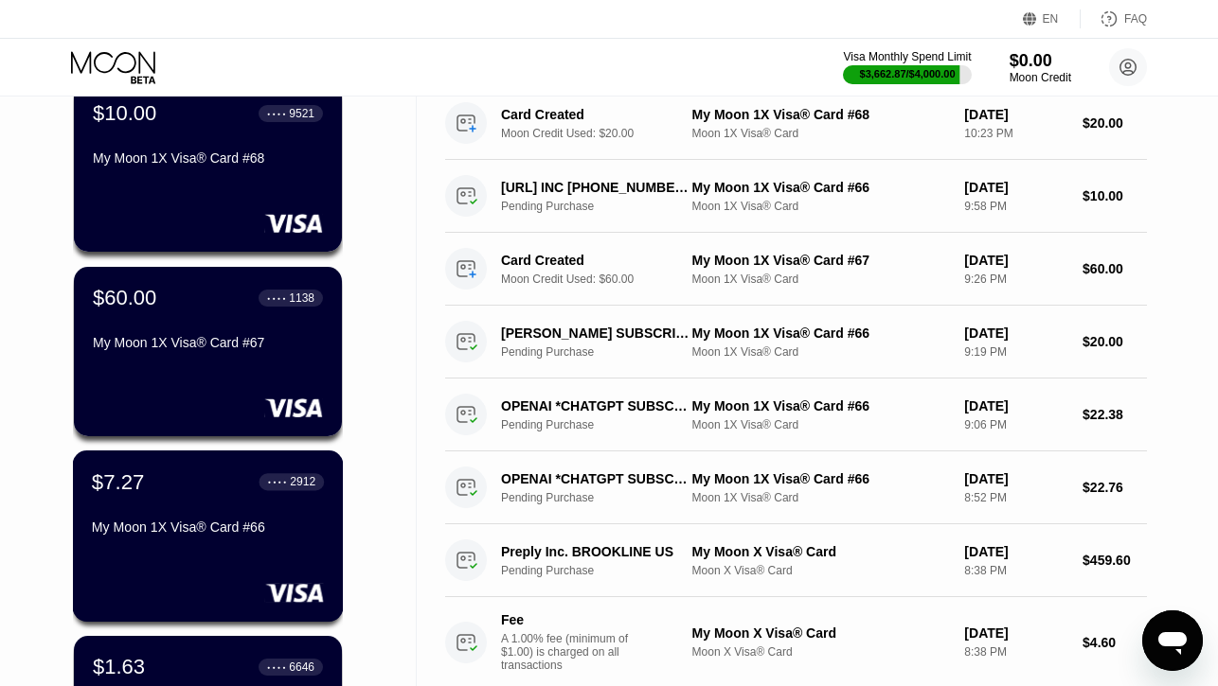
click at [203, 524] on div "My Moon 1X Visa® Card #66" at bounding box center [208, 527] width 232 height 15
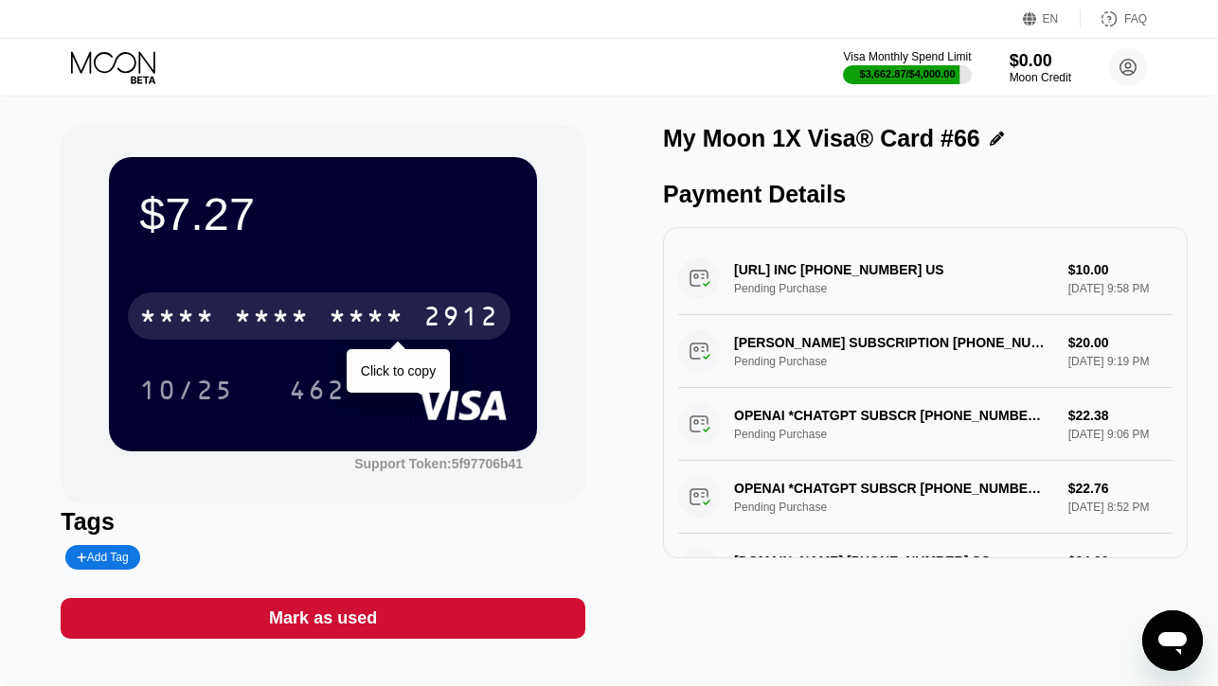
click at [267, 316] on div "* * * *" at bounding box center [272, 319] width 76 height 30
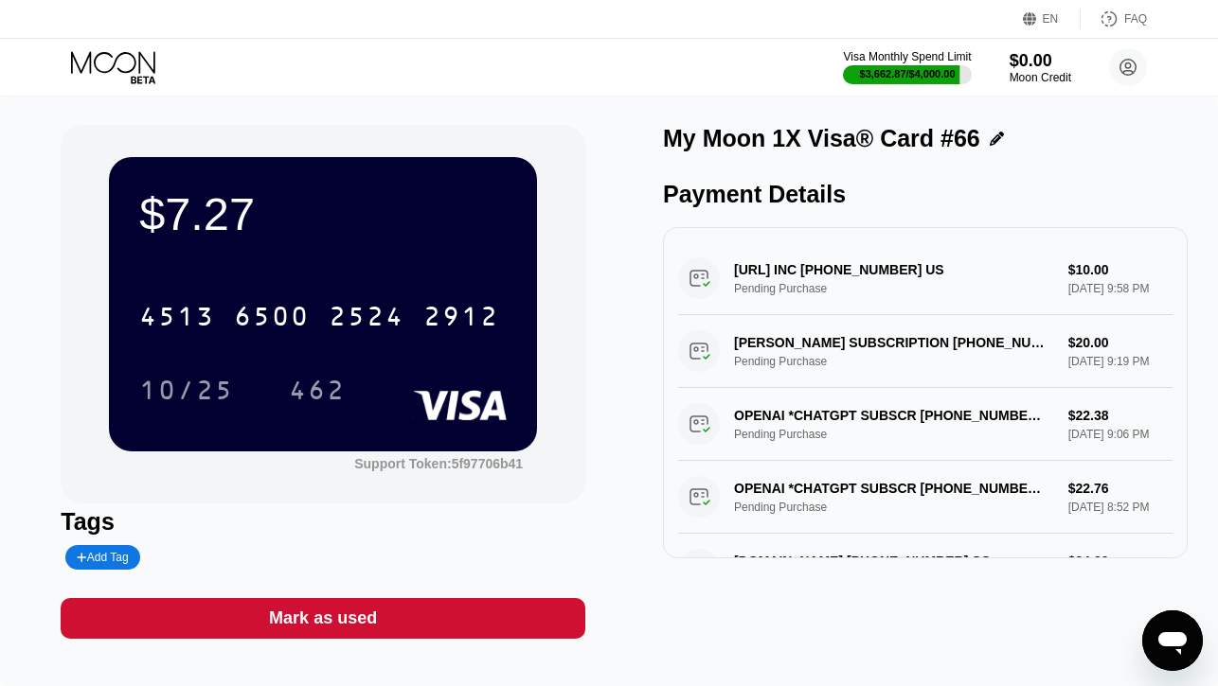
click at [332, 617] on div "Mark as used" at bounding box center [323, 619] width 108 height 22
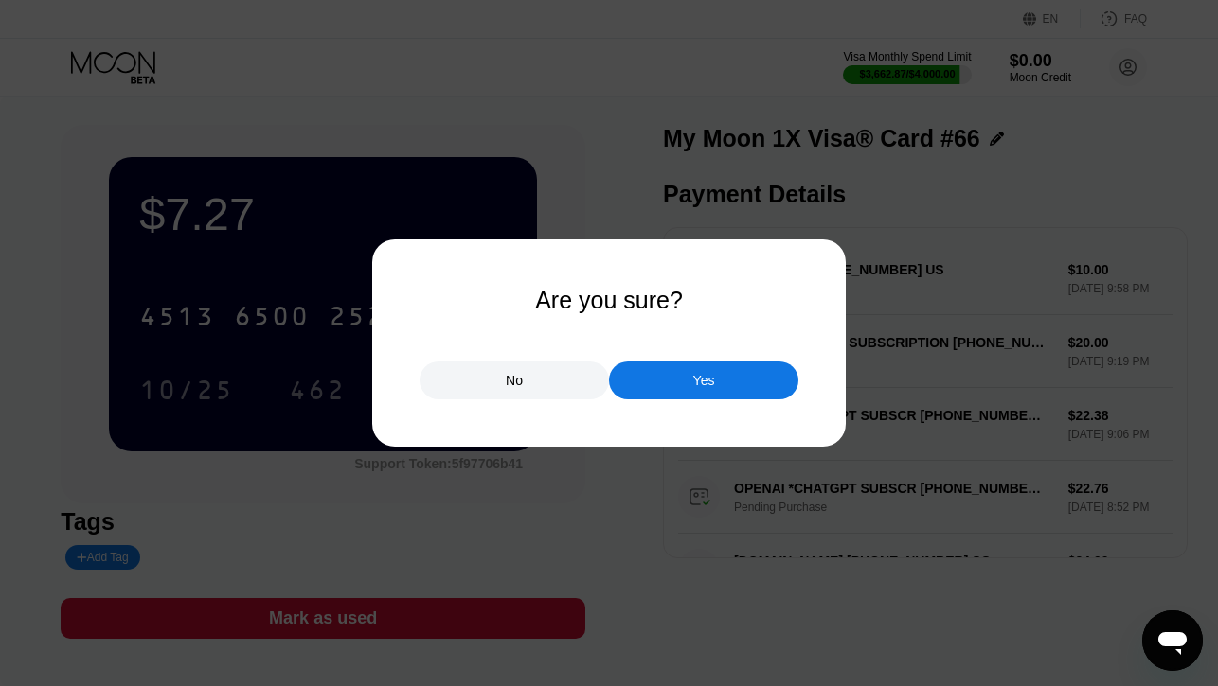
click at [706, 370] on div "Yes" at bounding box center [703, 381] width 189 height 38
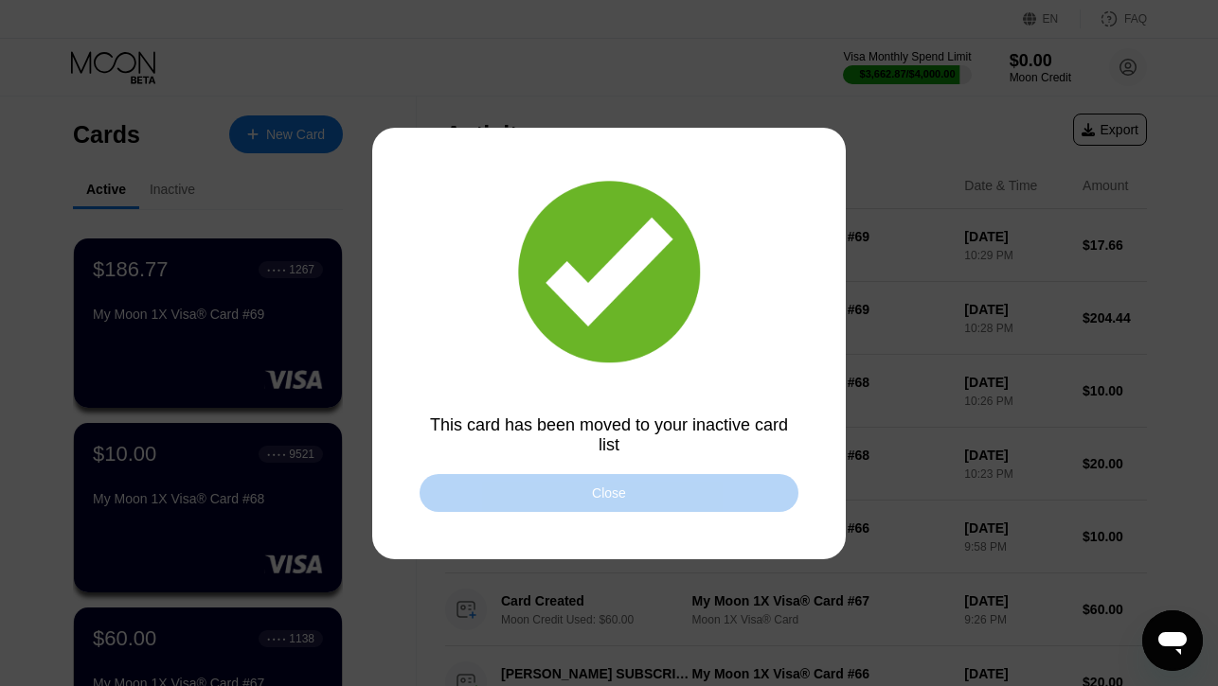
click at [499, 496] on div "Close" at bounding box center [608, 493] width 379 height 38
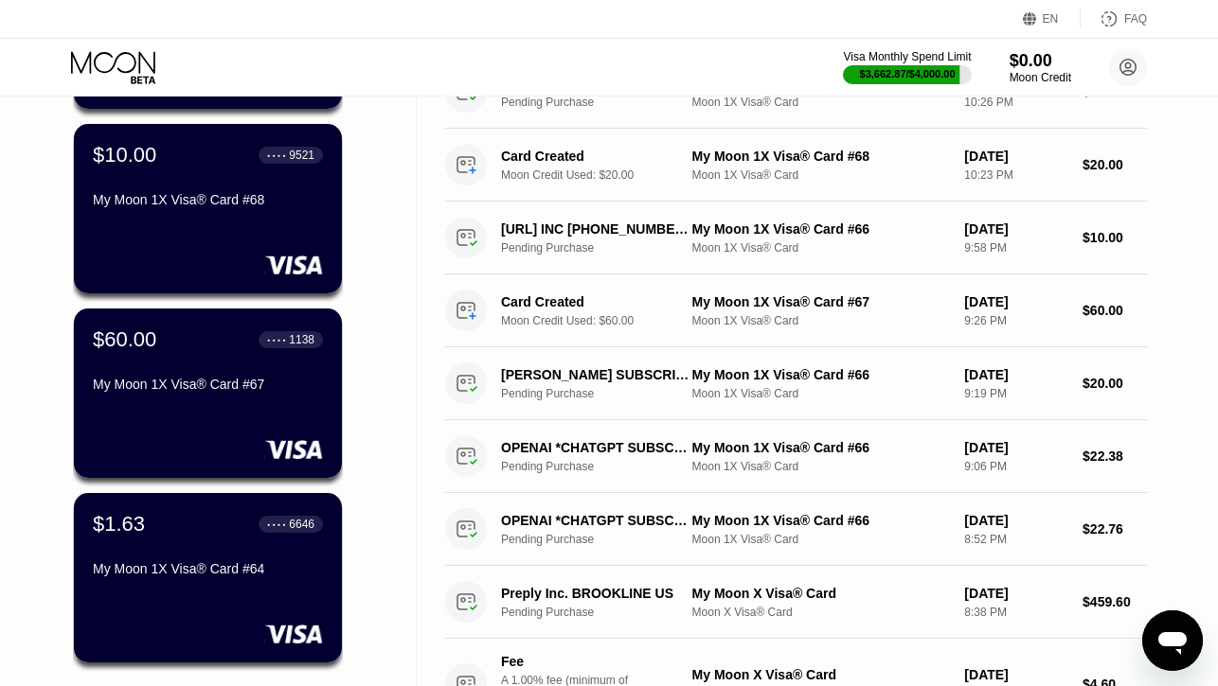
scroll to position [312, 0]
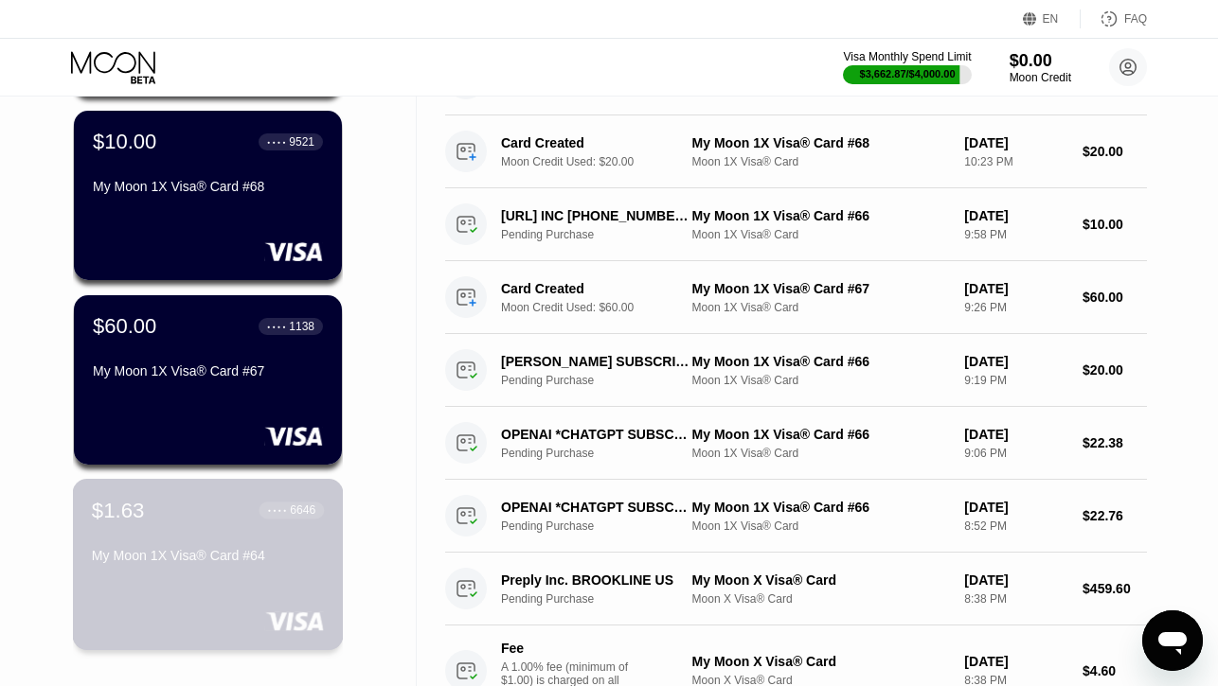
click at [170, 555] on div "My Moon 1X Visa® Card #64" at bounding box center [208, 555] width 232 height 15
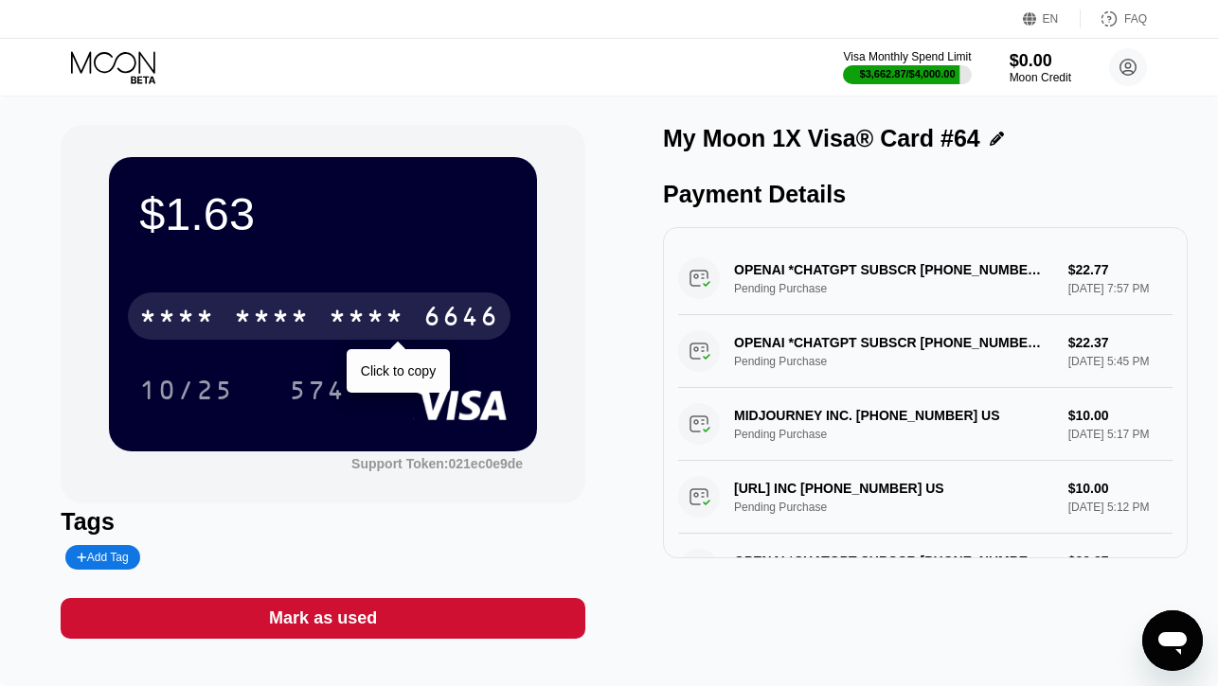
click at [385, 303] on div "* * * * * * * * * * * * 6646" at bounding box center [319, 316] width 383 height 47
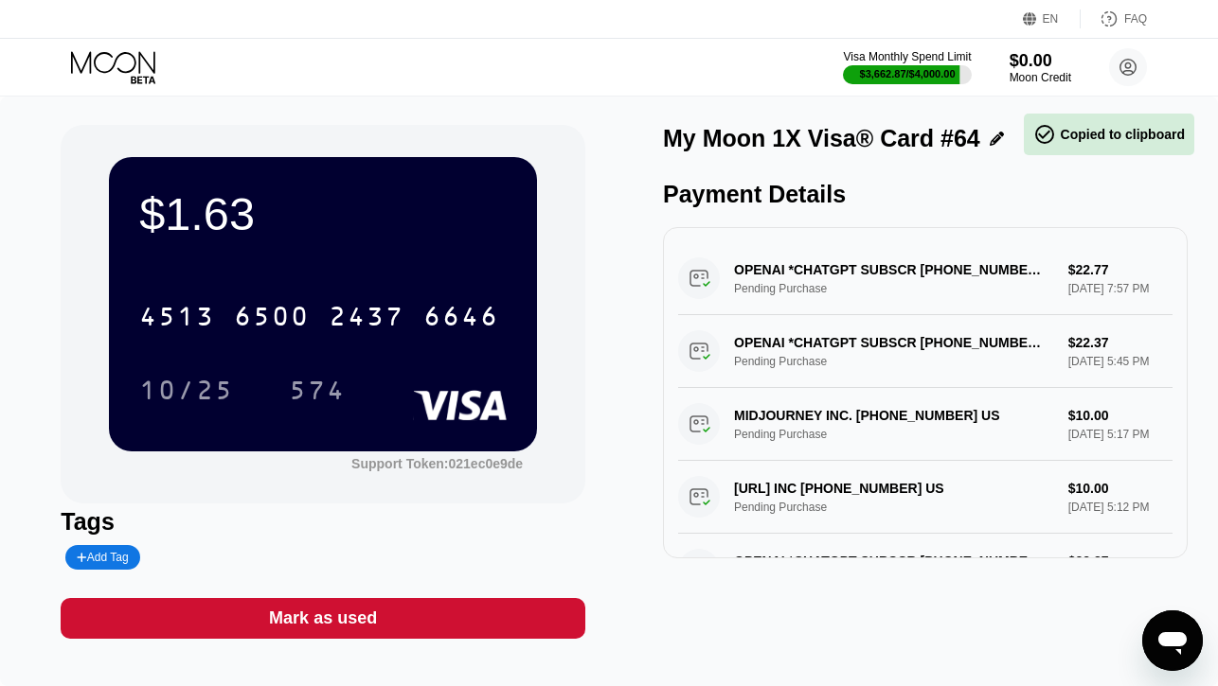
click at [346, 611] on div "Mark as used" at bounding box center [323, 619] width 108 height 22
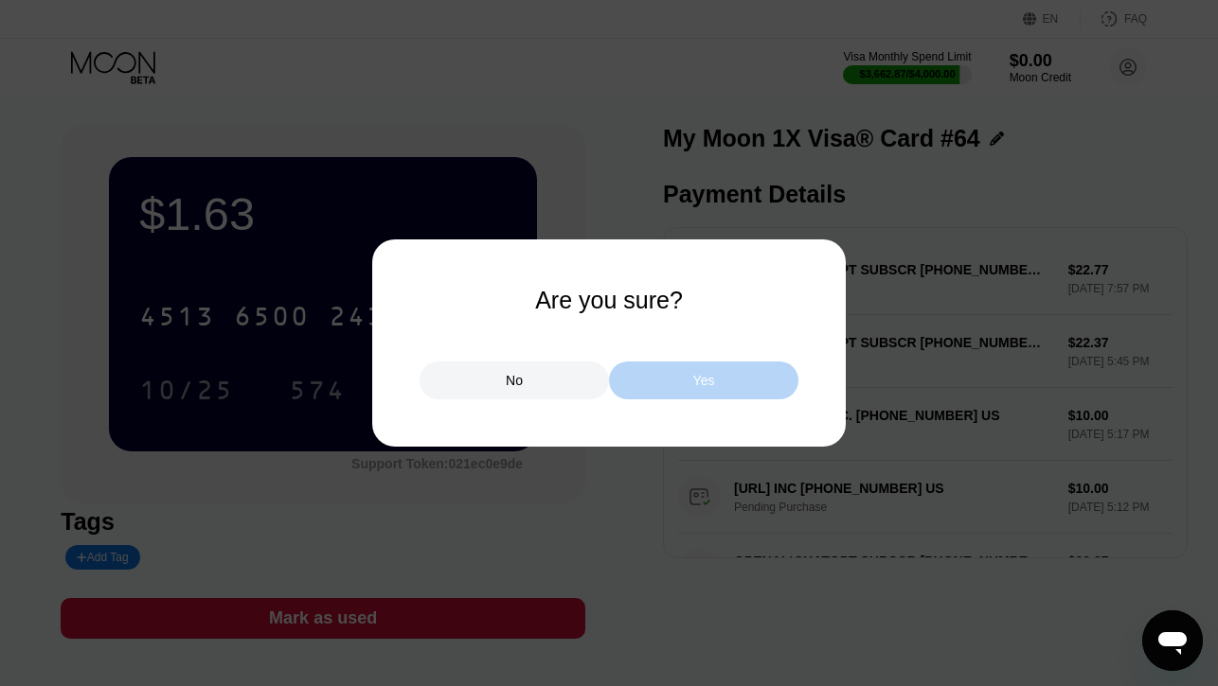
click at [697, 379] on div "Yes" at bounding box center [704, 380] width 22 height 17
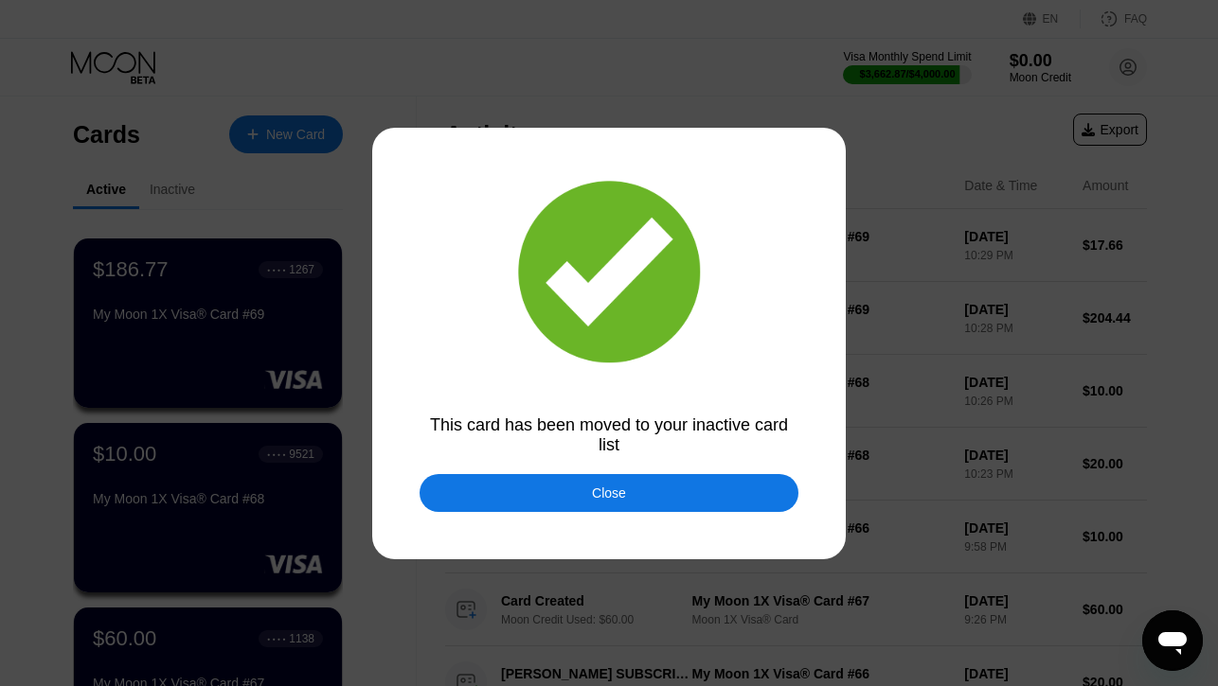
click at [503, 490] on div "Close" at bounding box center [608, 493] width 379 height 38
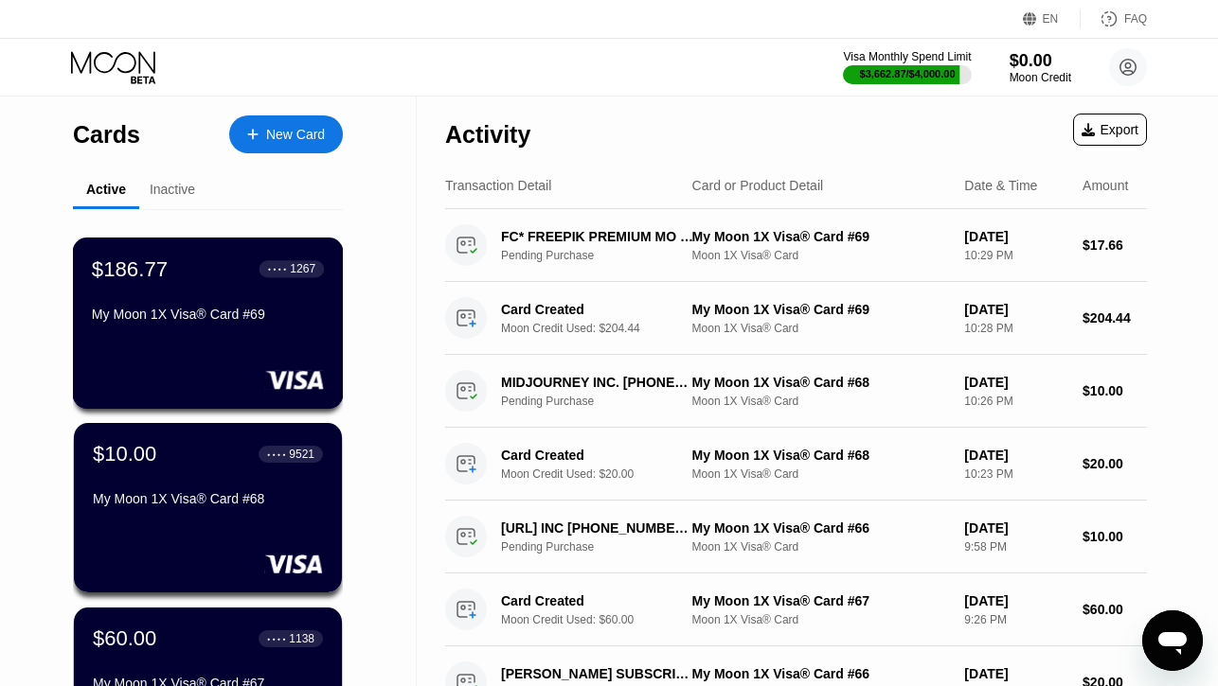
click at [192, 319] on div "My Moon 1X Visa® Card #69" at bounding box center [208, 314] width 232 height 15
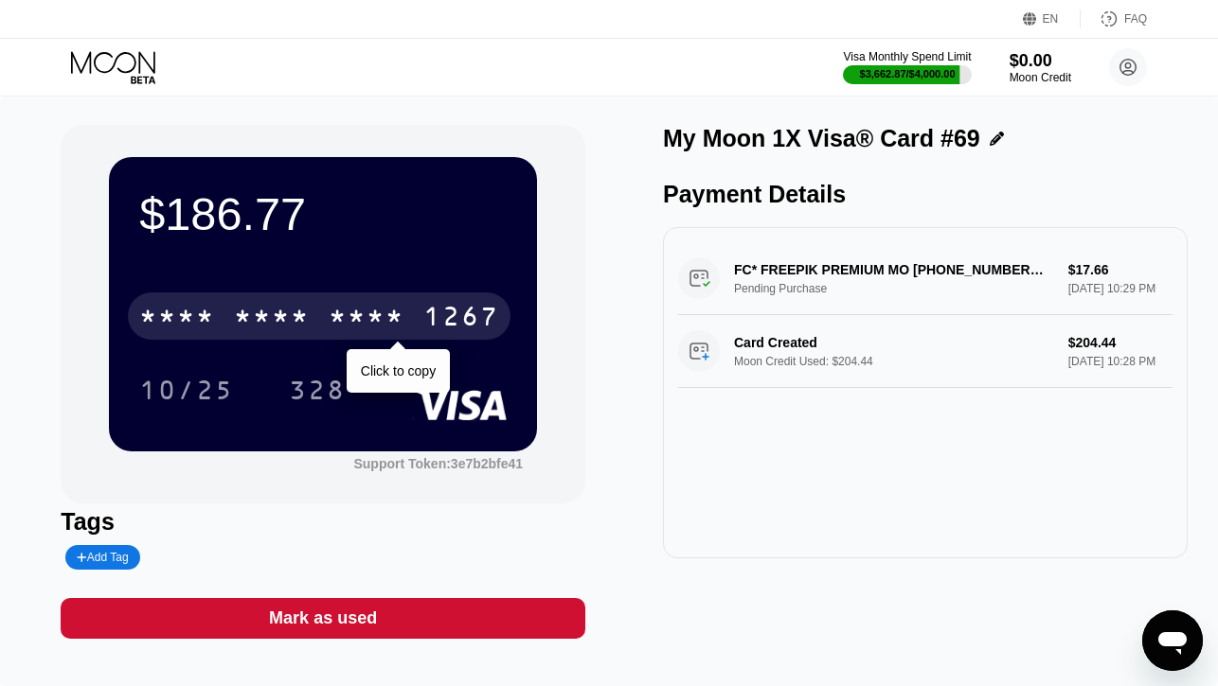
click at [267, 314] on div "* * * *" at bounding box center [272, 319] width 76 height 30
click at [267, 314] on div "6500" at bounding box center [272, 319] width 76 height 30
click at [255, 322] on div "* * * *" at bounding box center [272, 319] width 76 height 30
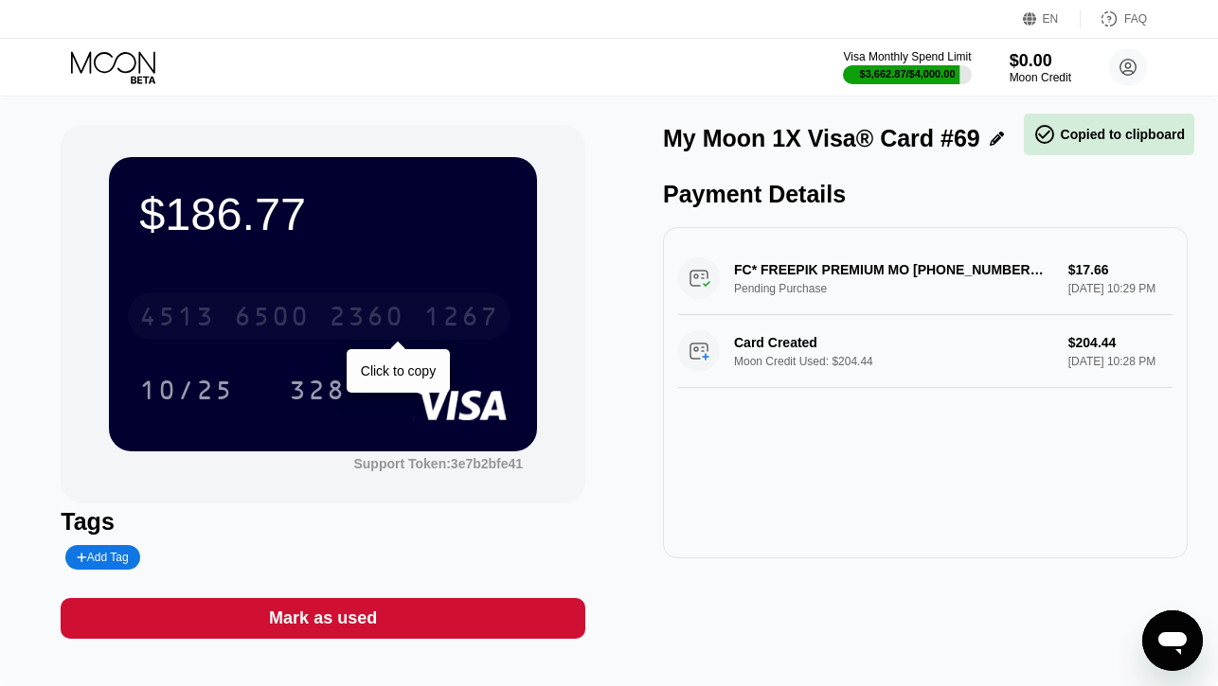
click at [255, 322] on div "6500" at bounding box center [272, 319] width 76 height 30
